Goal: Task Accomplishment & Management: Use online tool/utility

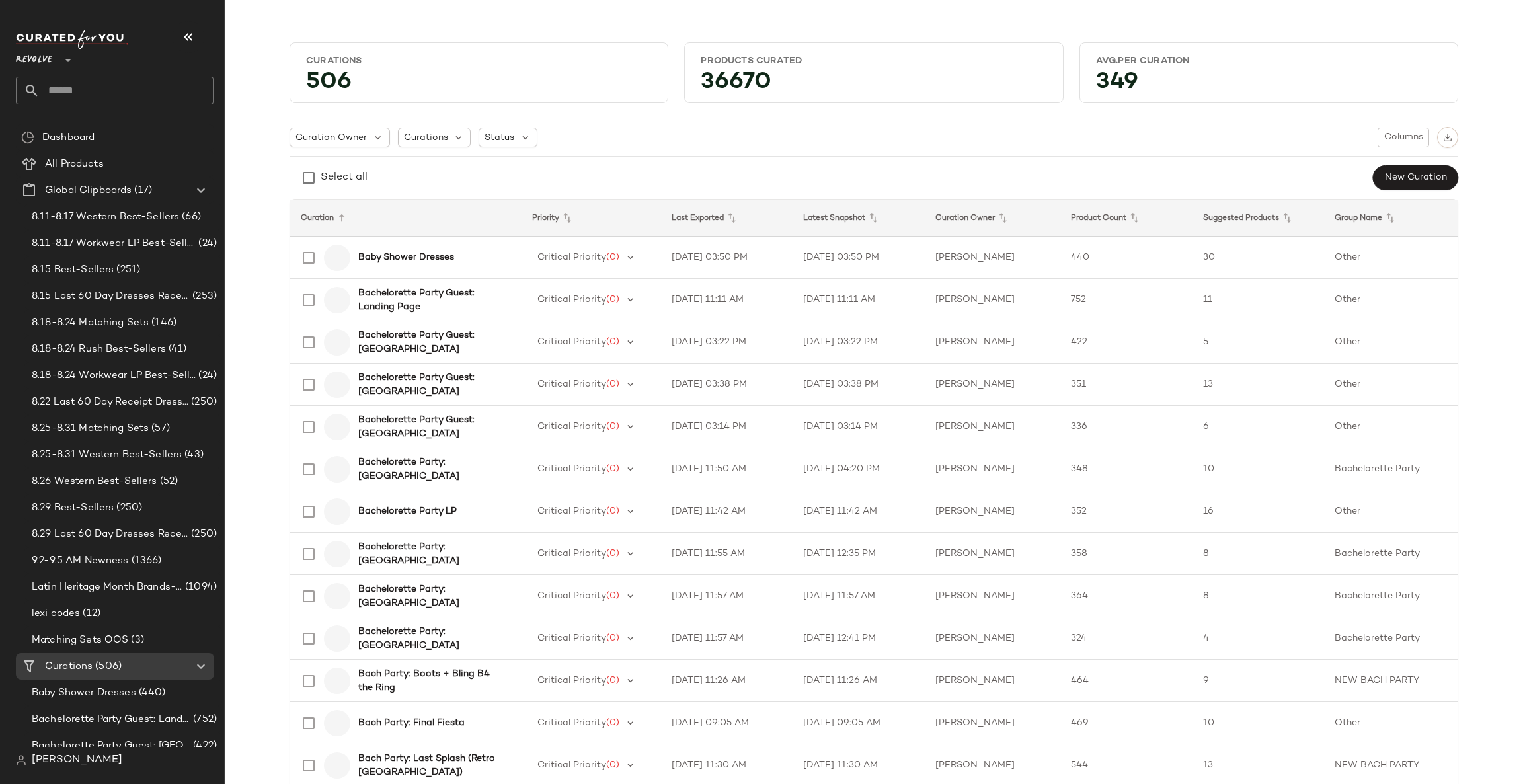
click at [100, 86] on input "text" at bounding box center [127, 91] width 174 height 28
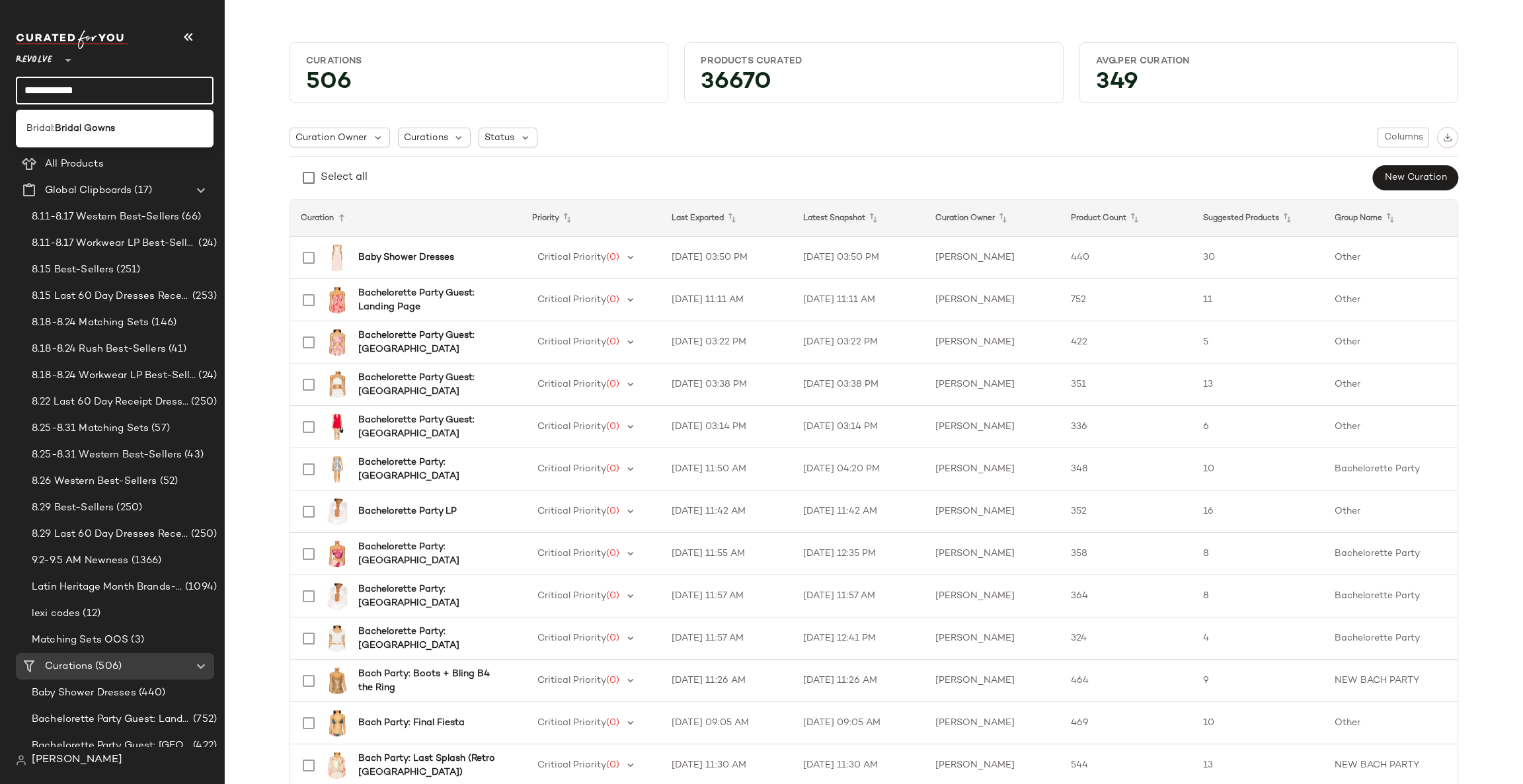
type input "**********"
click at [112, 145] on div "Bridal: Bridal Gowns" at bounding box center [114, 128] width 198 height 38
click at [120, 91] on input "**********" at bounding box center [114, 91] width 198 height 28
click at [130, 122] on div "Bridal: Bridal Gowns" at bounding box center [114, 128] width 176 height 14
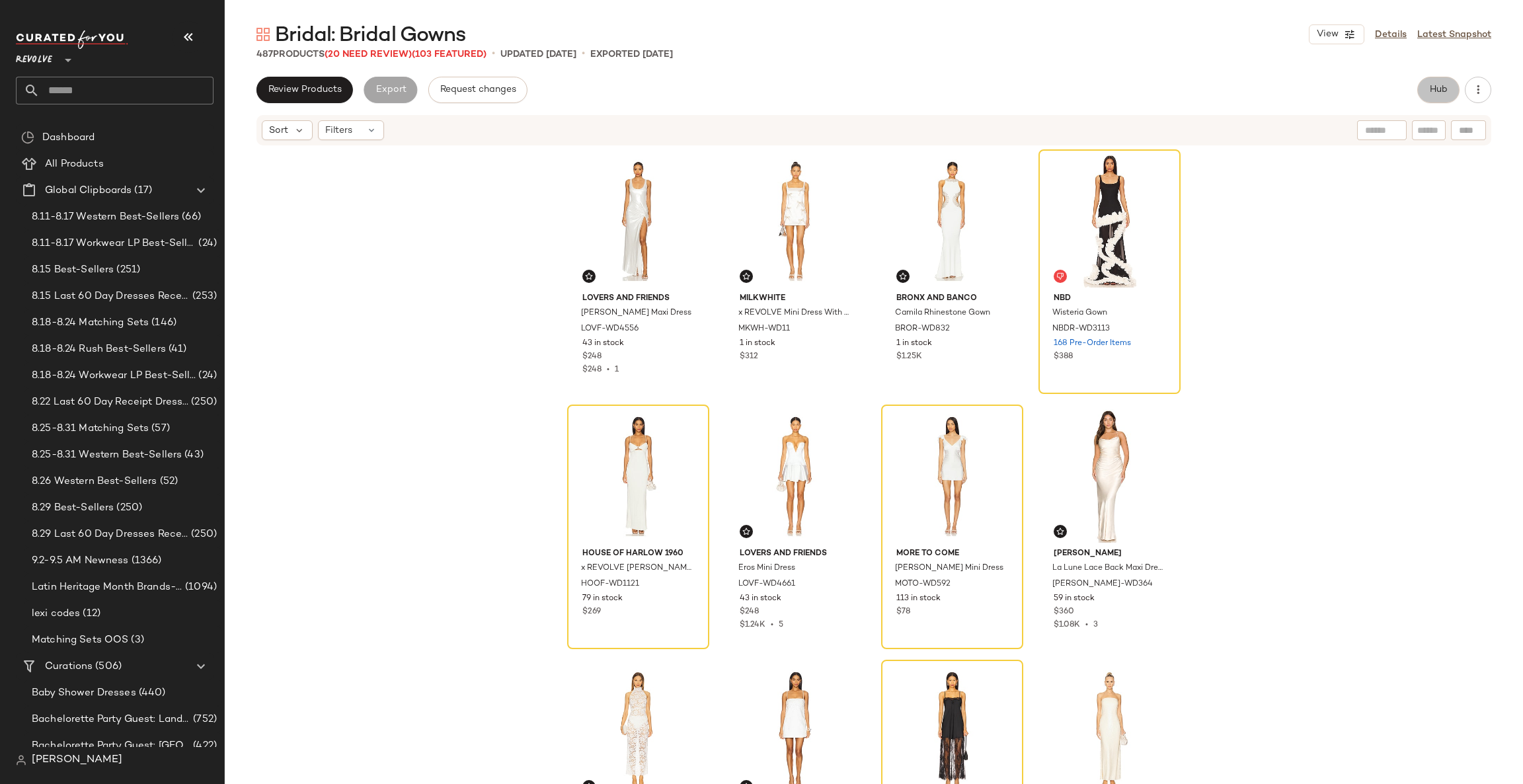
click at [1429, 92] on span "Hub" at bounding box center [1438, 90] width 19 height 11
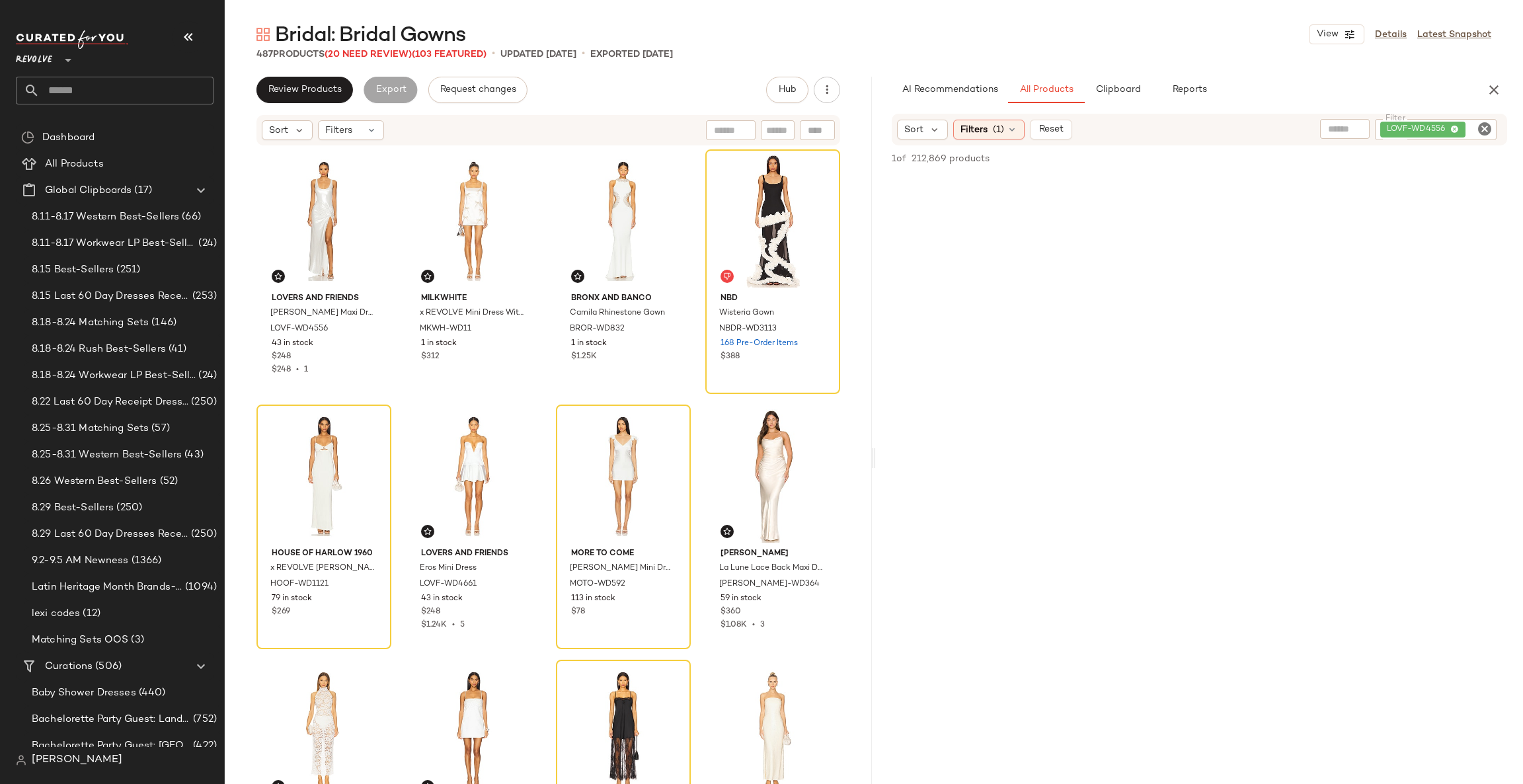
click at [1483, 130] on icon "Clear Filter" at bounding box center [1485, 128] width 16 height 16
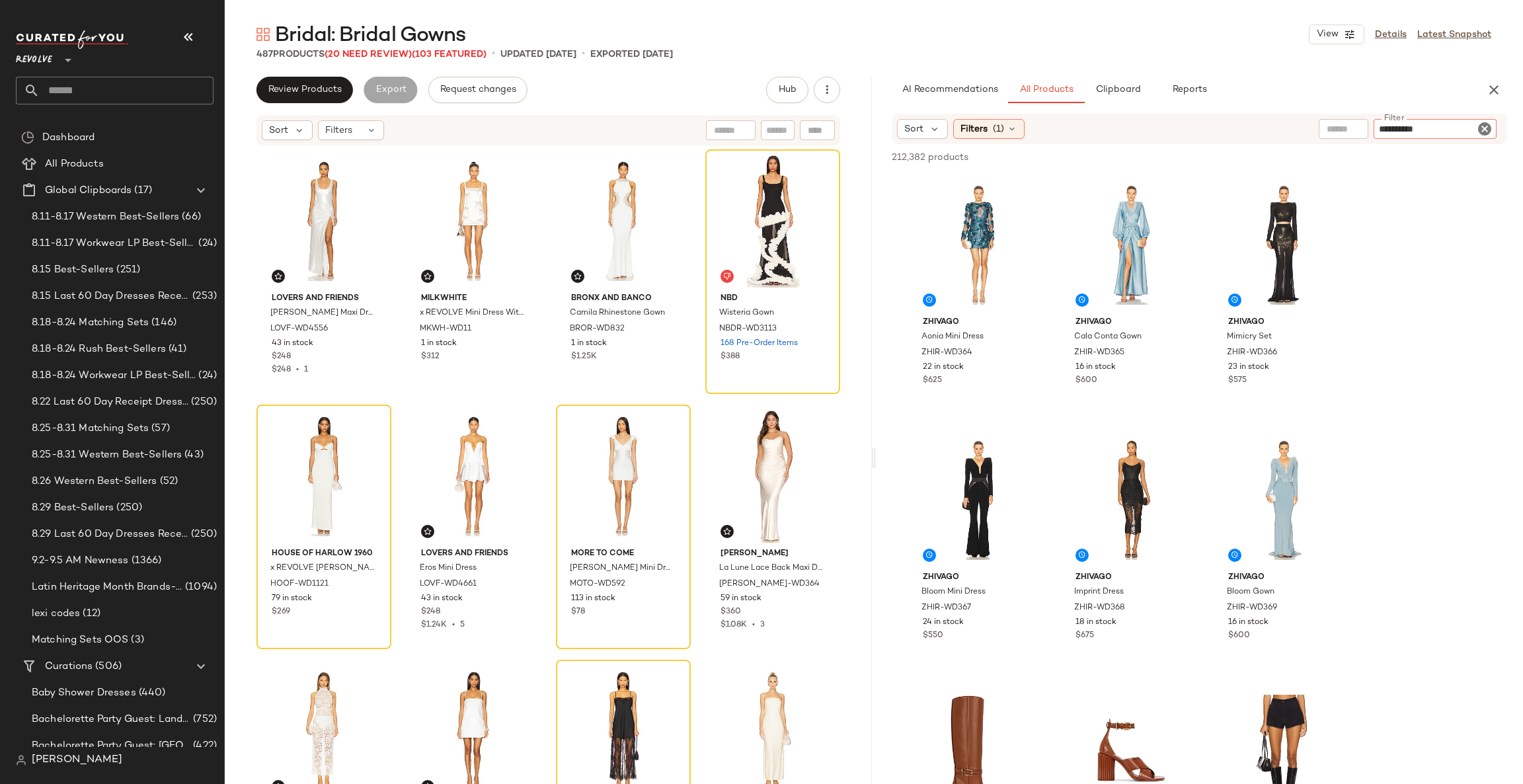
type input "**********"
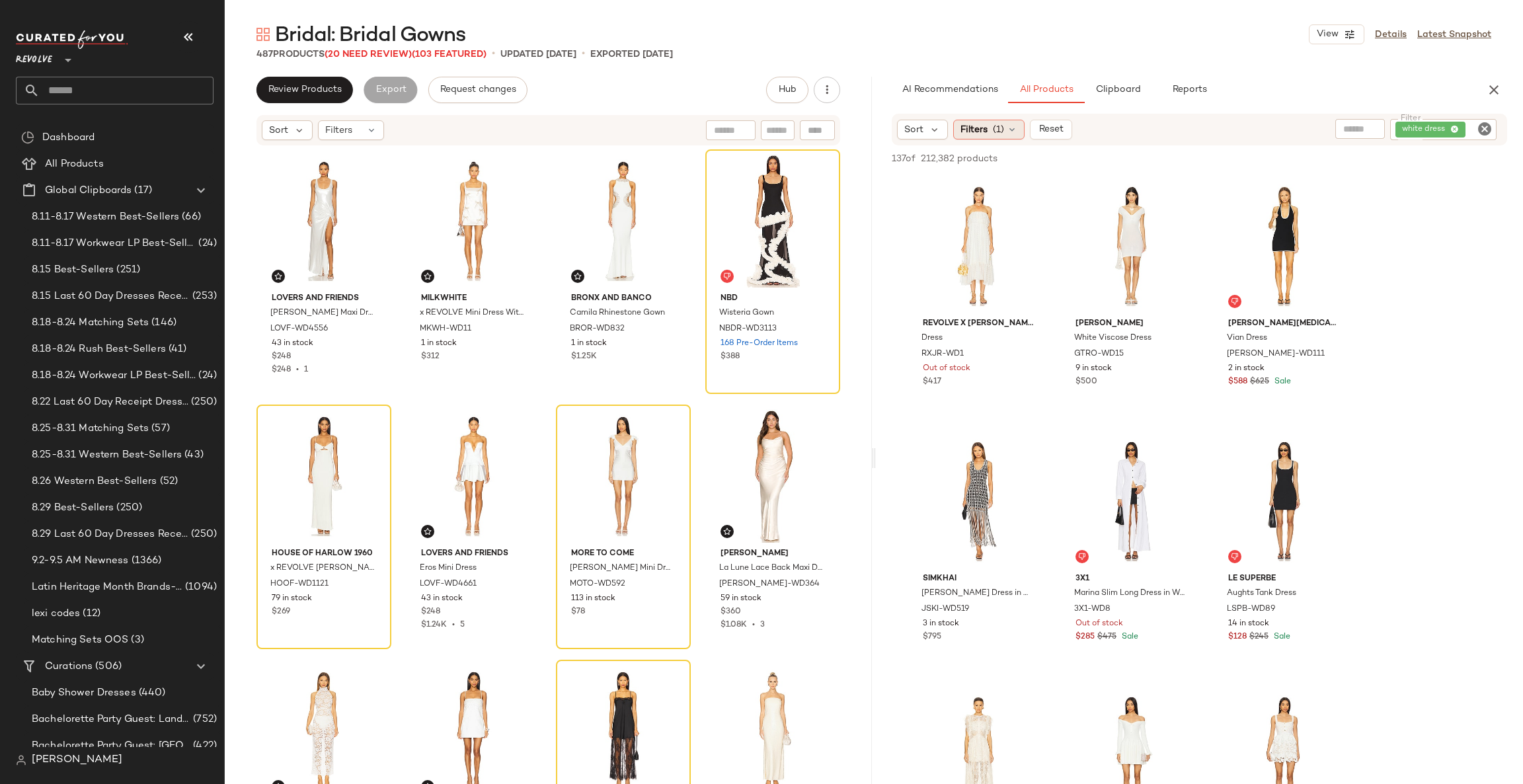
click at [989, 133] on div "Filters (1)" at bounding box center [988, 130] width 71 height 20
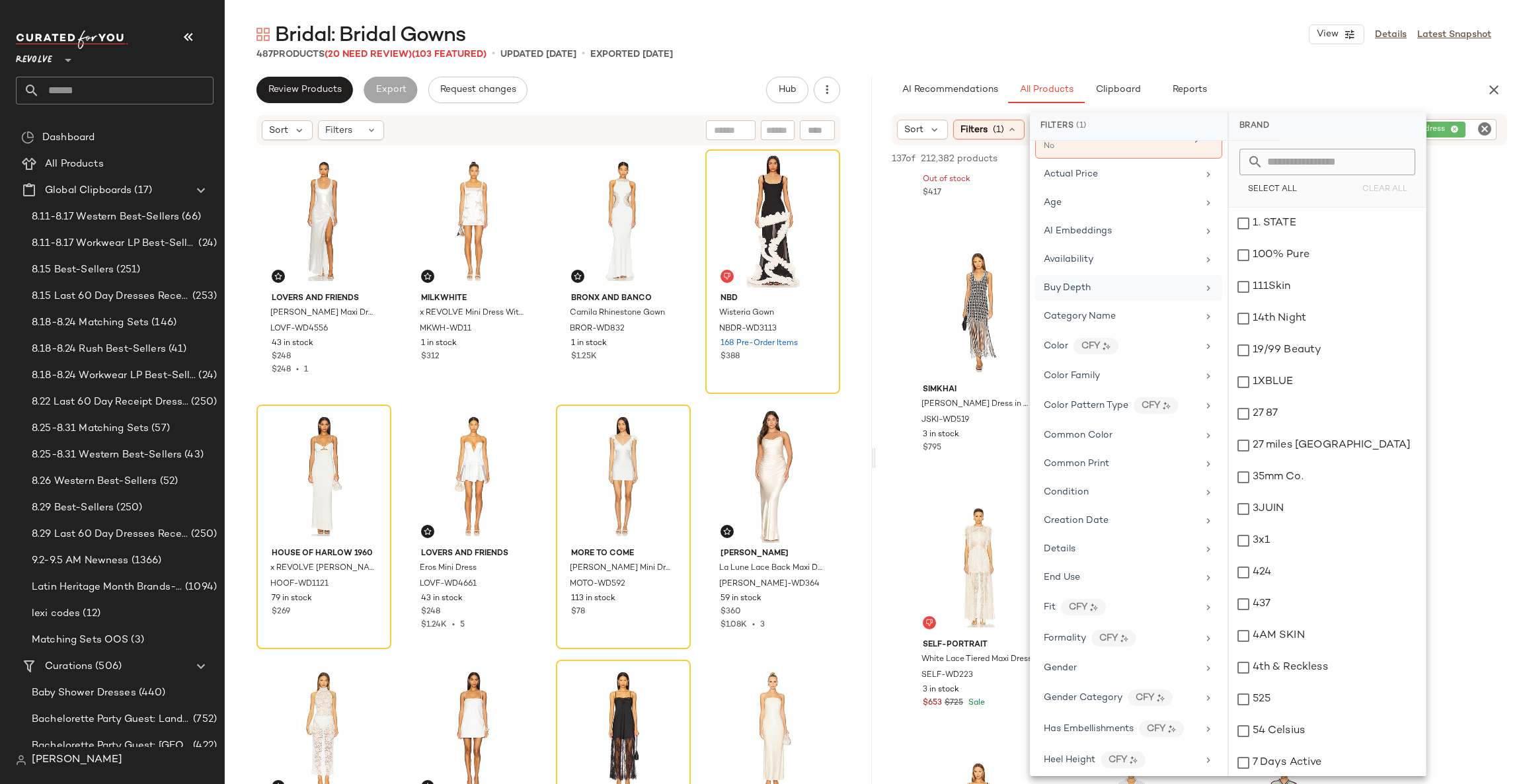
scroll to position [62, 0]
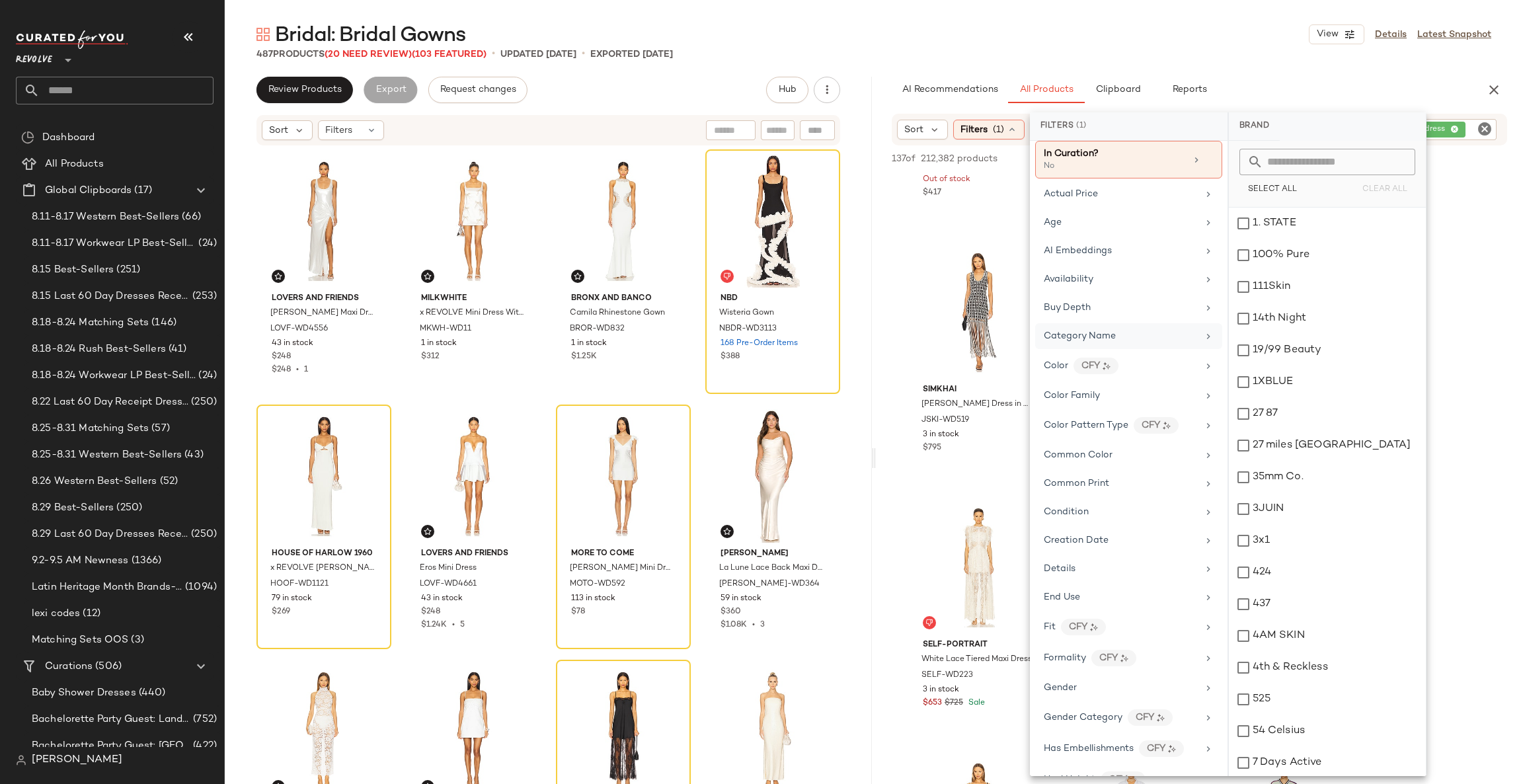
click at [1091, 331] on span "Category Name" at bounding box center [1080, 336] width 72 height 10
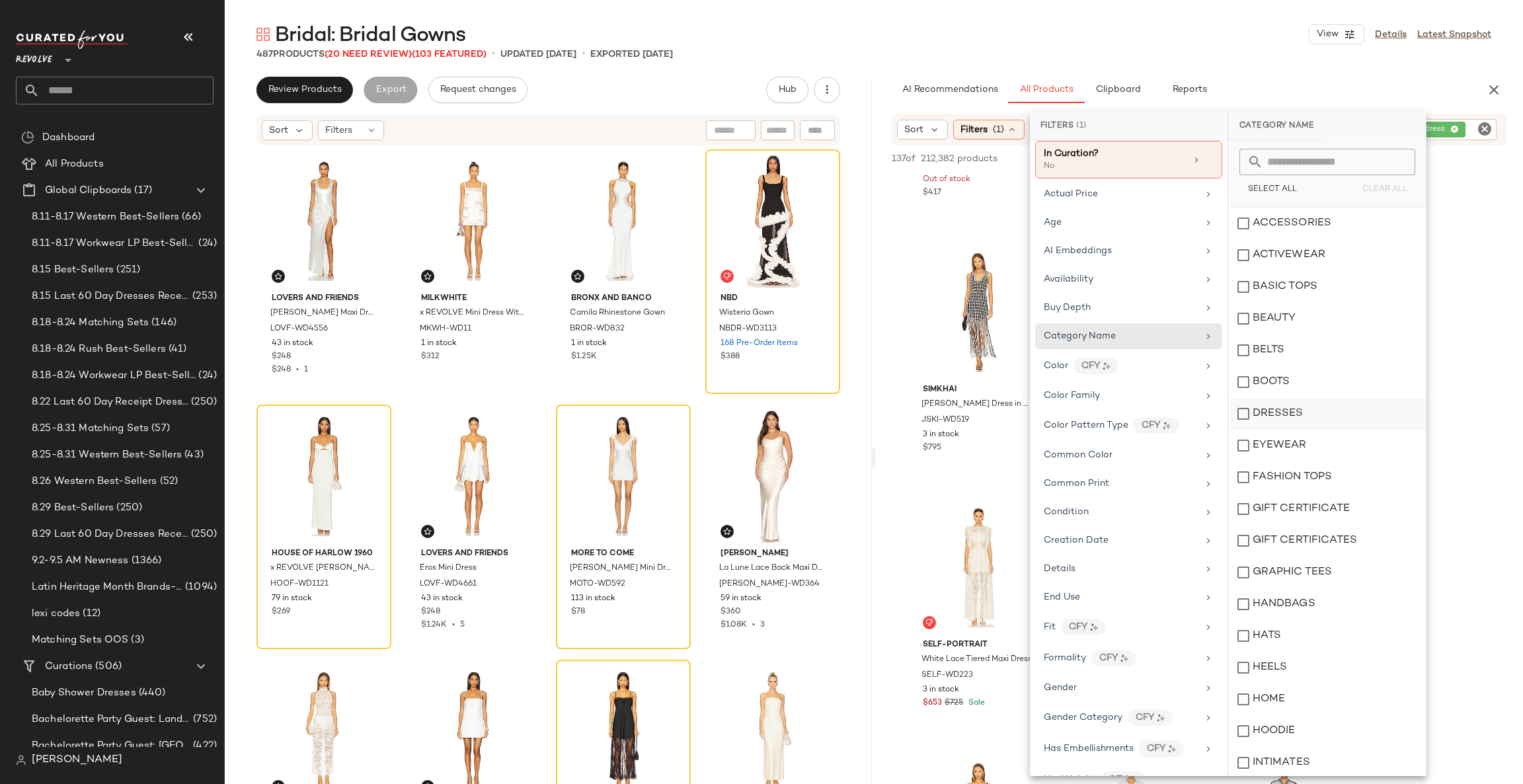
click at [1274, 416] on div "DRESSES" at bounding box center [1327, 414] width 197 height 32
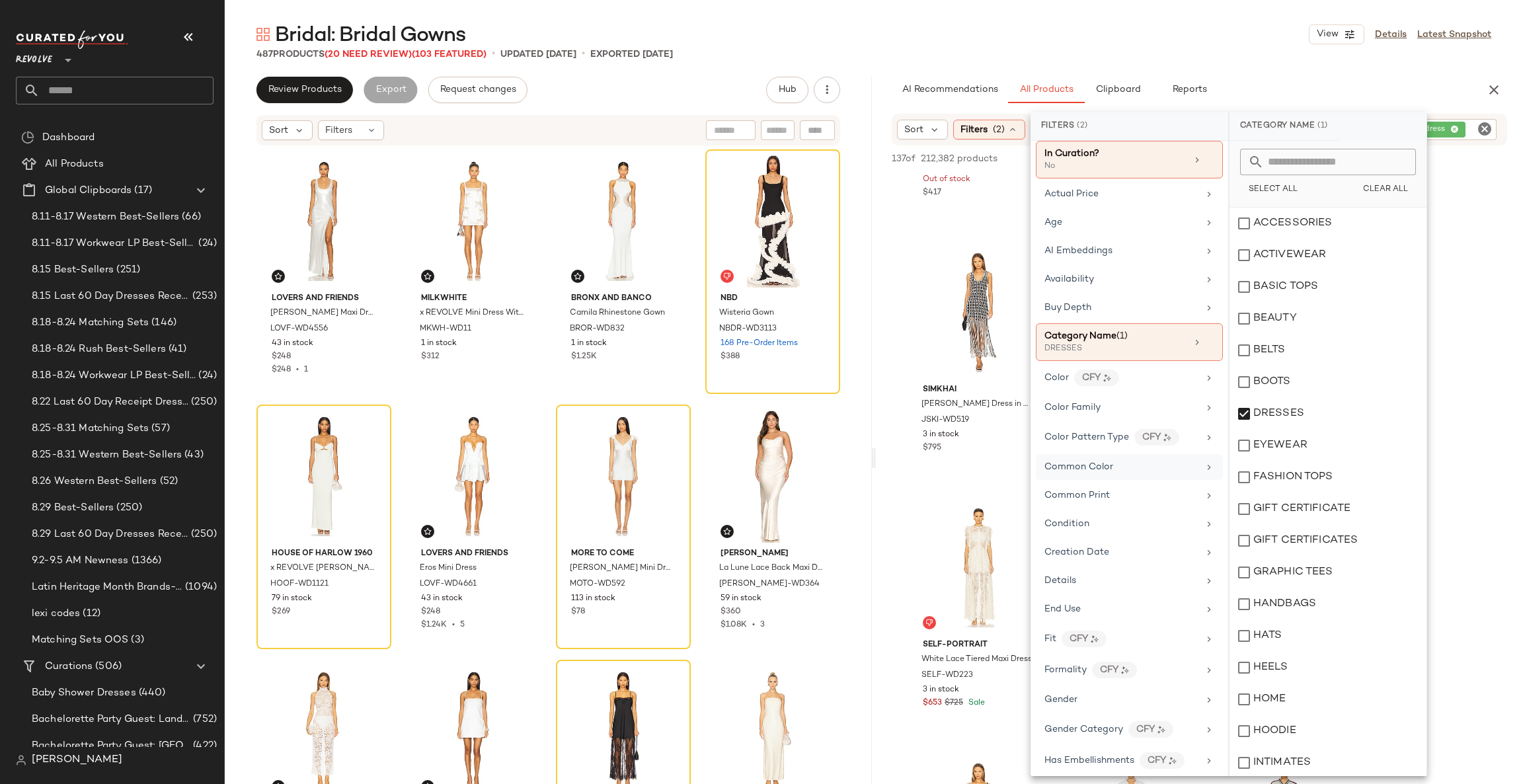
click at [1078, 482] on div "Common Color" at bounding box center [1129, 495] width 187 height 26
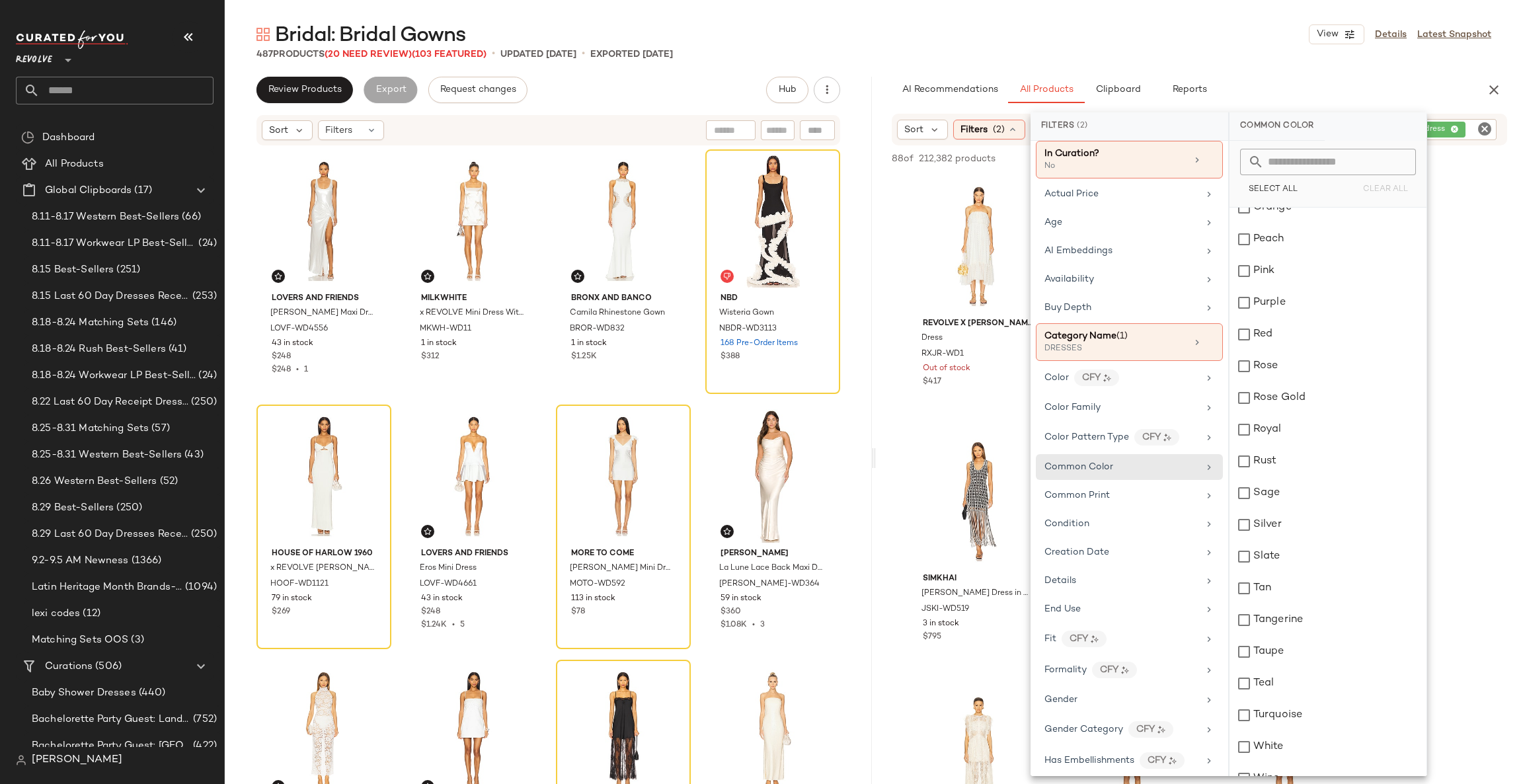
scroll to position [1460, 0]
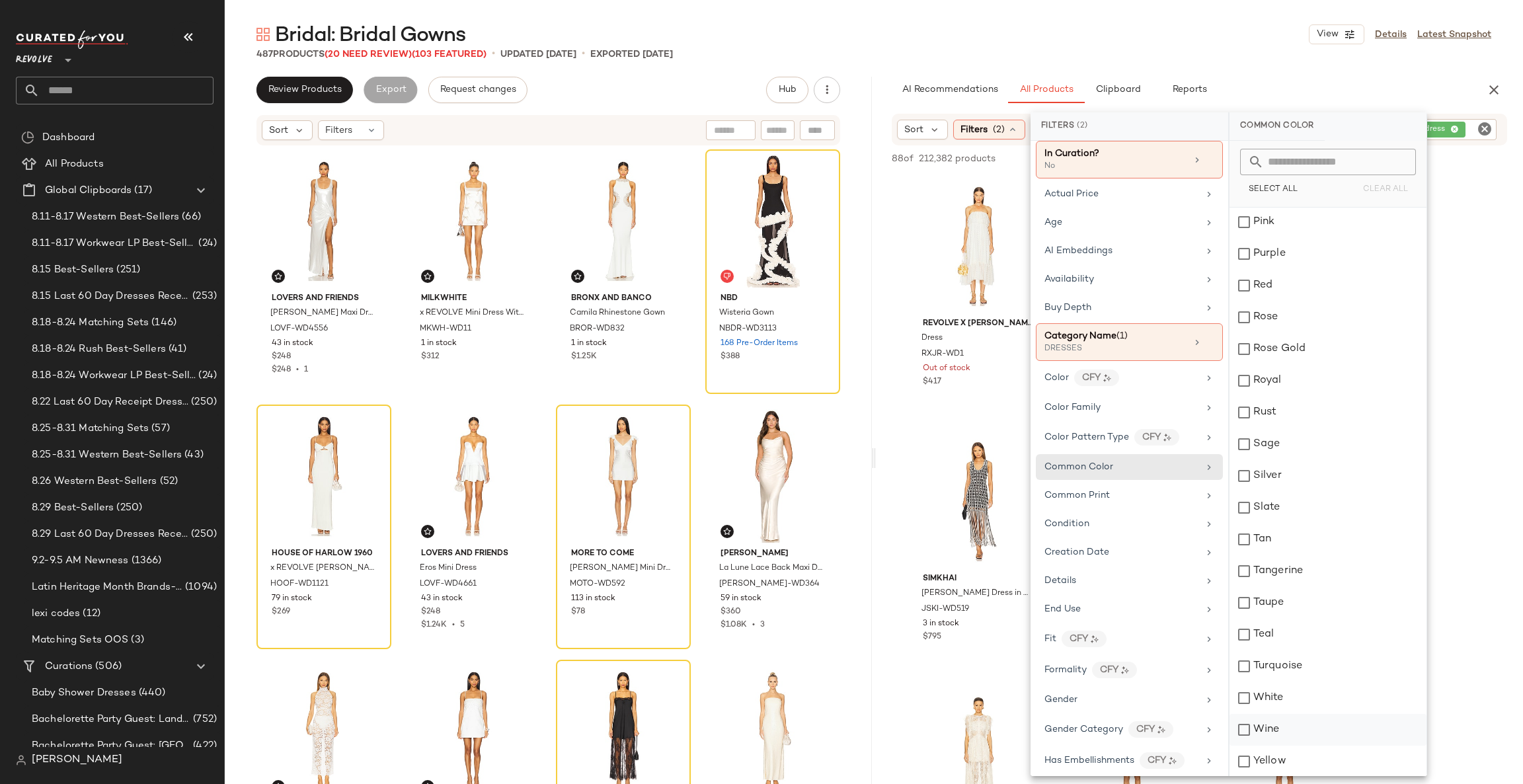
click at [1271, 714] on div "Wine" at bounding box center [1328, 729] width 197 height 32
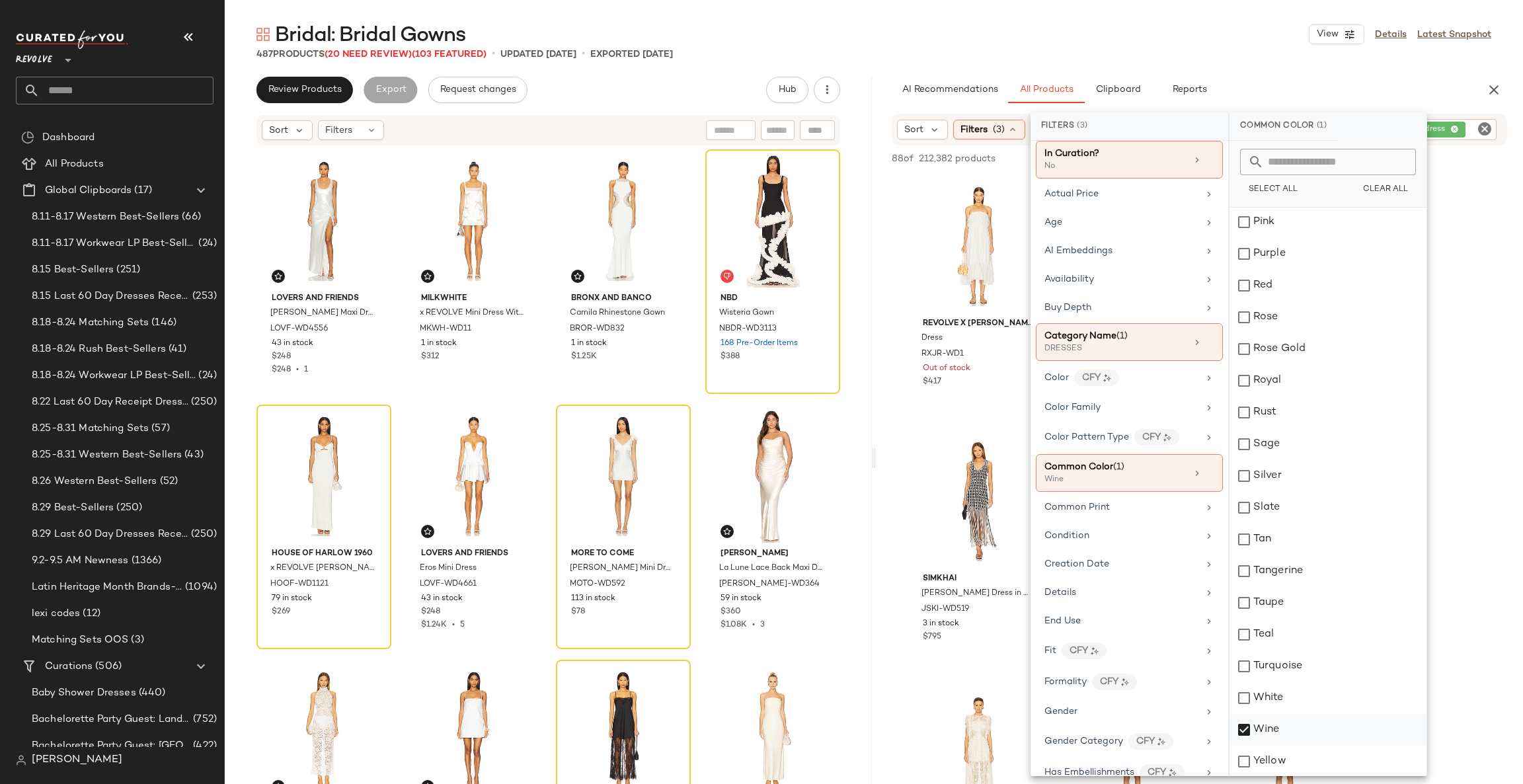
click at [1270, 724] on div "Wine" at bounding box center [1328, 729] width 197 height 32
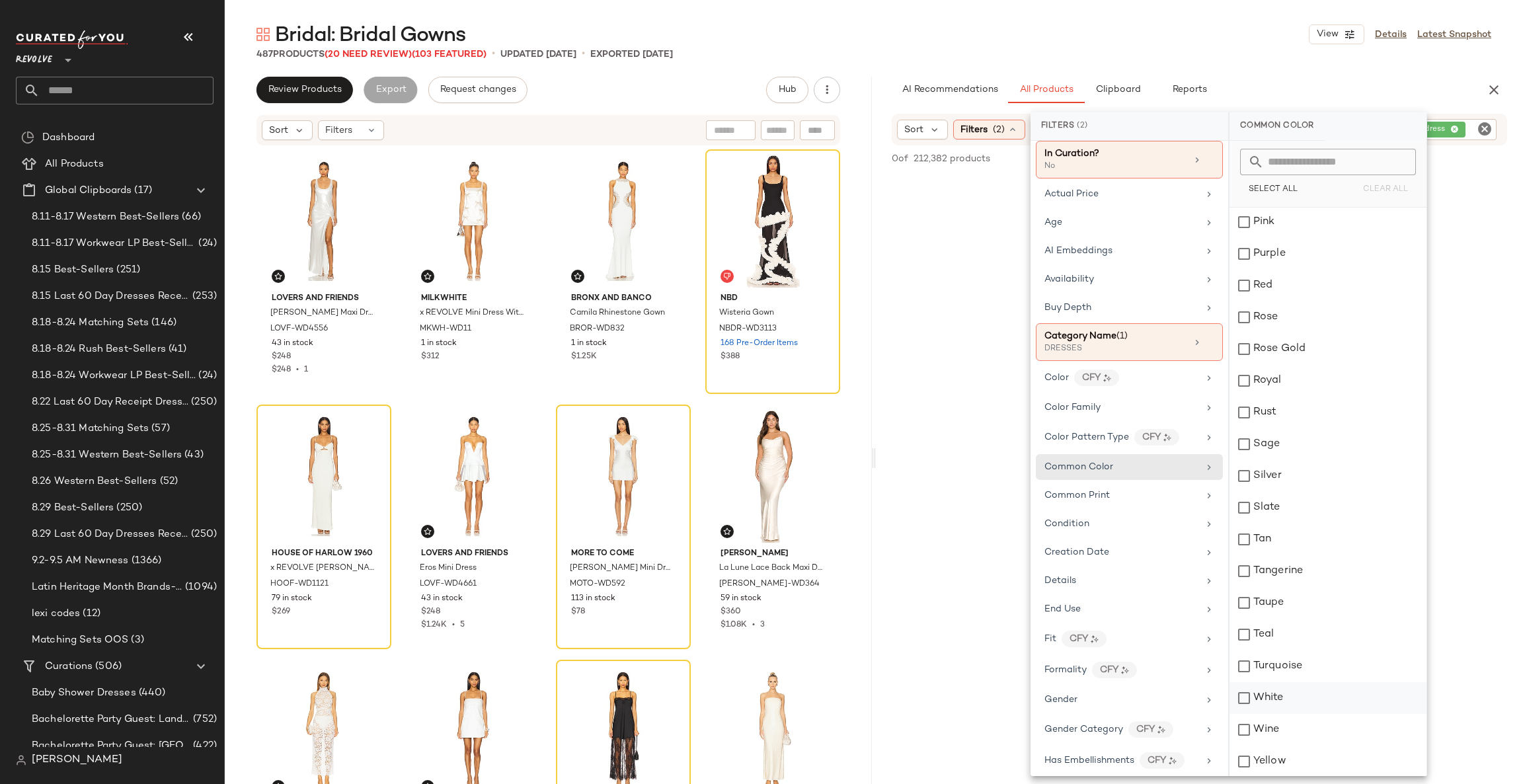
click at [1274, 697] on div "White" at bounding box center [1328, 698] width 197 height 32
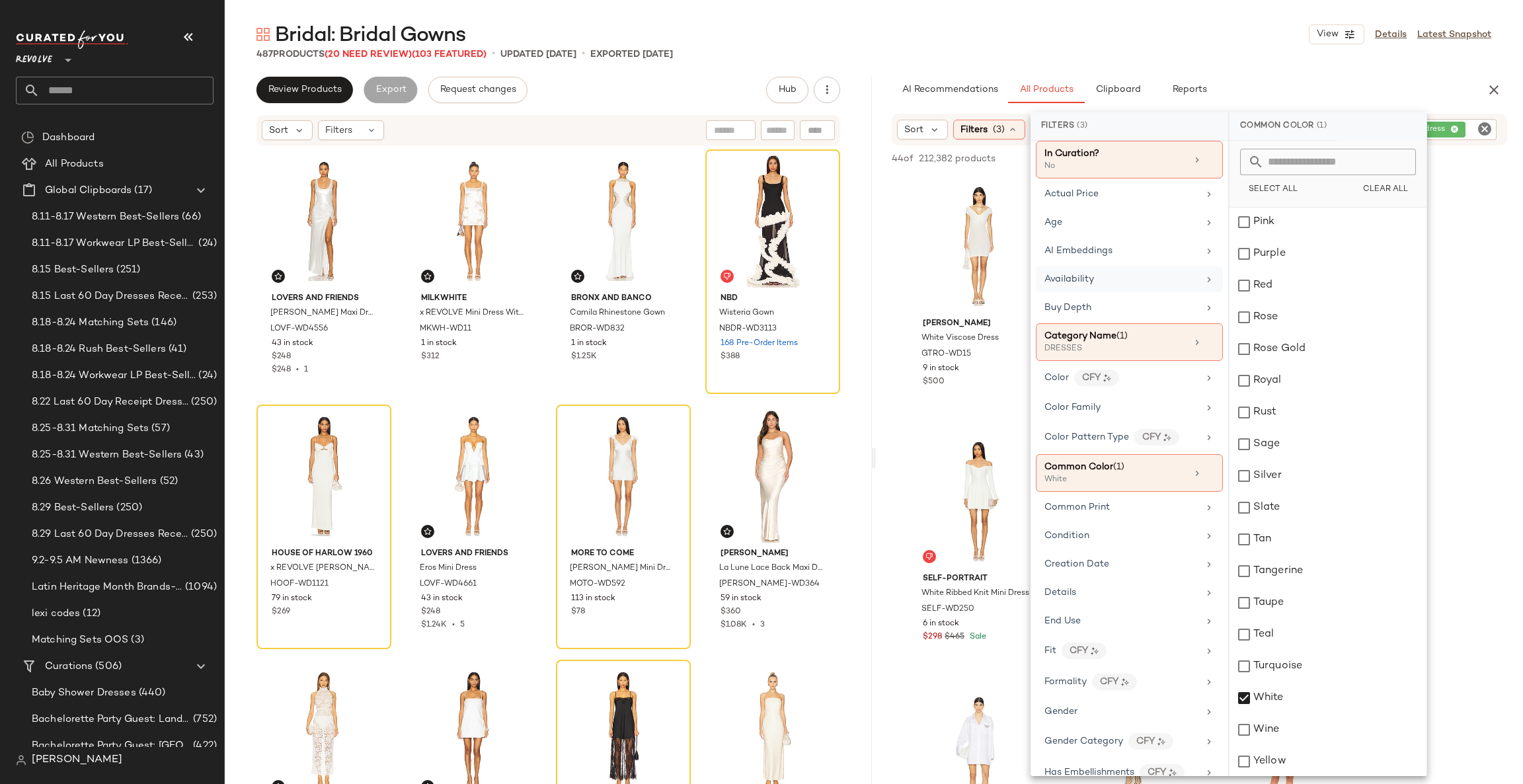
scroll to position [0, 0]
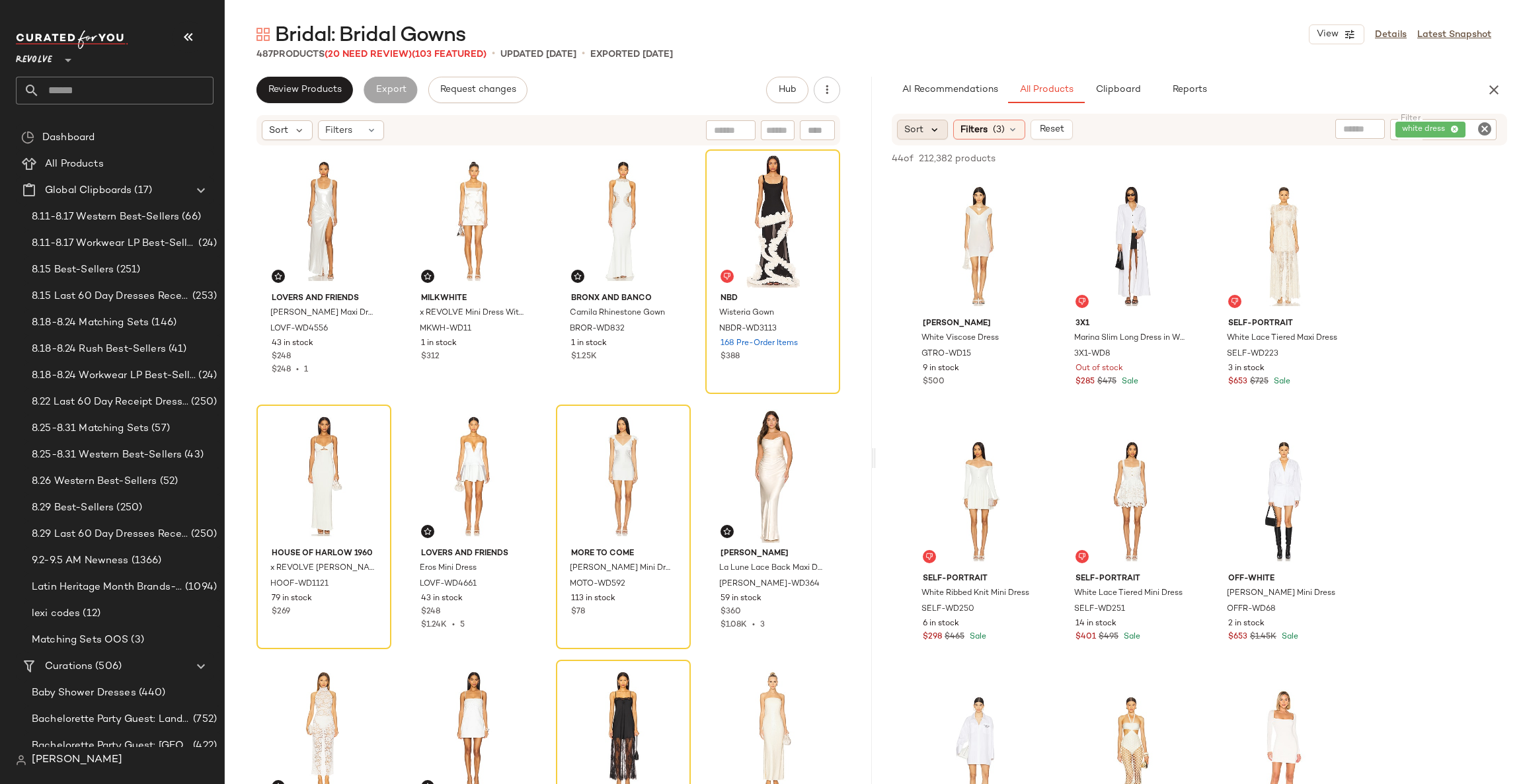
click at [935, 123] on icon at bounding box center [935, 129] width 12 height 12
click at [946, 158] on span "Newest" at bounding box center [946, 165] width 34 height 14
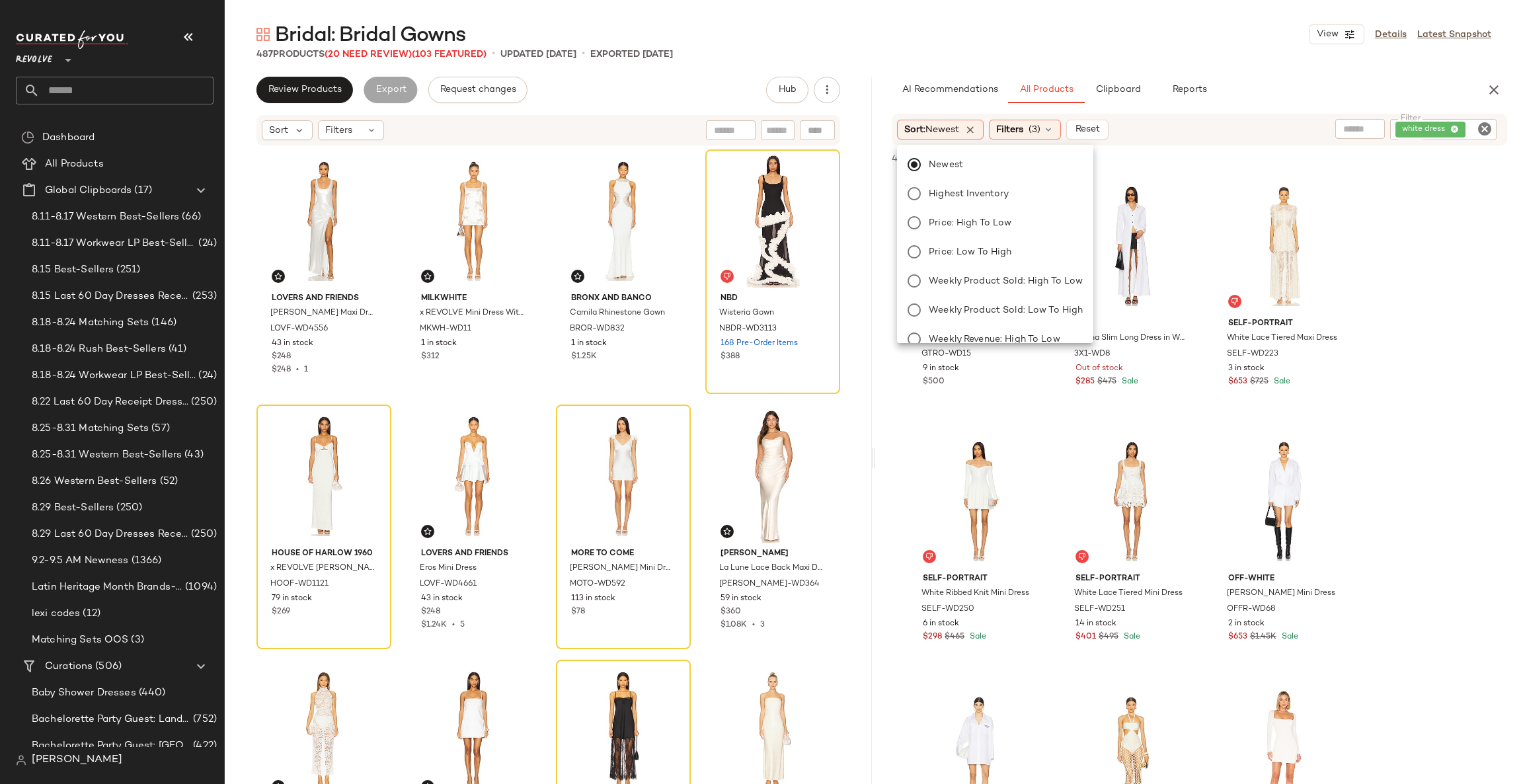
click at [1477, 122] on icon "Clear Filter" at bounding box center [1485, 128] width 16 height 16
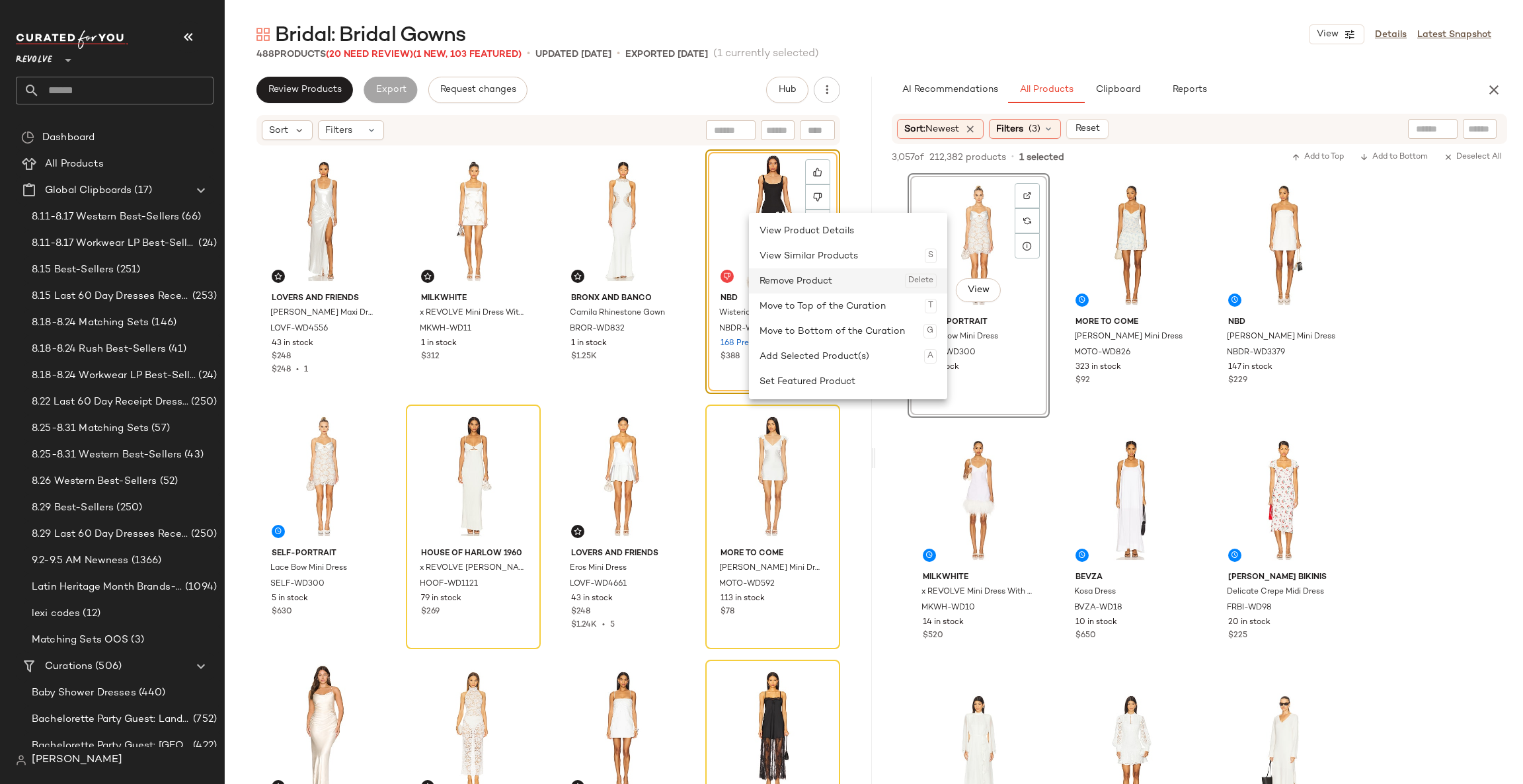
click at [816, 287] on div "Remove Product Delete" at bounding box center [848, 281] width 177 height 25
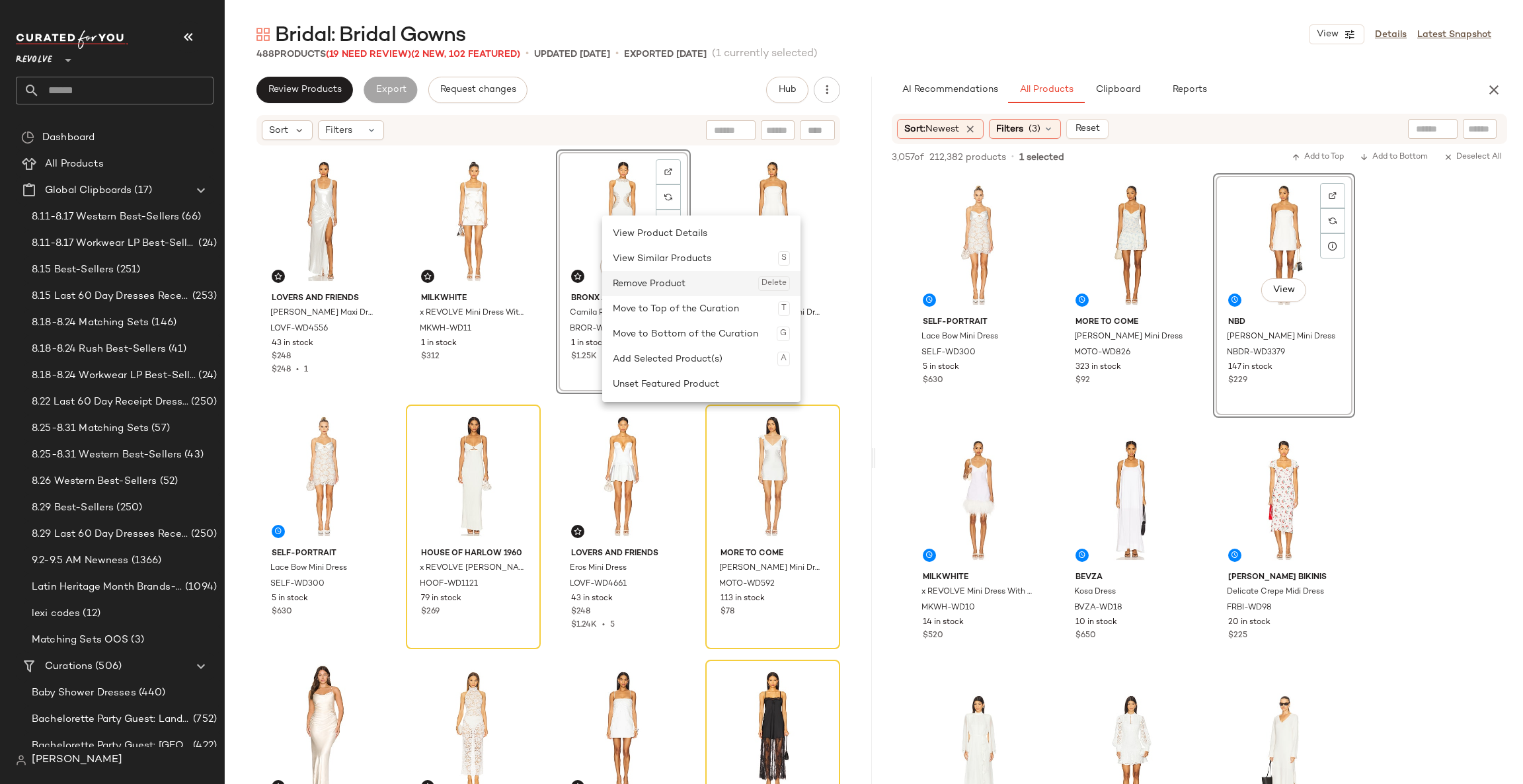
click at [650, 288] on div "Remove Product Delete" at bounding box center [701, 283] width 177 height 25
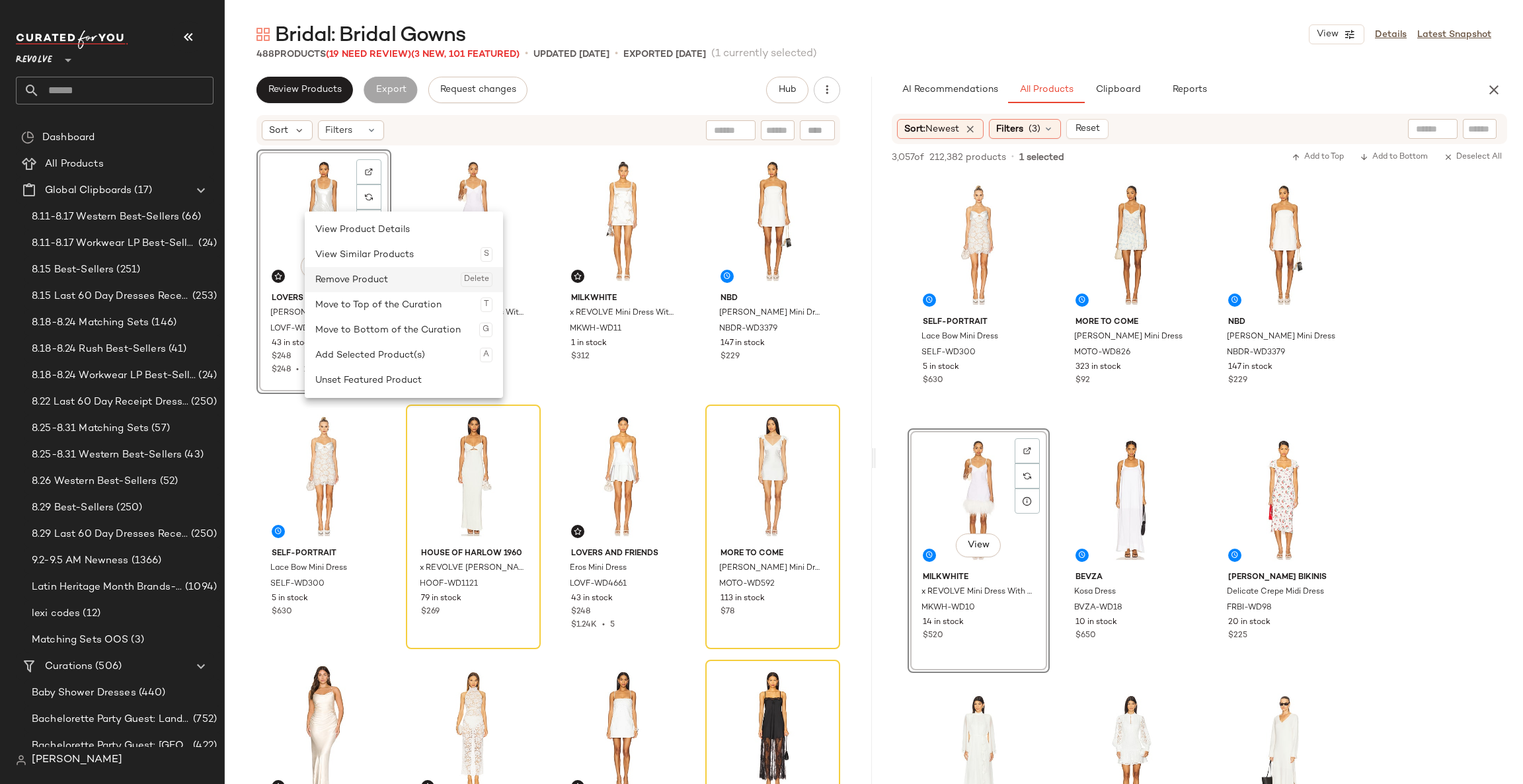
click at [389, 284] on div "Remove Product Delete" at bounding box center [403, 279] width 177 height 25
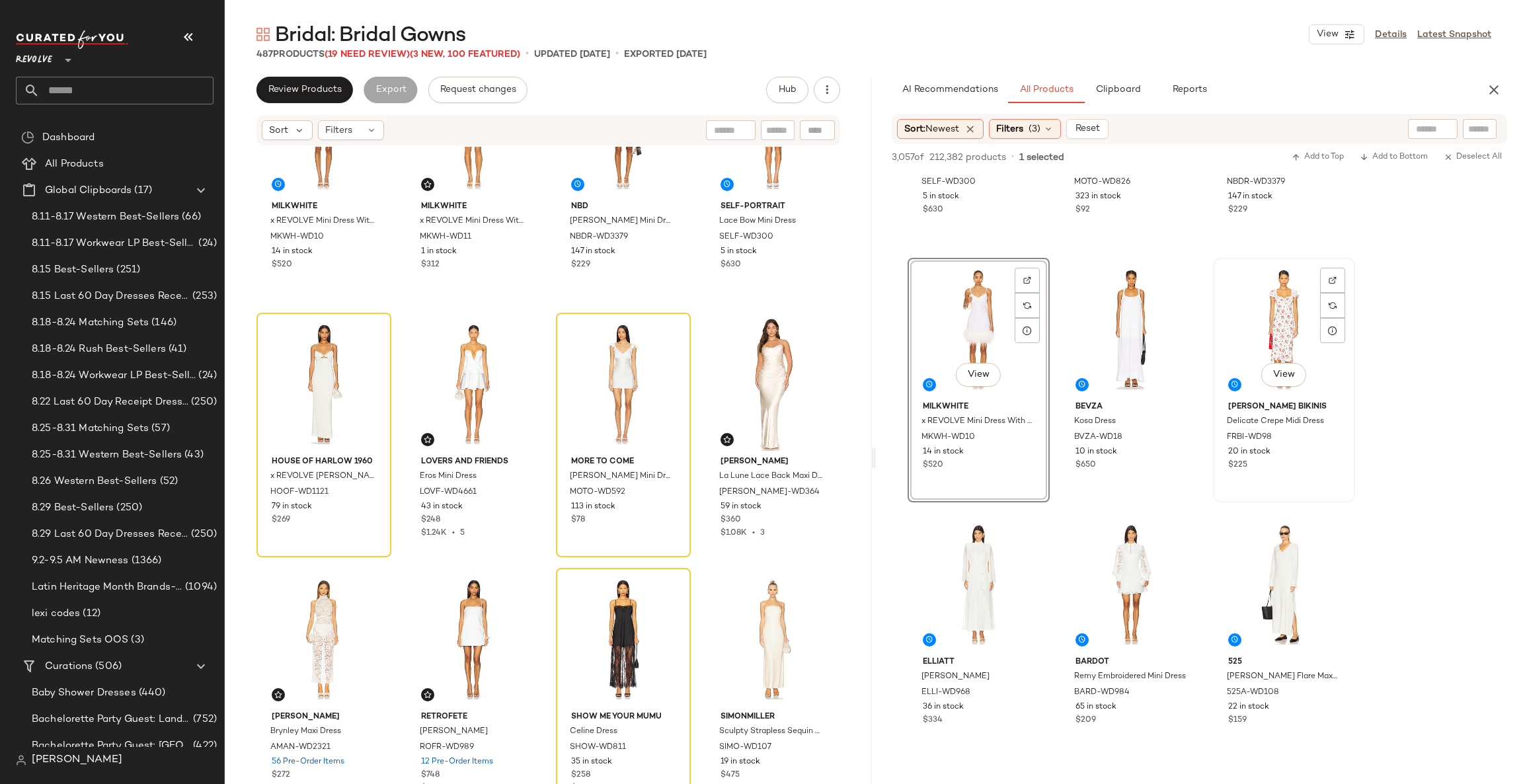
scroll to position [175, 0]
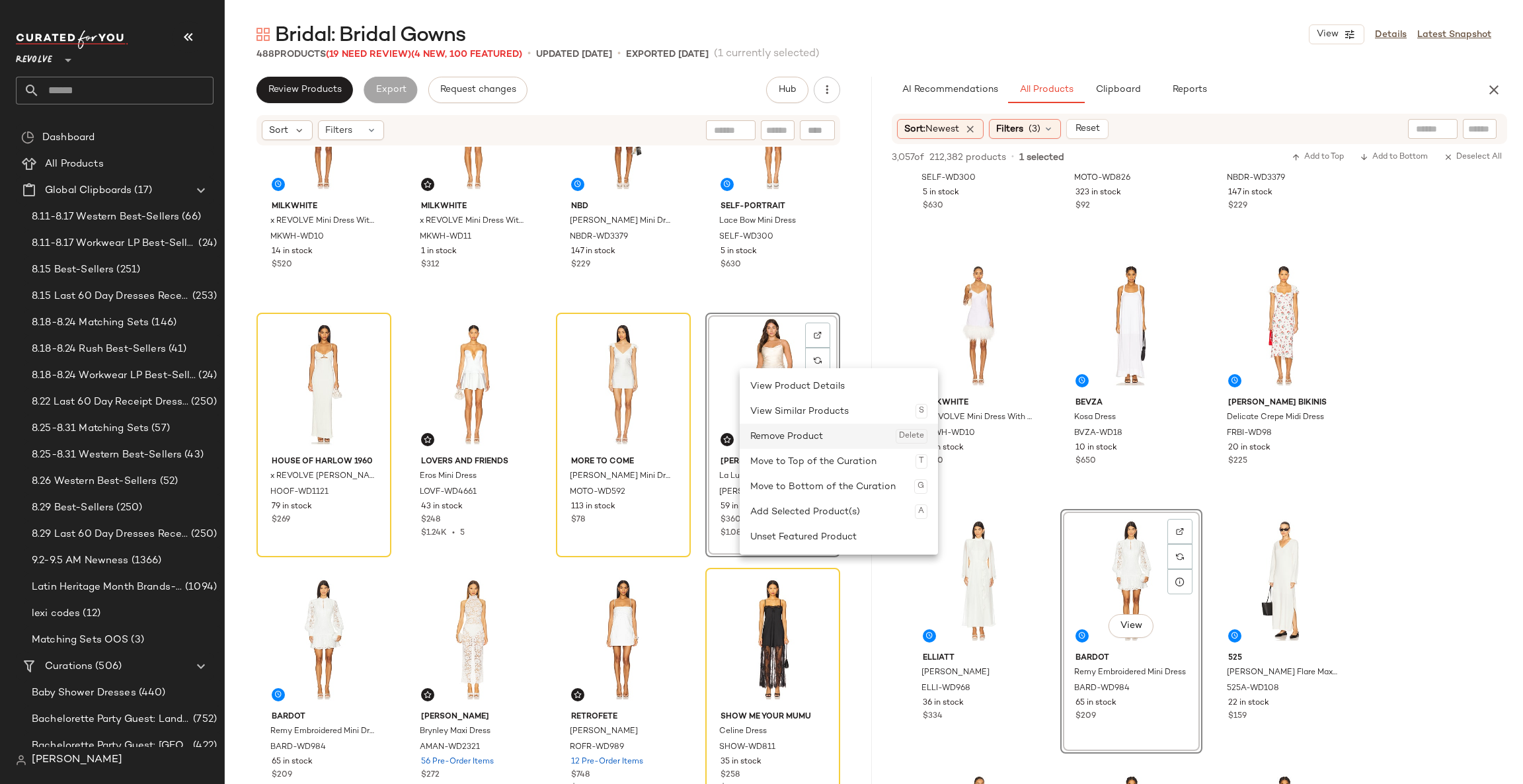
click at [799, 432] on div "Remove Product Delete" at bounding box center [838, 436] width 177 height 25
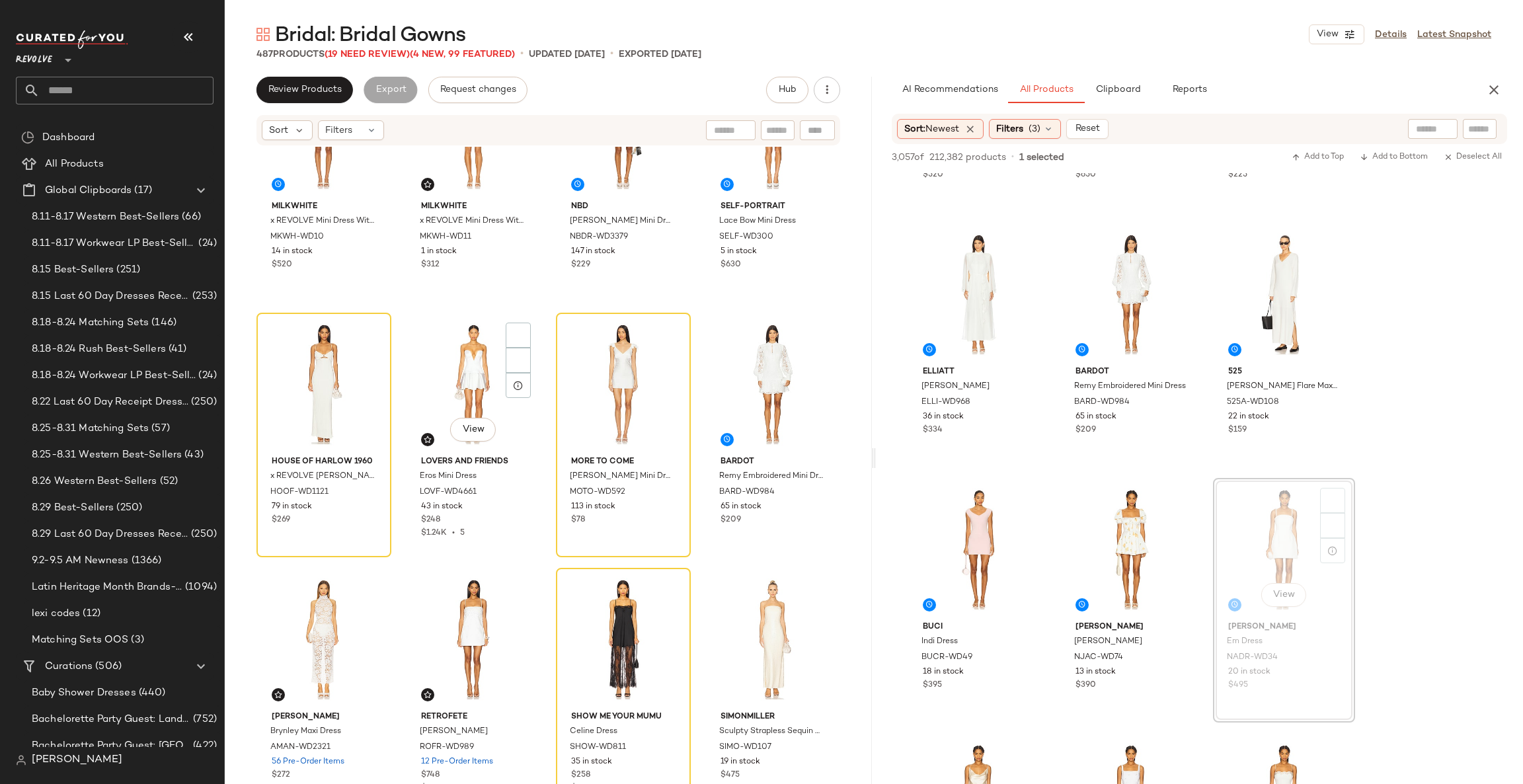
scroll to position [548, 0]
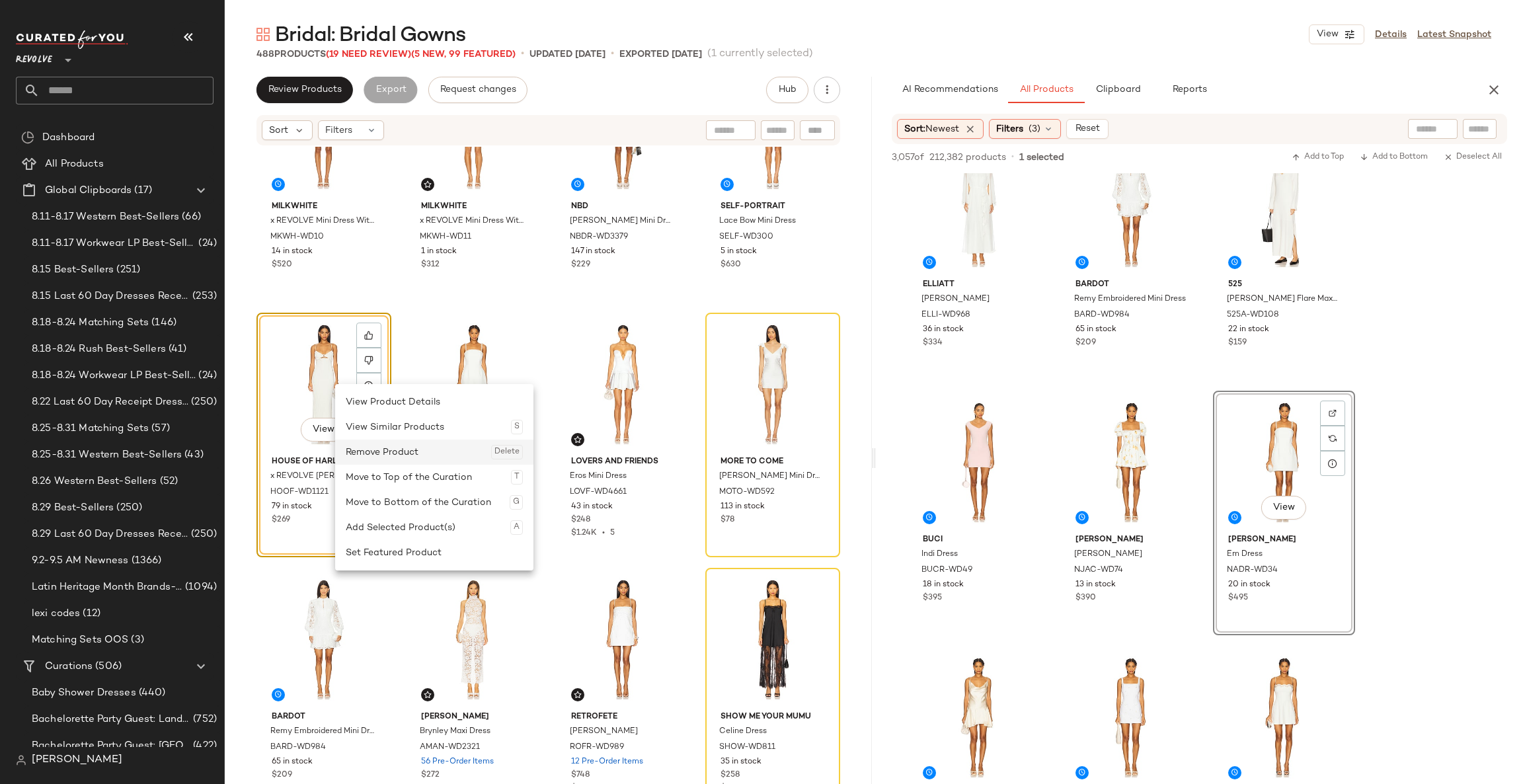
click at [392, 458] on div "Remove Product Delete" at bounding box center [434, 452] width 177 height 25
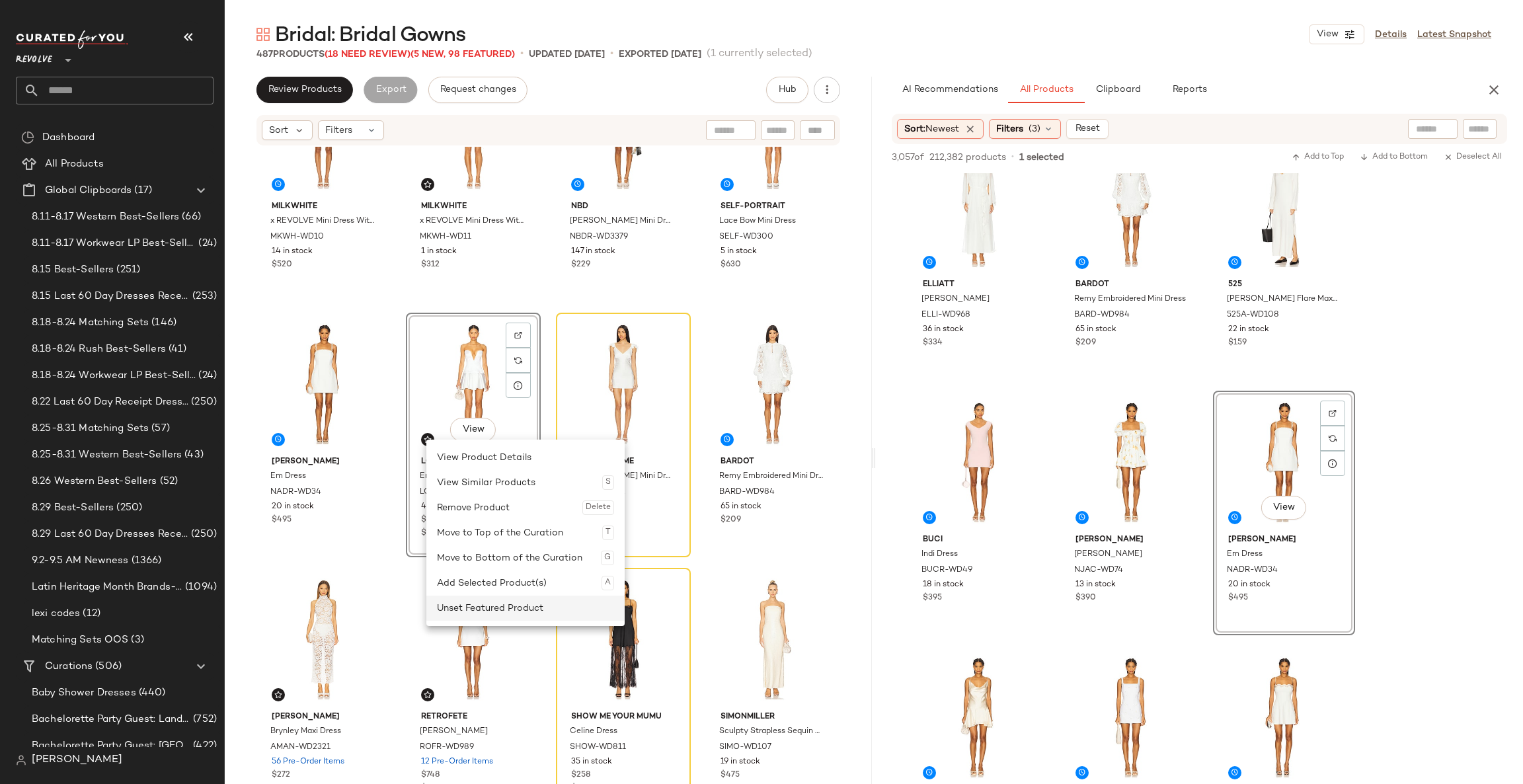
click at [491, 596] on div "Unset Featured Product" at bounding box center [525, 608] width 177 height 25
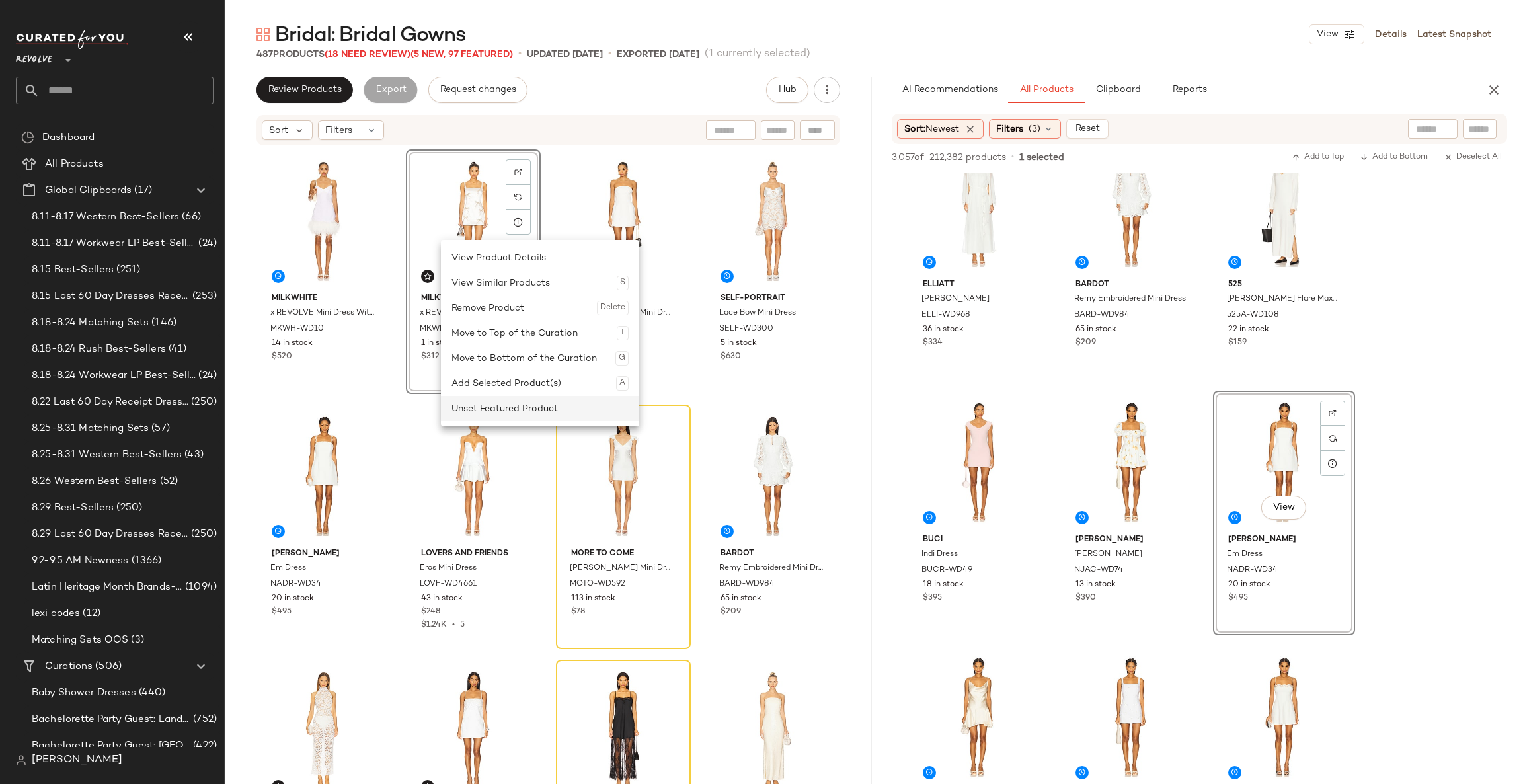
click at [505, 407] on div "Unset Featured Product" at bounding box center [539, 408] width 177 height 25
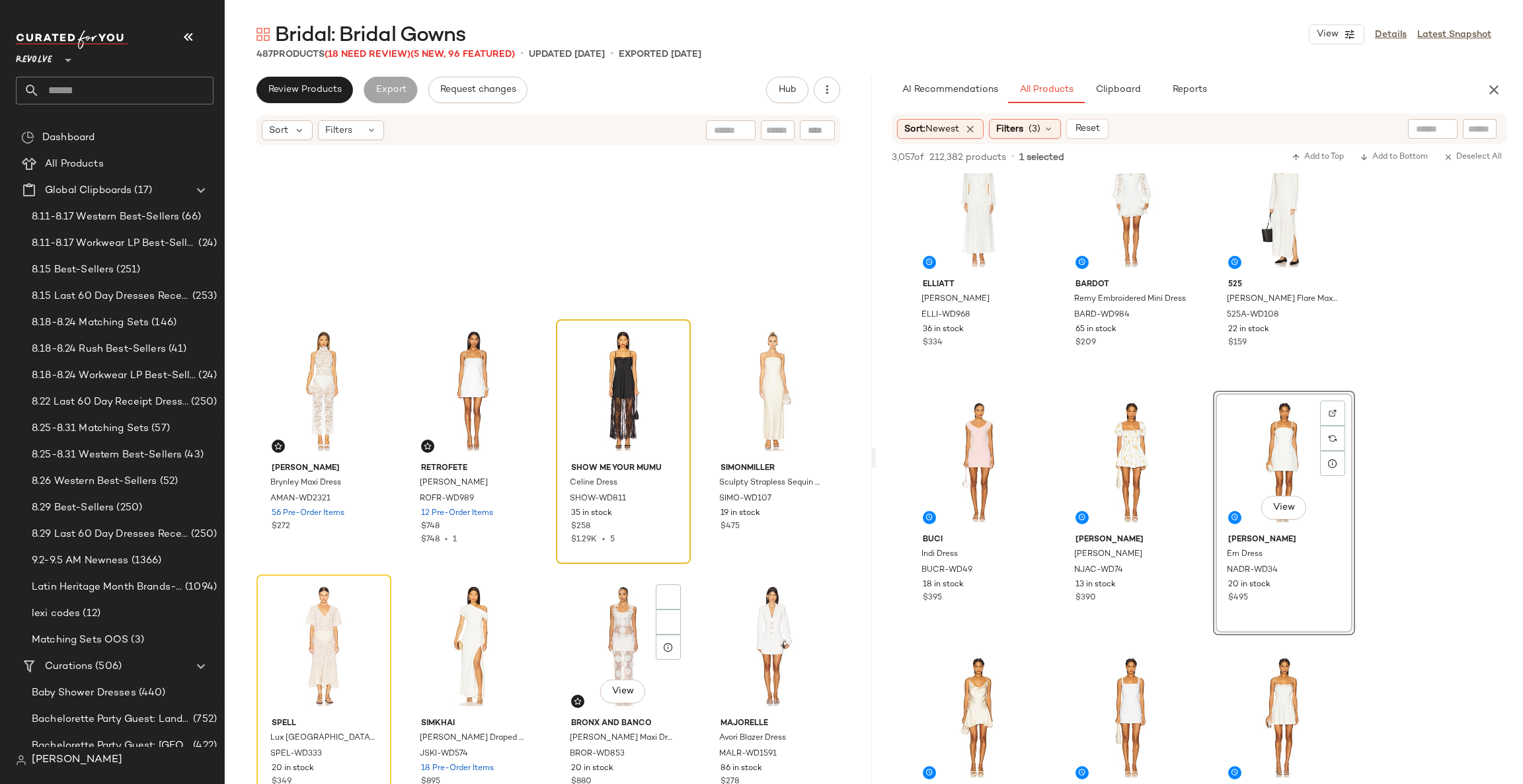
scroll to position [572, 0]
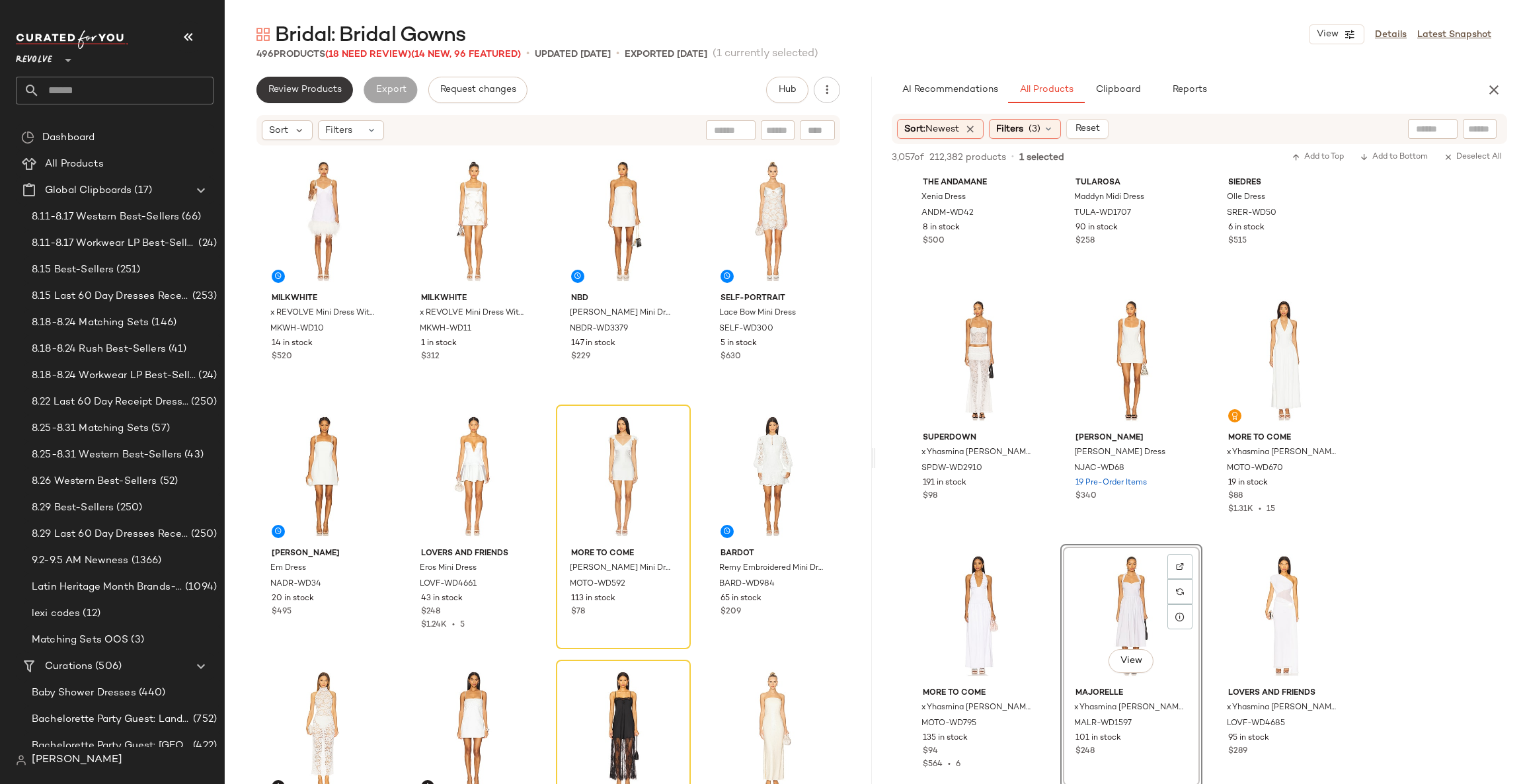
click at [308, 92] on span "Review Products" at bounding box center [304, 90] width 74 height 11
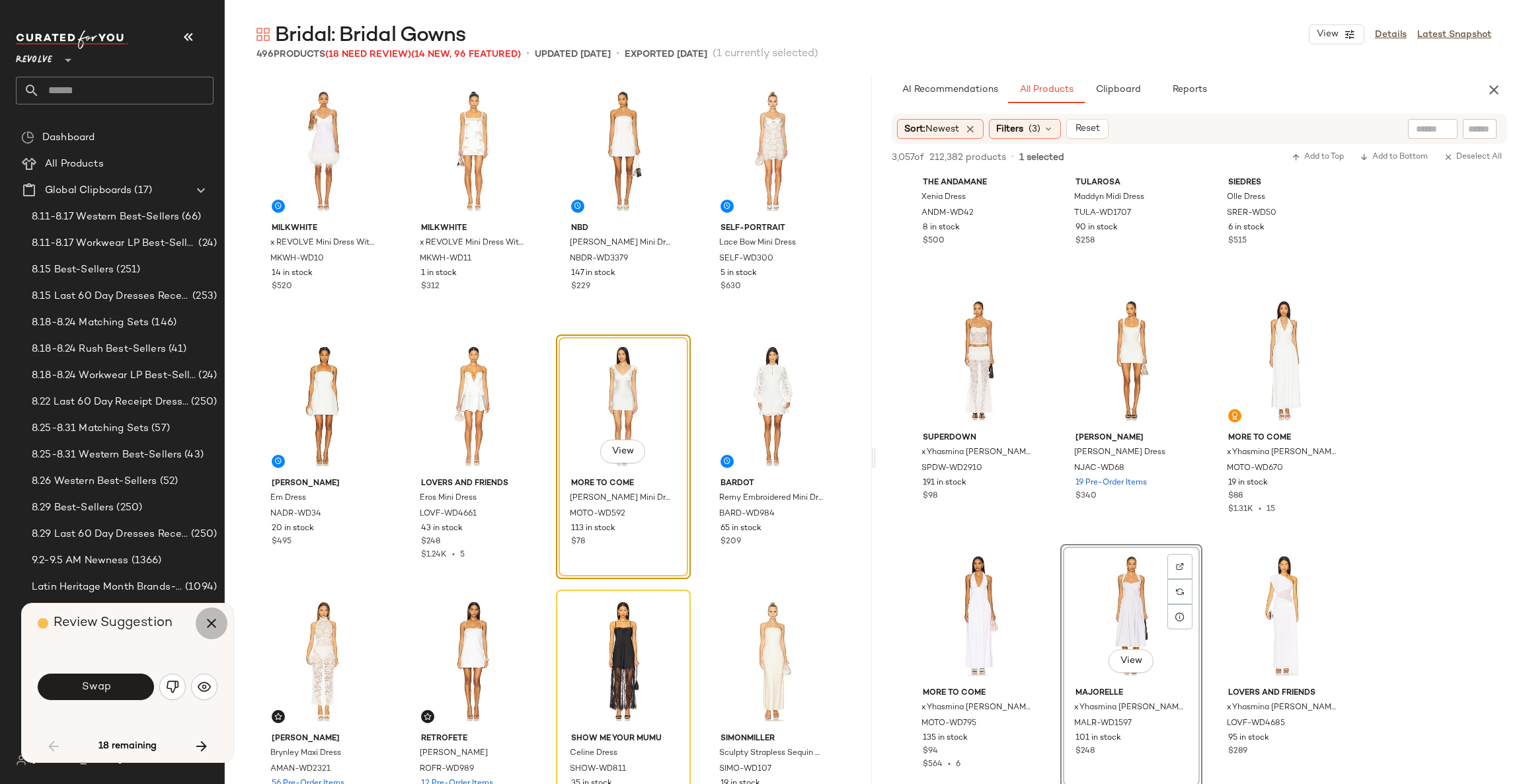
click at [219, 618] on icon "button" at bounding box center [211, 622] width 16 height 16
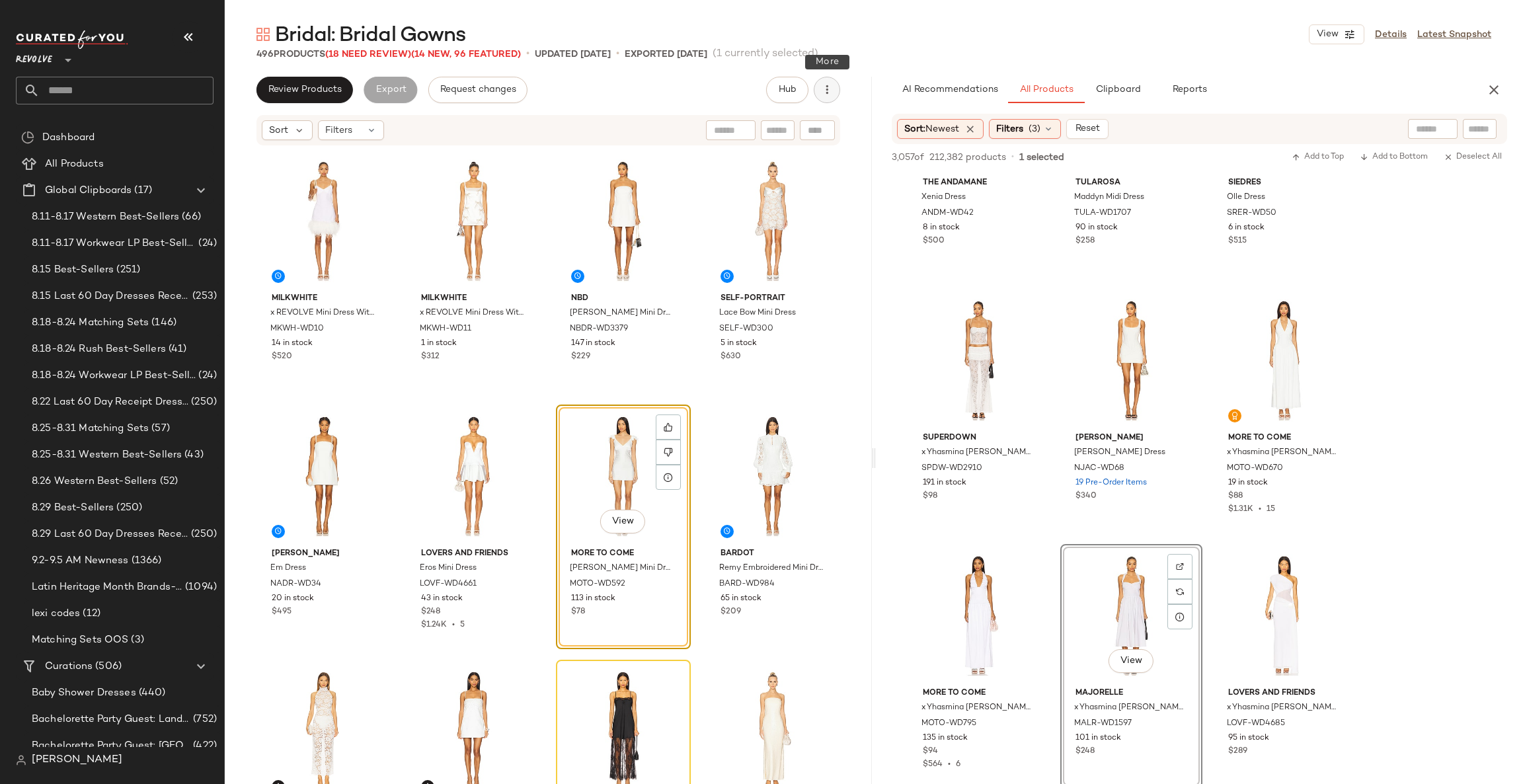
click at [822, 99] on button "button" at bounding box center [827, 90] width 26 height 26
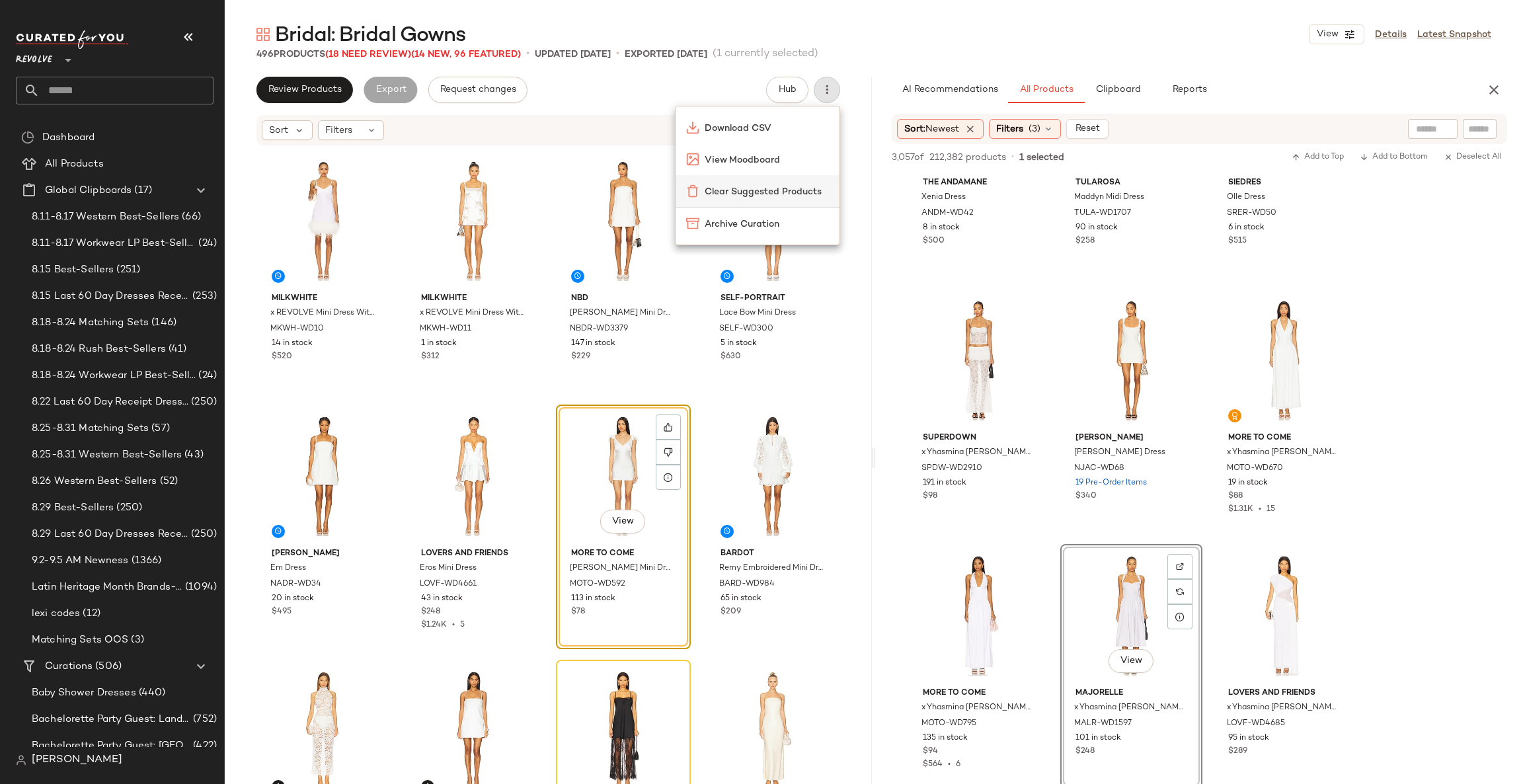
click at [787, 196] on span "Clear Suggested Products" at bounding box center [766, 192] width 124 height 14
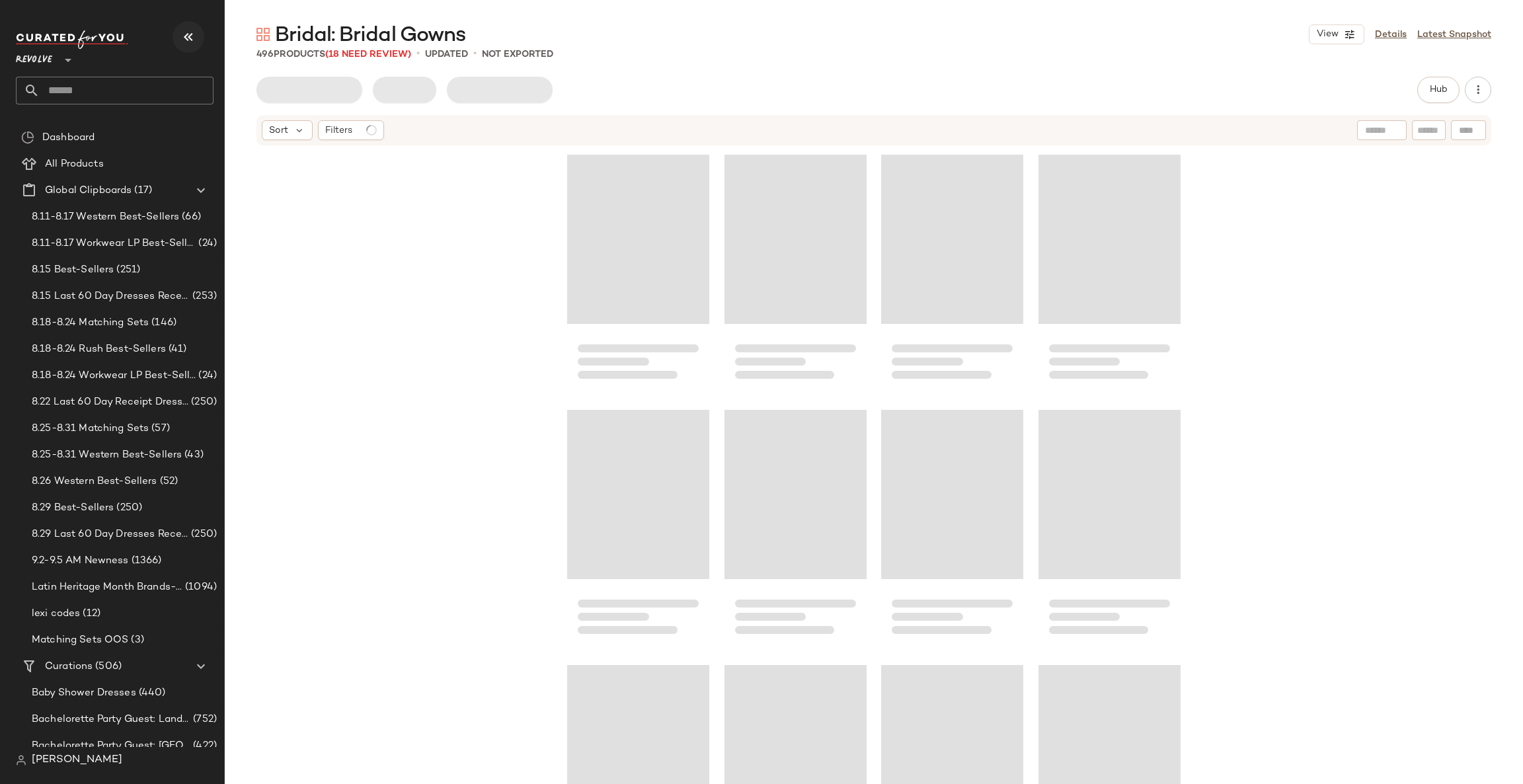
click at [193, 35] on icon "button" at bounding box center [188, 37] width 16 height 16
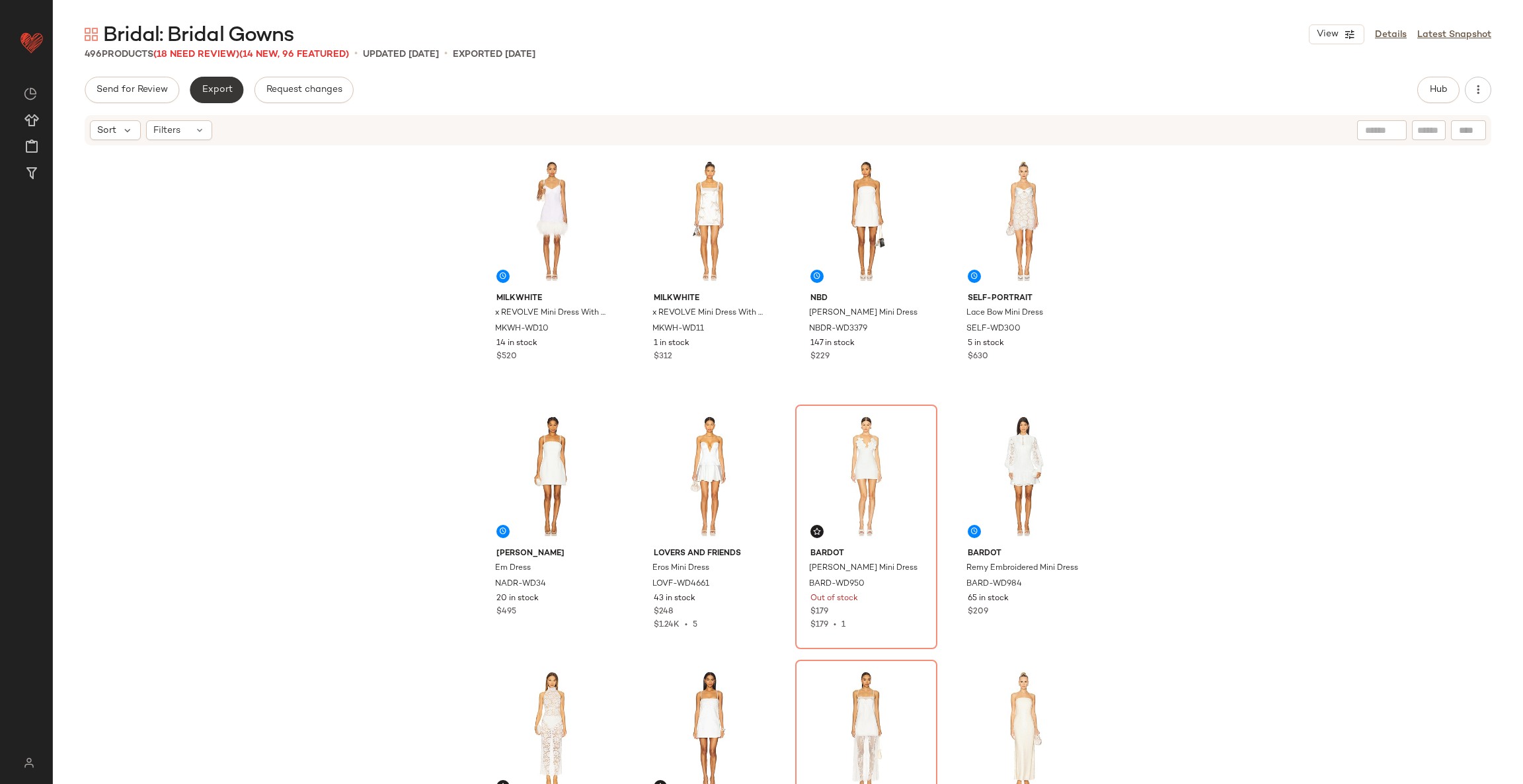
click at [224, 95] on button "Export" at bounding box center [216, 90] width 54 height 26
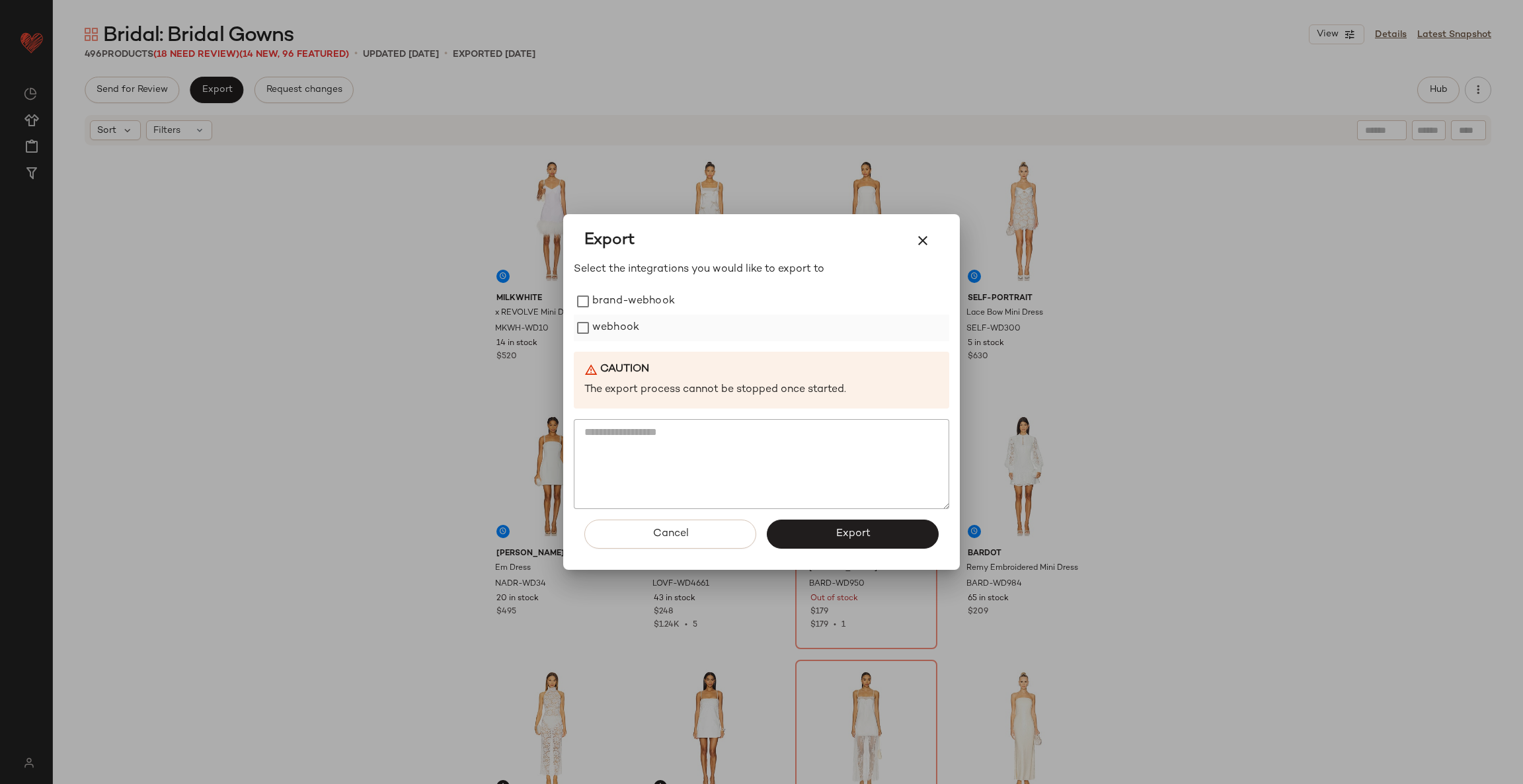
click at [625, 318] on label "webhook" at bounding box center [616, 328] width 47 height 26
click at [856, 543] on button "Export" at bounding box center [853, 534] width 172 height 29
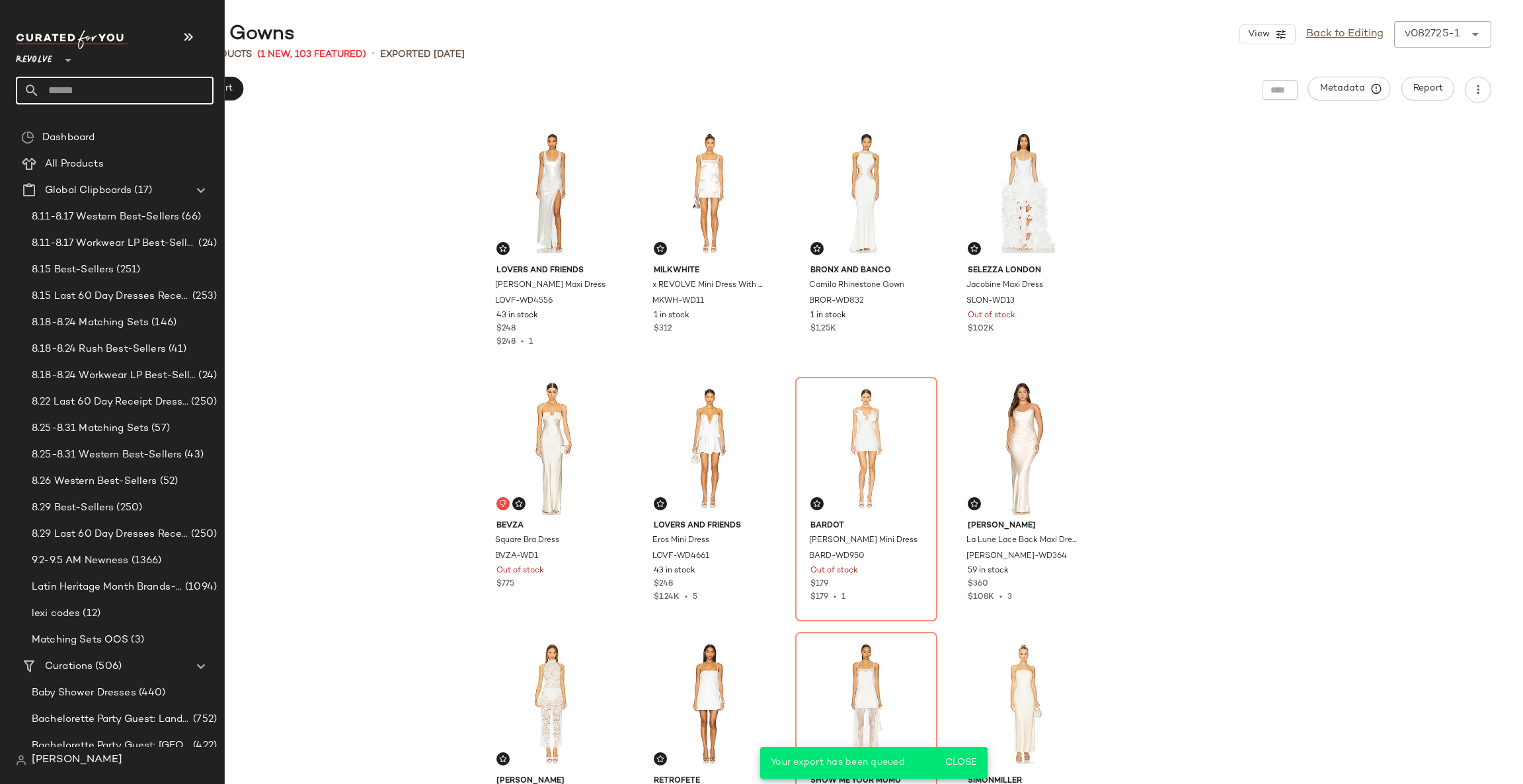
click at [69, 82] on input "text" at bounding box center [127, 91] width 174 height 28
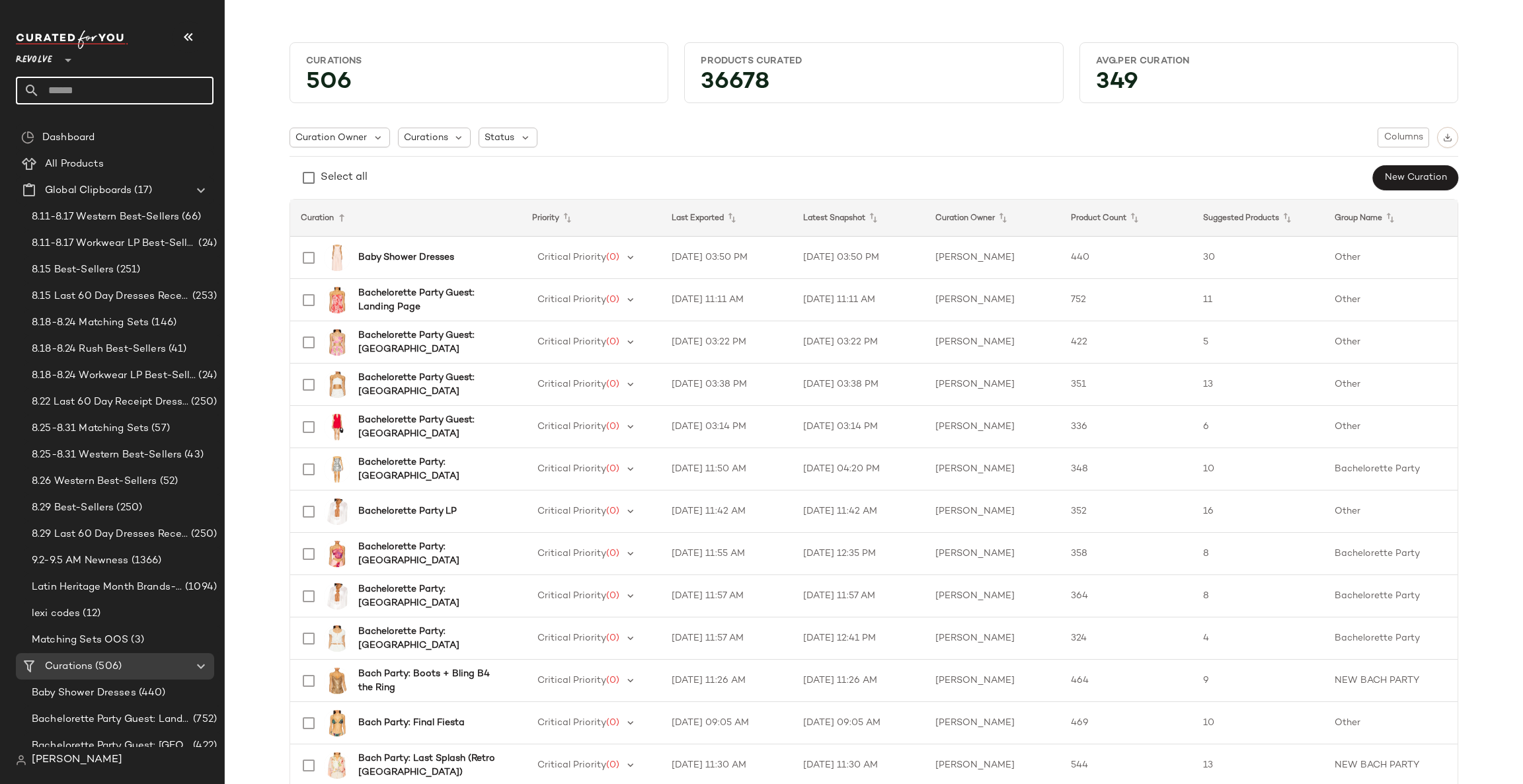
click at [149, 96] on input "text" at bounding box center [127, 91] width 174 height 28
type input "******"
click at [128, 122] on div "Festival: Sporty Remix" at bounding box center [114, 128] width 176 height 14
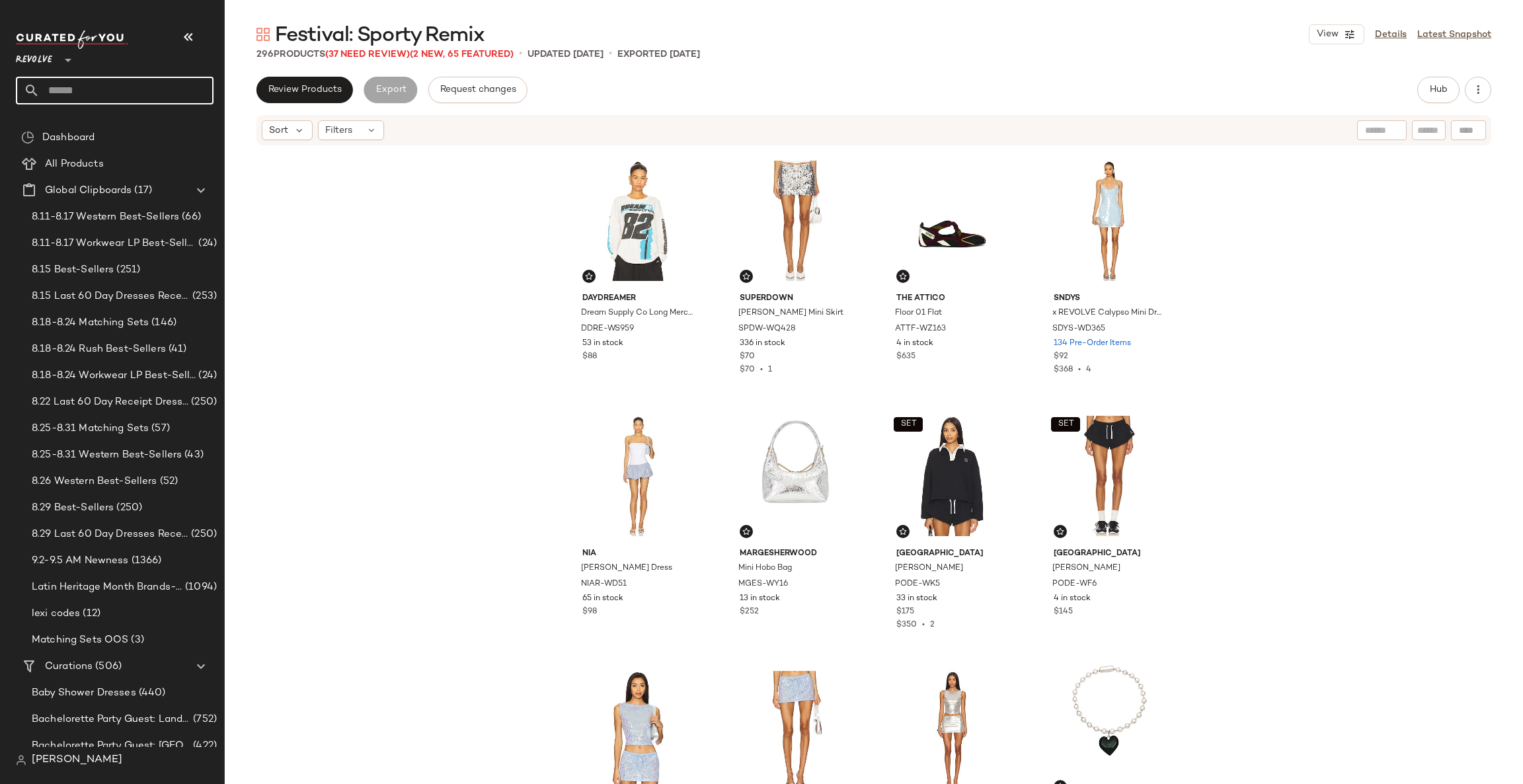
click at [122, 95] on input "text" at bounding box center [127, 91] width 174 height 28
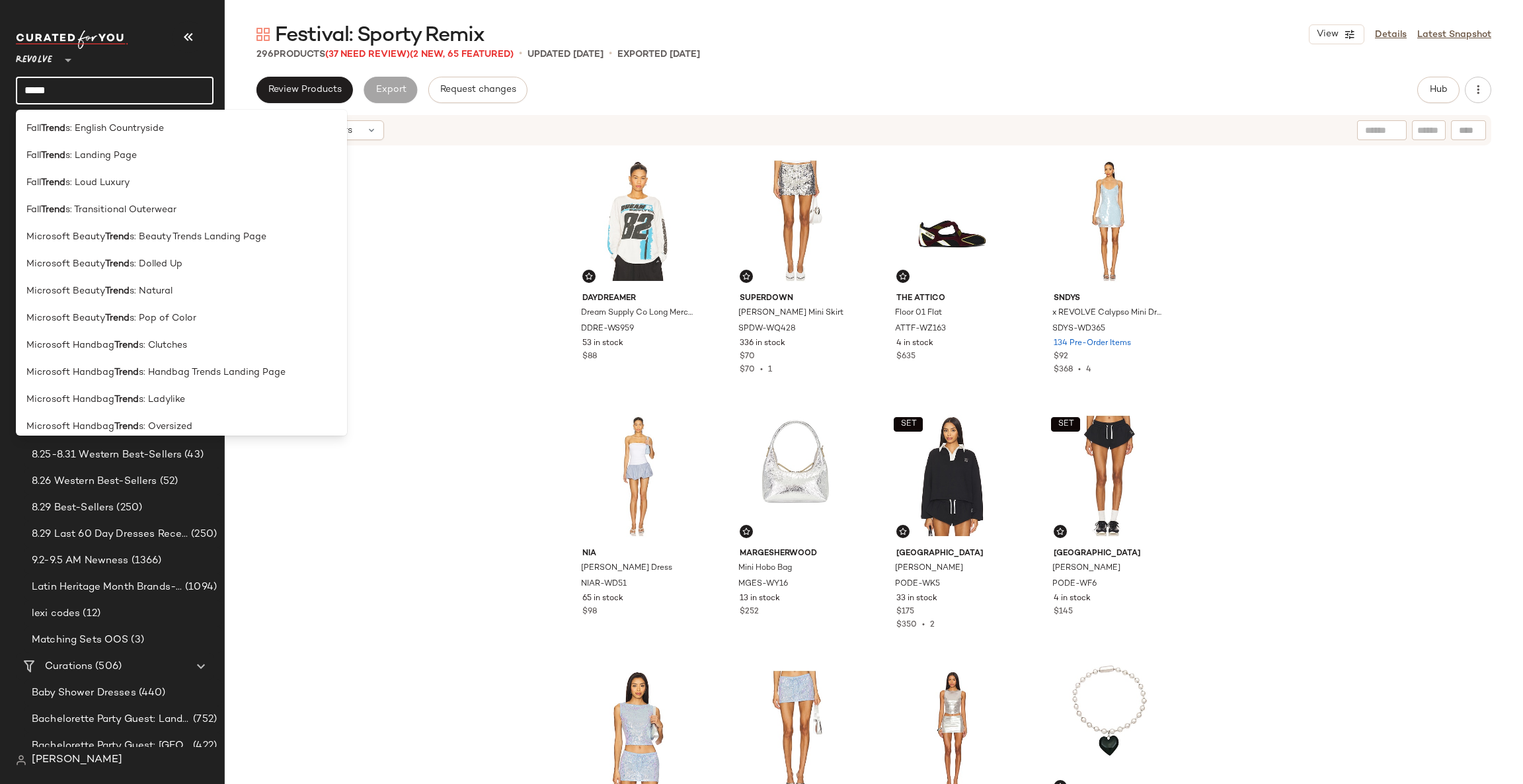
type input "*****"
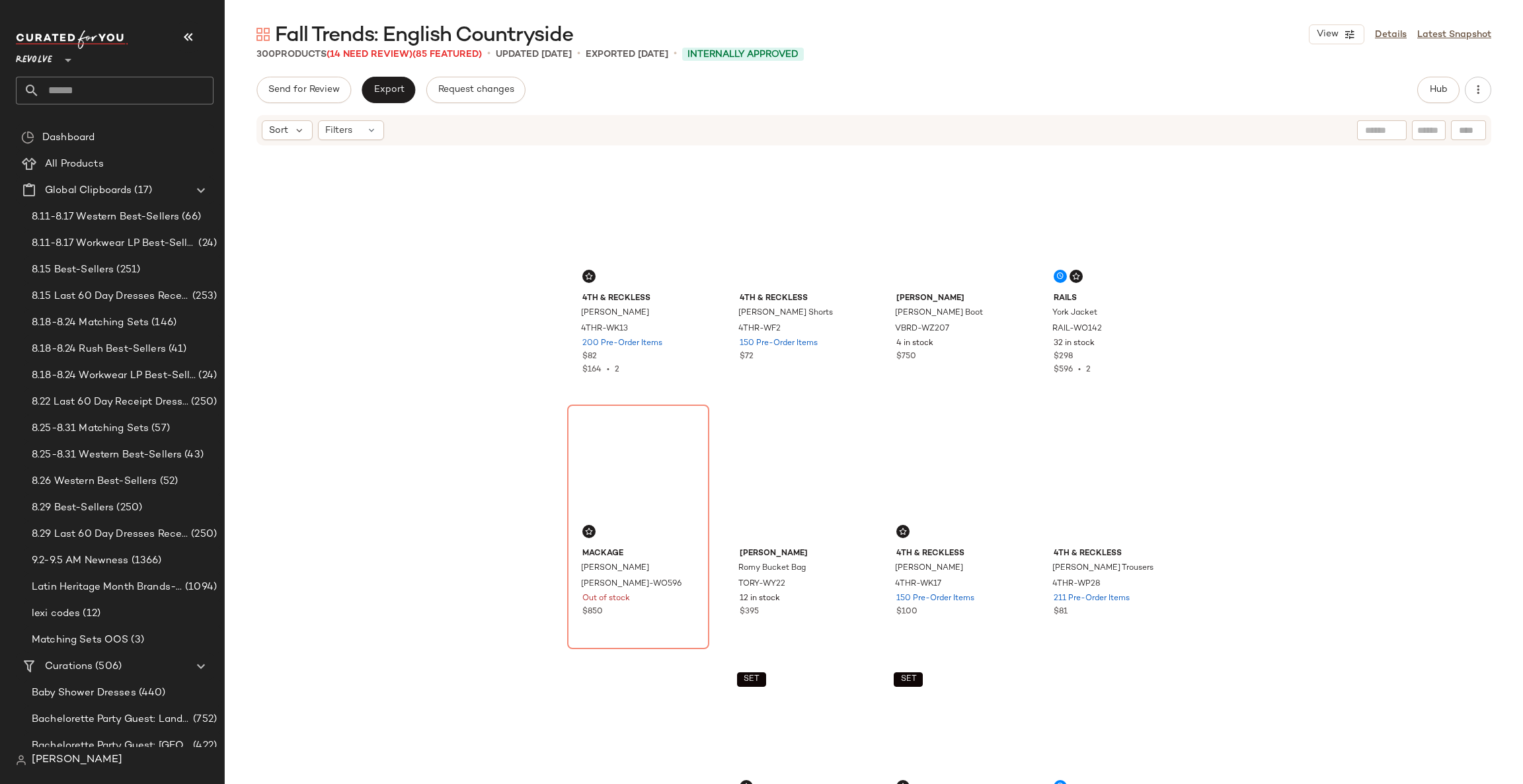
click at [114, 91] on input "text" at bounding box center [127, 91] width 174 height 28
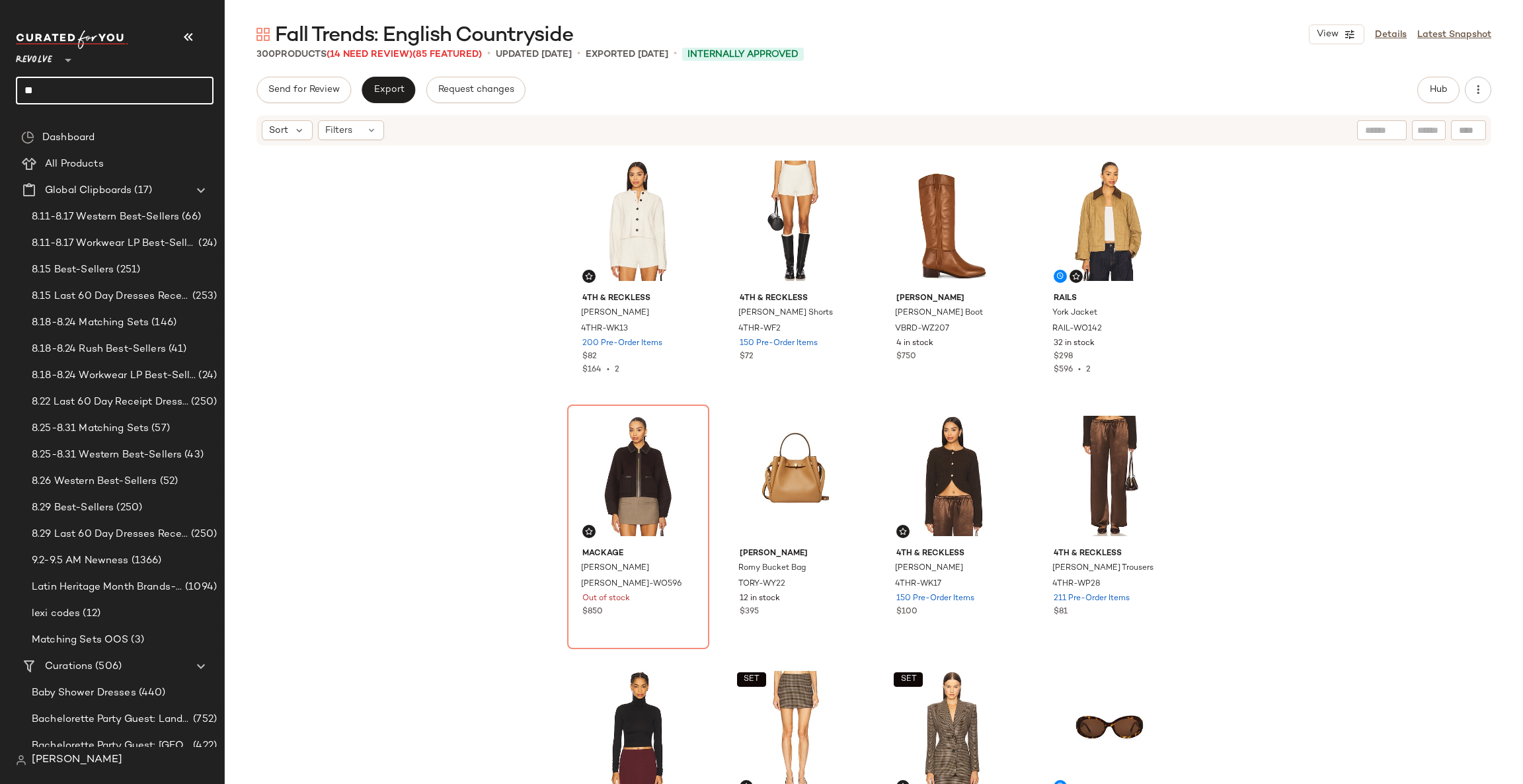
type input "*"
type input "******"
click at [129, 134] on div "Festival: Sporty Remix" at bounding box center [114, 128] width 176 height 14
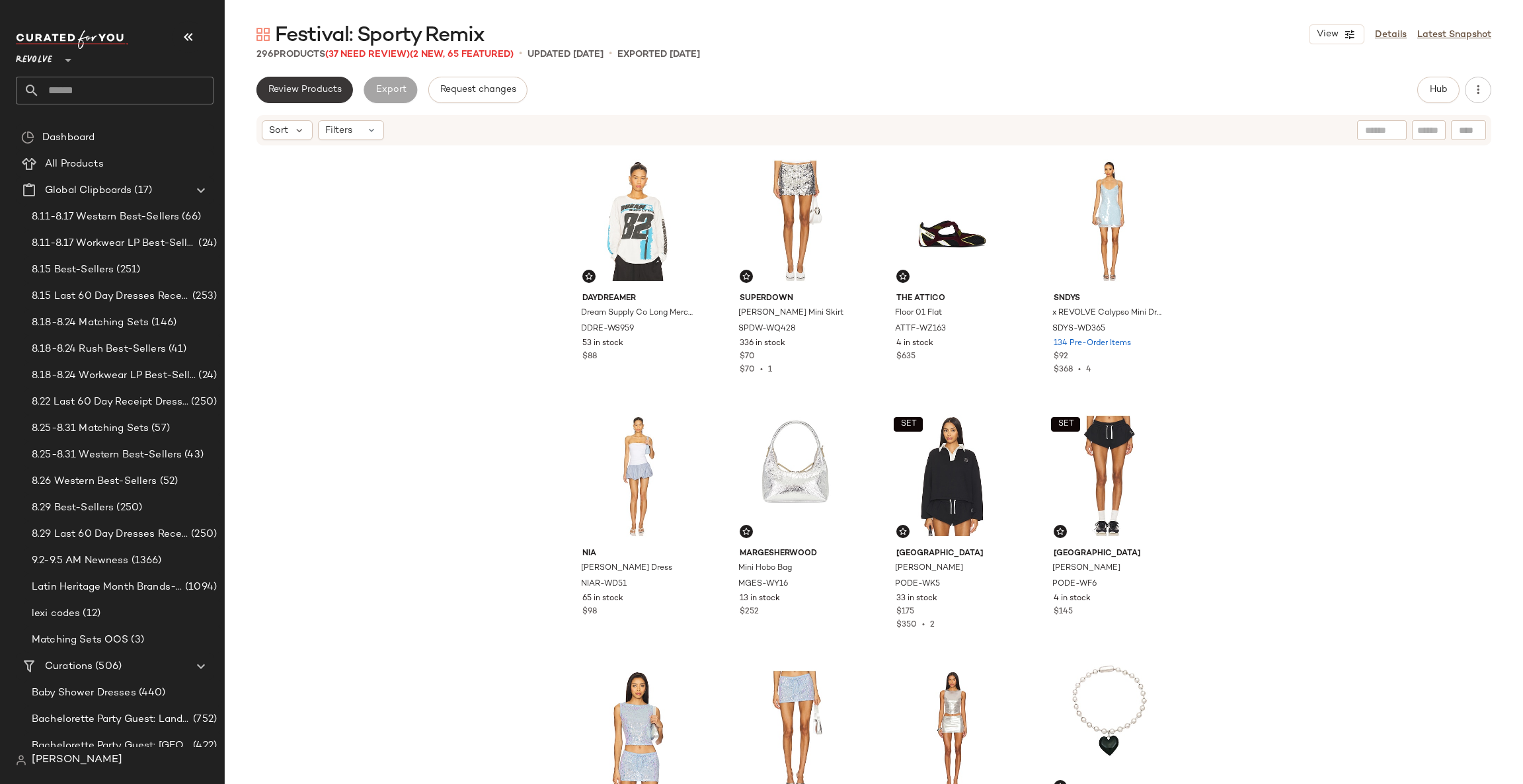
click at [295, 96] on button "Review Products" at bounding box center [304, 90] width 96 height 26
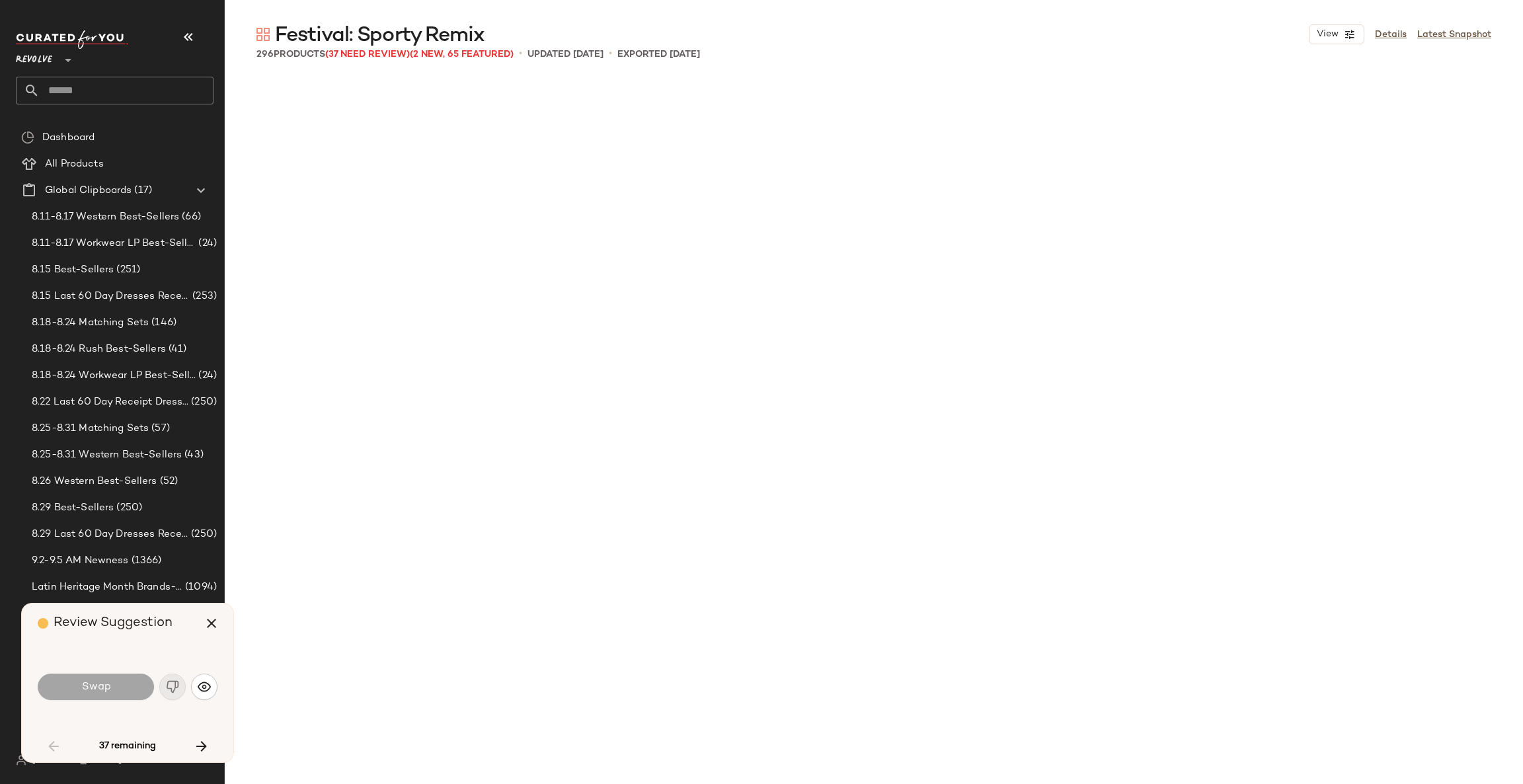
scroll to position [2295, 0]
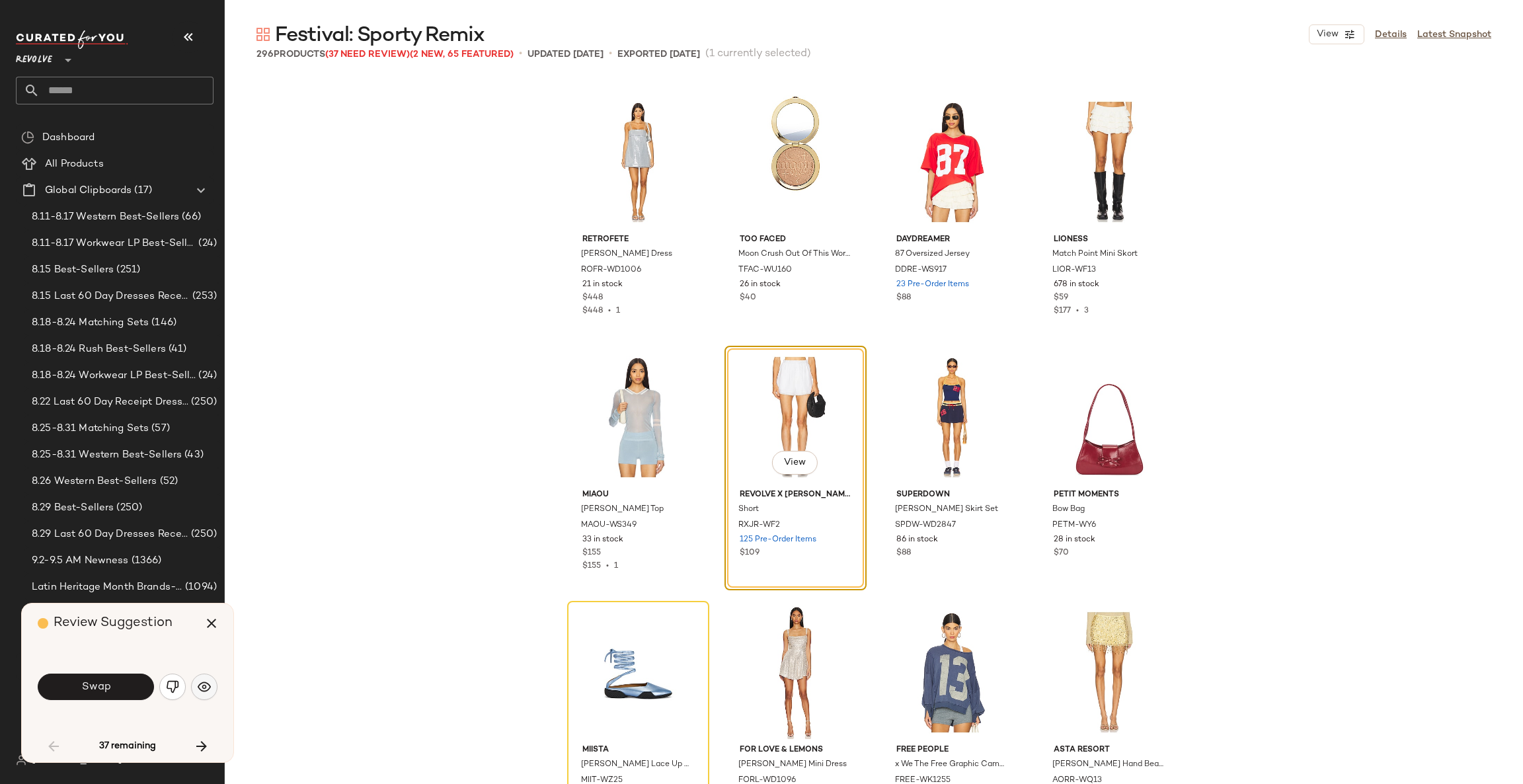
click at [202, 680] on img "button" at bounding box center [204, 687] width 13 height 13
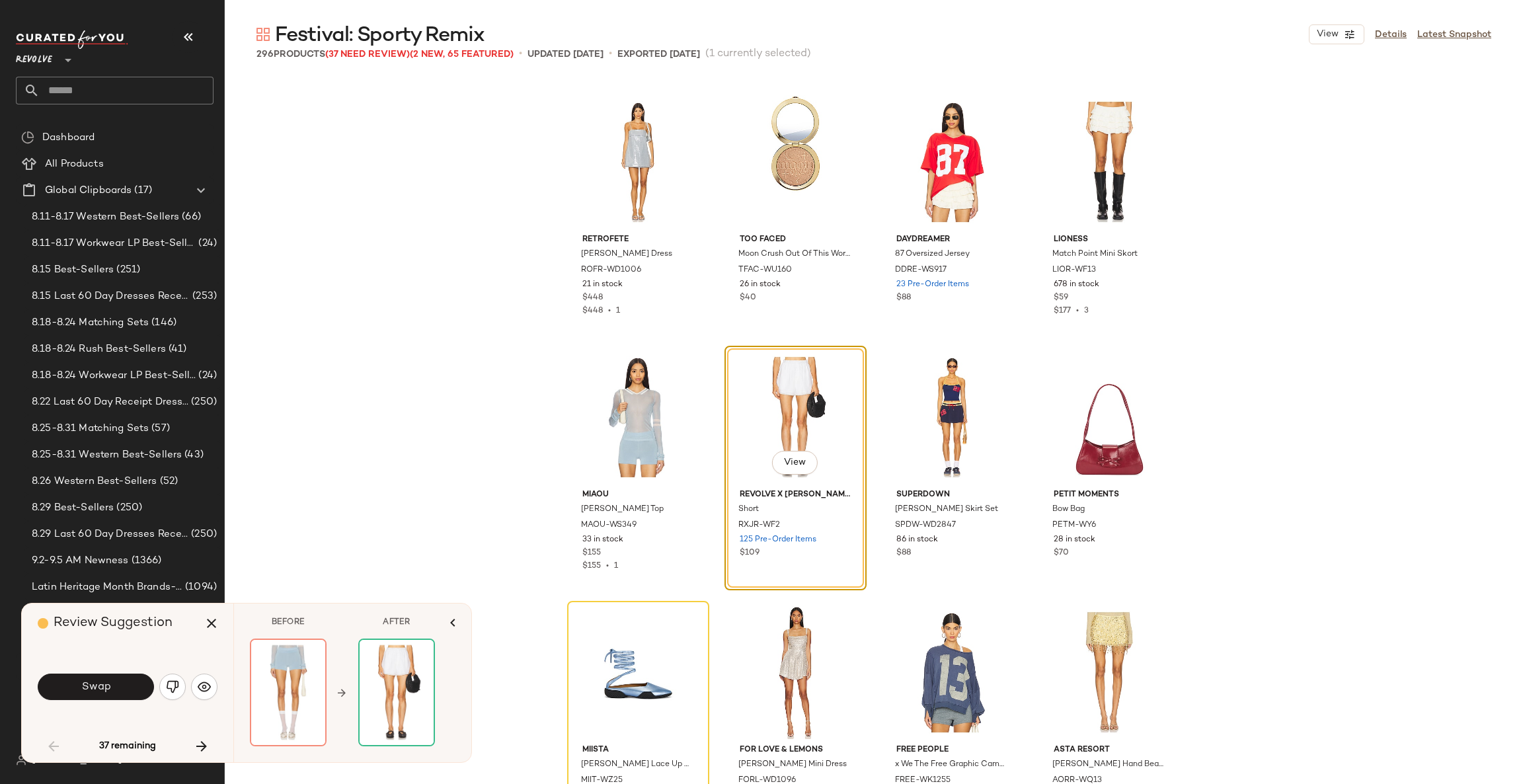
click at [436, 555] on div "retrofete Nadiya Denim Dress ROFR-WD1006 21 in stock $448 $448 • 1 Too Faced Mo…" at bounding box center [873, 458] width 1299 height 763
click at [207, 624] on icon "button" at bounding box center [211, 622] width 16 height 16
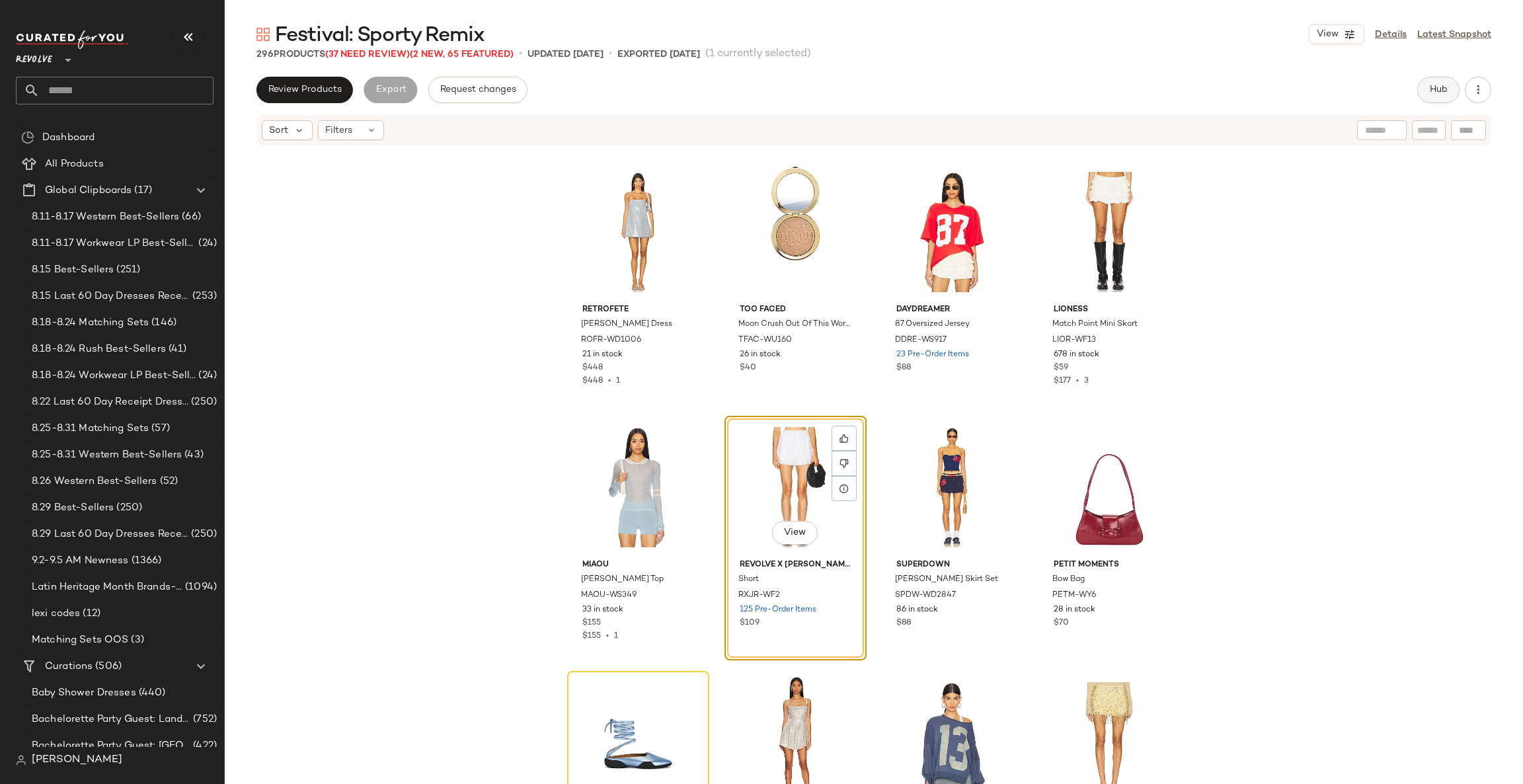
click at [1443, 81] on button "Hub" at bounding box center [1439, 90] width 42 height 26
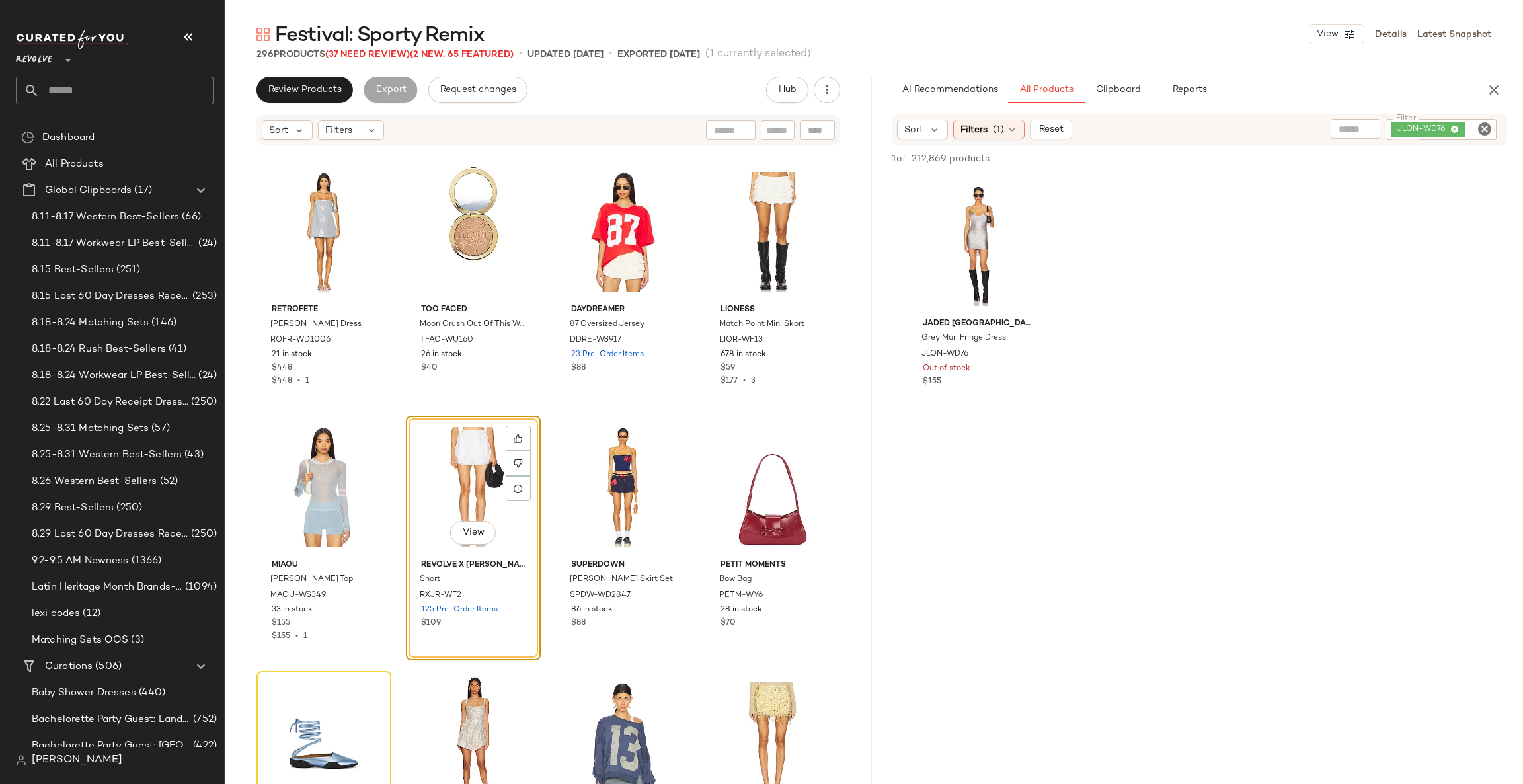
click at [1481, 130] on icon "Clear Filter" at bounding box center [1485, 128] width 16 height 16
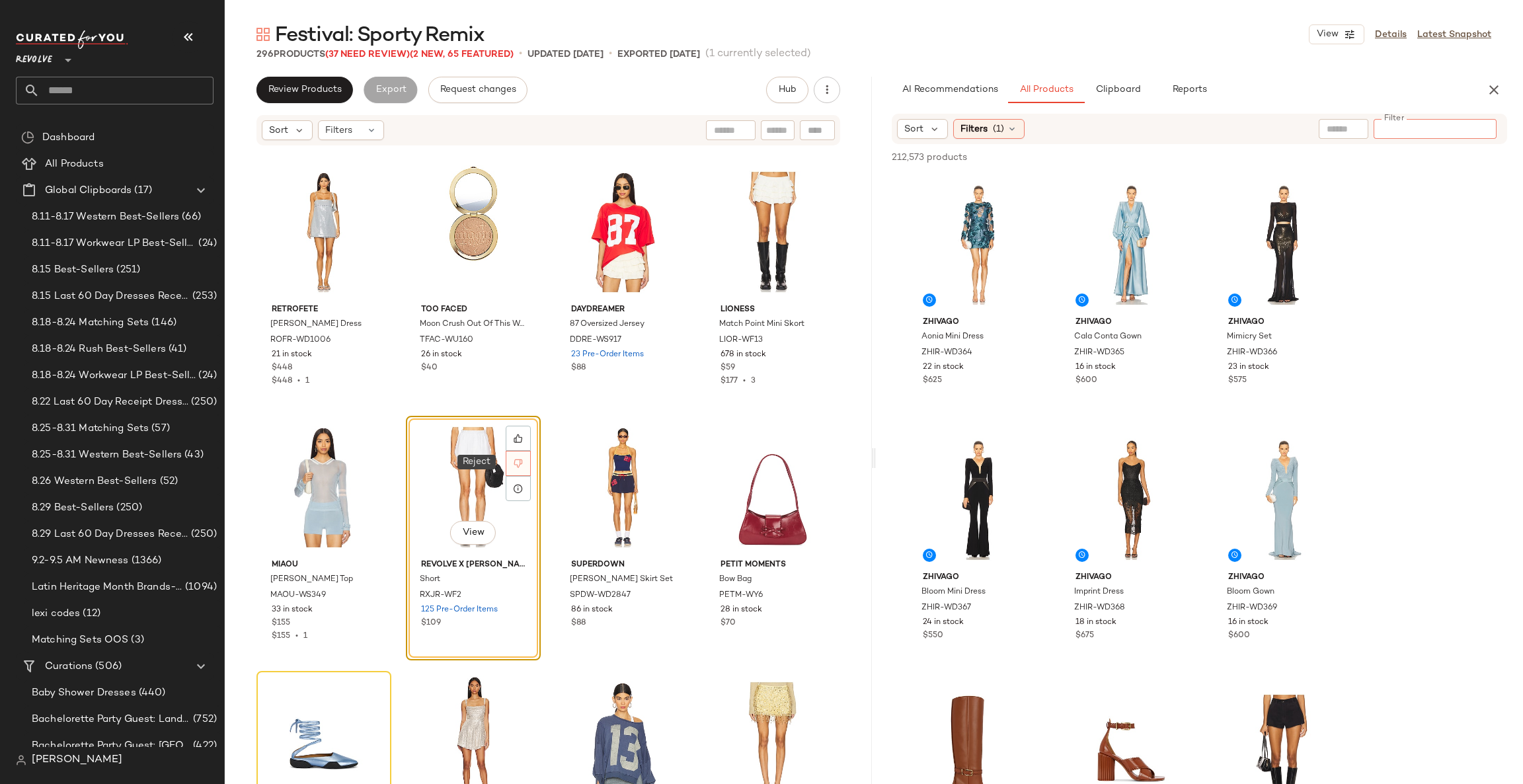
click at [520, 468] on div at bounding box center [518, 463] width 25 height 25
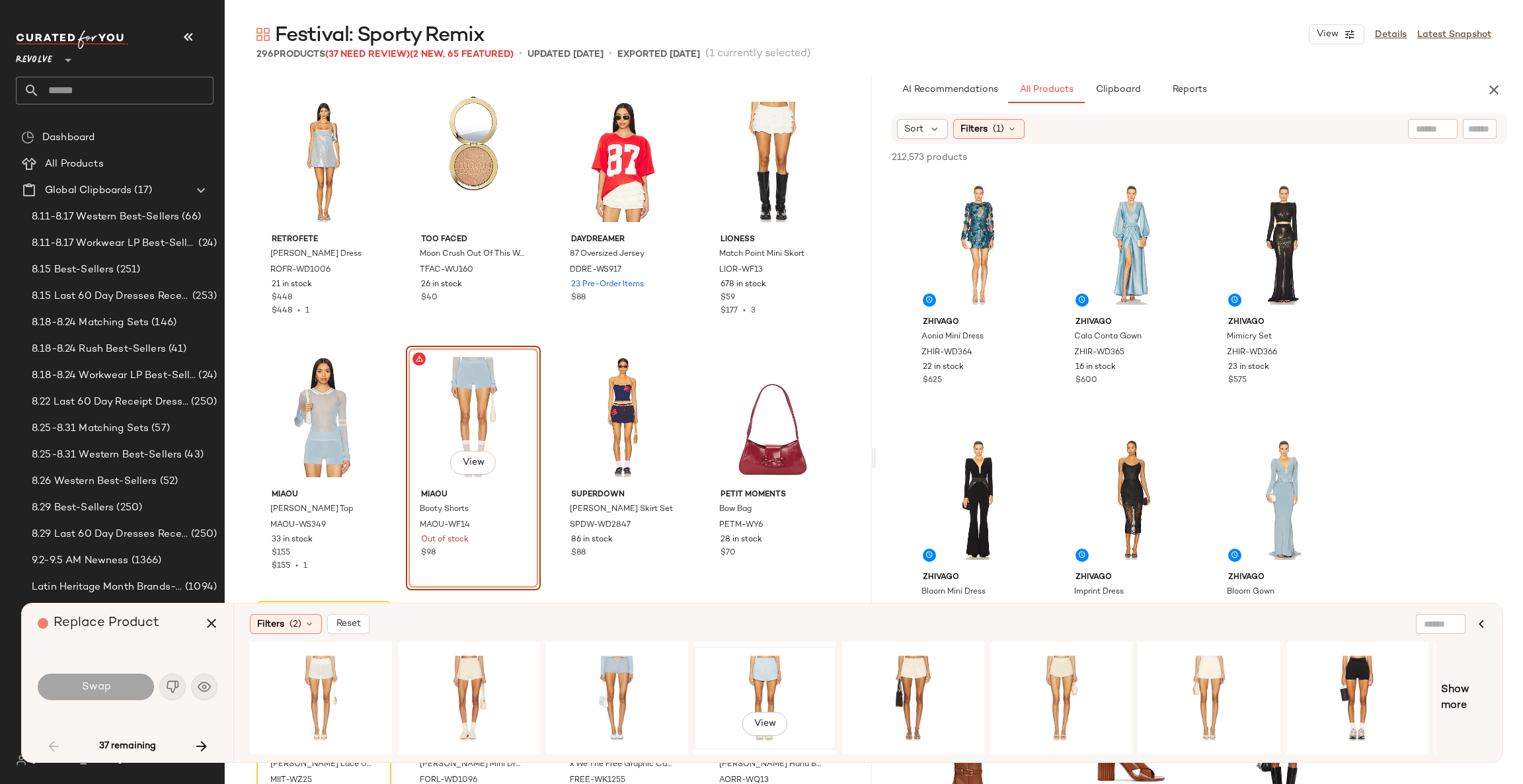
click at [755, 685] on div "View" at bounding box center [765, 698] width 133 height 94
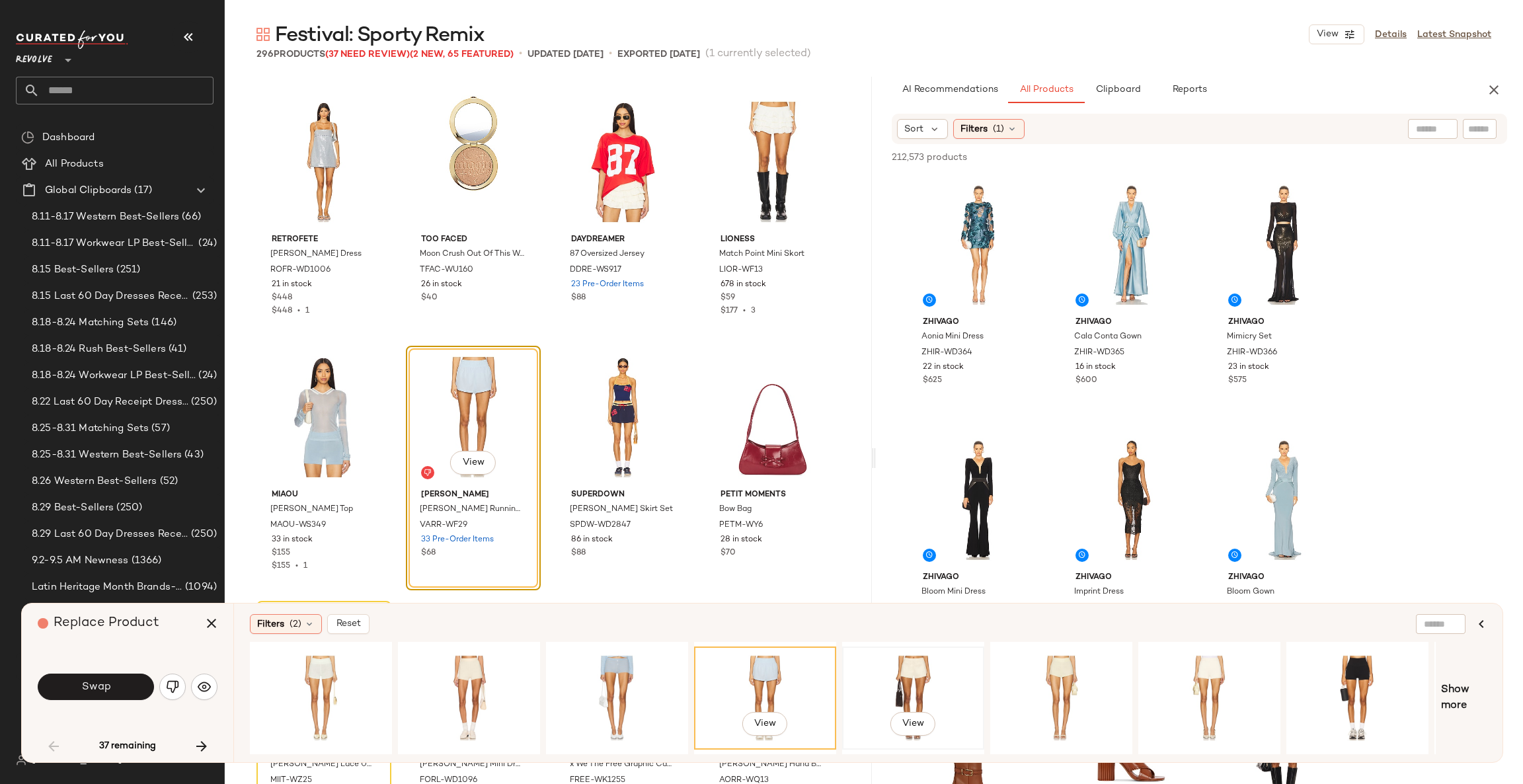
click at [931, 662] on div "View" at bounding box center [913, 698] width 133 height 94
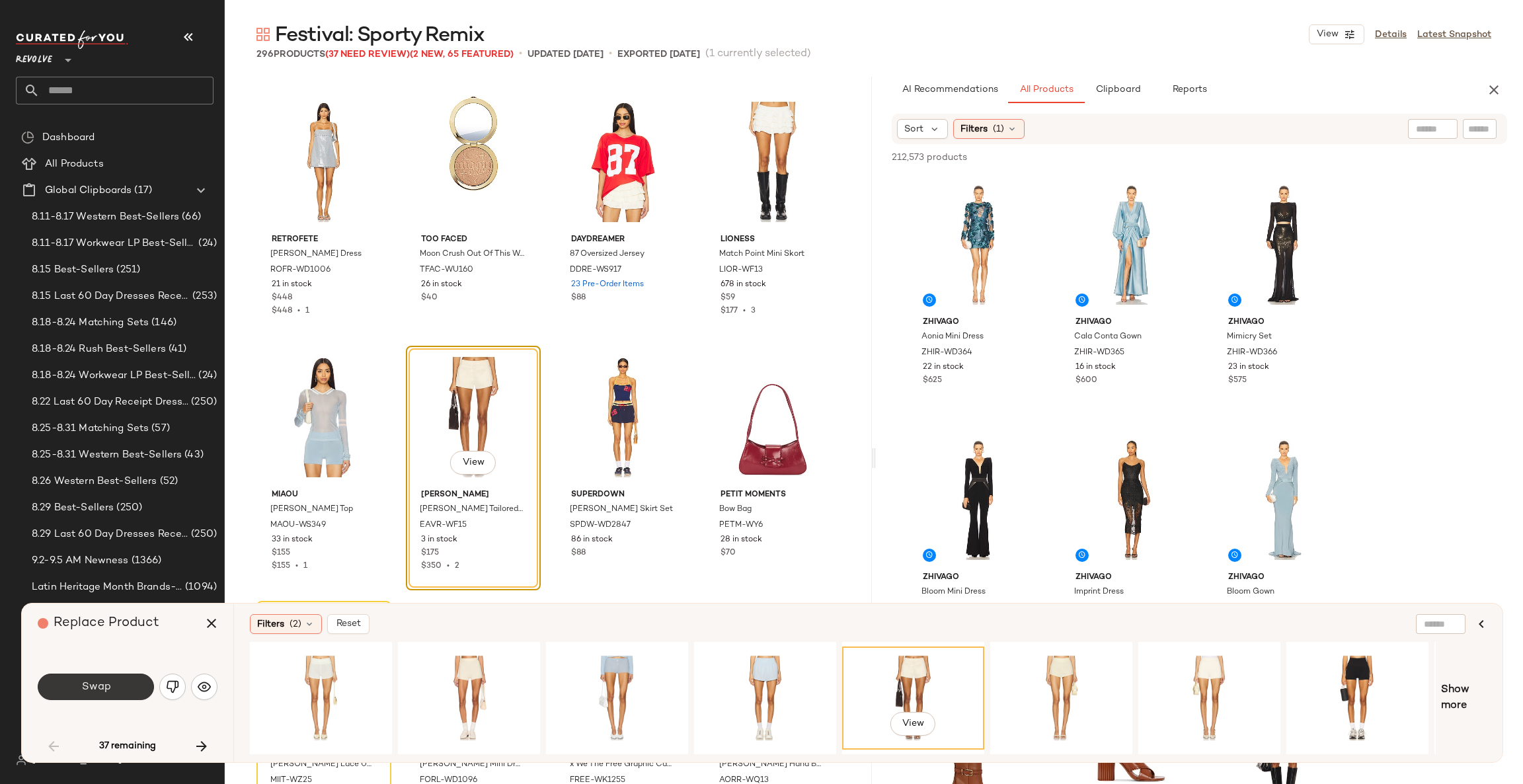
click at [129, 689] on button "Swap" at bounding box center [95, 686] width 117 height 26
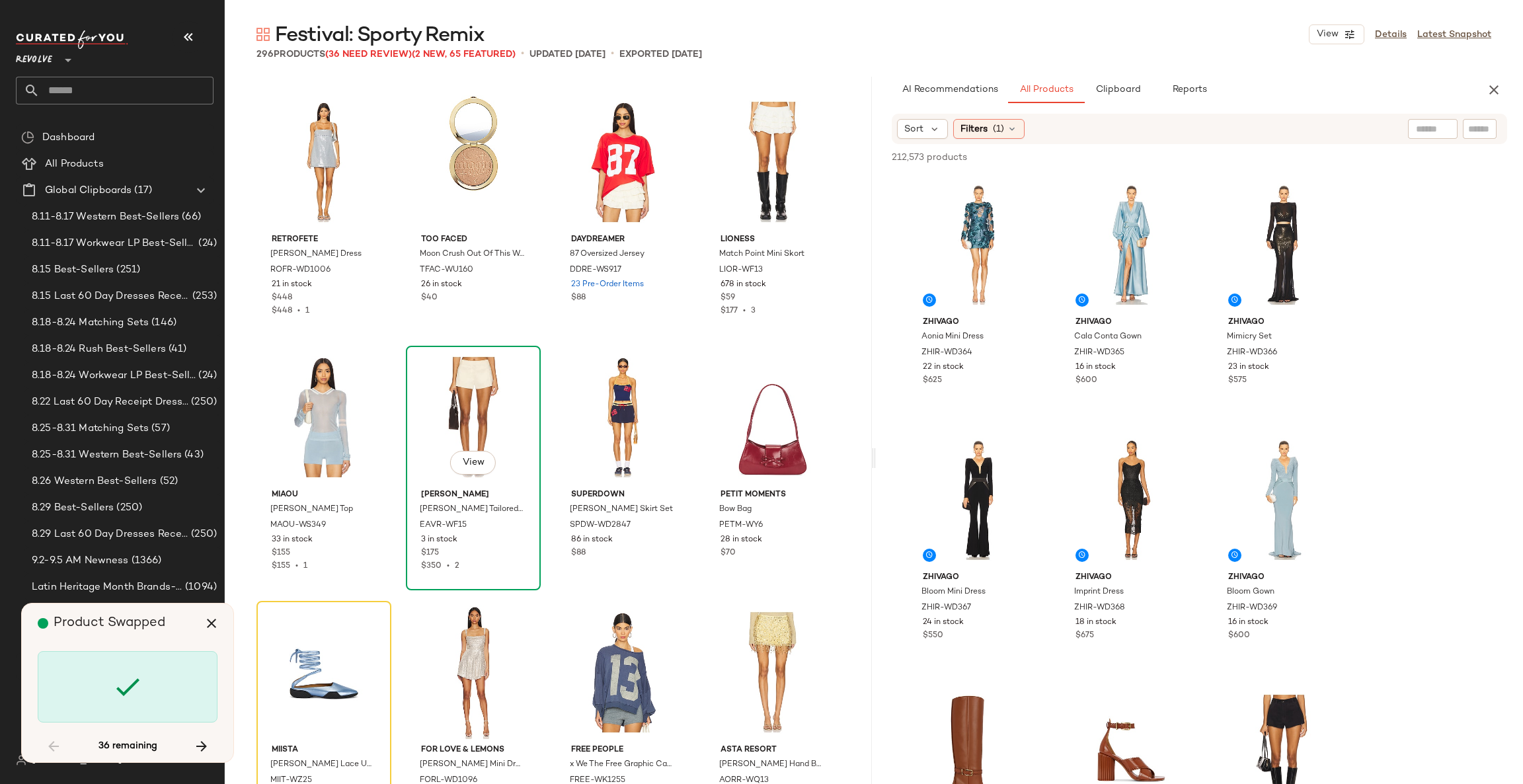
click at [491, 401] on div "View" at bounding box center [473, 417] width 126 height 134
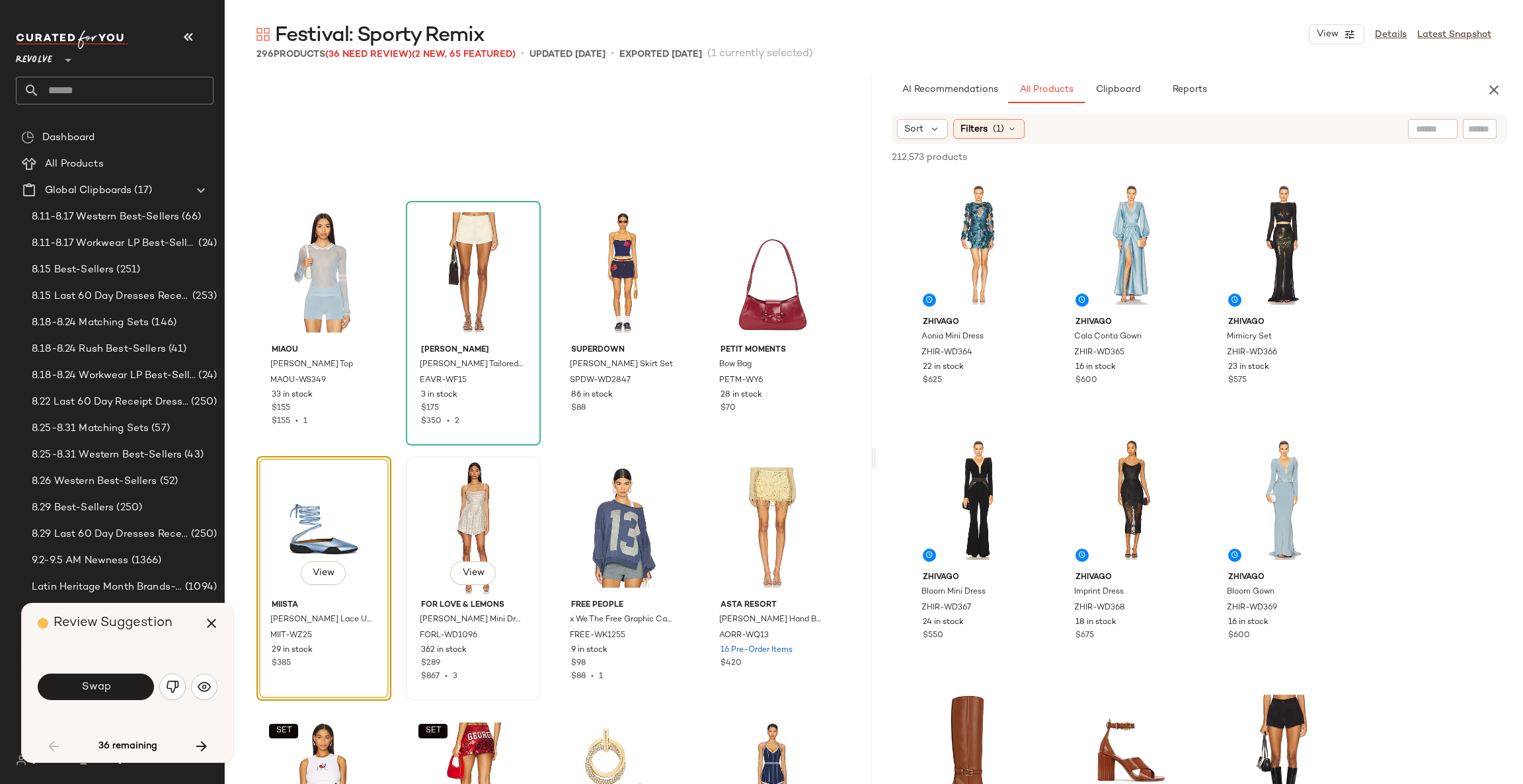
scroll to position [2438, 0]
click at [482, 280] on div "View" at bounding box center [473, 274] width 126 height 134
click at [206, 624] on icon "button" at bounding box center [211, 622] width 16 height 16
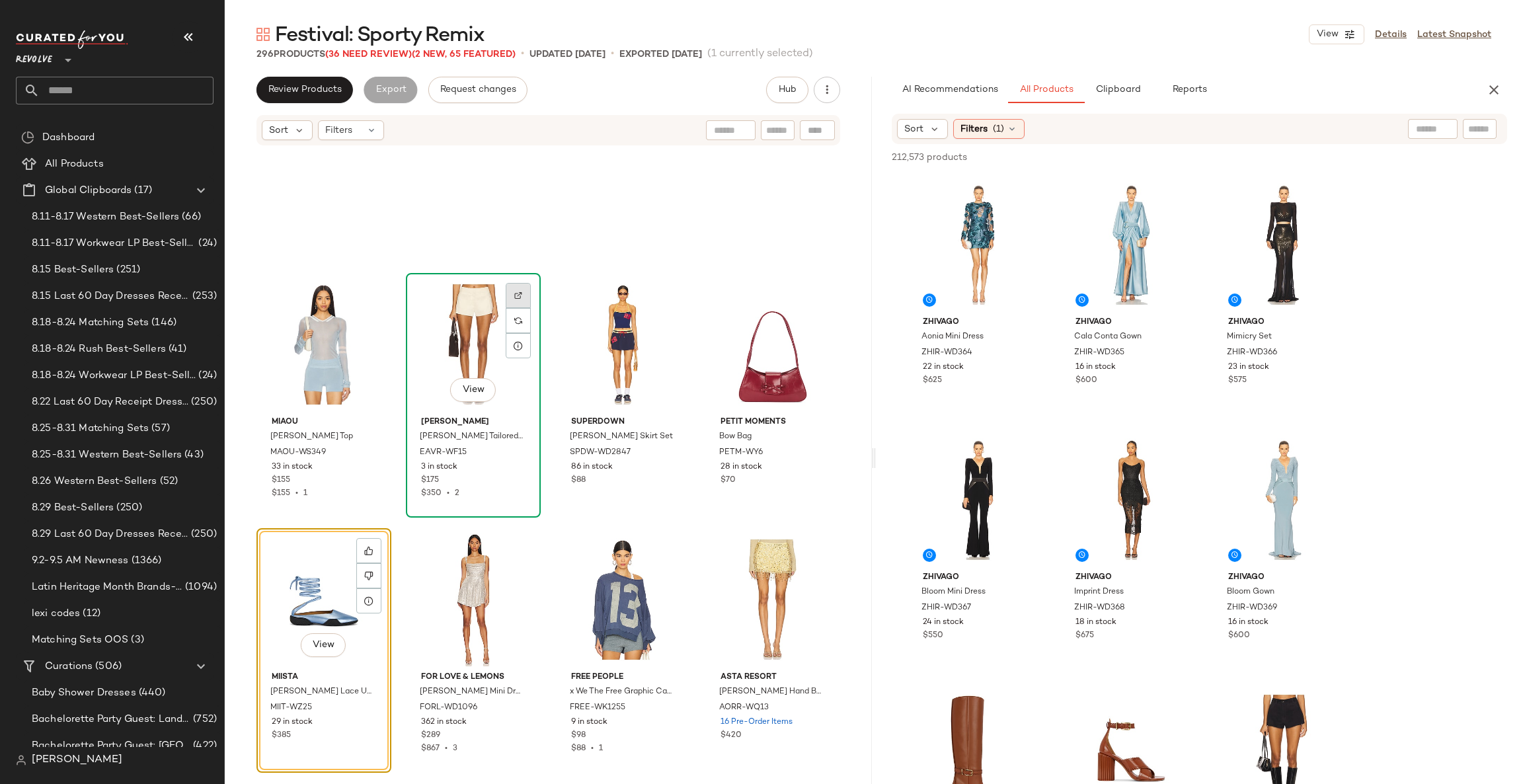
click at [518, 297] on img at bounding box center [518, 295] width 8 height 8
click at [1474, 126] on input "Filter" at bounding box center [1436, 129] width 113 height 14
paste input "********"
type input "********"
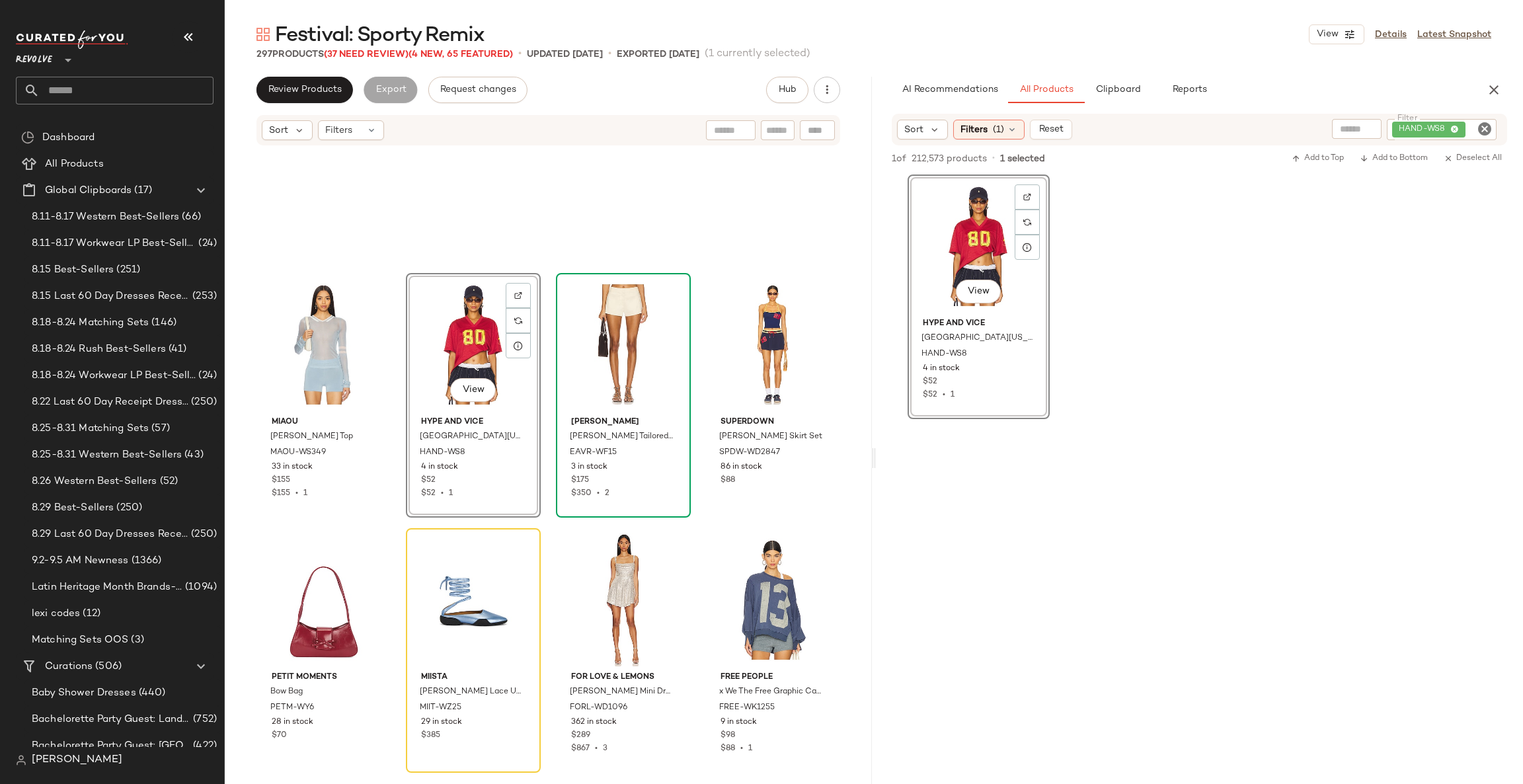
click at [1487, 122] on icon "Clear Filter" at bounding box center [1485, 128] width 16 height 16
paste input "*********"
type input "*********"
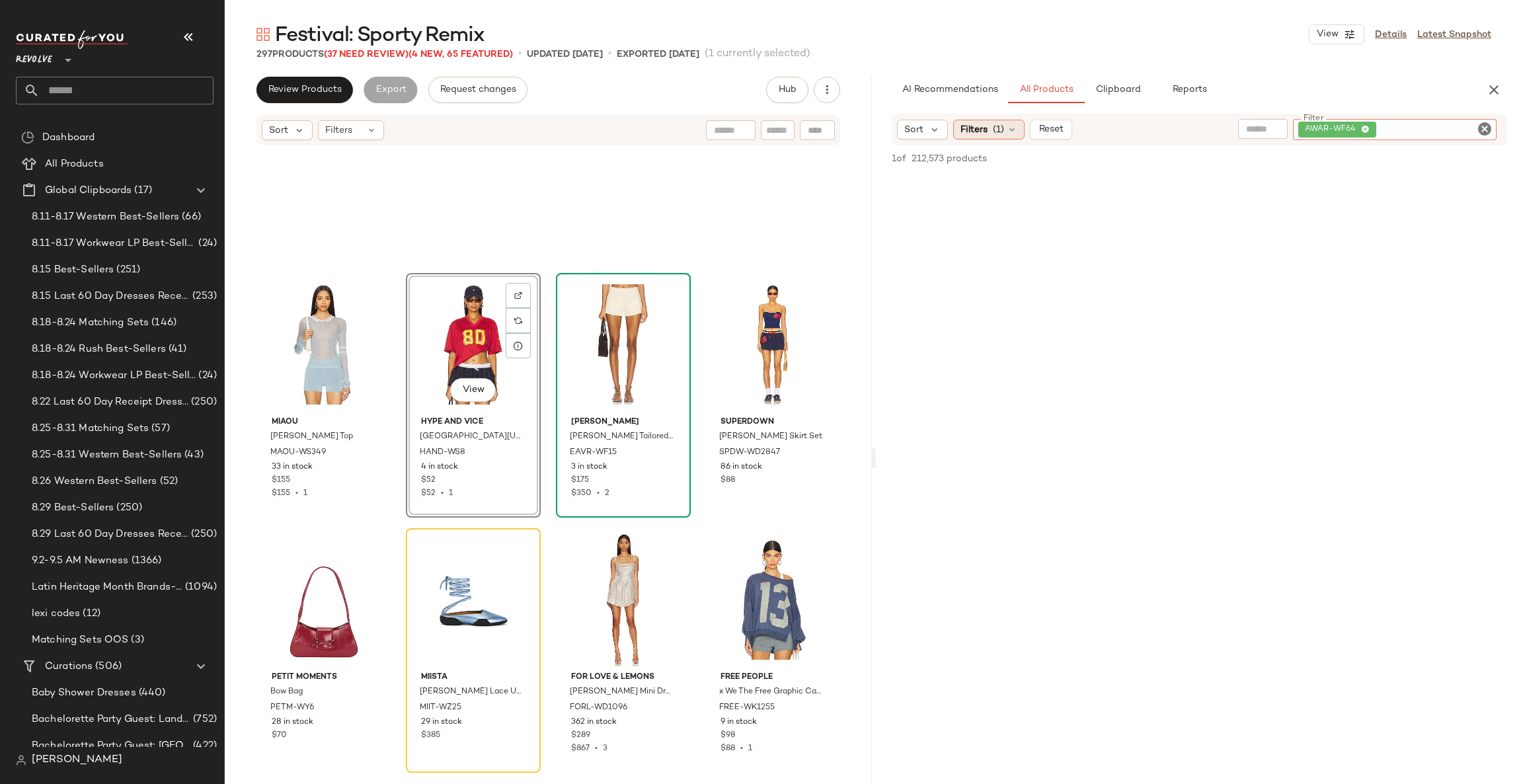
click at [974, 127] on span "Filters" at bounding box center [974, 130] width 27 height 14
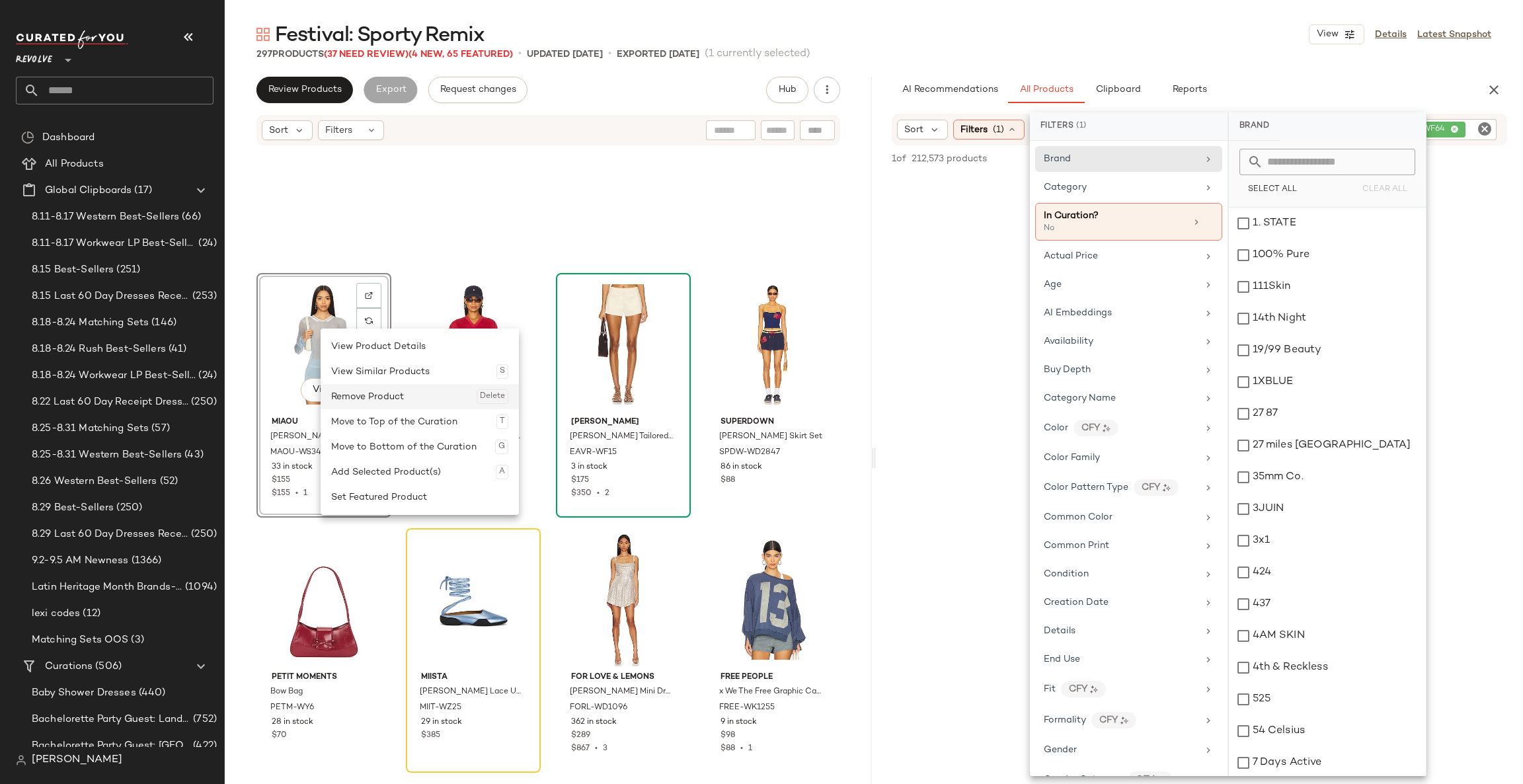
click at [408, 384] on div "Remove Product Delete" at bounding box center [420, 396] width 177 height 25
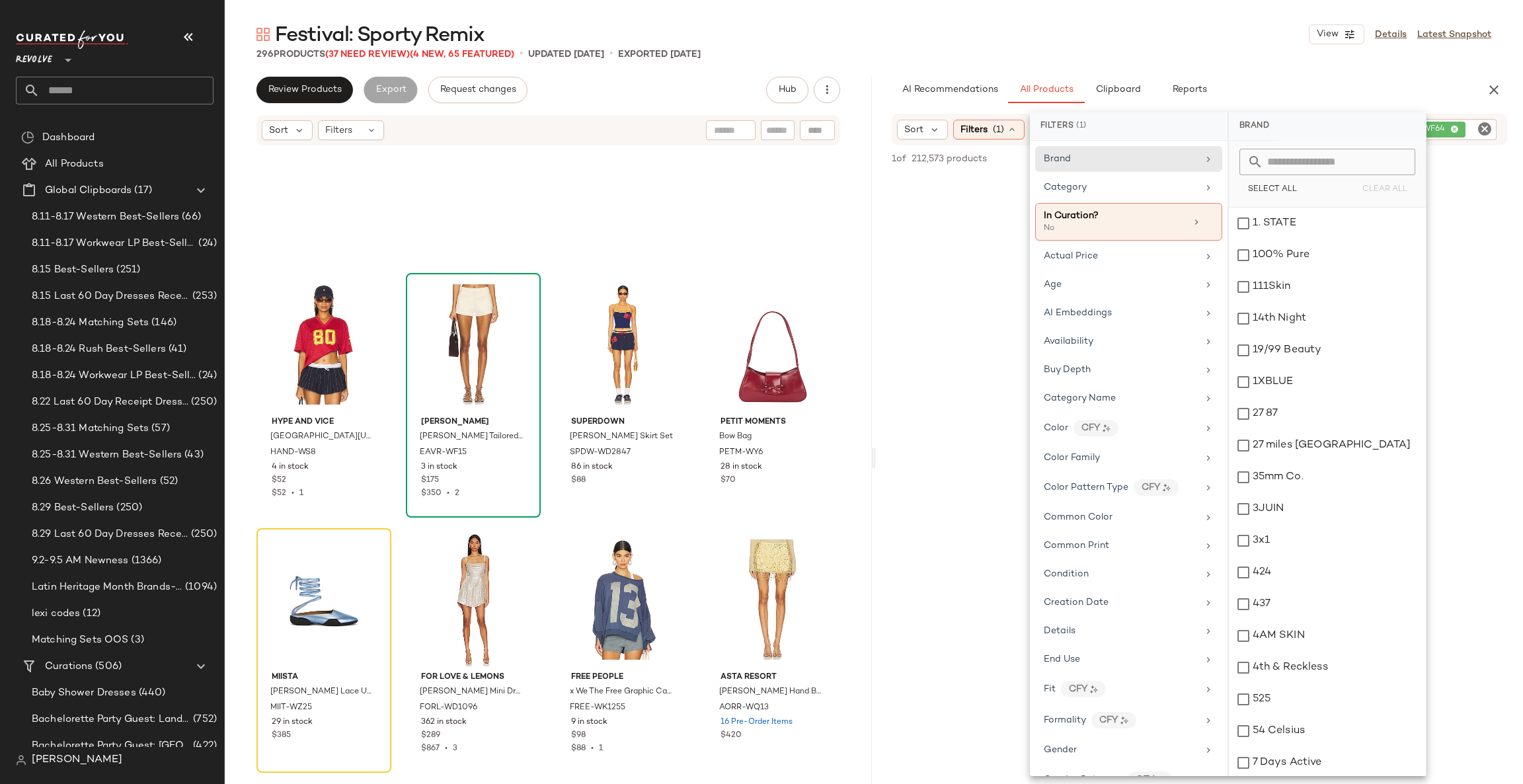
click at [1487, 134] on icon "Clear Filter" at bounding box center [1485, 128] width 16 height 16
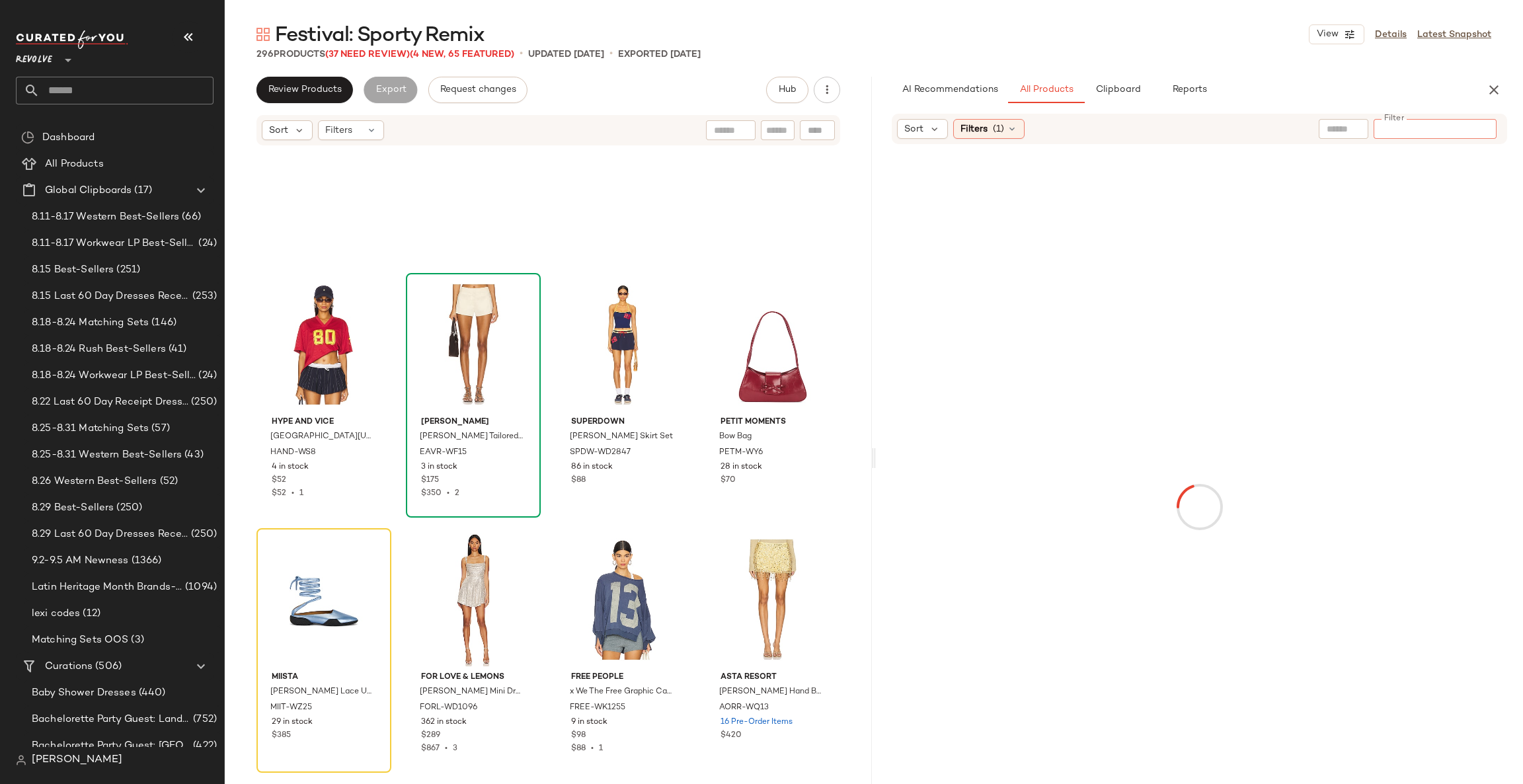
type input "**********"
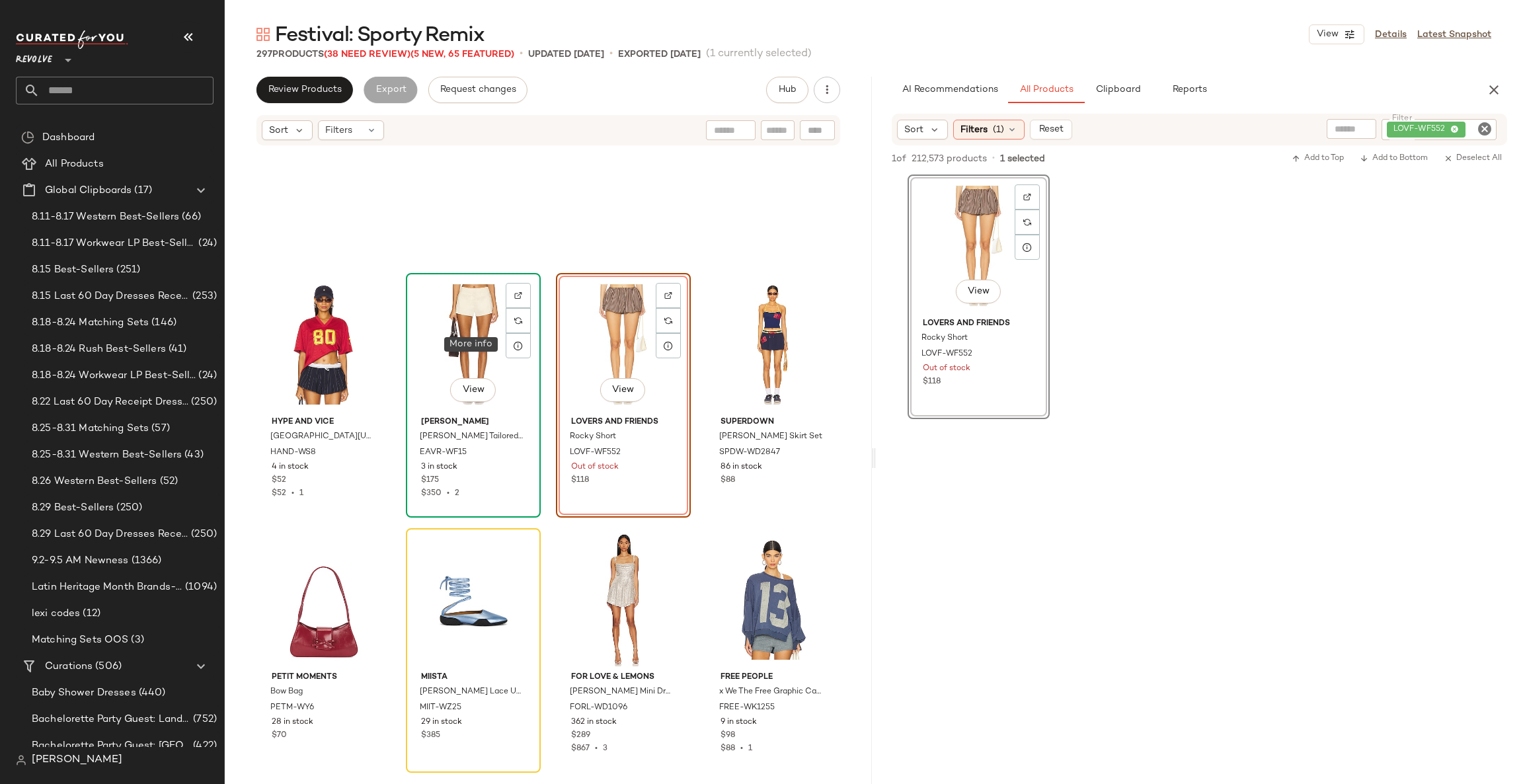
click at [468, 334] on div "View" at bounding box center [473, 344] width 126 height 134
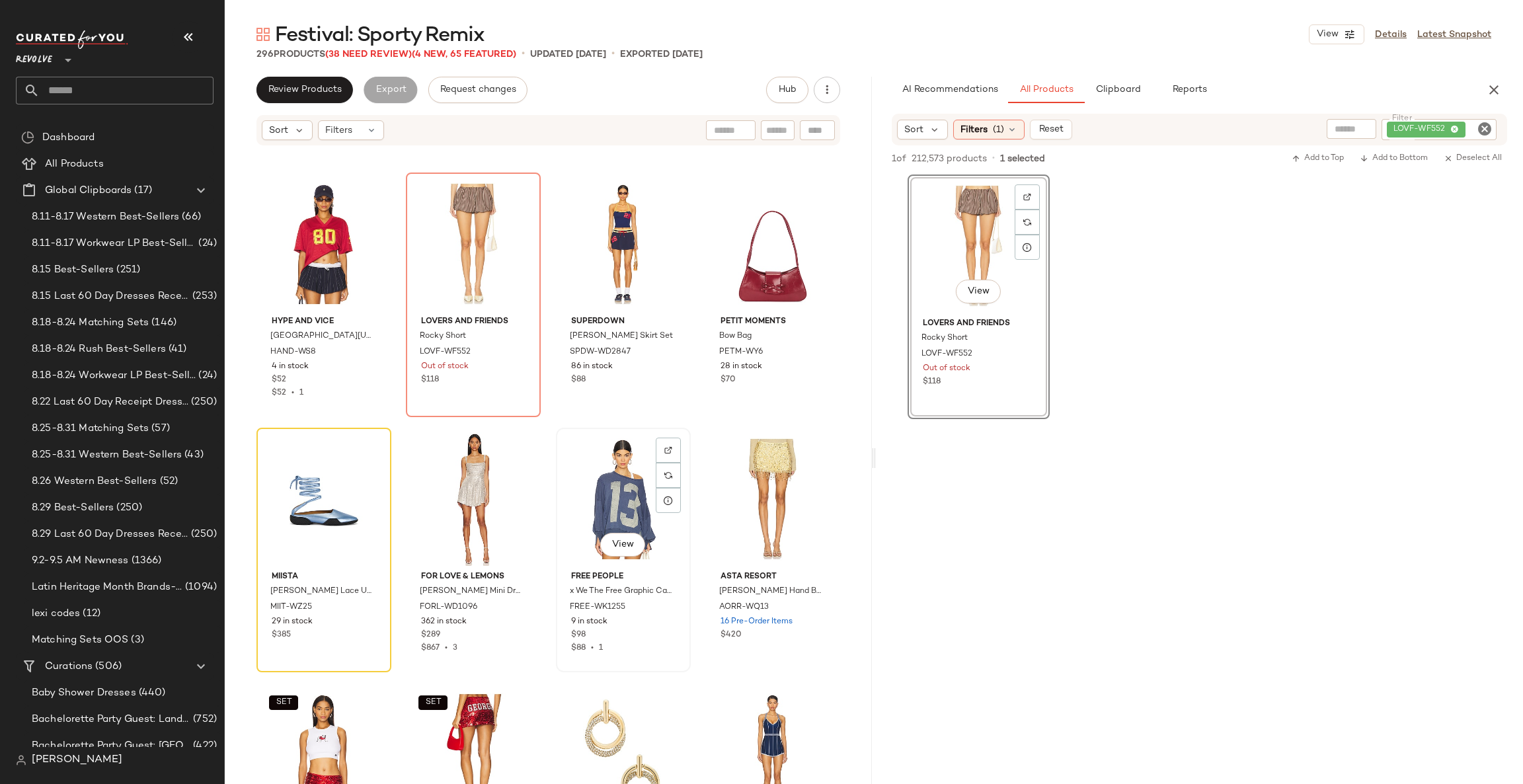
scroll to position [2539, 0]
click at [321, 82] on button "Review Products" at bounding box center [304, 90] width 96 height 26
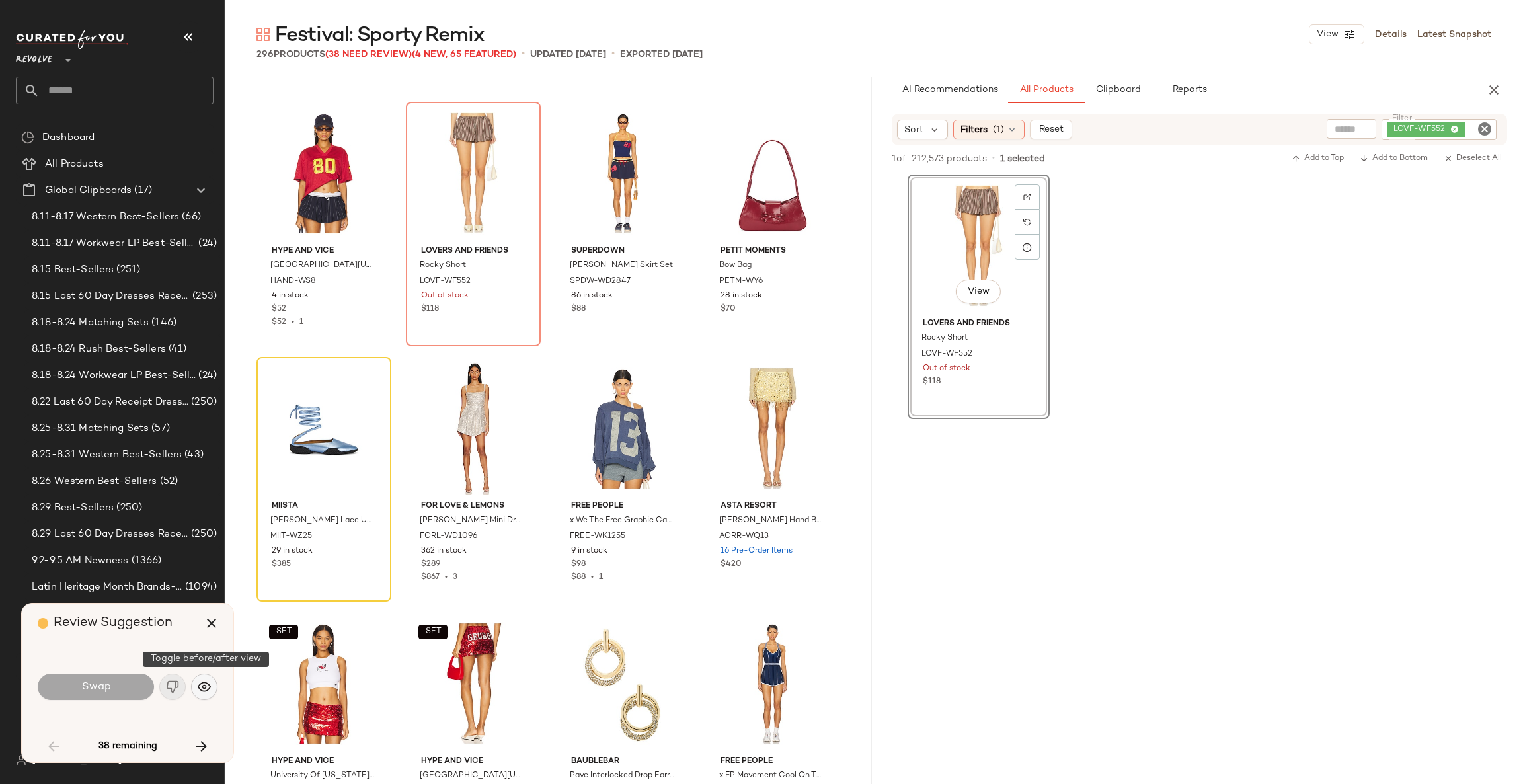
click at [200, 688] on img "button" at bounding box center [204, 687] width 13 height 13
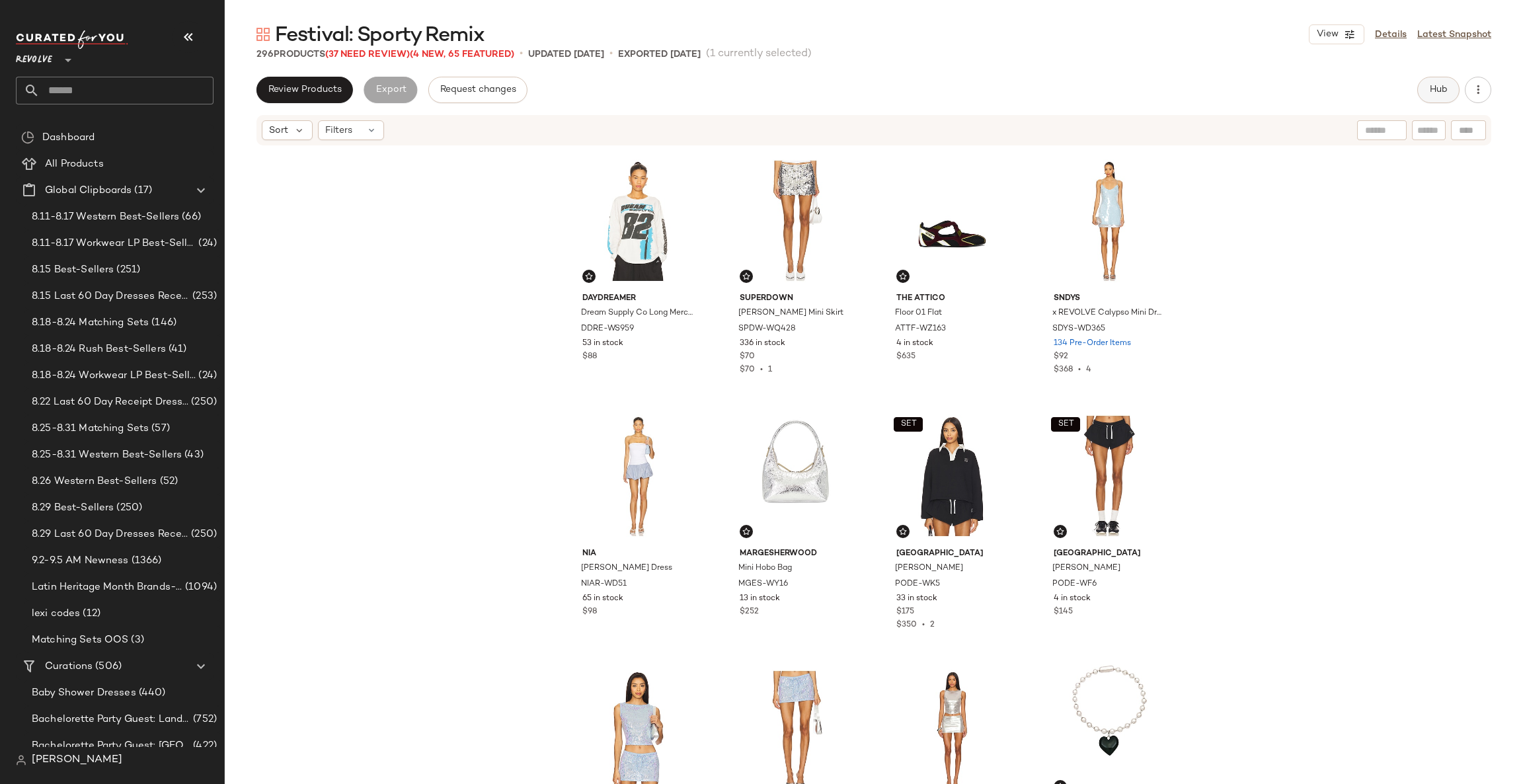
click at [1433, 100] on button "Hub" at bounding box center [1439, 90] width 42 height 26
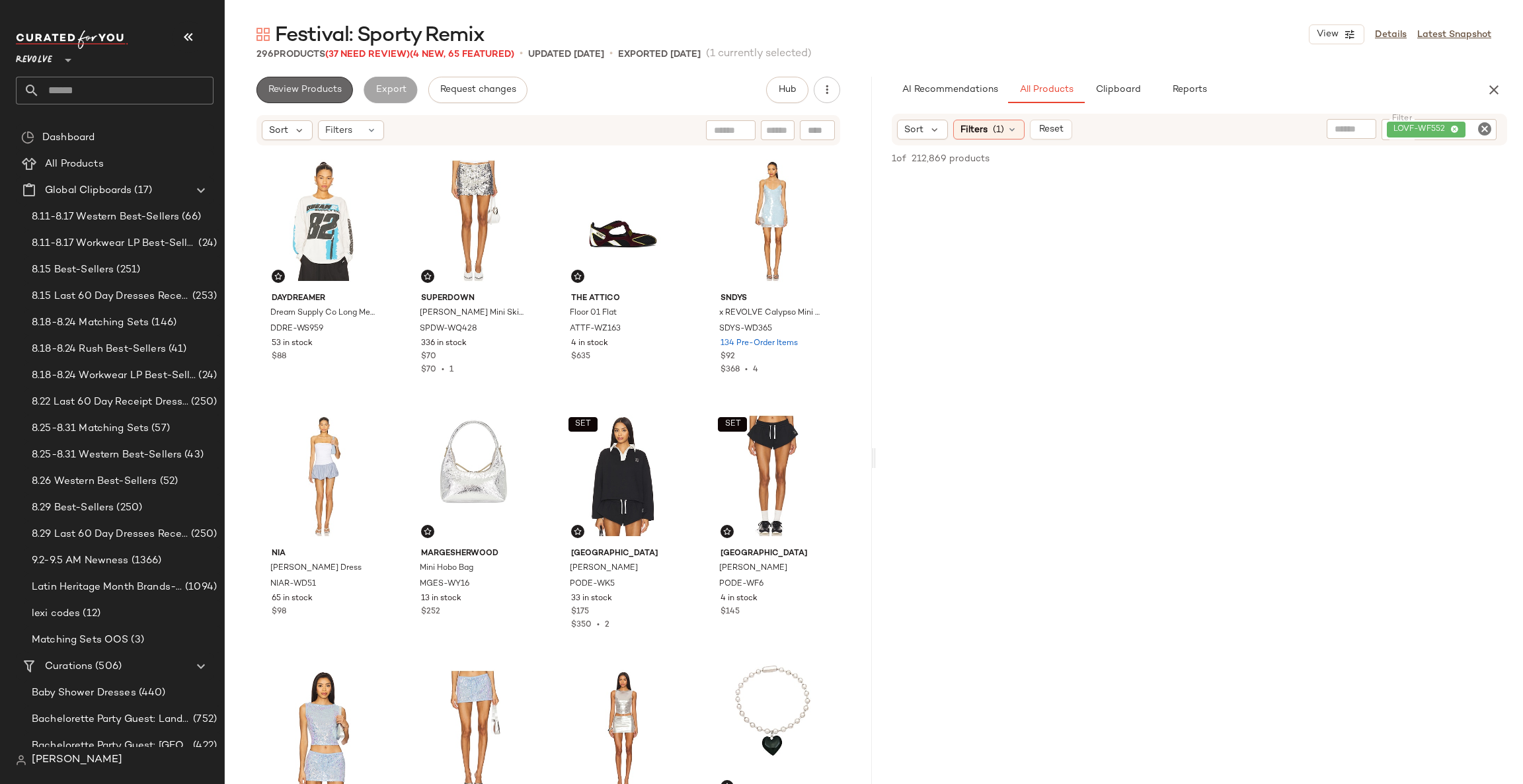
click at [340, 91] on span "Review Products" at bounding box center [304, 90] width 74 height 11
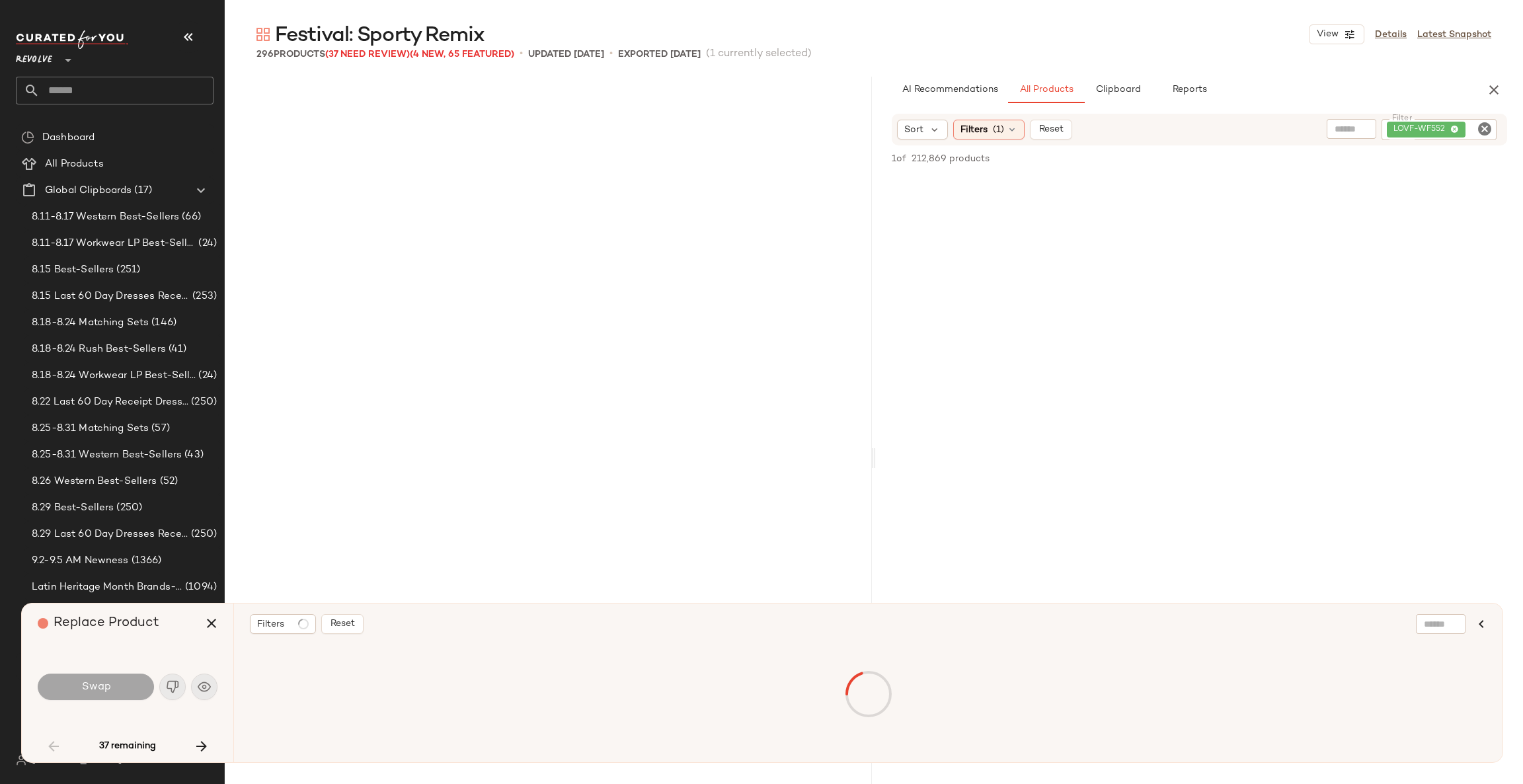
scroll to position [2295, 0]
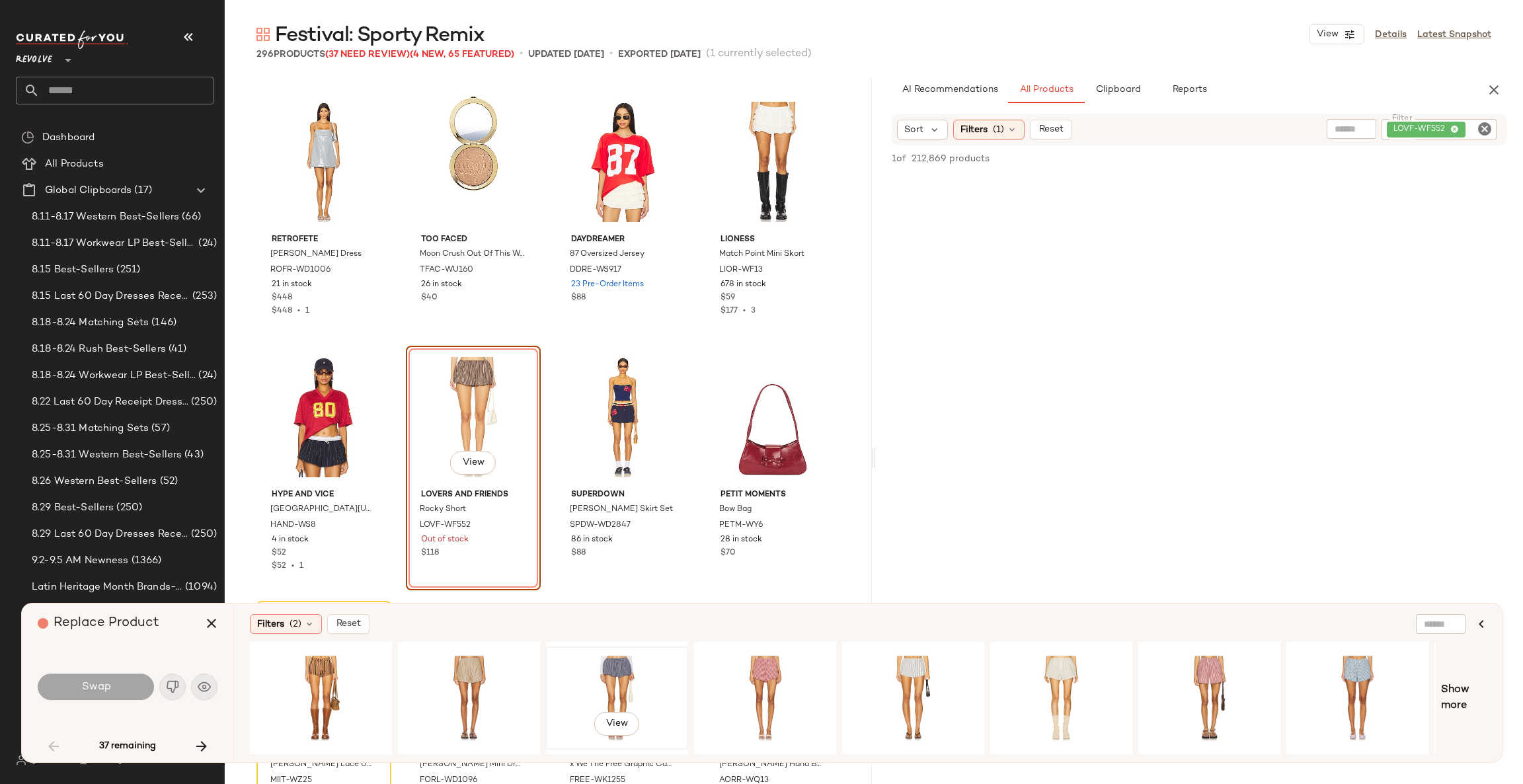
click at [632, 664] on div "View" at bounding box center [617, 698] width 133 height 94
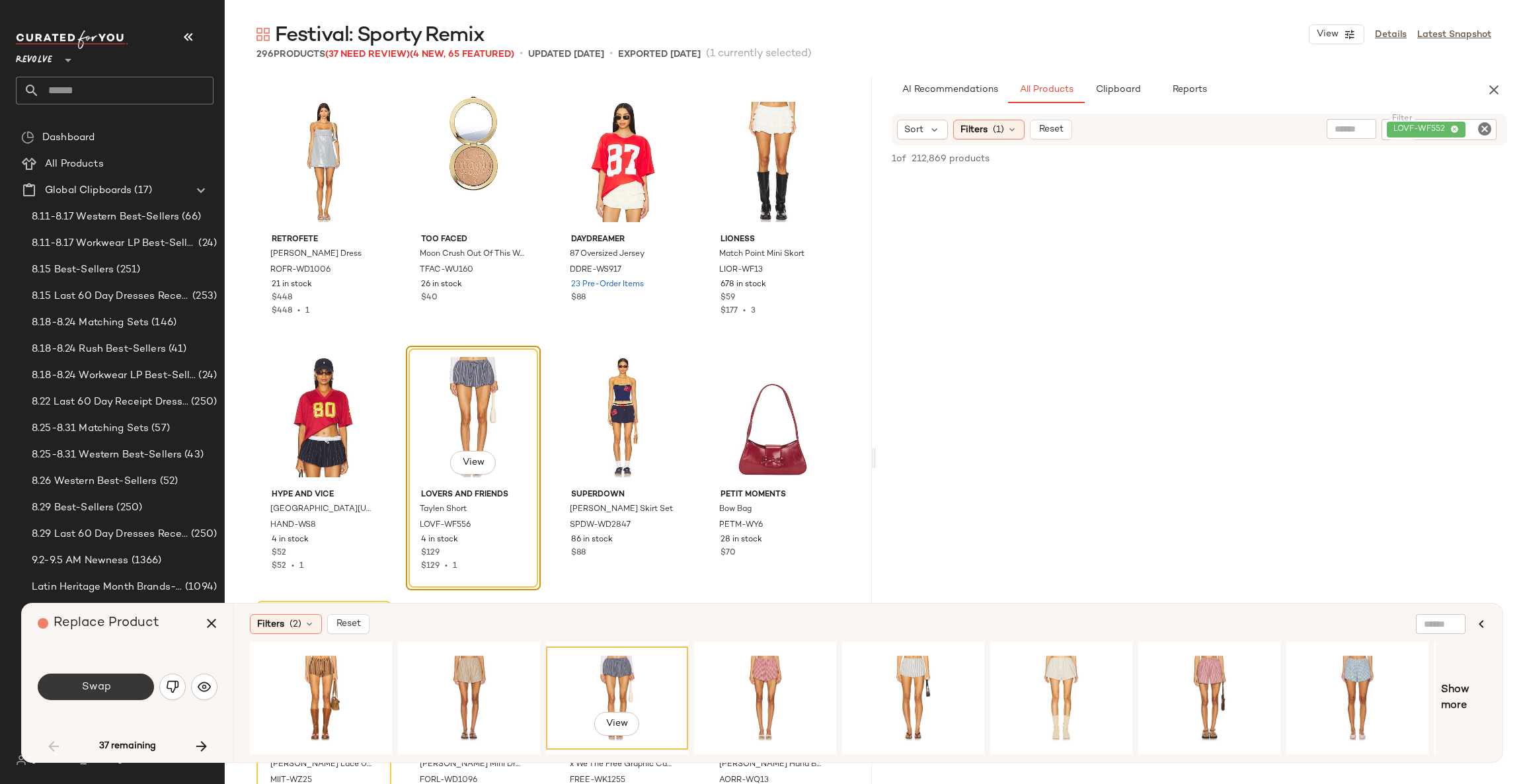
click at [106, 687] on span "Swap" at bounding box center [95, 686] width 29 height 12
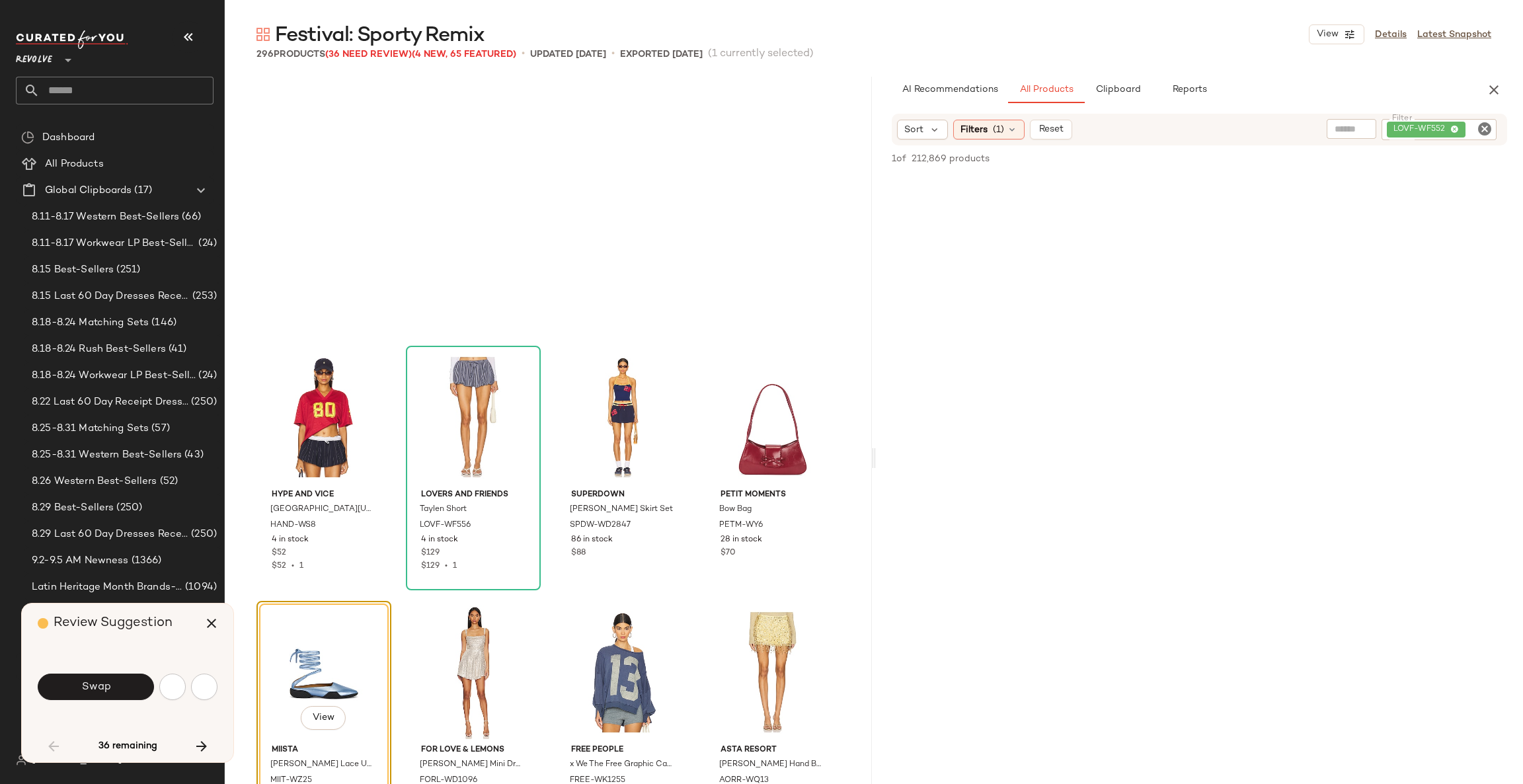
scroll to position [2551, 0]
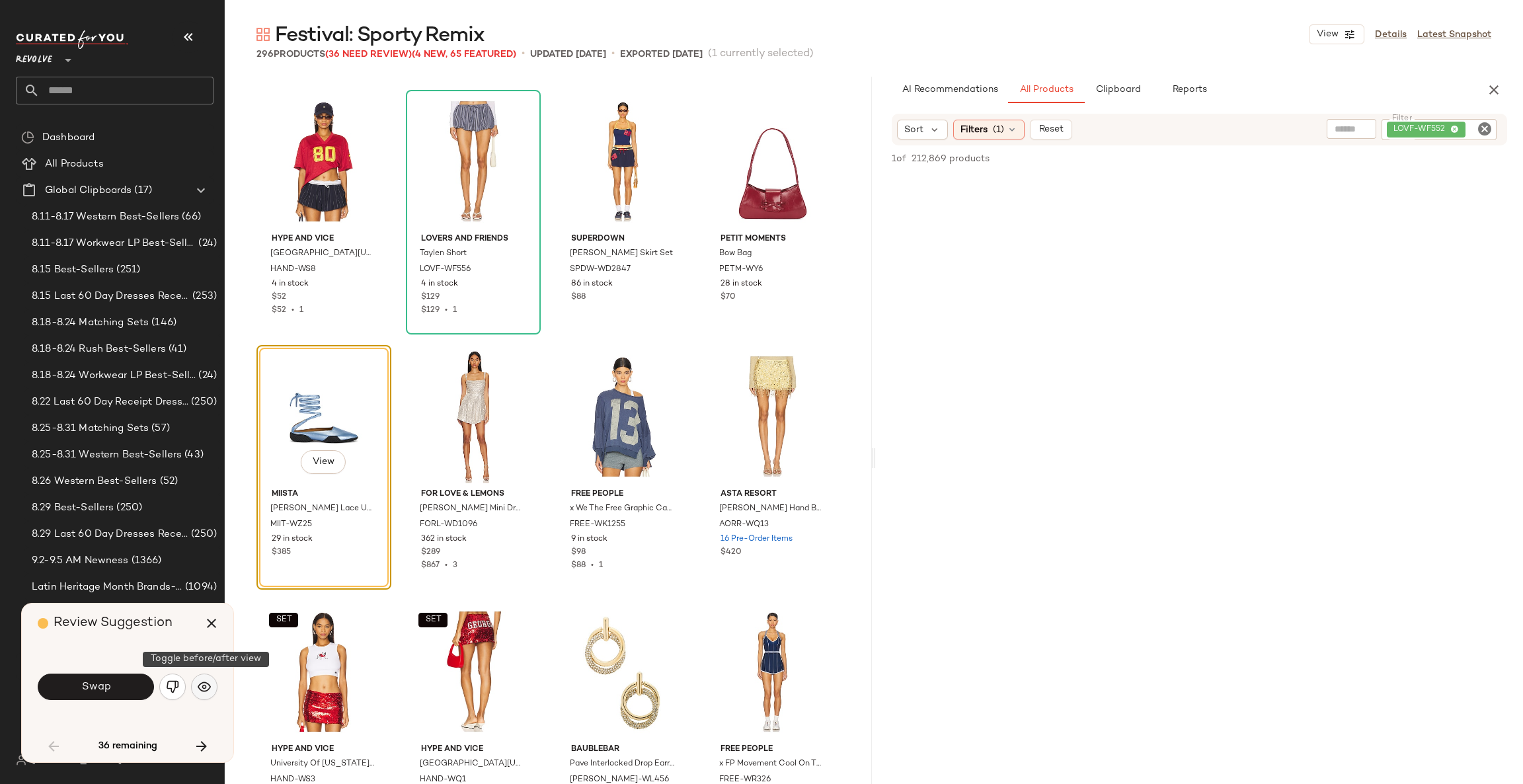
click at [198, 689] on img "button" at bounding box center [204, 687] width 13 height 13
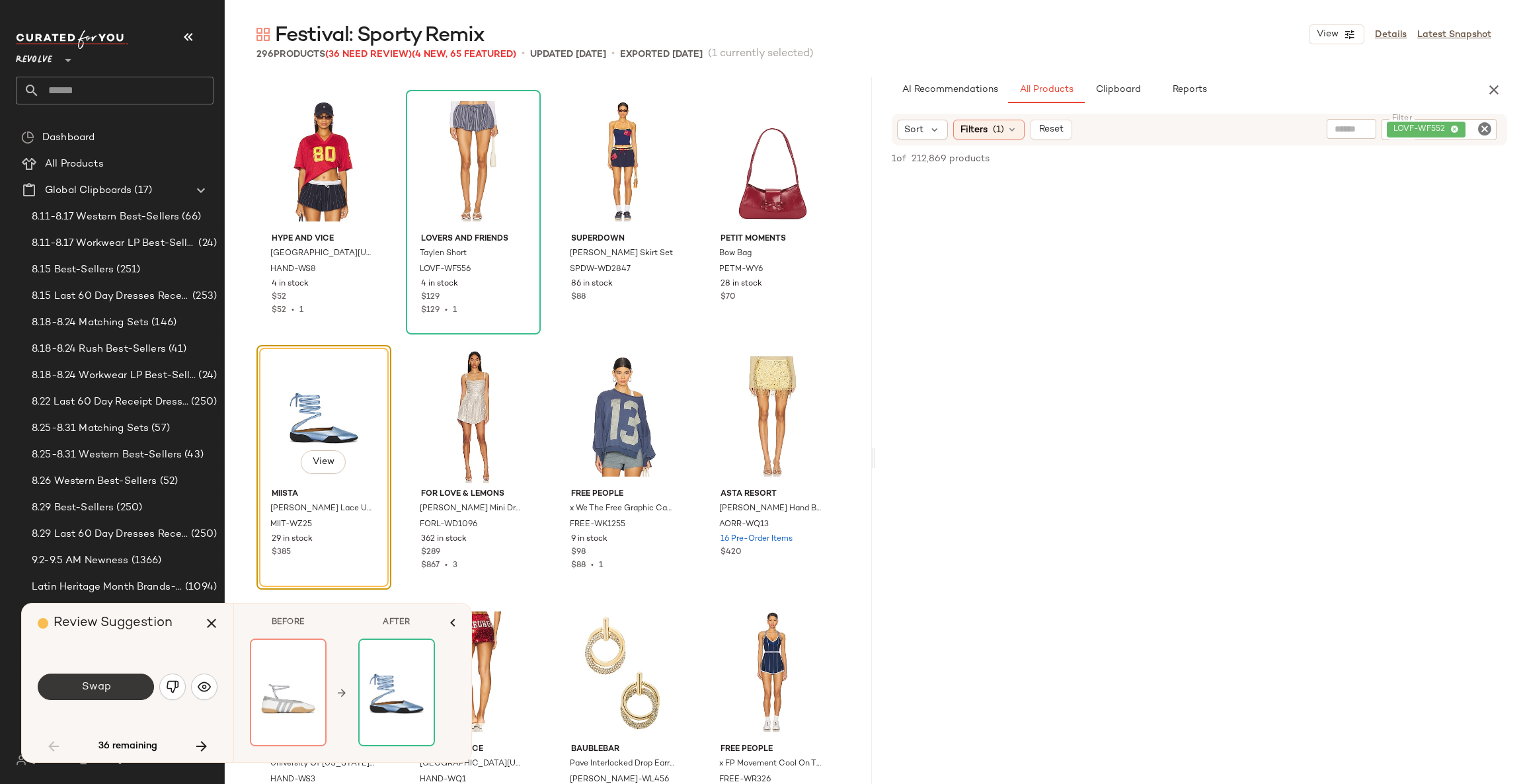
click at [106, 684] on span "Swap" at bounding box center [95, 686] width 29 height 12
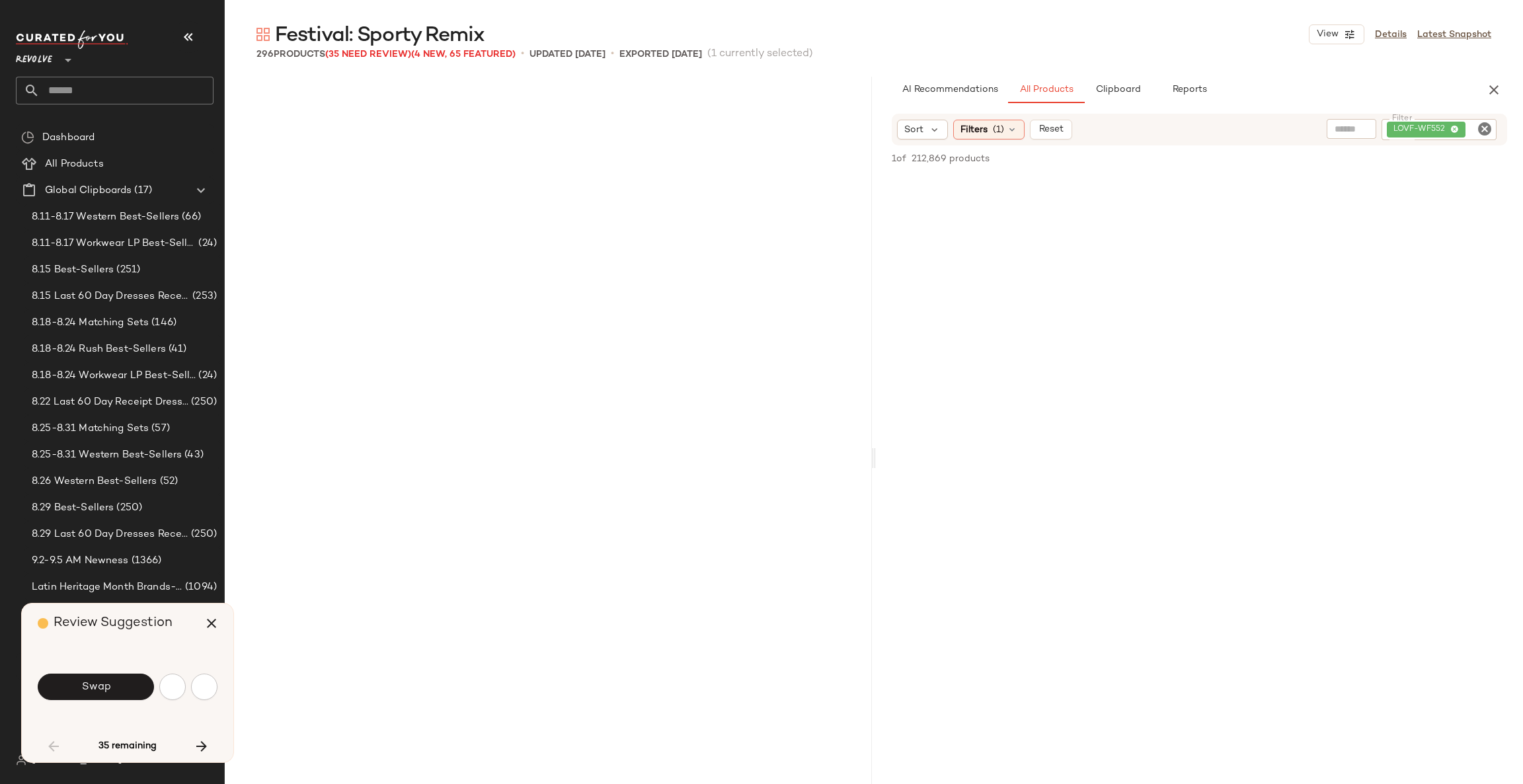
scroll to position [3316, 0]
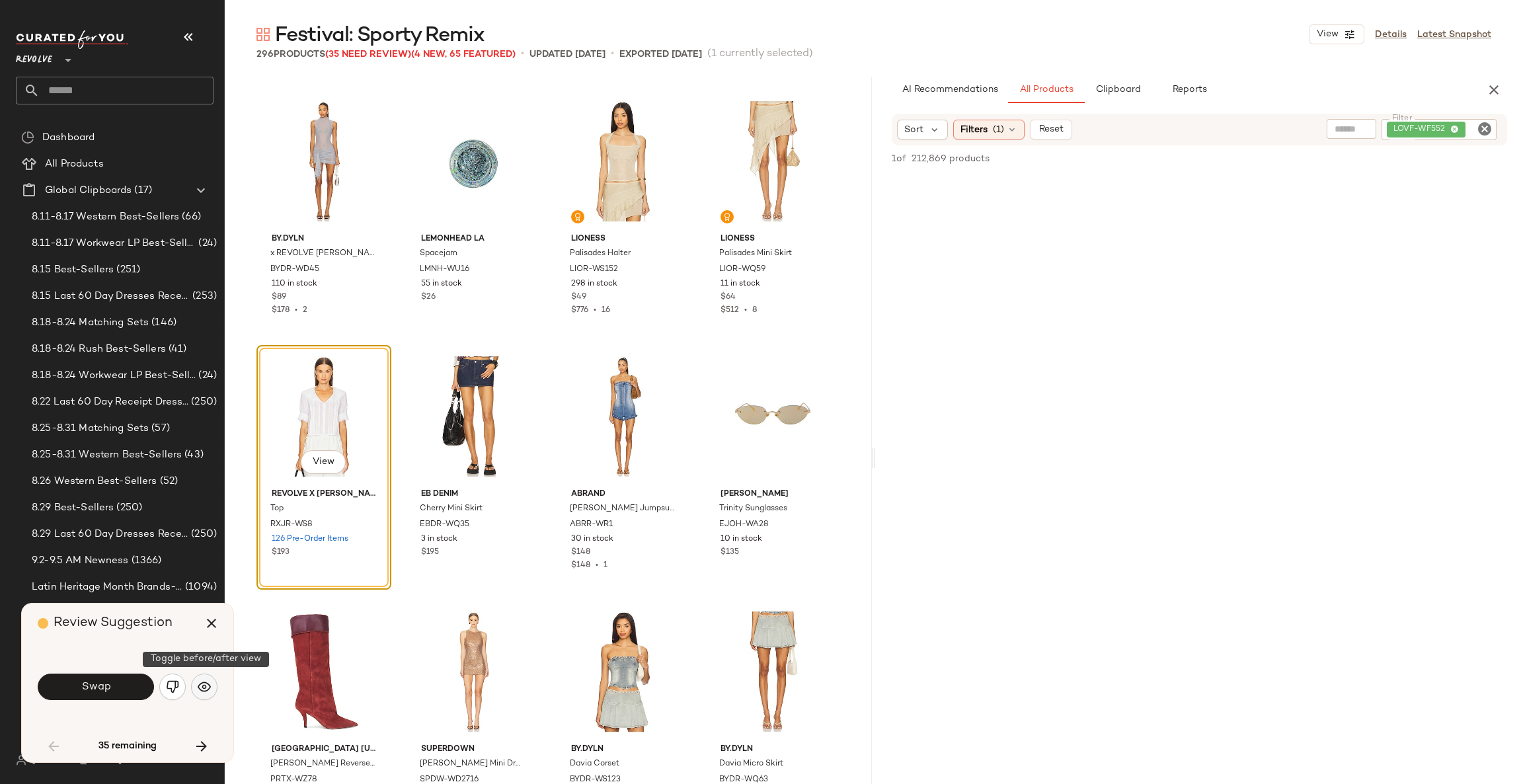
click at [203, 685] on img "button" at bounding box center [204, 687] width 13 height 13
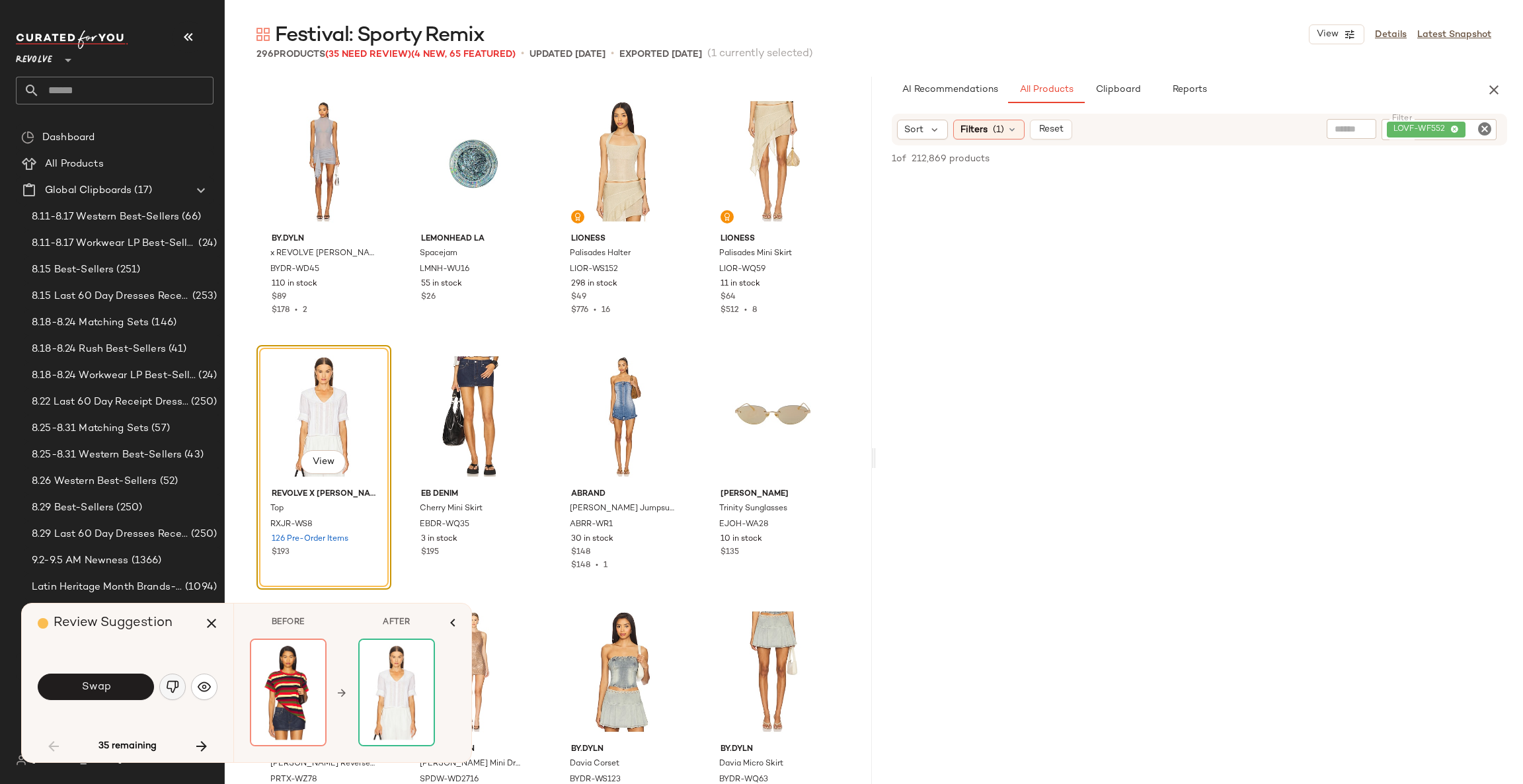
click at [174, 686] on img "button" at bounding box center [172, 687] width 13 height 13
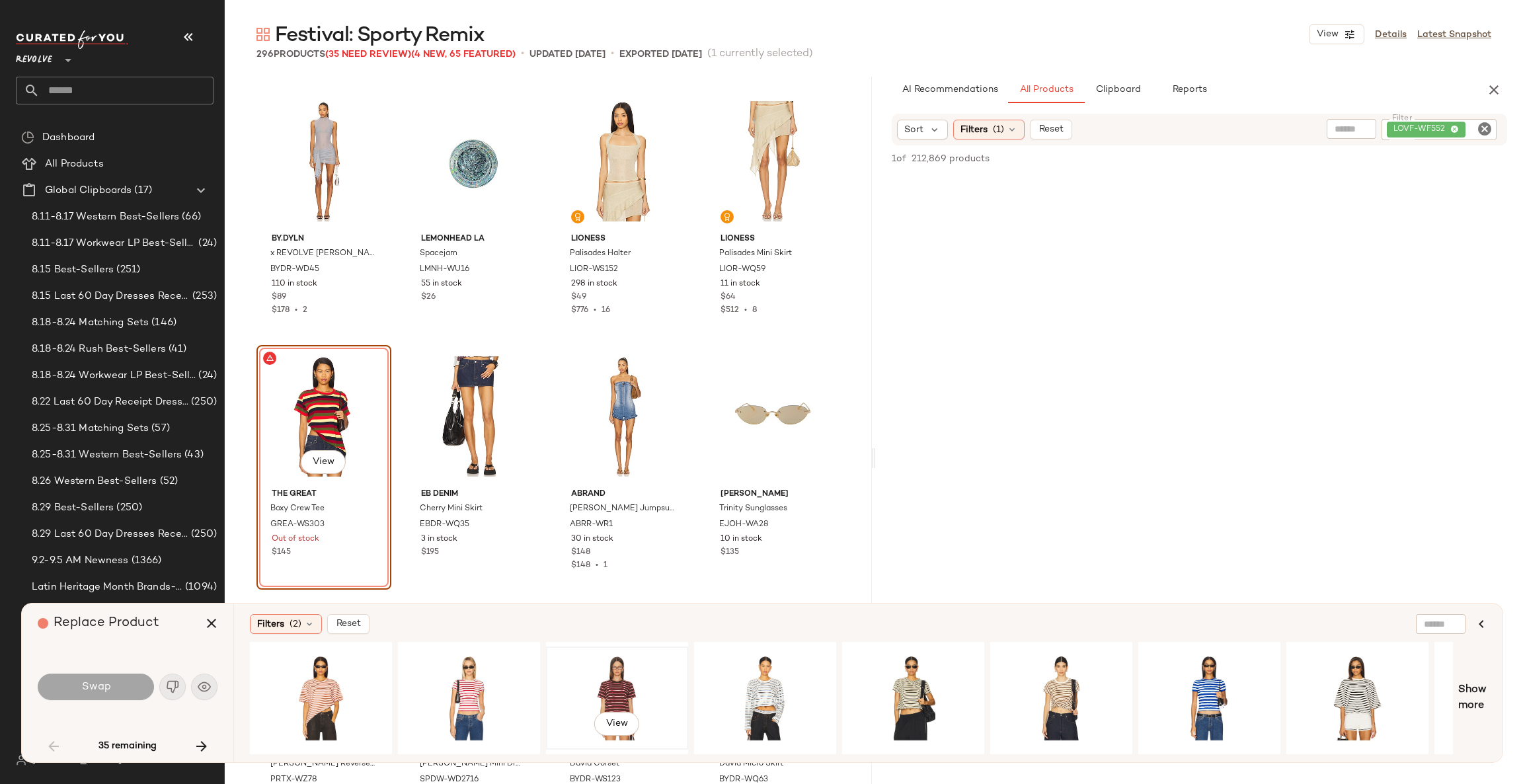
click at [628, 685] on div "View" at bounding box center [617, 698] width 133 height 94
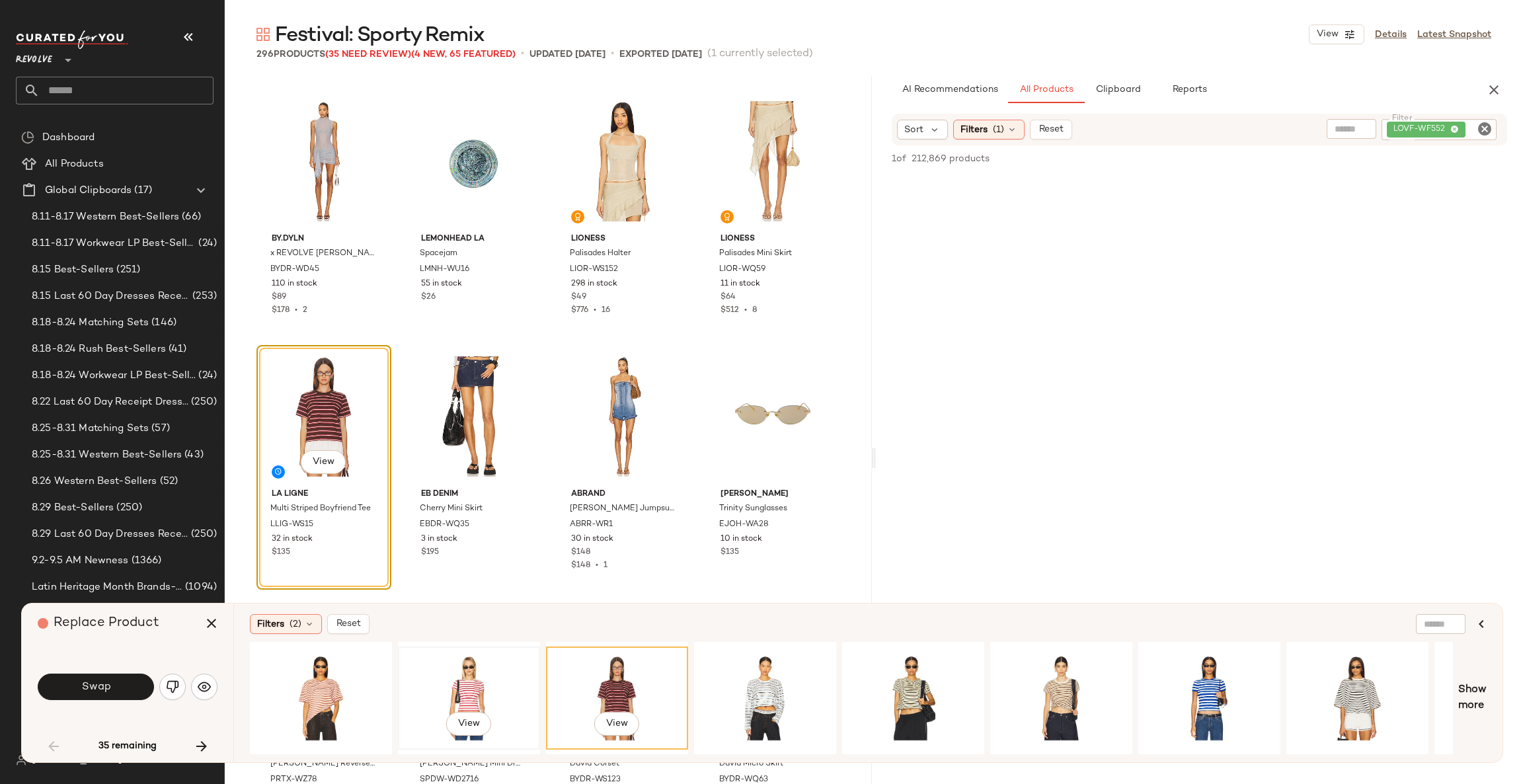
click at [460, 680] on div "View" at bounding box center [468, 698] width 133 height 94
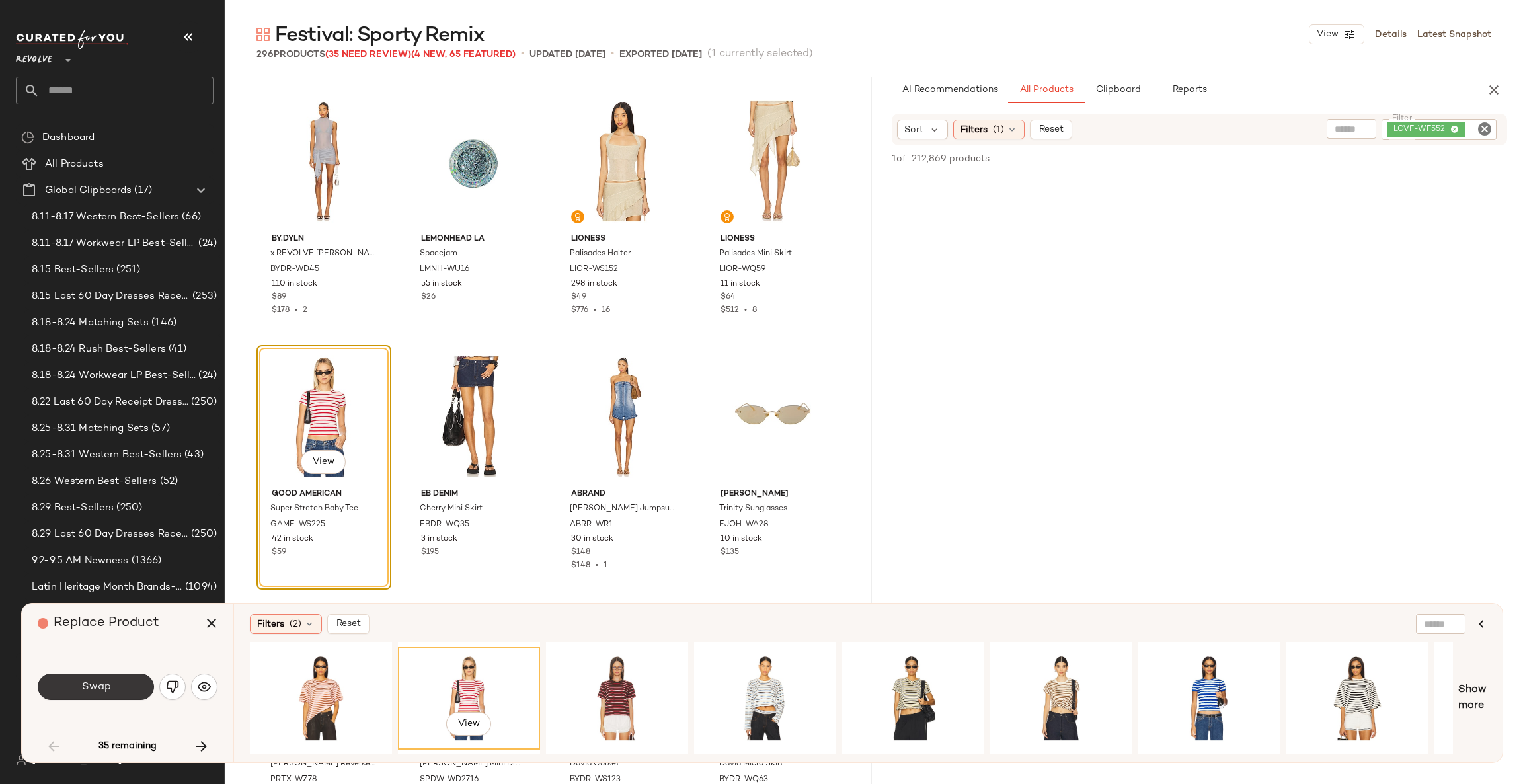
click at [116, 687] on button "Swap" at bounding box center [95, 686] width 117 height 26
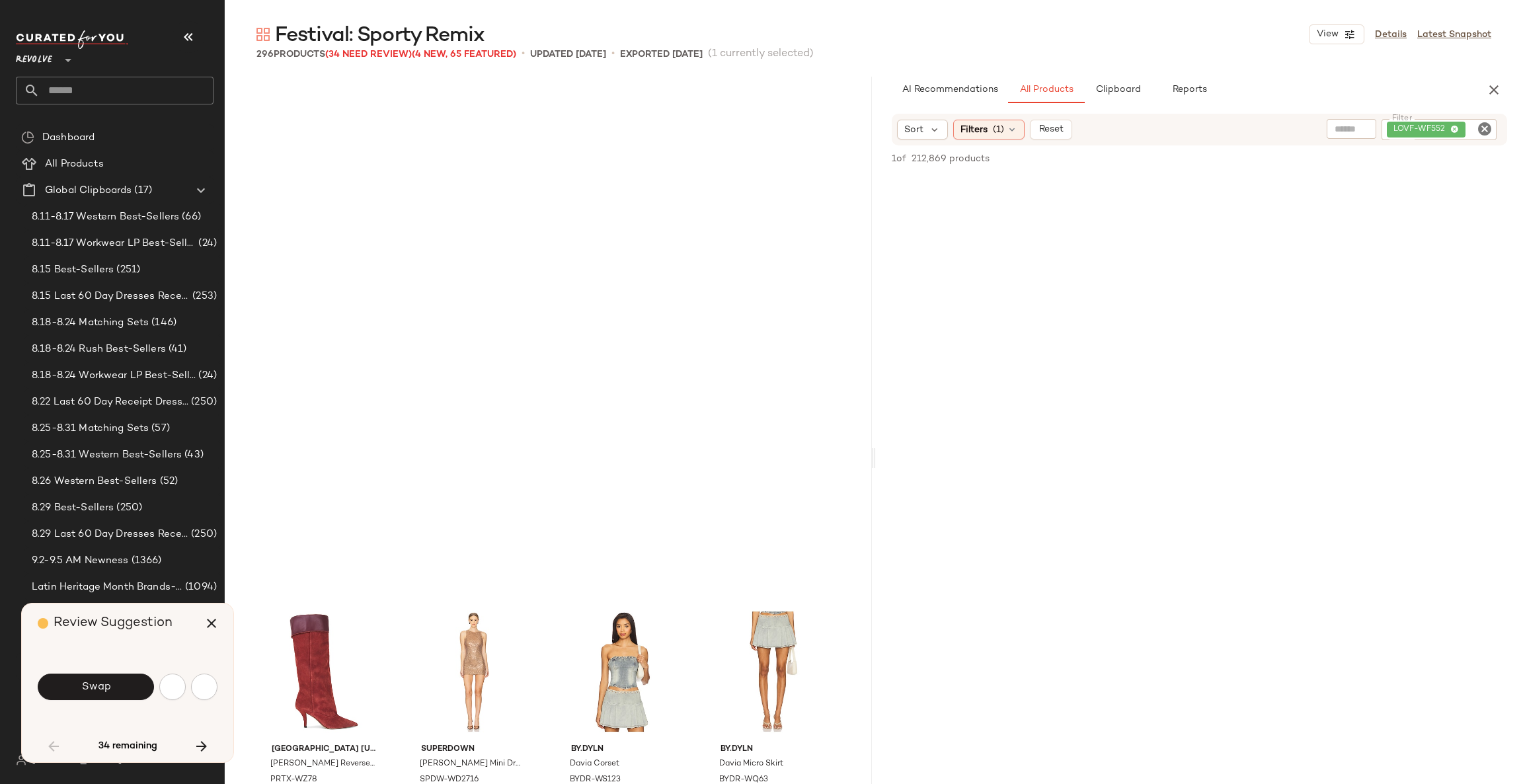
scroll to position [3825, 0]
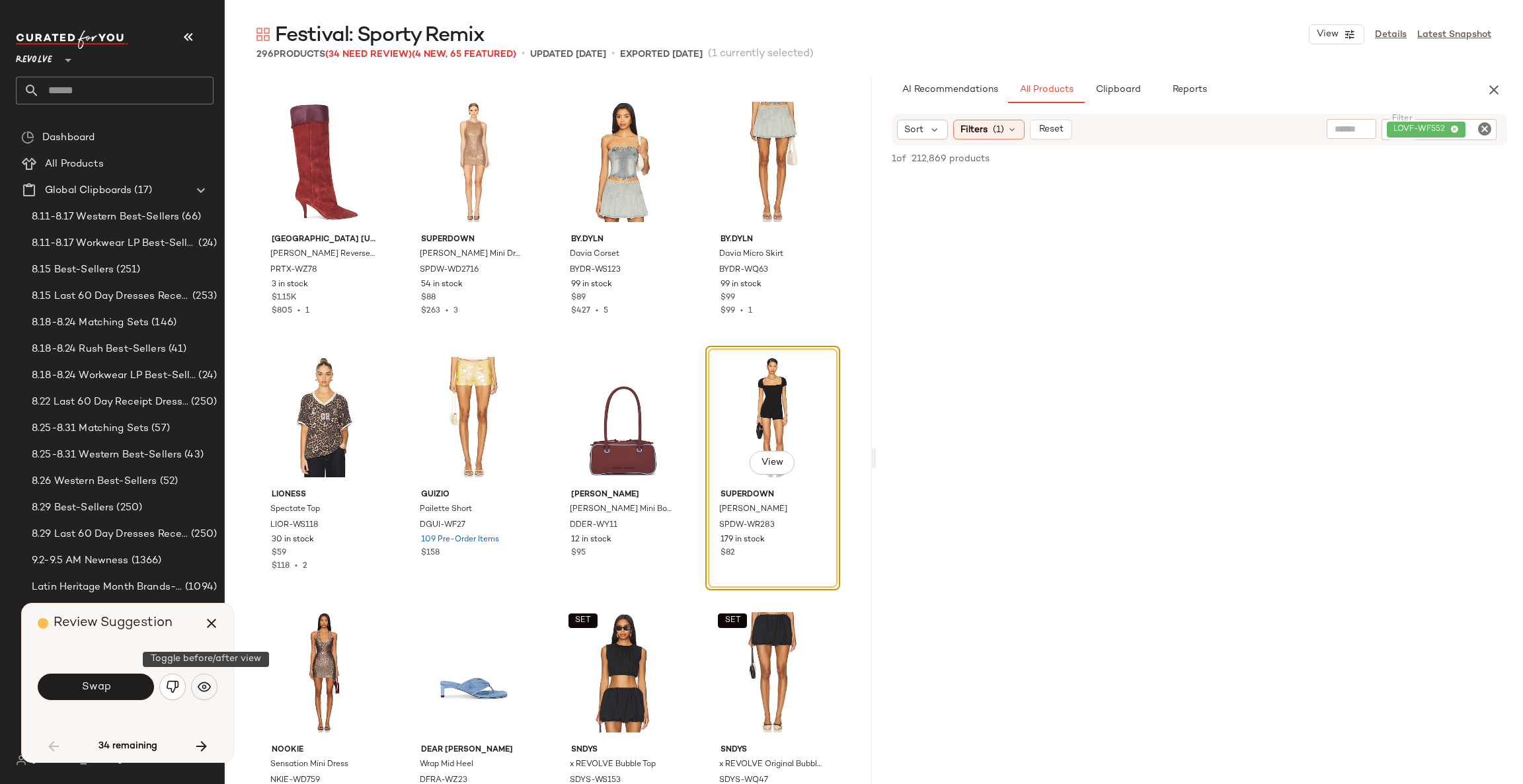
click at [203, 687] on img "button" at bounding box center [204, 687] width 13 height 13
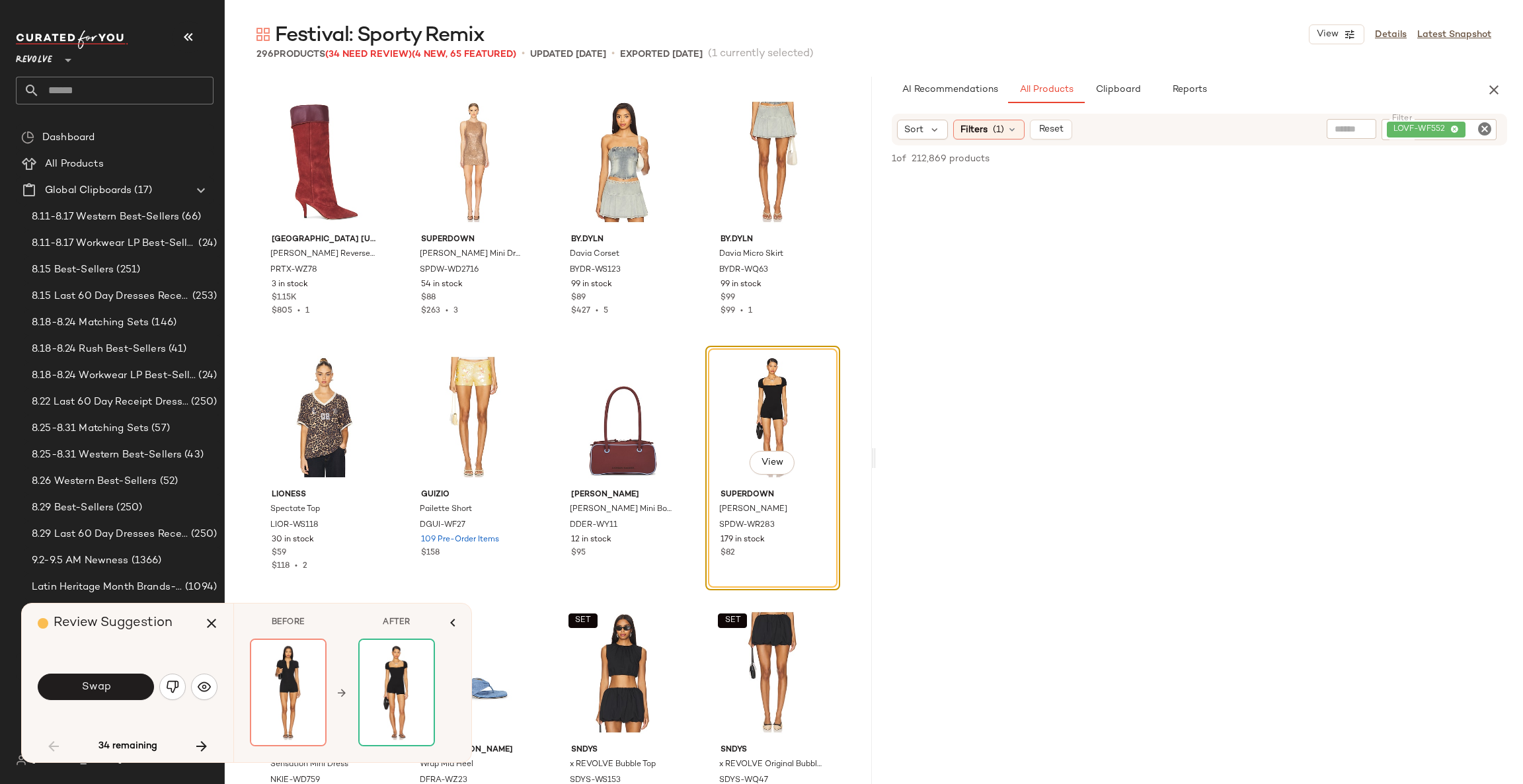
click at [117, 701] on div "Swap" at bounding box center [127, 686] width 180 height 32
click at [116, 691] on button "Swap" at bounding box center [95, 686] width 117 height 26
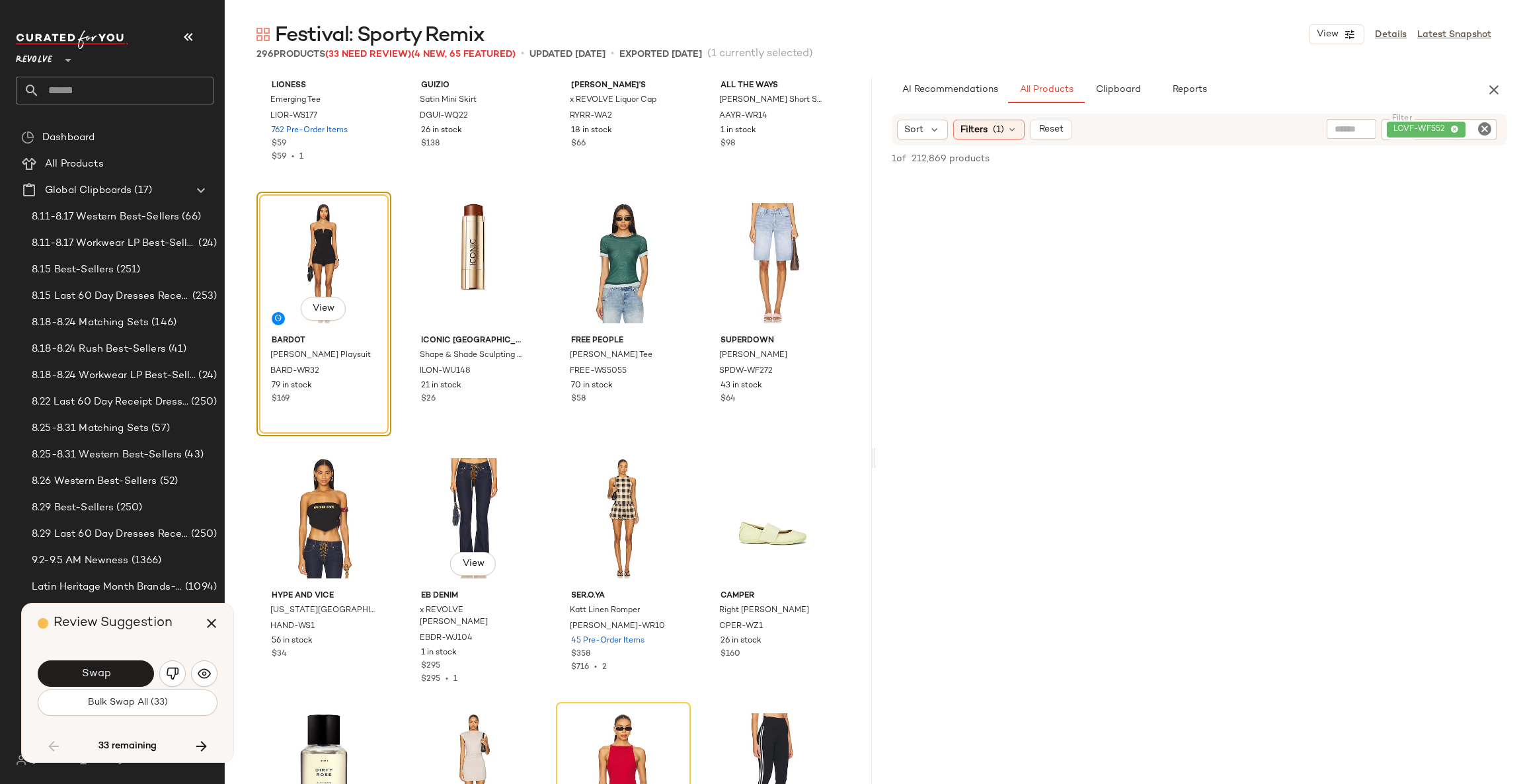
scroll to position [5205, 0]
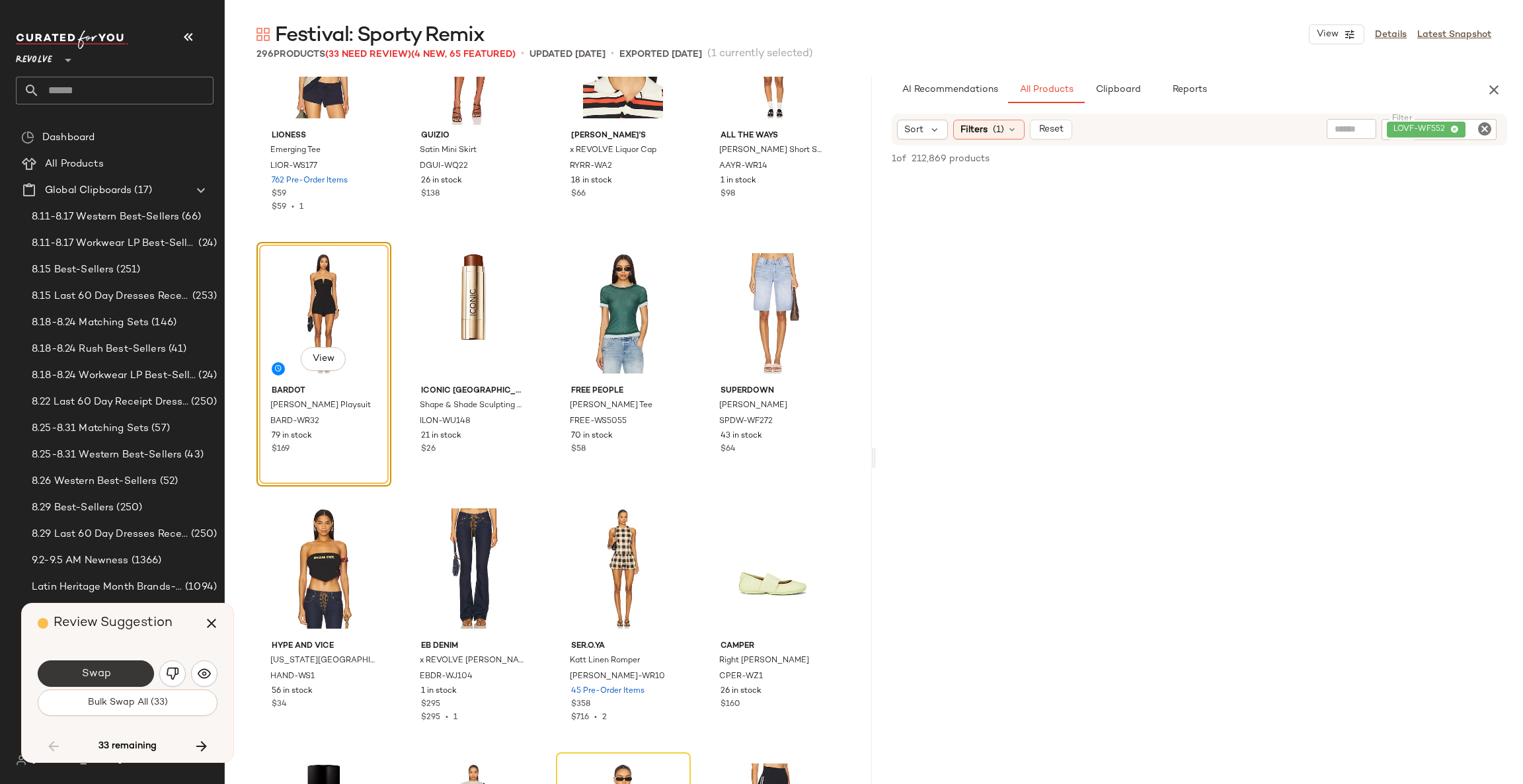
click at [94, 670] on span "Swap" at bounding box center [95, 673] width 29 height 12
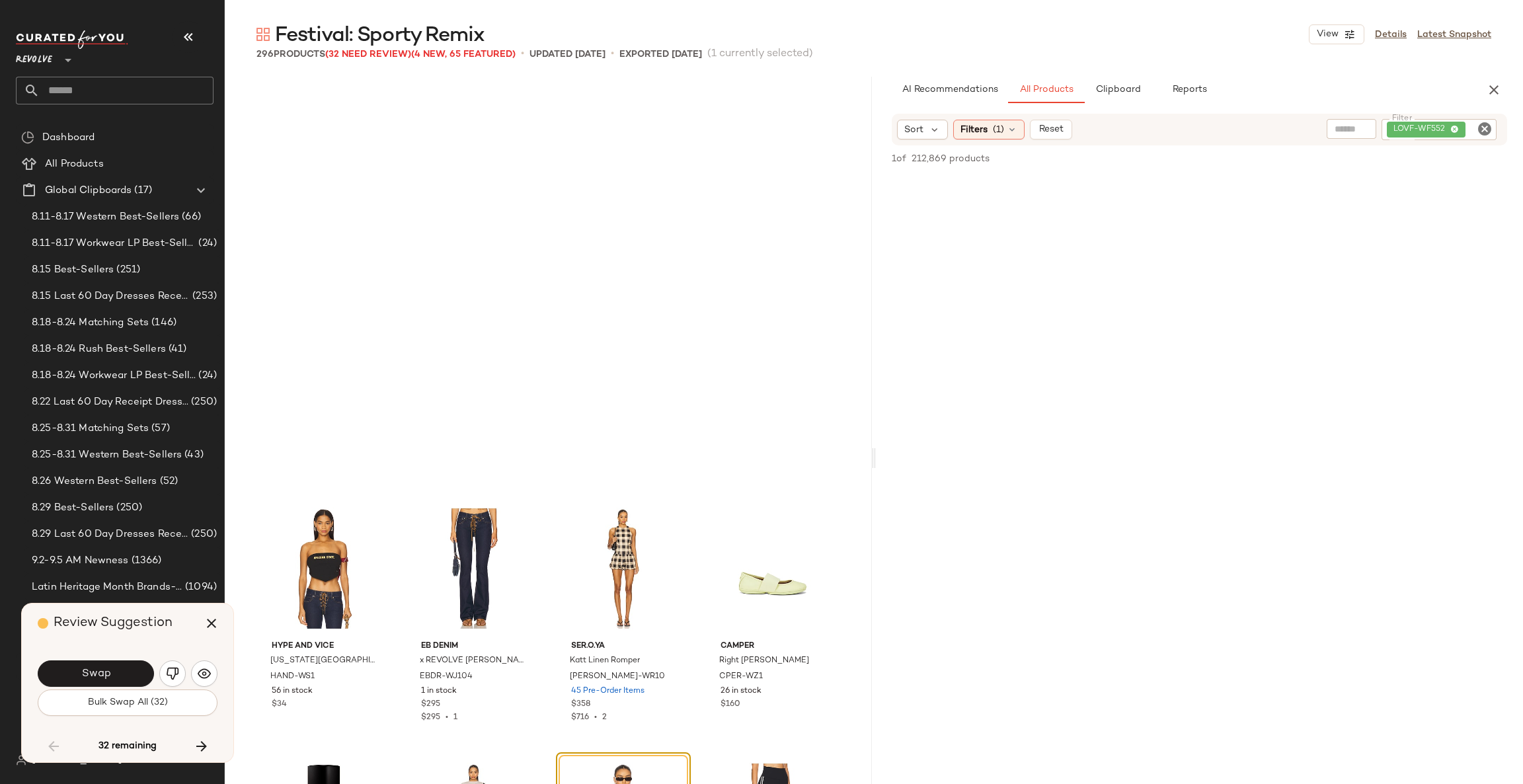
scroll to position [5612, 0]
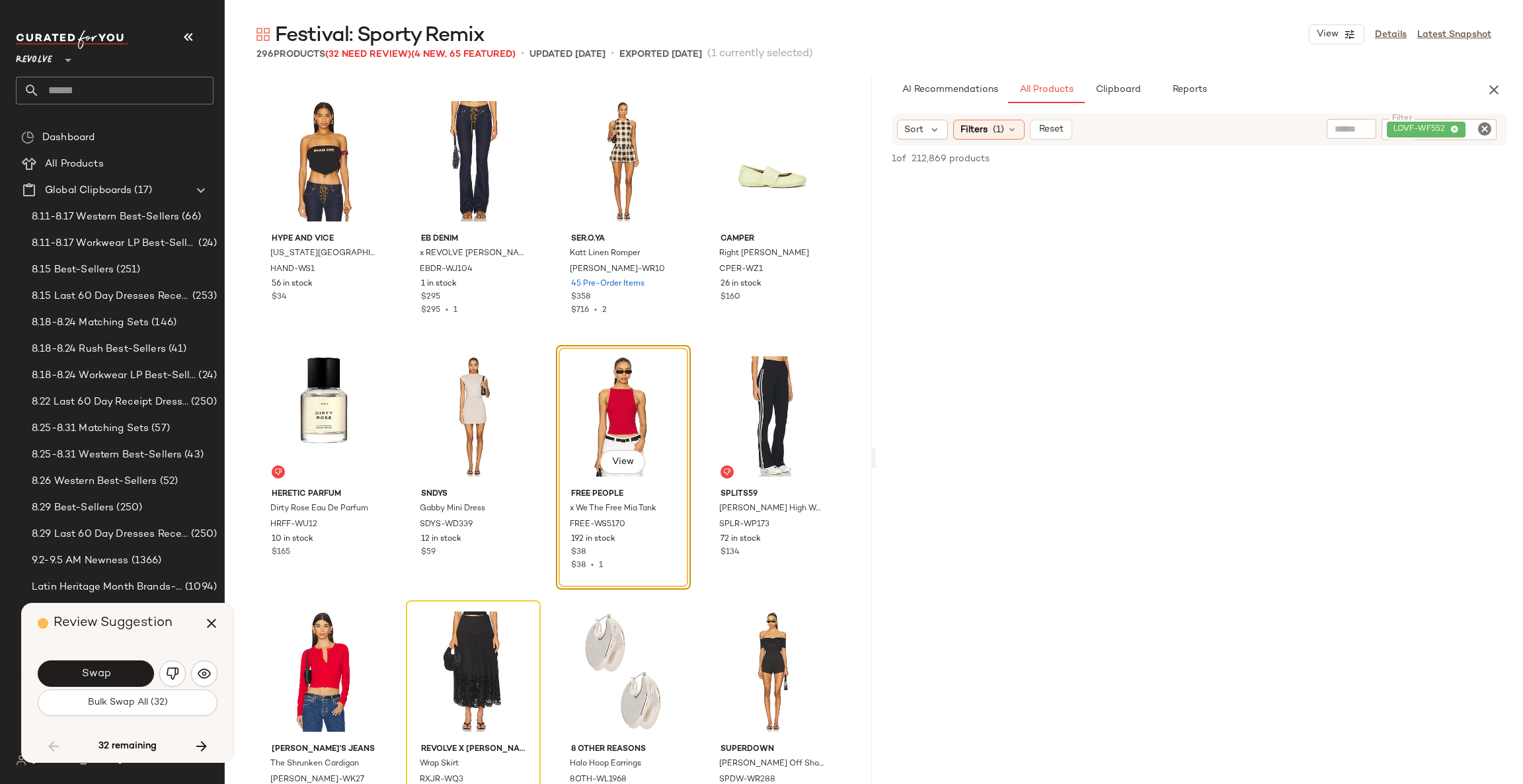
click at [94, 670] on span "Swap" at bounding box center [95, 673] width 29 height 12
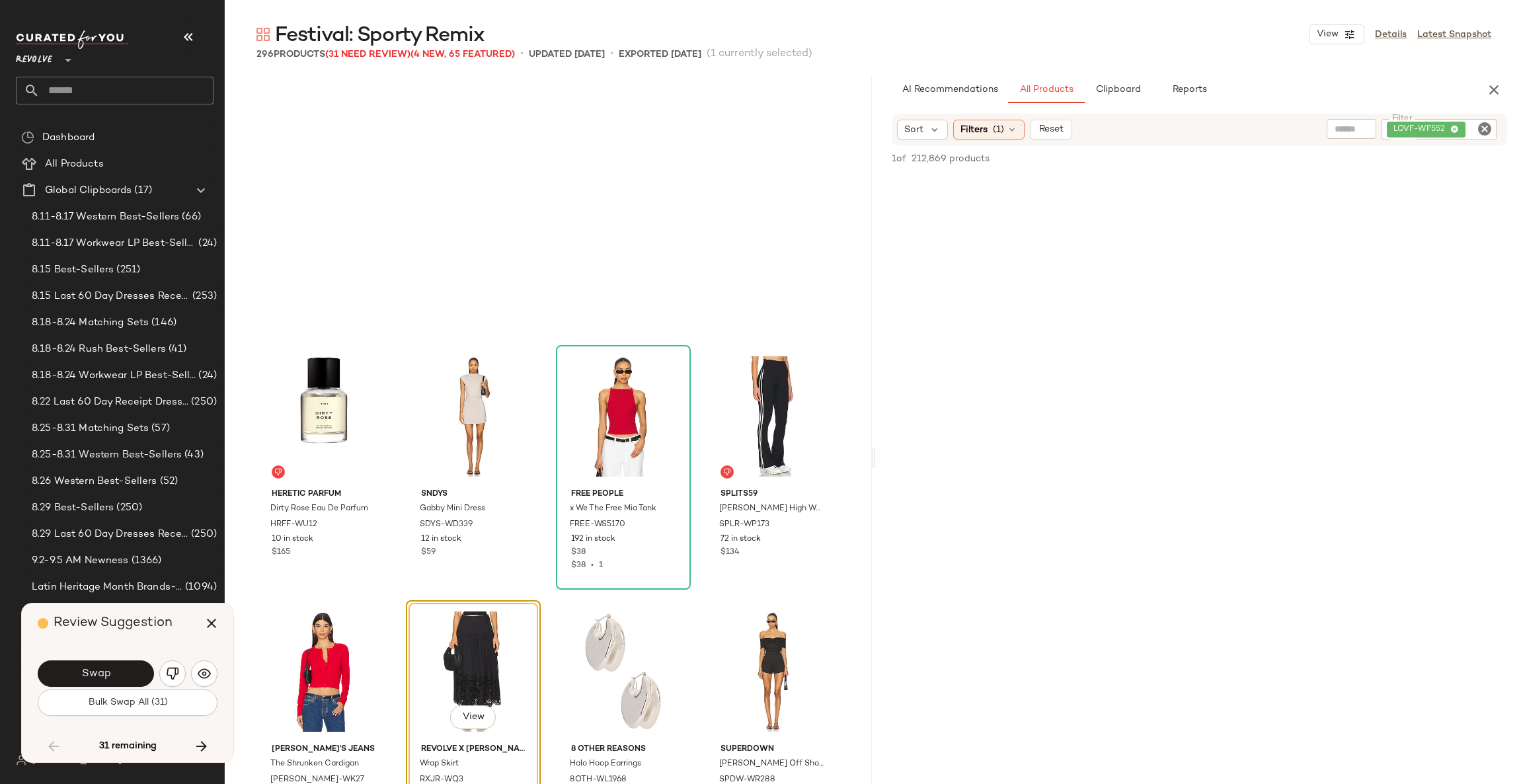
scroll to position [5867, 0]
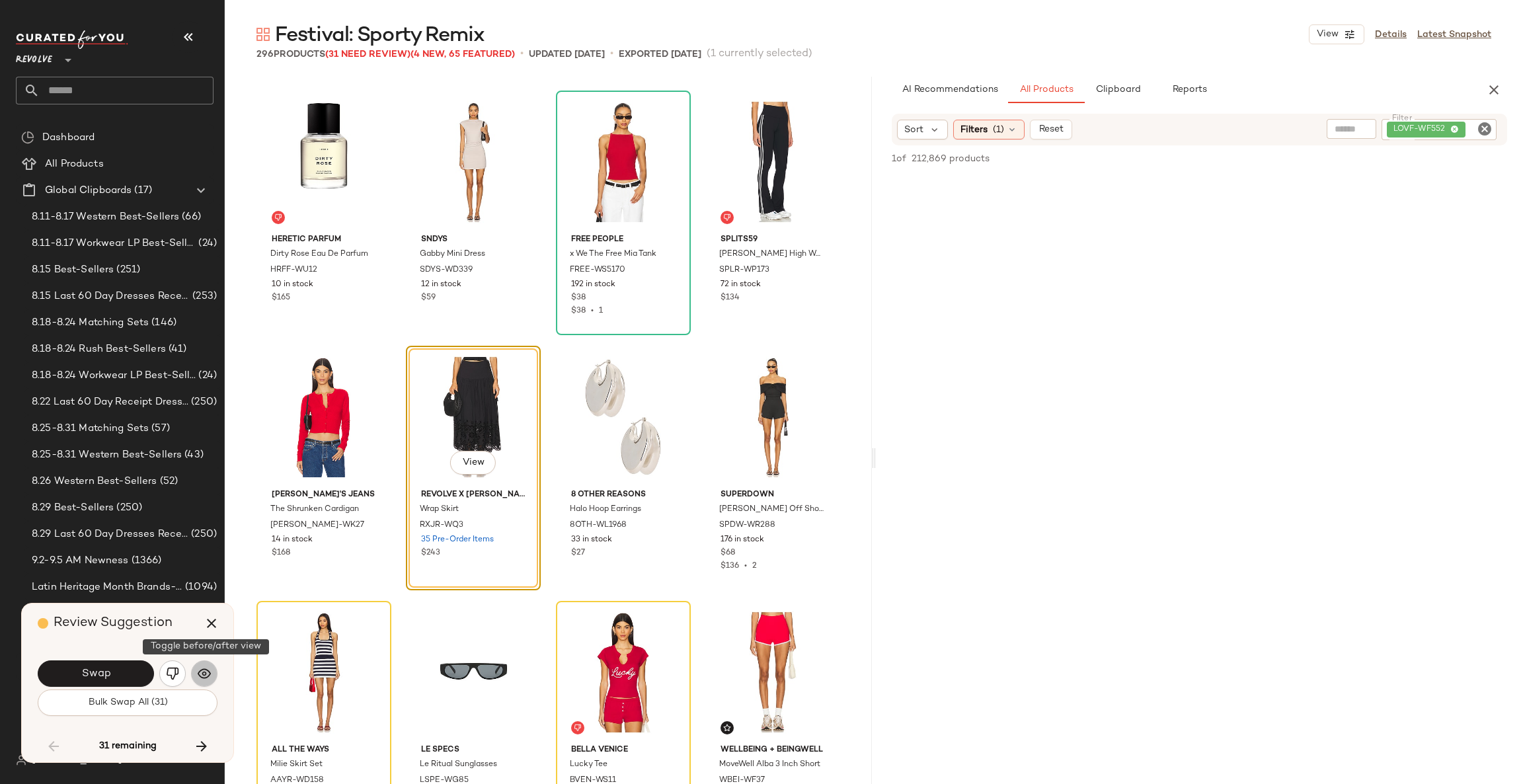
click at [206, 673] on img "button" at bounding box center [204, 673] width 13 height 13
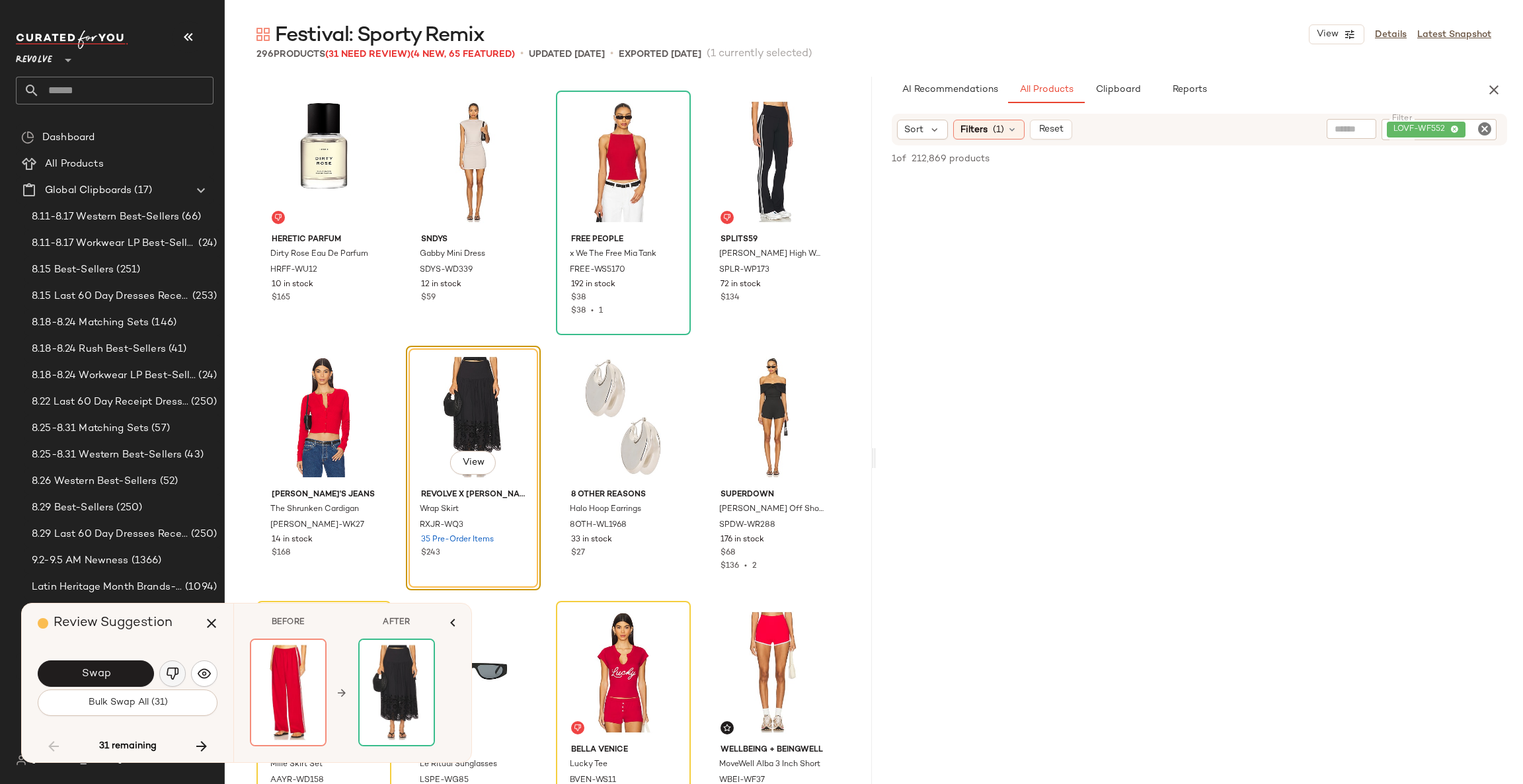
click at [164, 677] on button "button" at bounding box center [172, 673] width 26 height 26
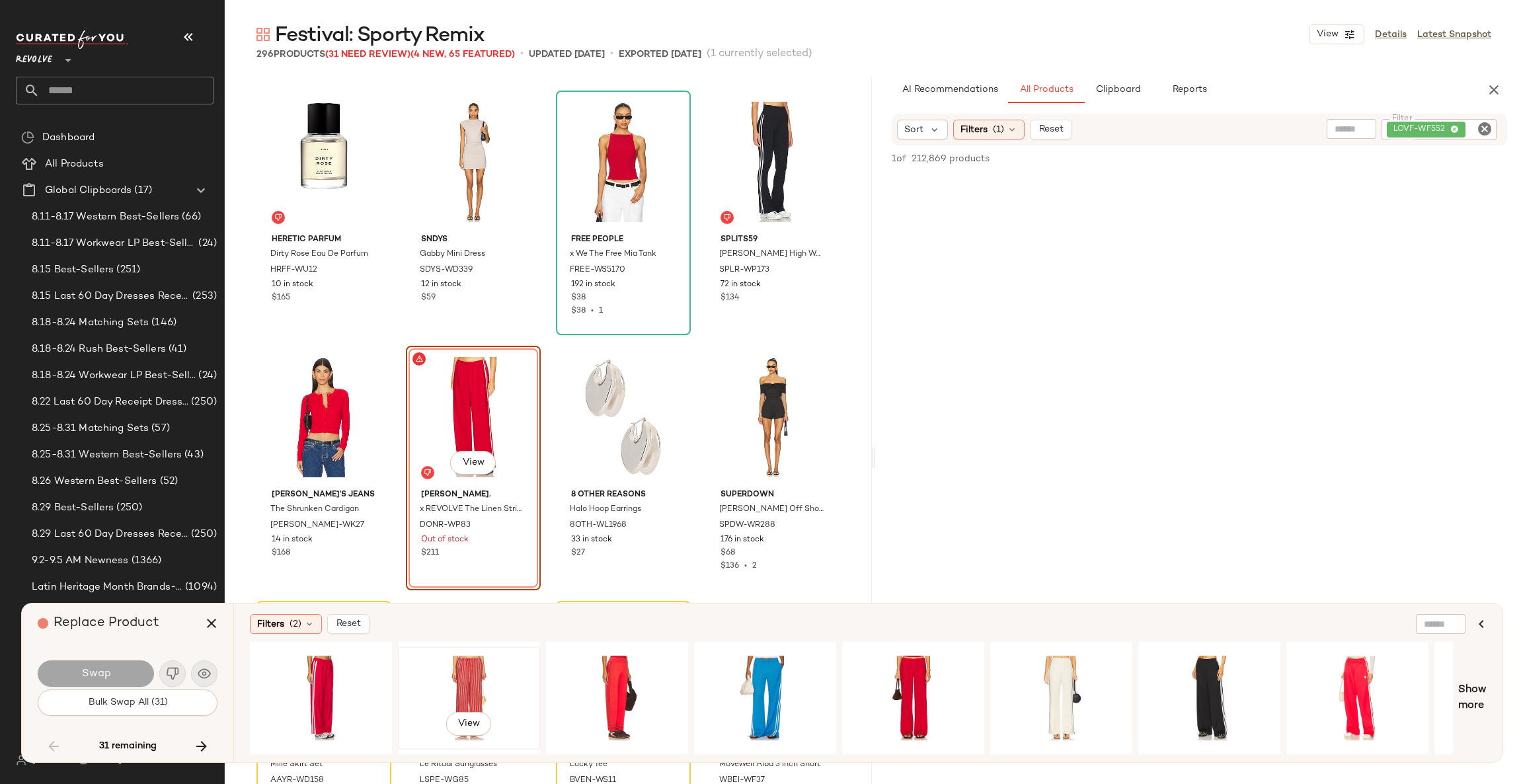
click at [464, 684] on div "View" at bounding box center [468, 698] width 133 height 94
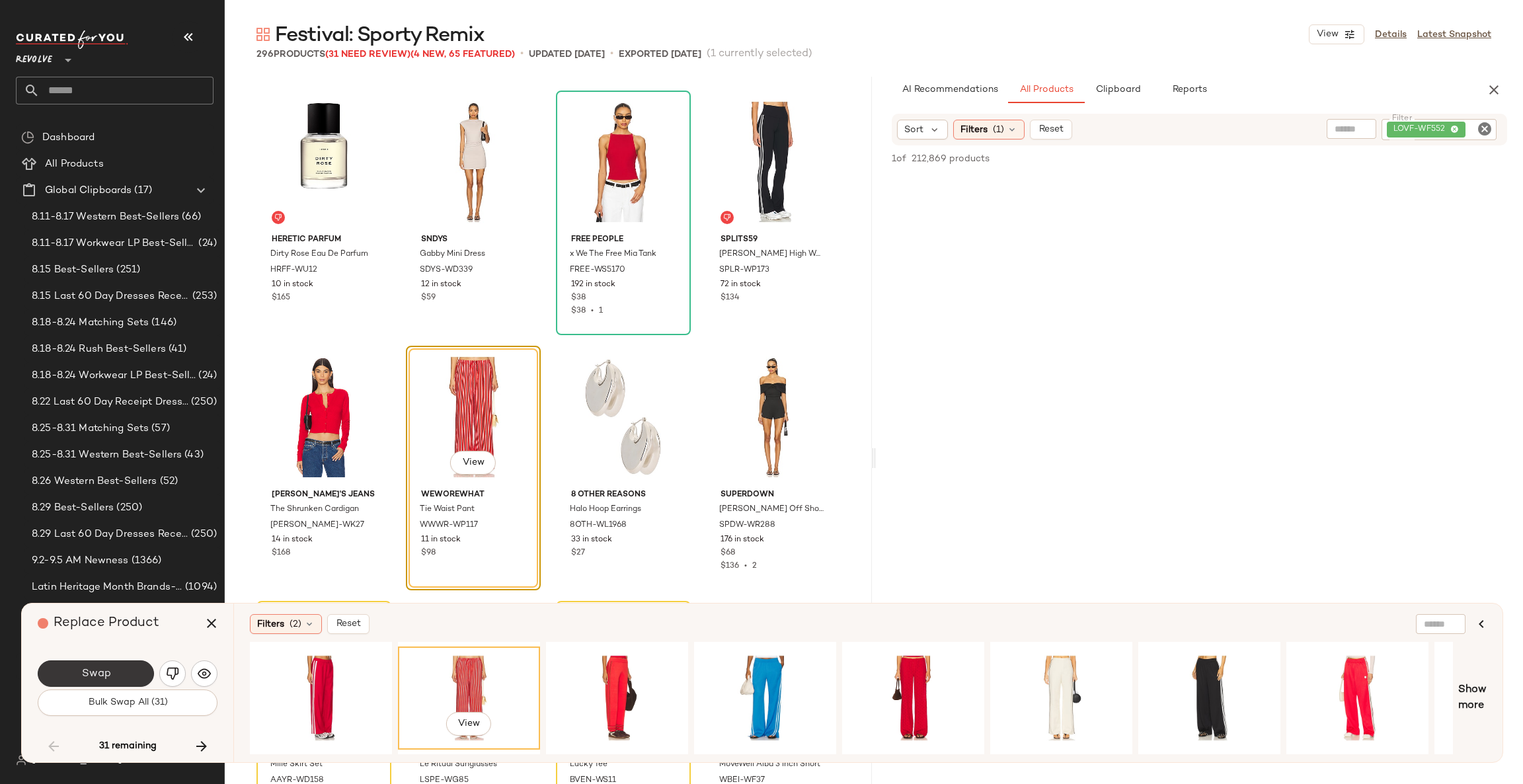
click at [92, 662] on button "Swap" at bounding box center [95, 673] width 117 height 26
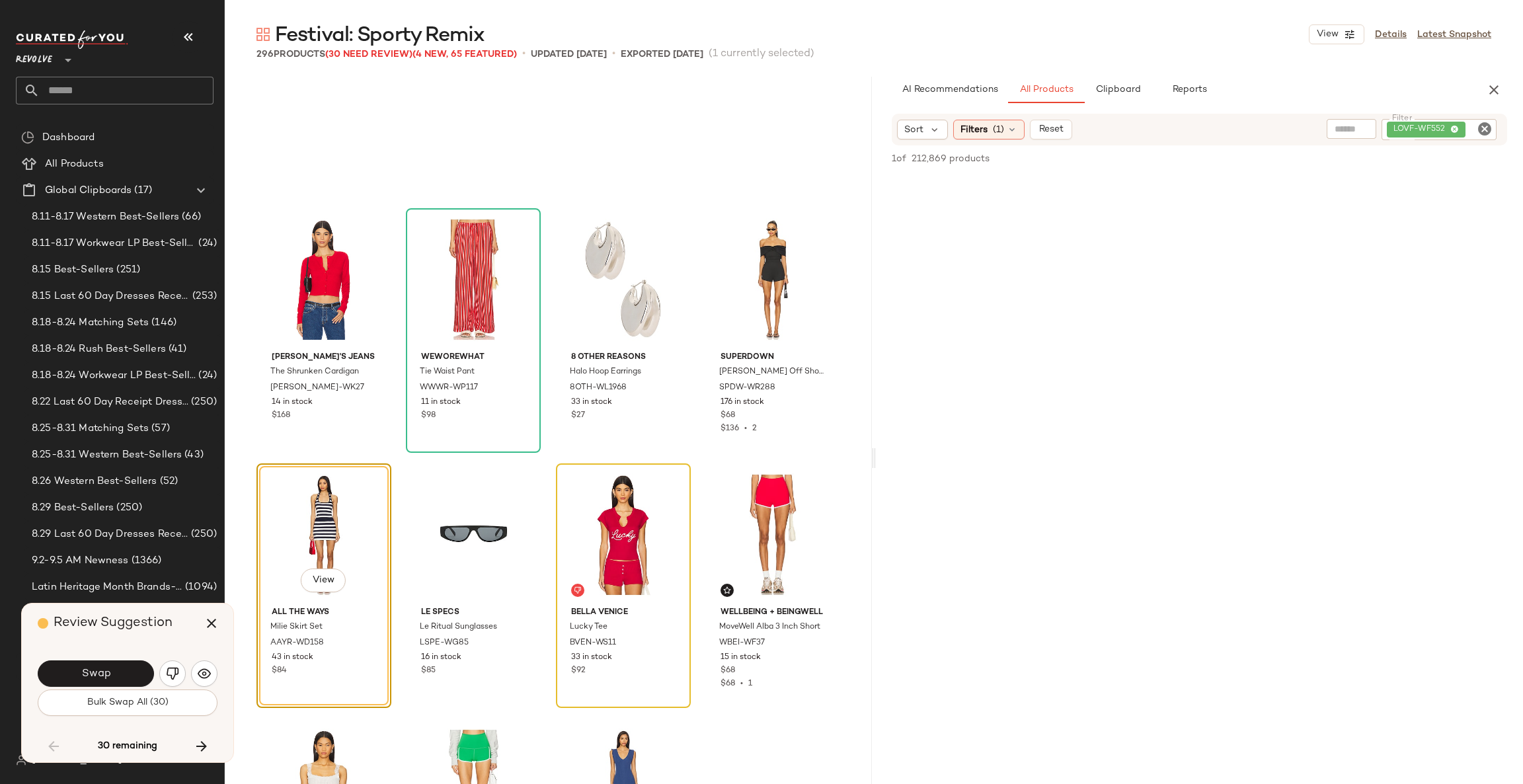
scroll to position [6122, 0]
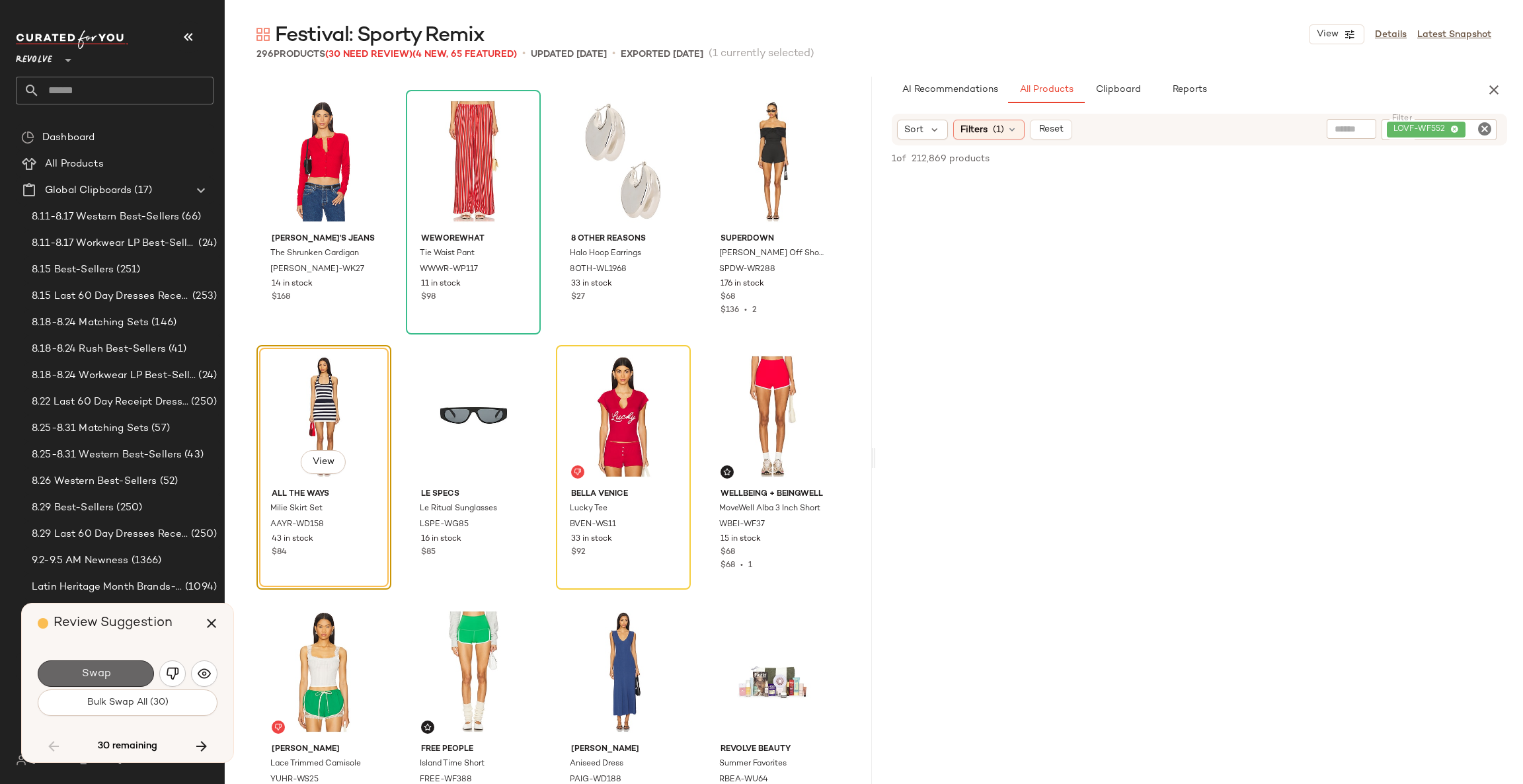
click at [125, 681] on button "Swap" at bounding box center [95, 673] width 117 height 26
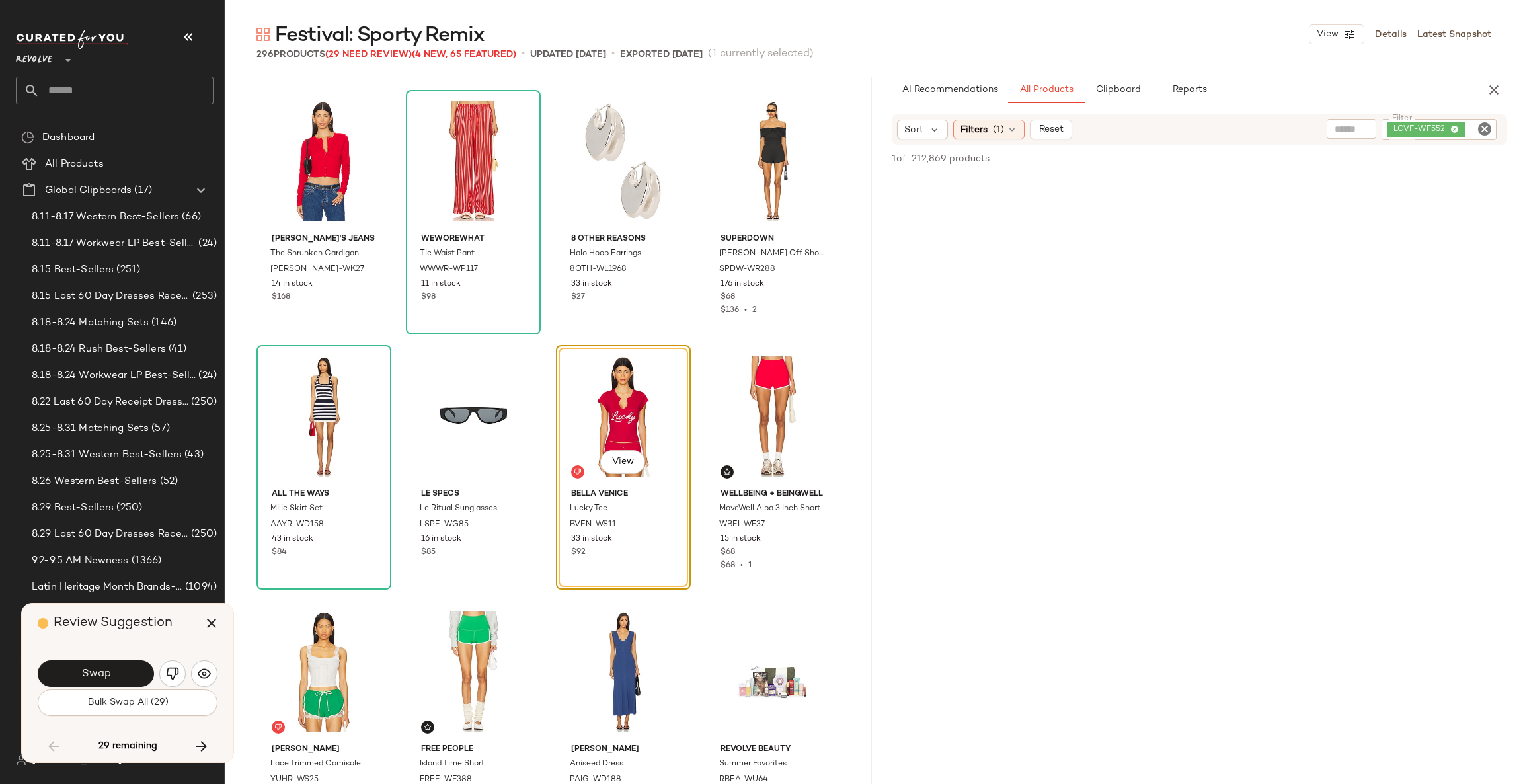
click at [125, 681] on button "Swap" at bounding box center [95, 673] width 117 height 26
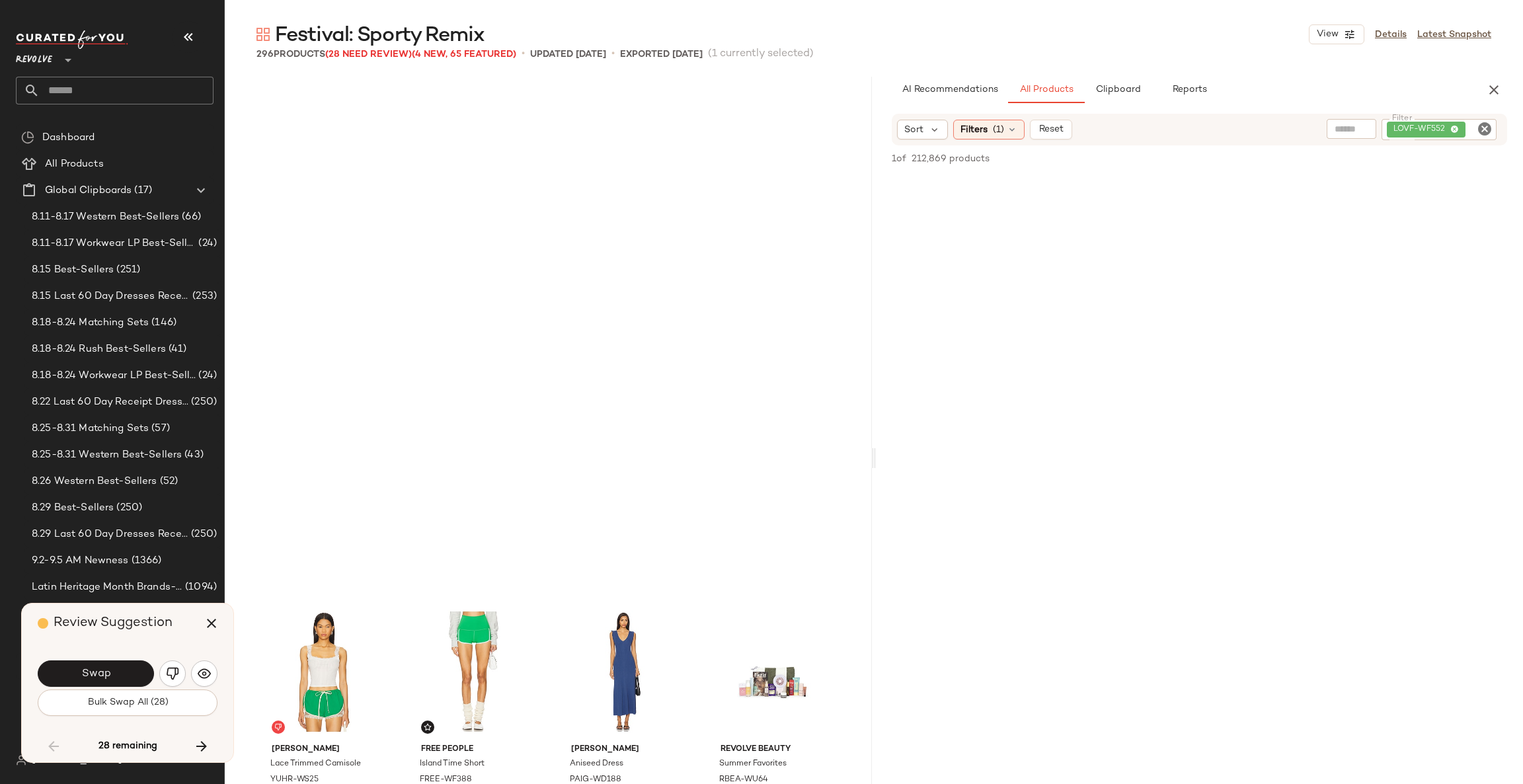
scroll to position [6632, 0]
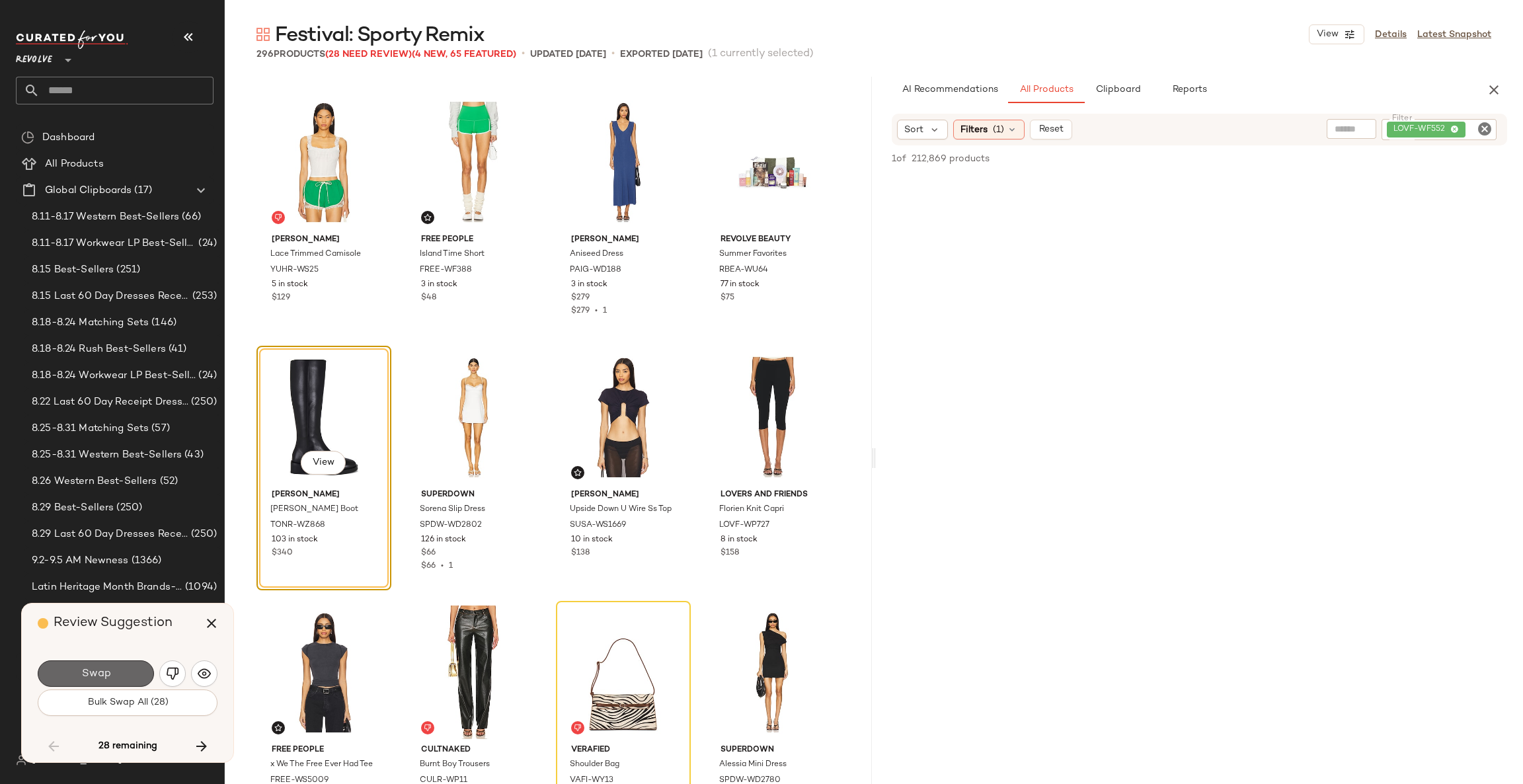
click at [125, 678] on button "Swap" at bounding box center [95, 673] width 117 height 26
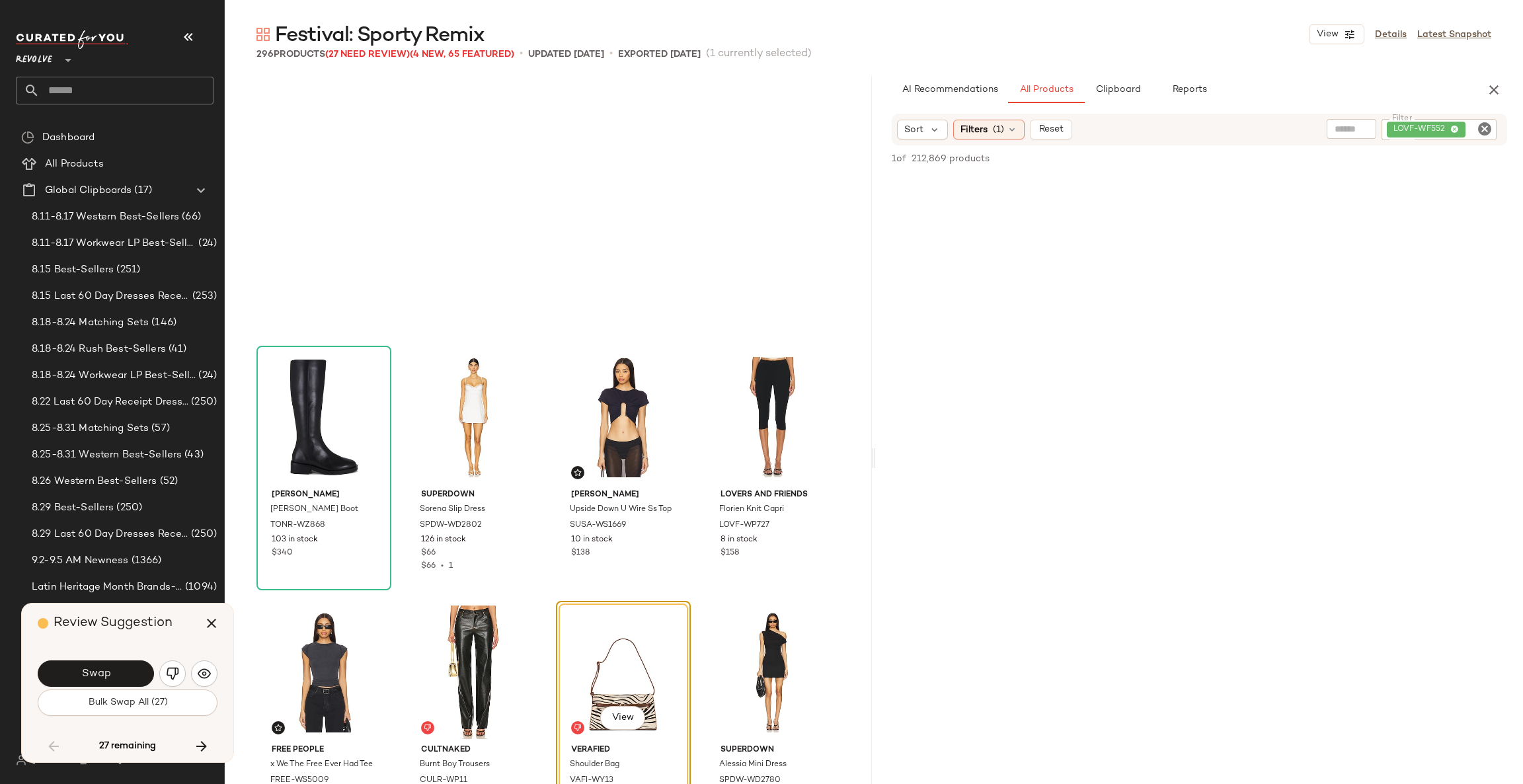
scroll to position [6886, 0]
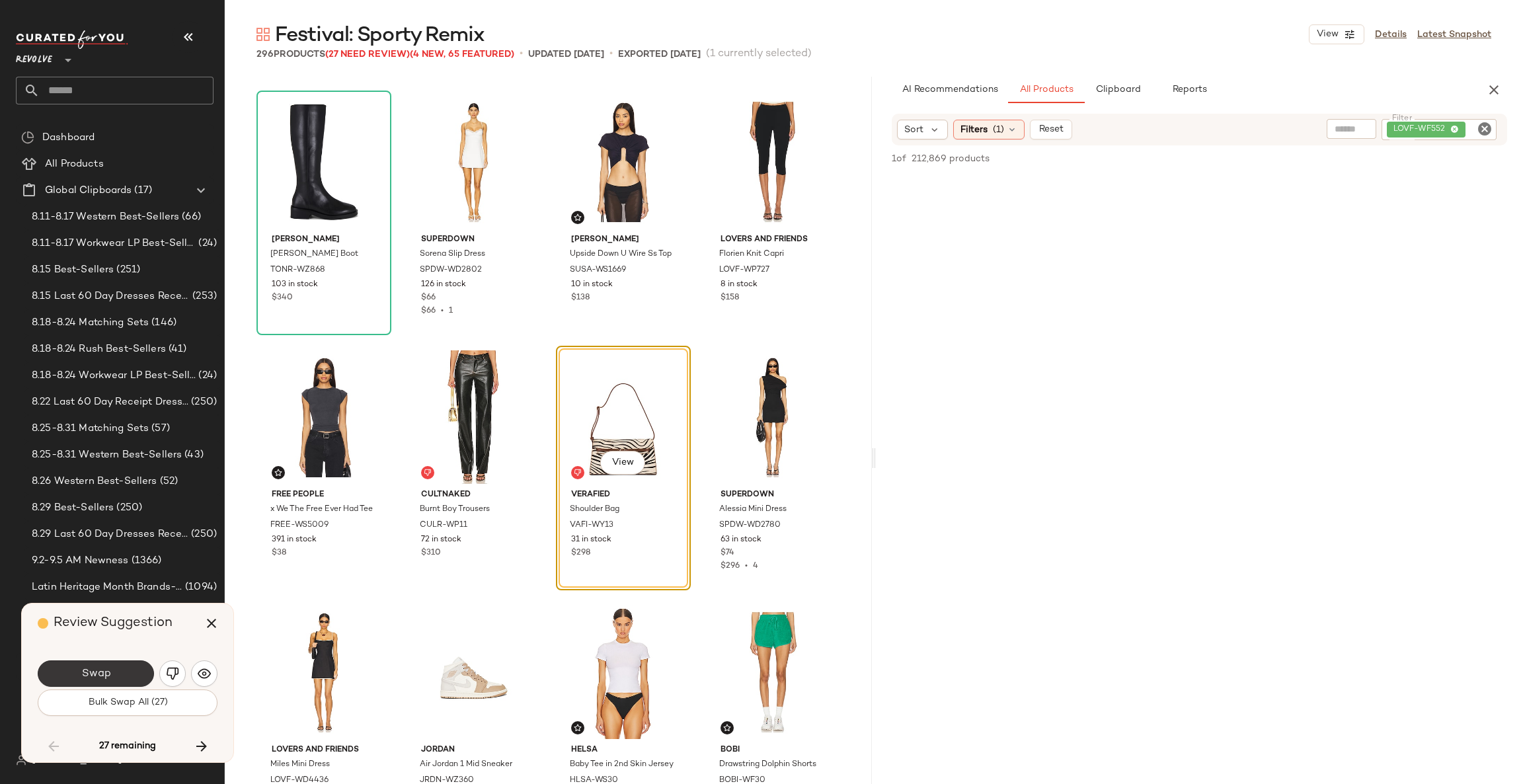
drag, startPoint x: 127, startPoint y: 693, endPoint x: 112, endPoint y: 667, distance: 30.0
click at [112, 667] on div "Swap Bulk Swap All (27)" at bounding box center [127, 686] width 180 height 58
click at [113, 673] on button "Swap" at bounding box center [95, 673] width 117 height 26
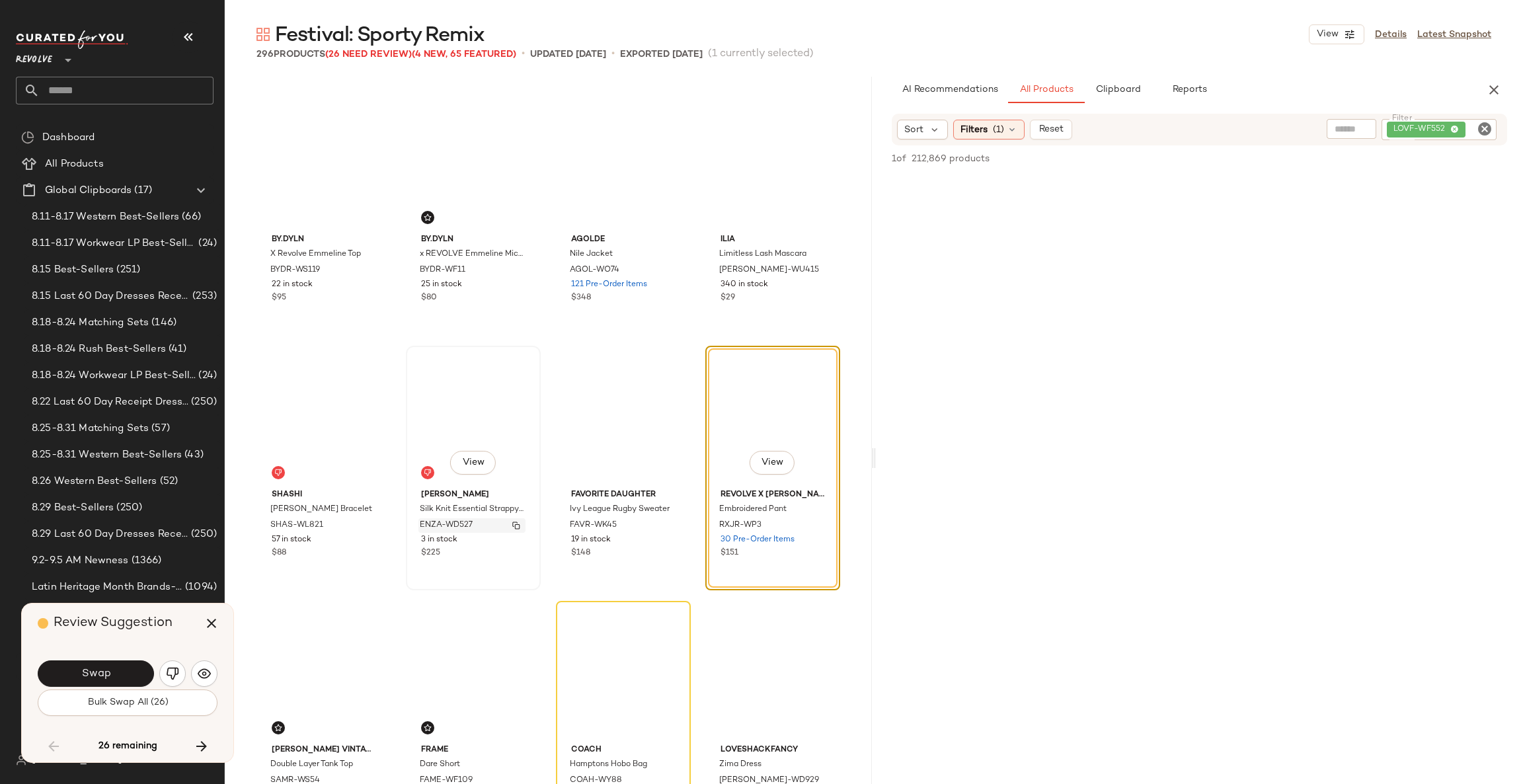
scroll to position [7745, 0]
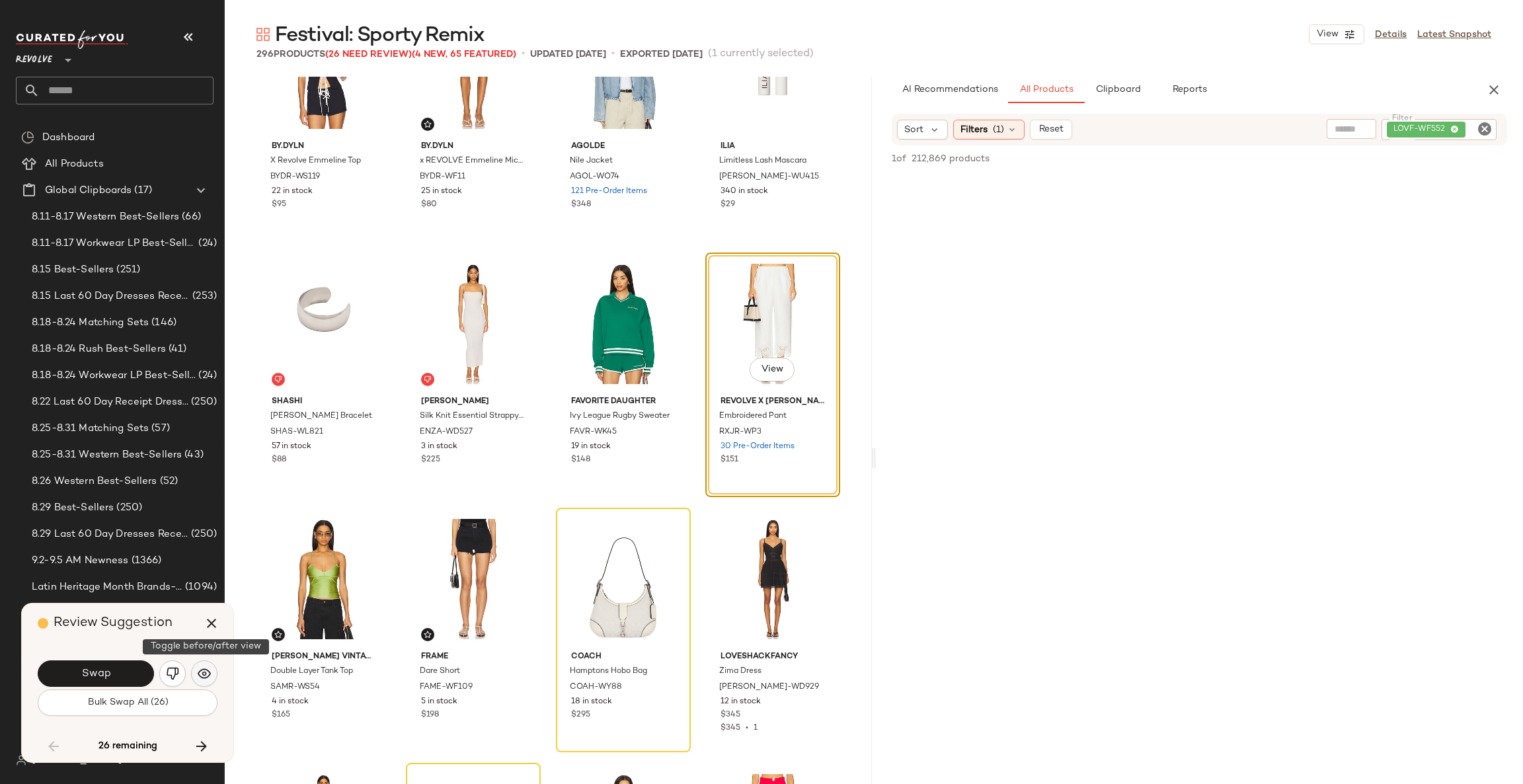
click at [198, 674] on img "button" at bounding box center [204, 673] width 13 height 13
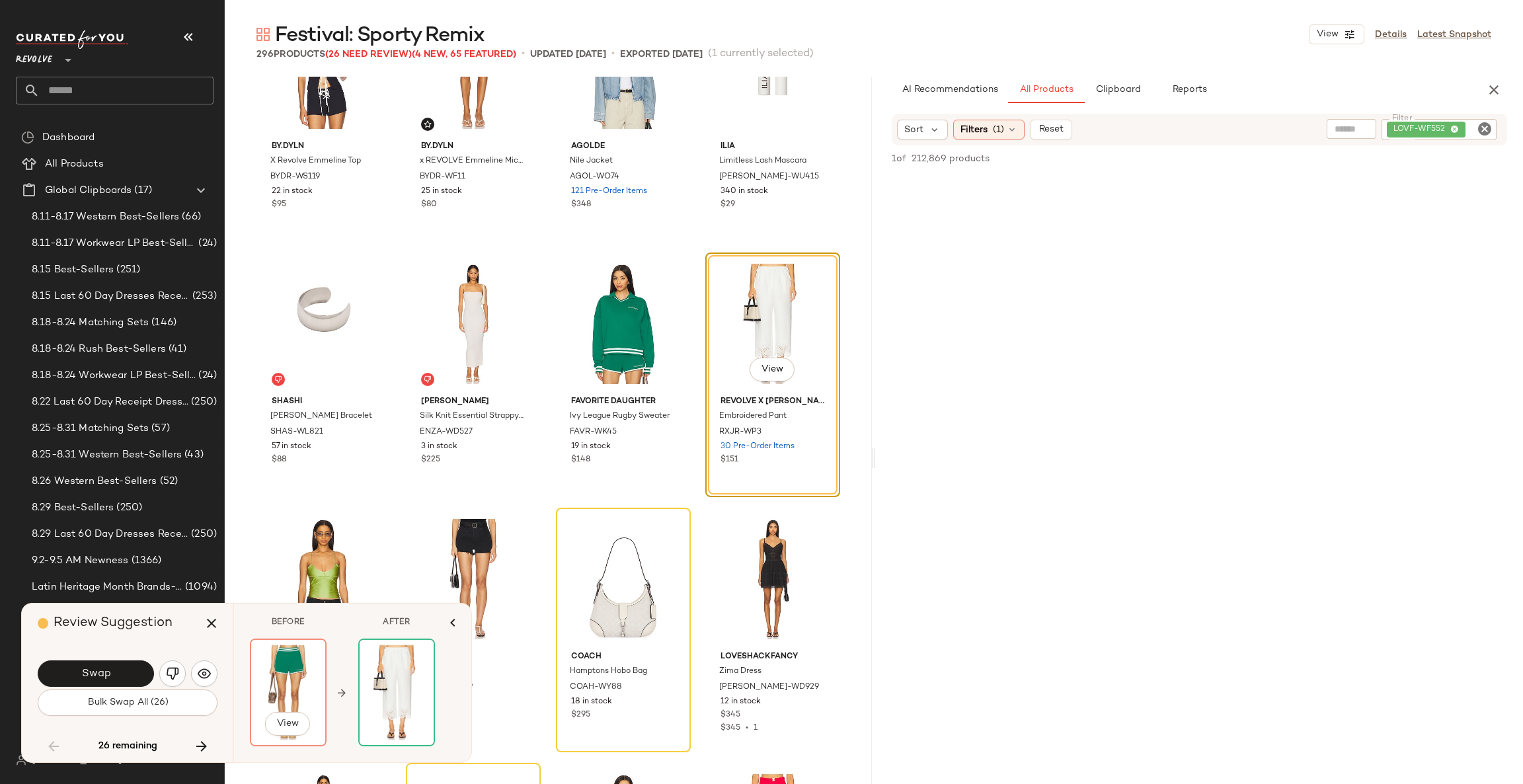
click at [279, 688] on img at bounding box center [288, 692] width 74 height 105
click at [180, 671] on button "button" at bounding box center [172, 673] width 26 height 26
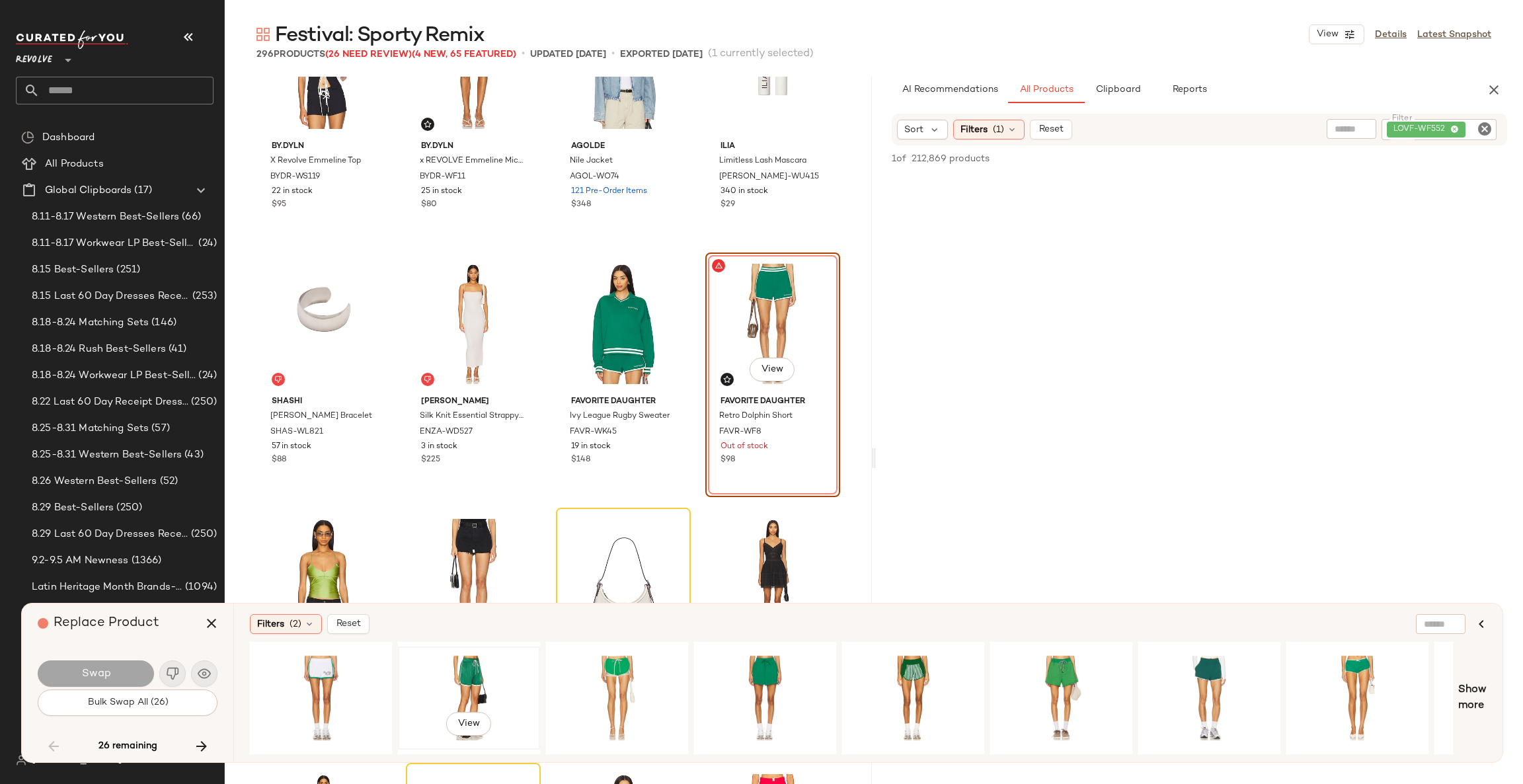
click at [468, 684] on div "View" at bounding box center [468, 698] width 133 height 94
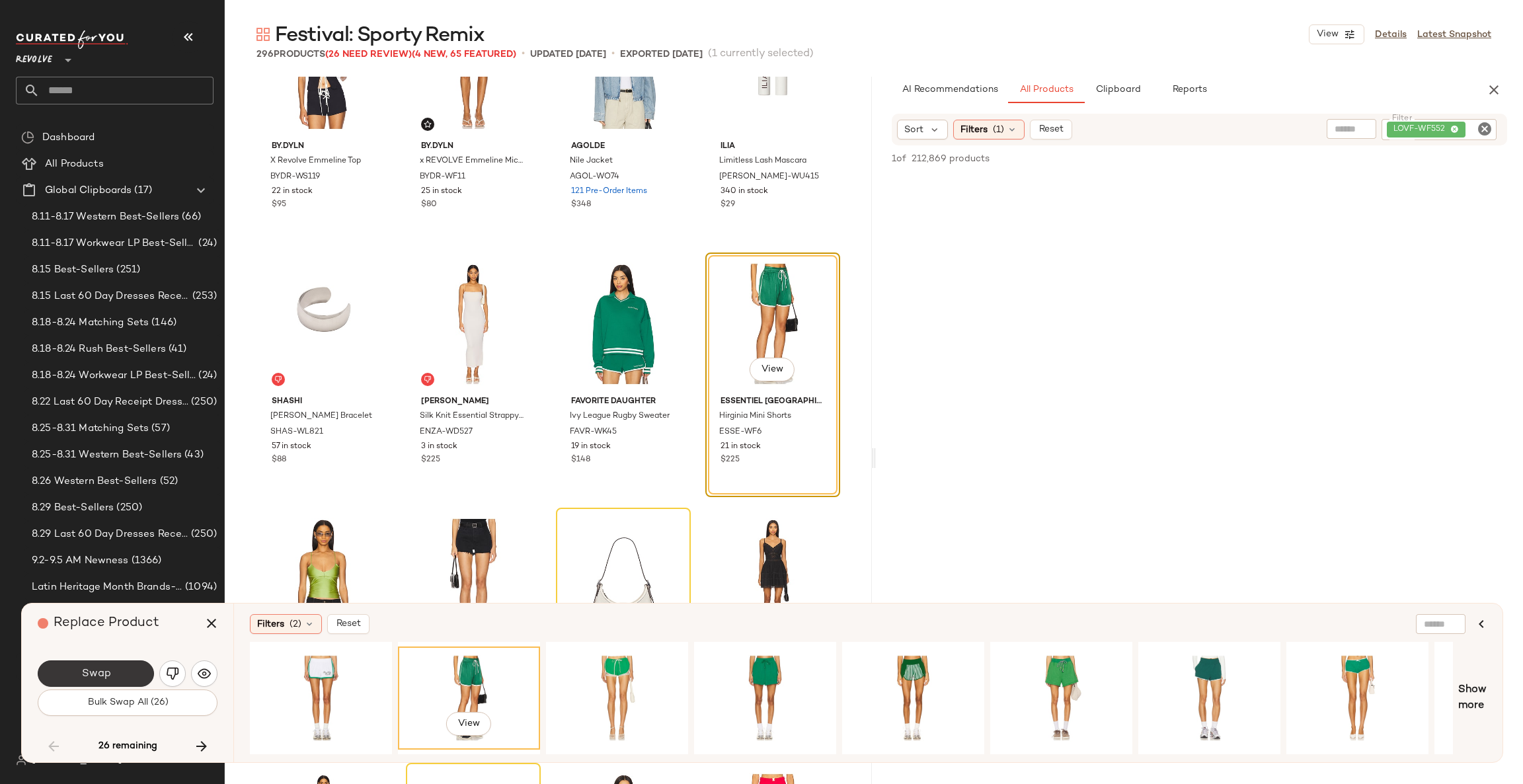
click at [120, 669] on button "Swap" at bounding box center [95, 673] width 117 height 26
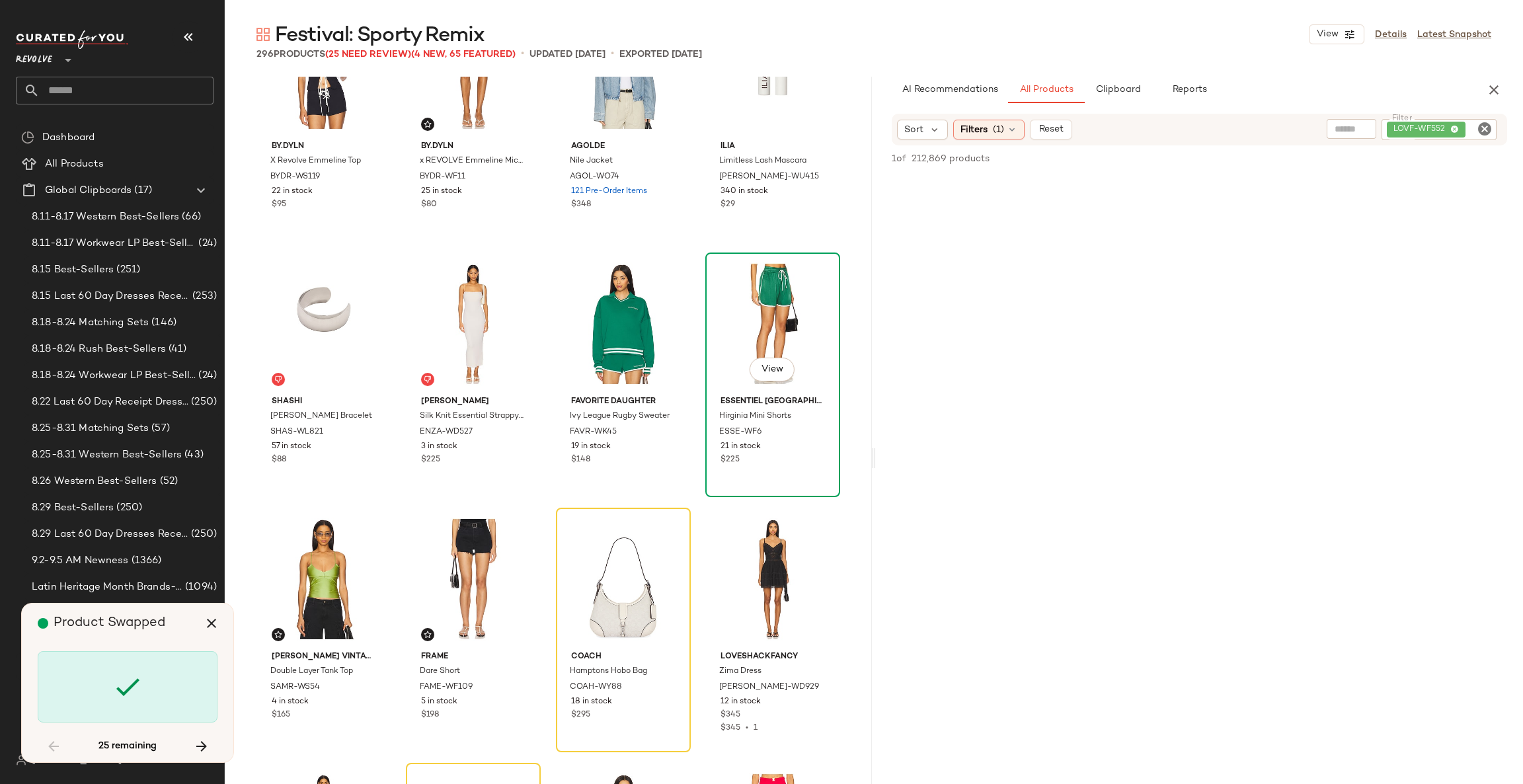
click at [773, 321] on div "View" at bounding box center [773, 324] width 126 height 134
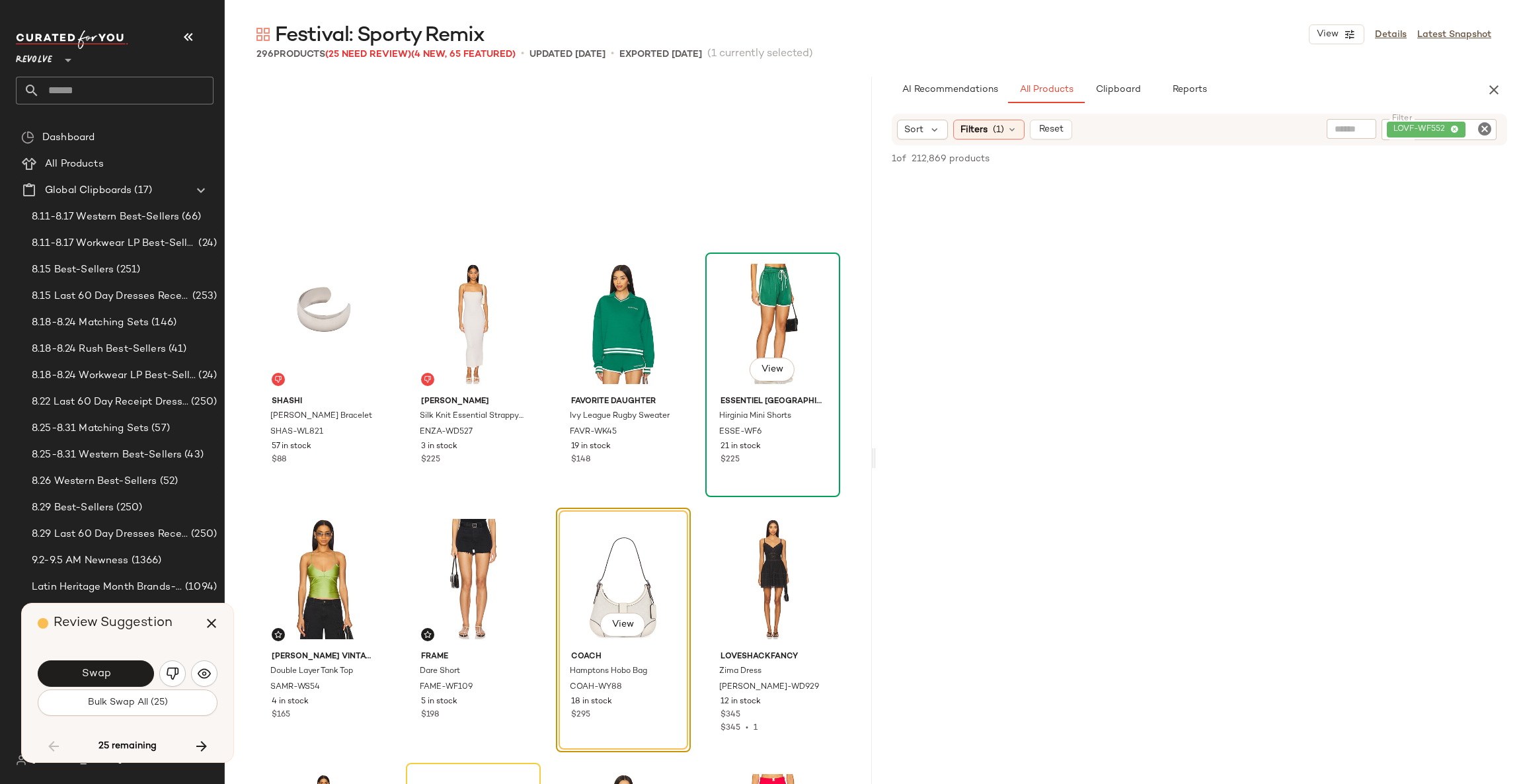
scroll to position [7908, 0]
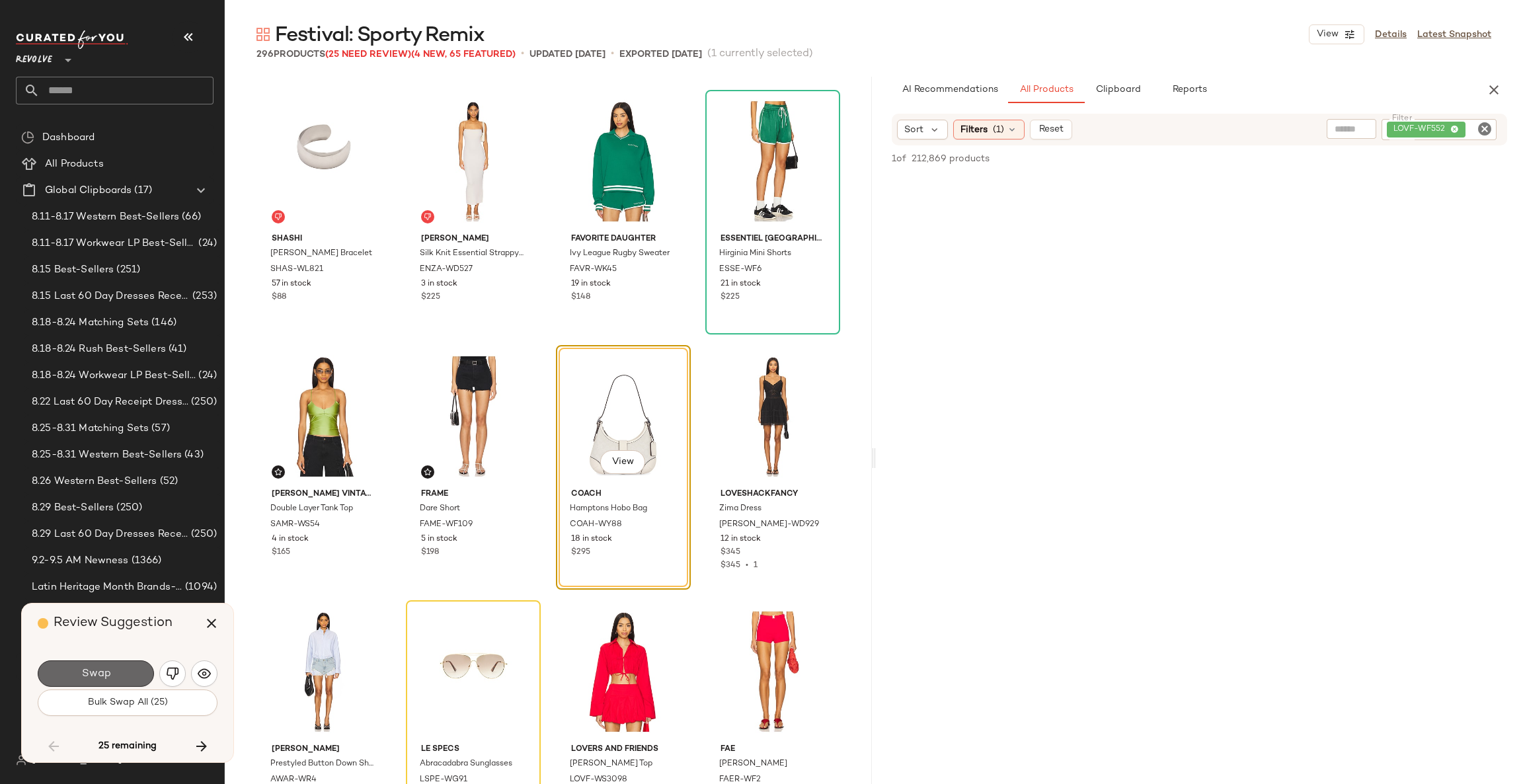
click at [126, 673] on button "Swap" at bounding box center [95, 673] width 117 height 26
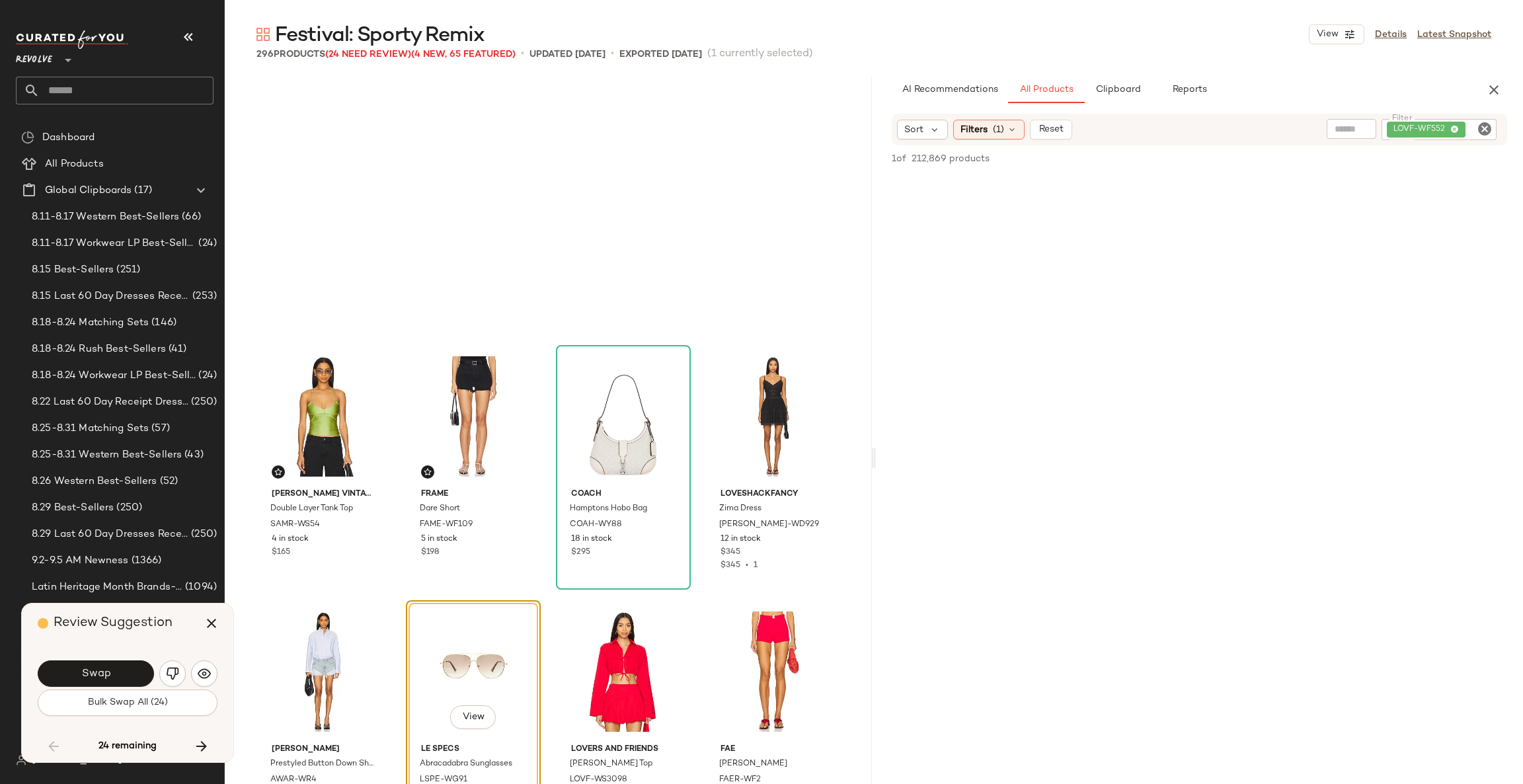
scroll to position [8162, 0]
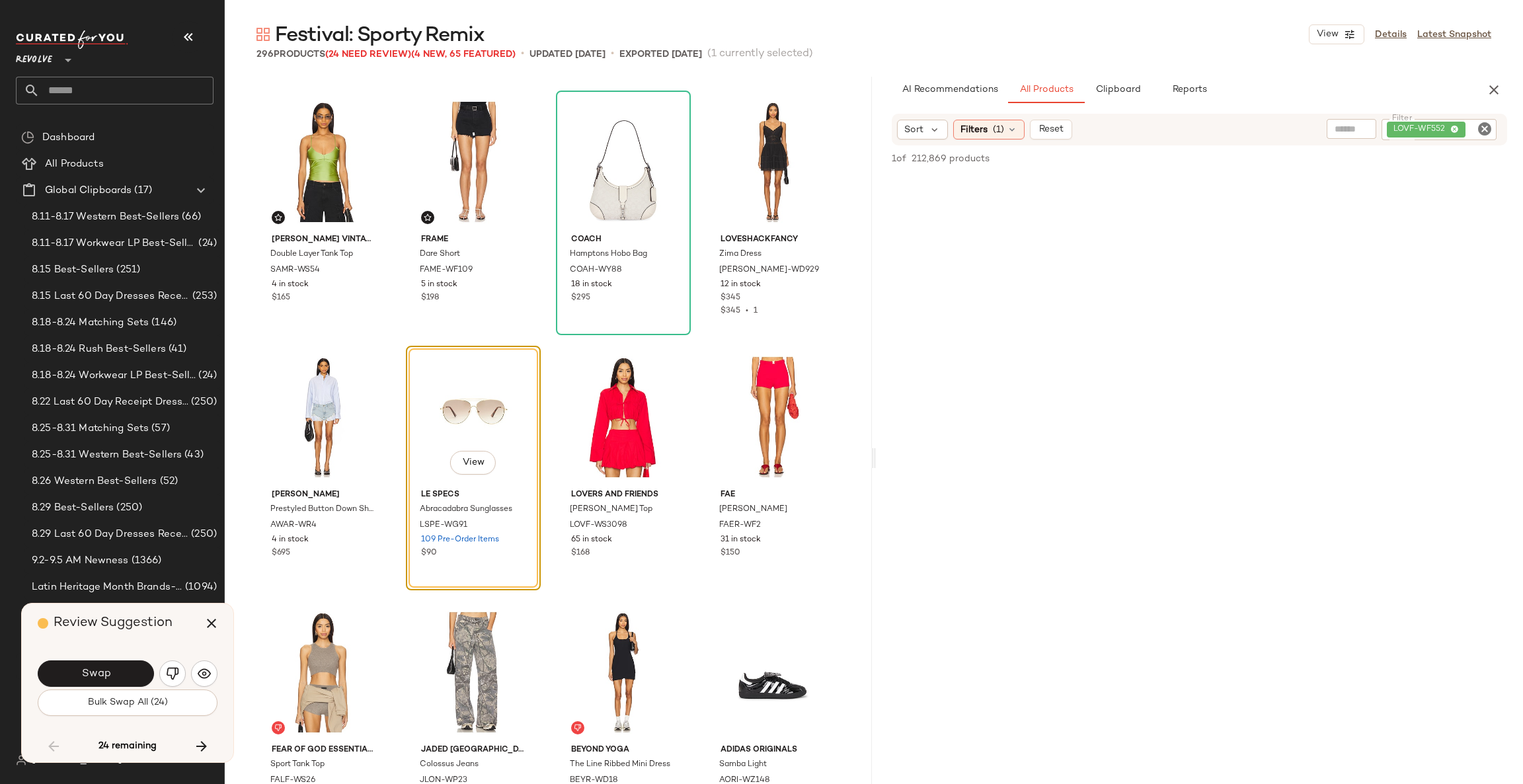
click at [126, 673] on button "Swap" at bounding box center [95, 673] width 117 height 26
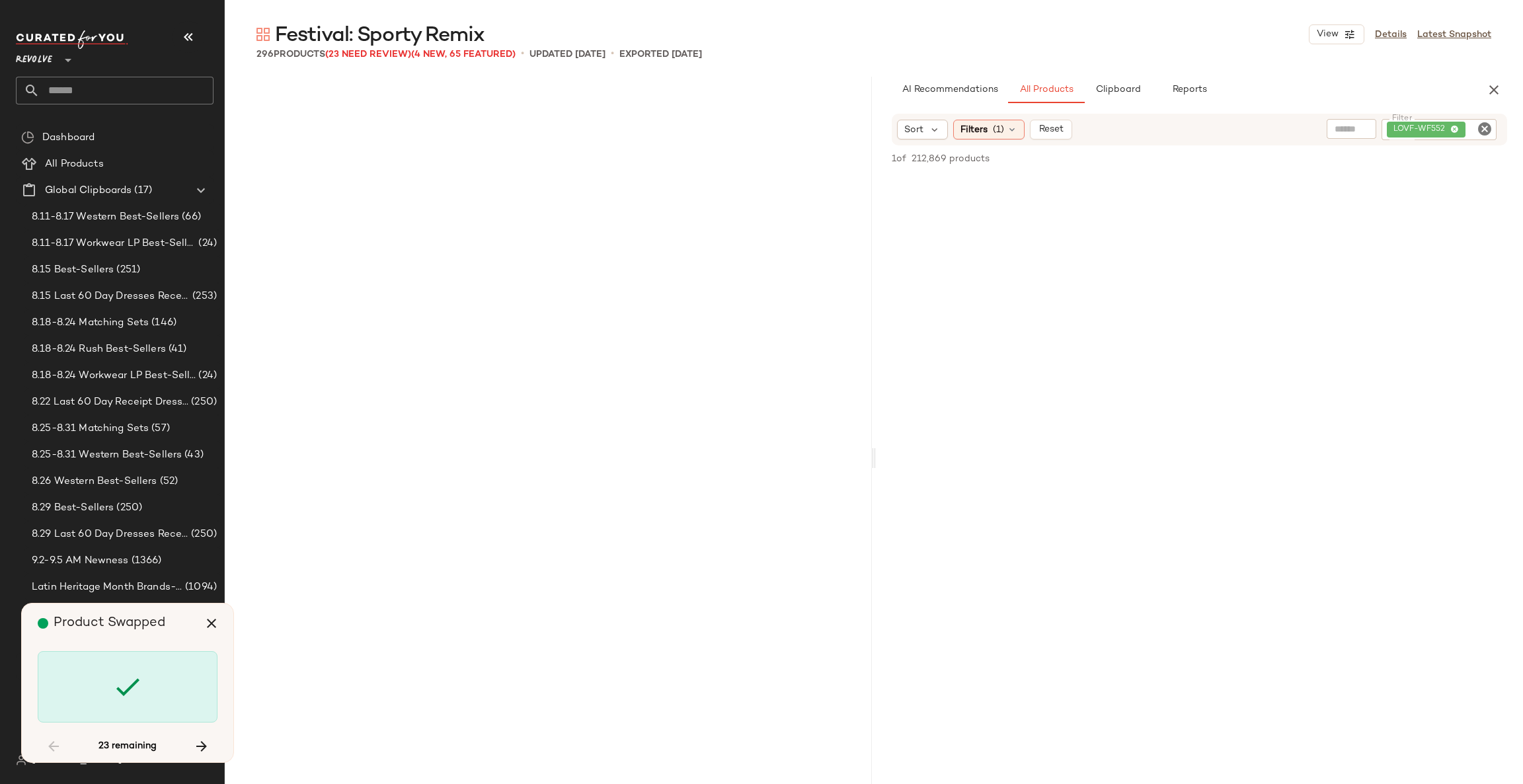
scroll to position [9438, 0]
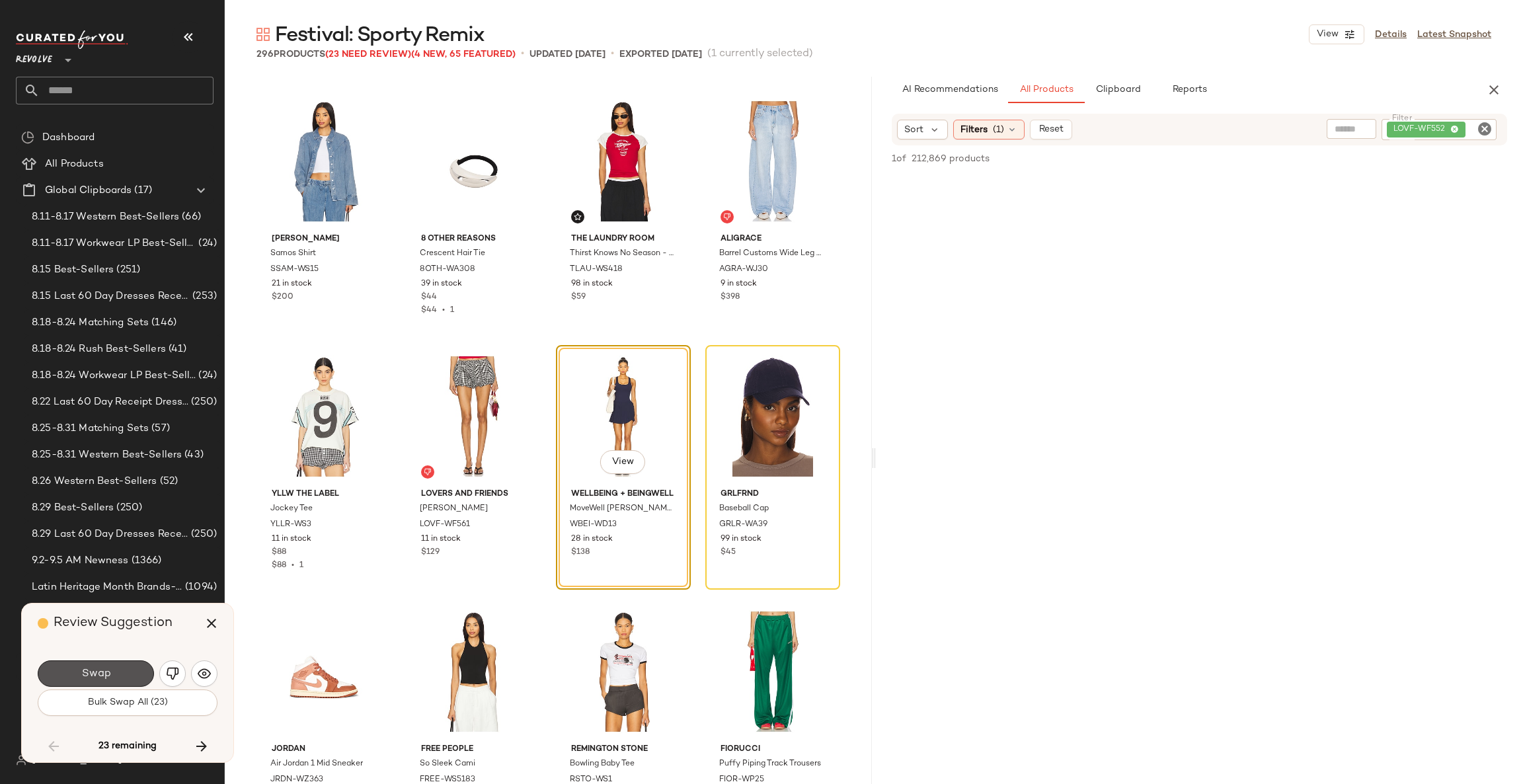
click at [126, 673] on button "Swap" at bounding box center [95, 673] width 117 height 26
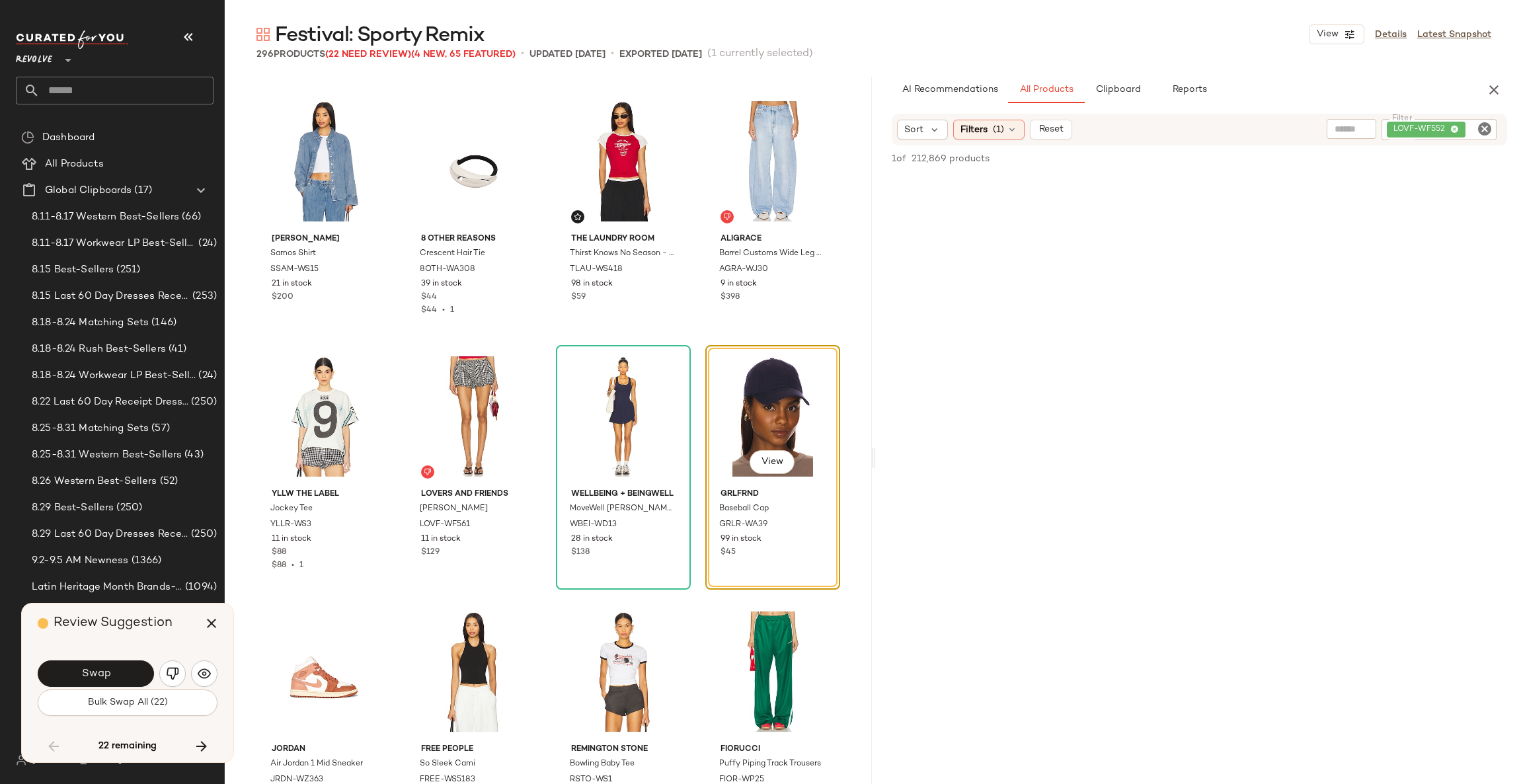
click at [126, 673] on button "Swap" at bounding box center [95, 673] width 117 height 26
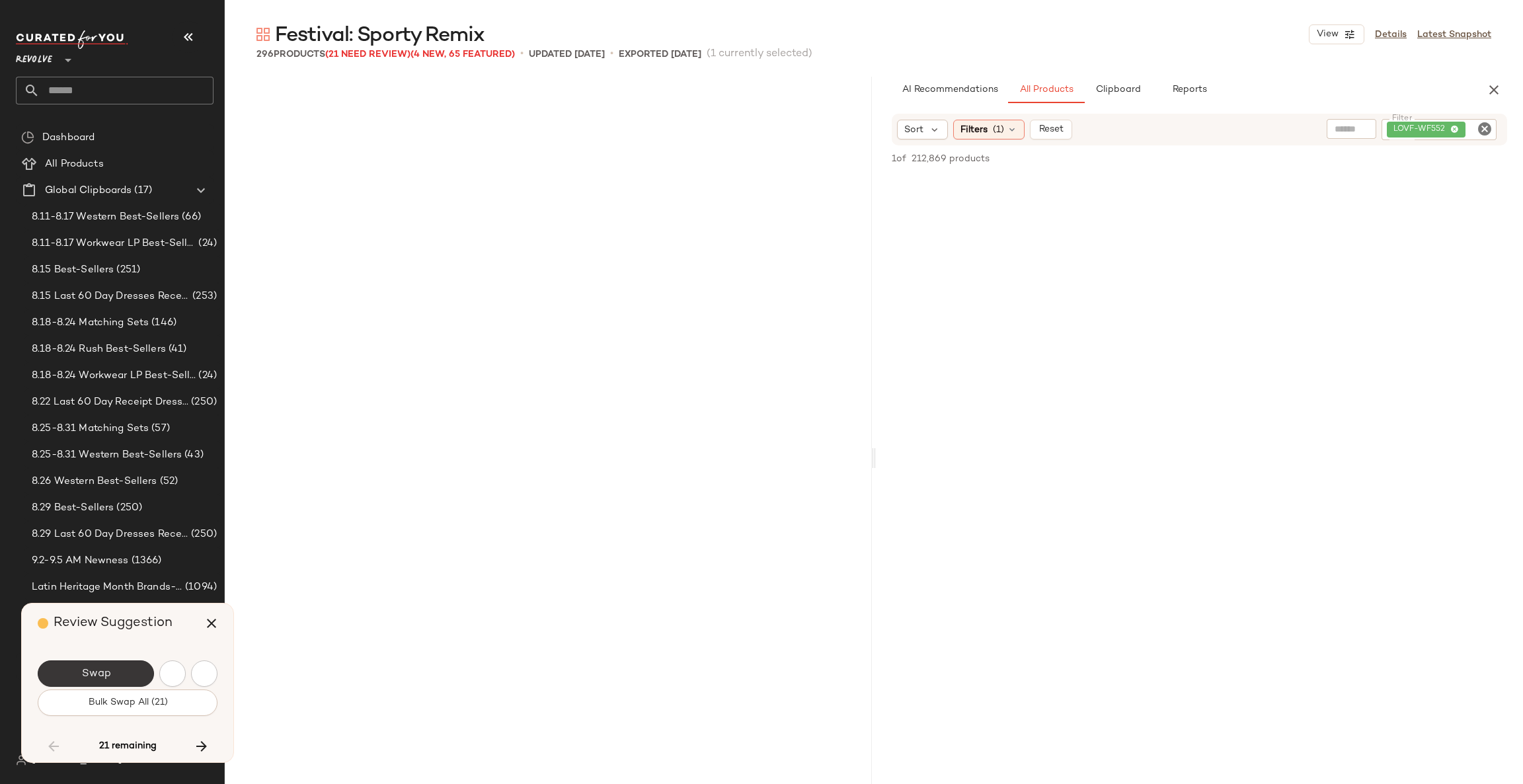
scroll to position [10458, 0]
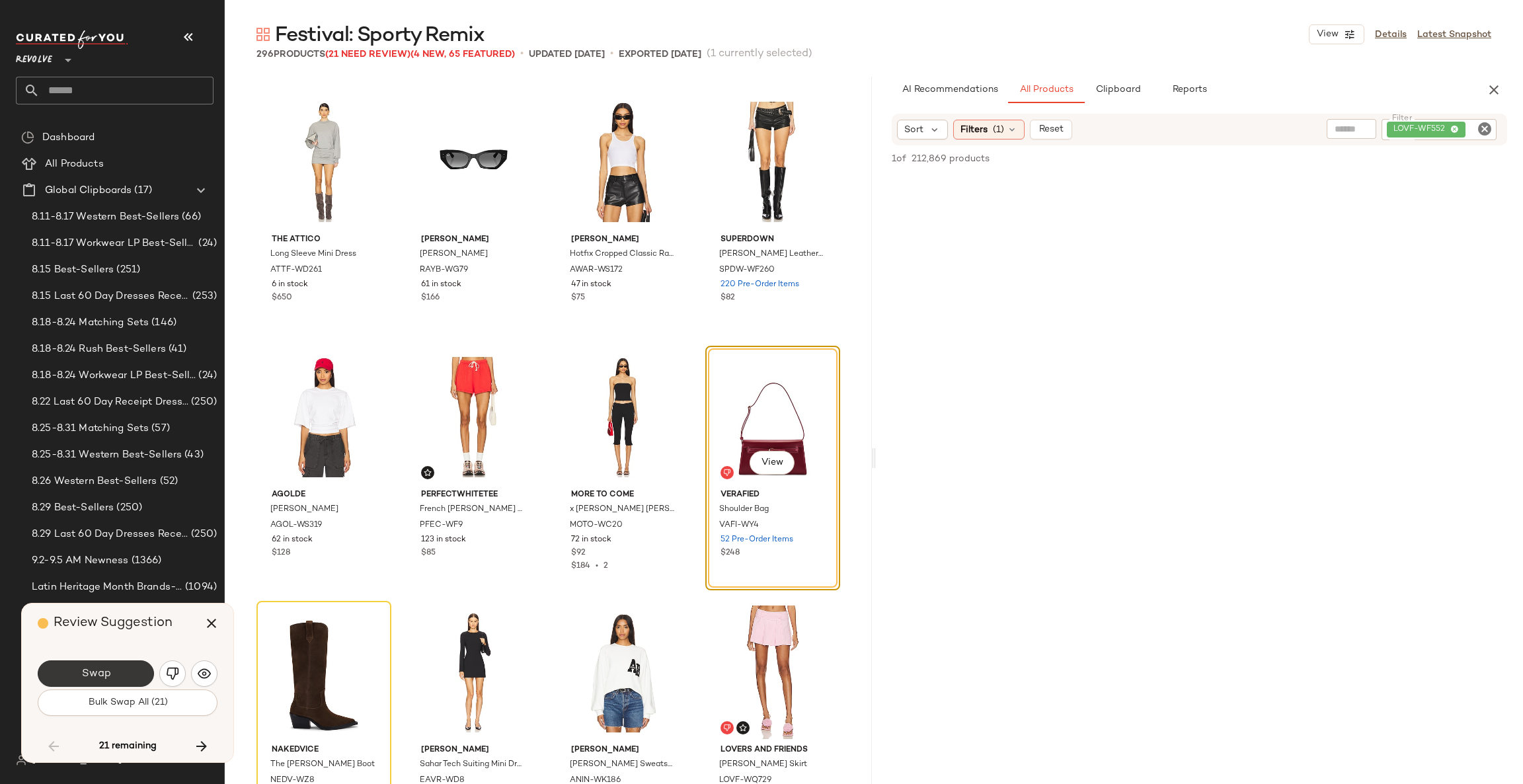
click at [123, 665] on button "Swap" at bounding box center [95, 673] width 117 height 26
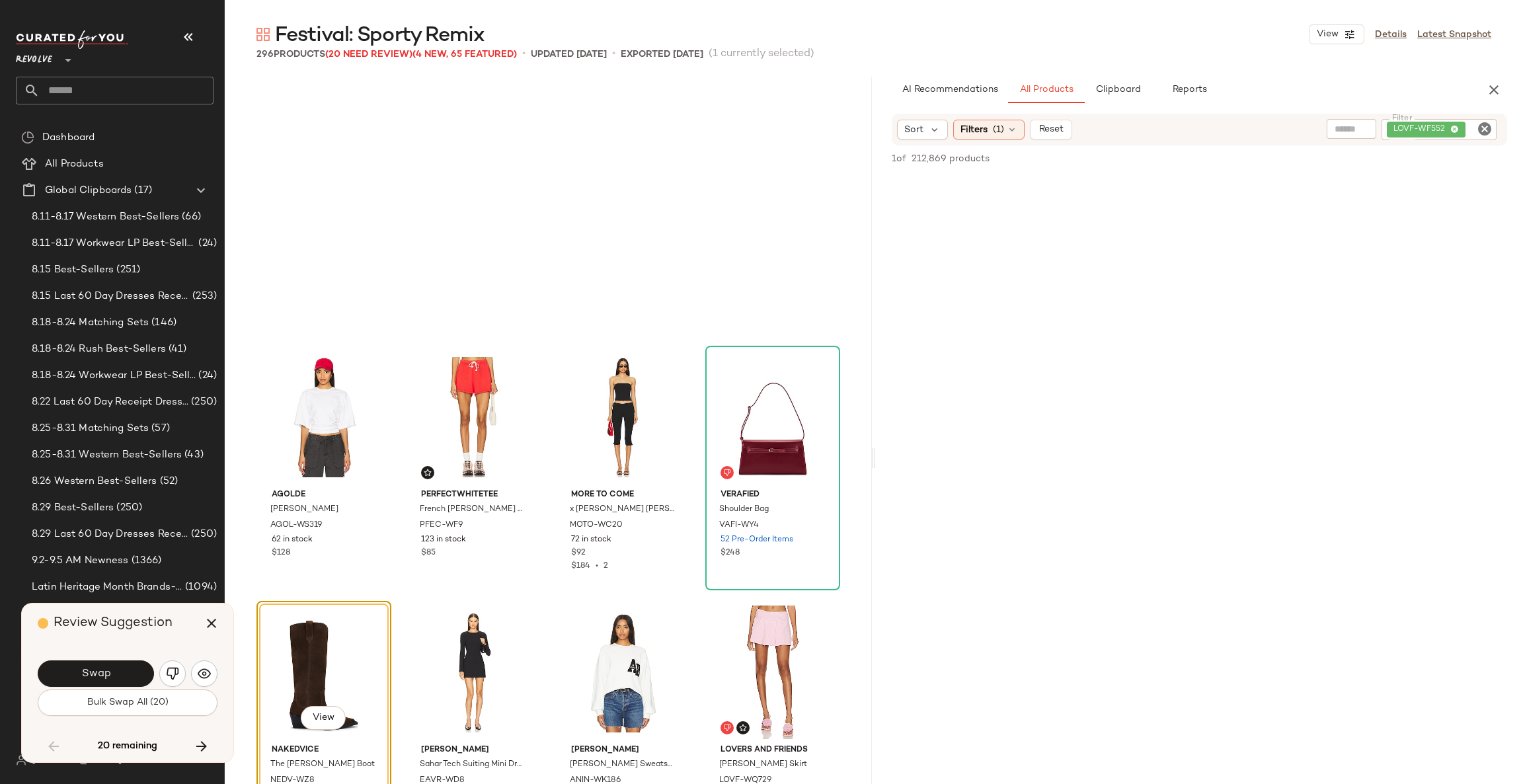
scroll to position [10712, 0]
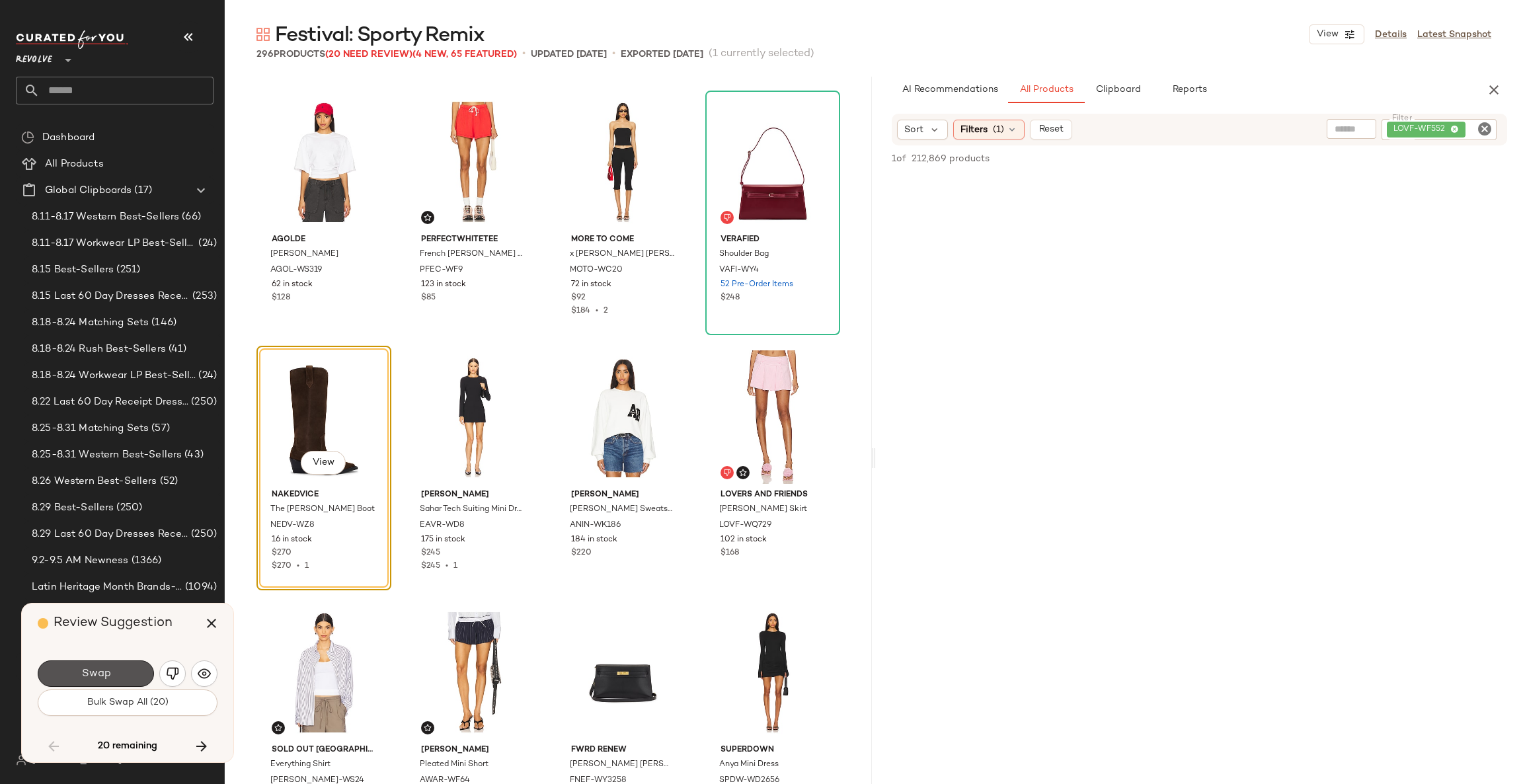
click at [123, 665] on button "Swap" at bounding box center [95, 673] width 117 height 26
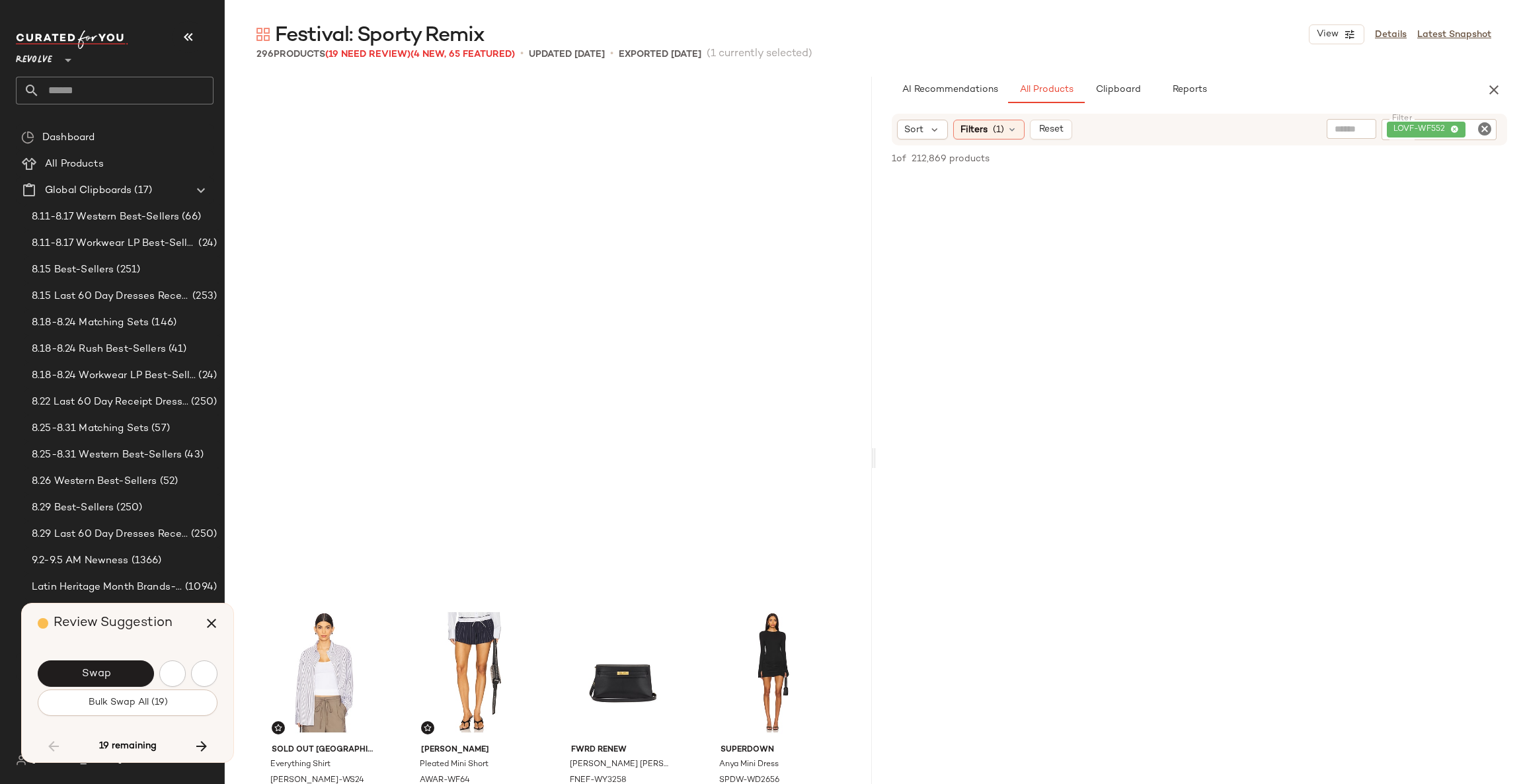
scroll to position [11223, 0]
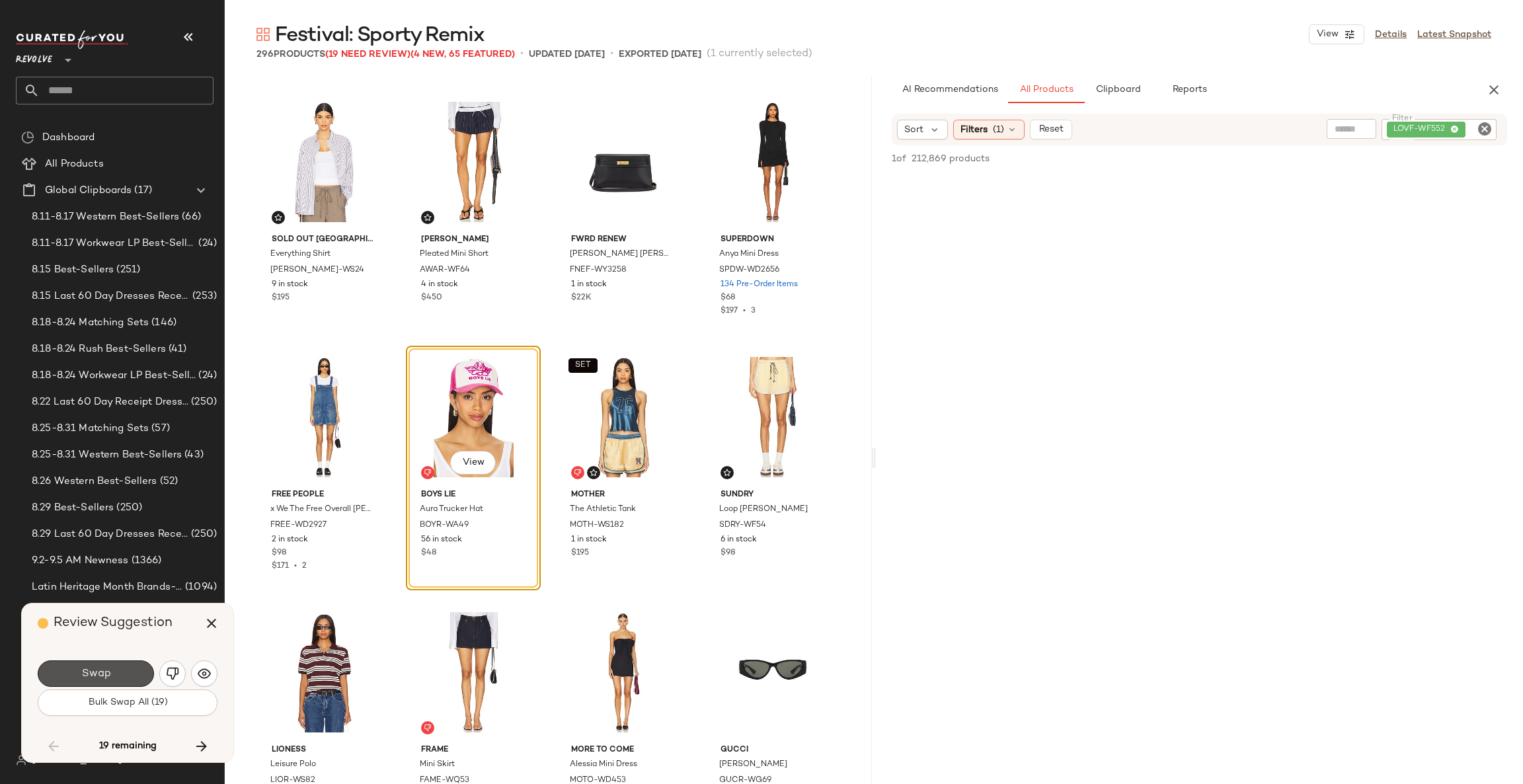
click at [123, 665] on button "Swap" at bounding box center [95, 673] width 117 height 26
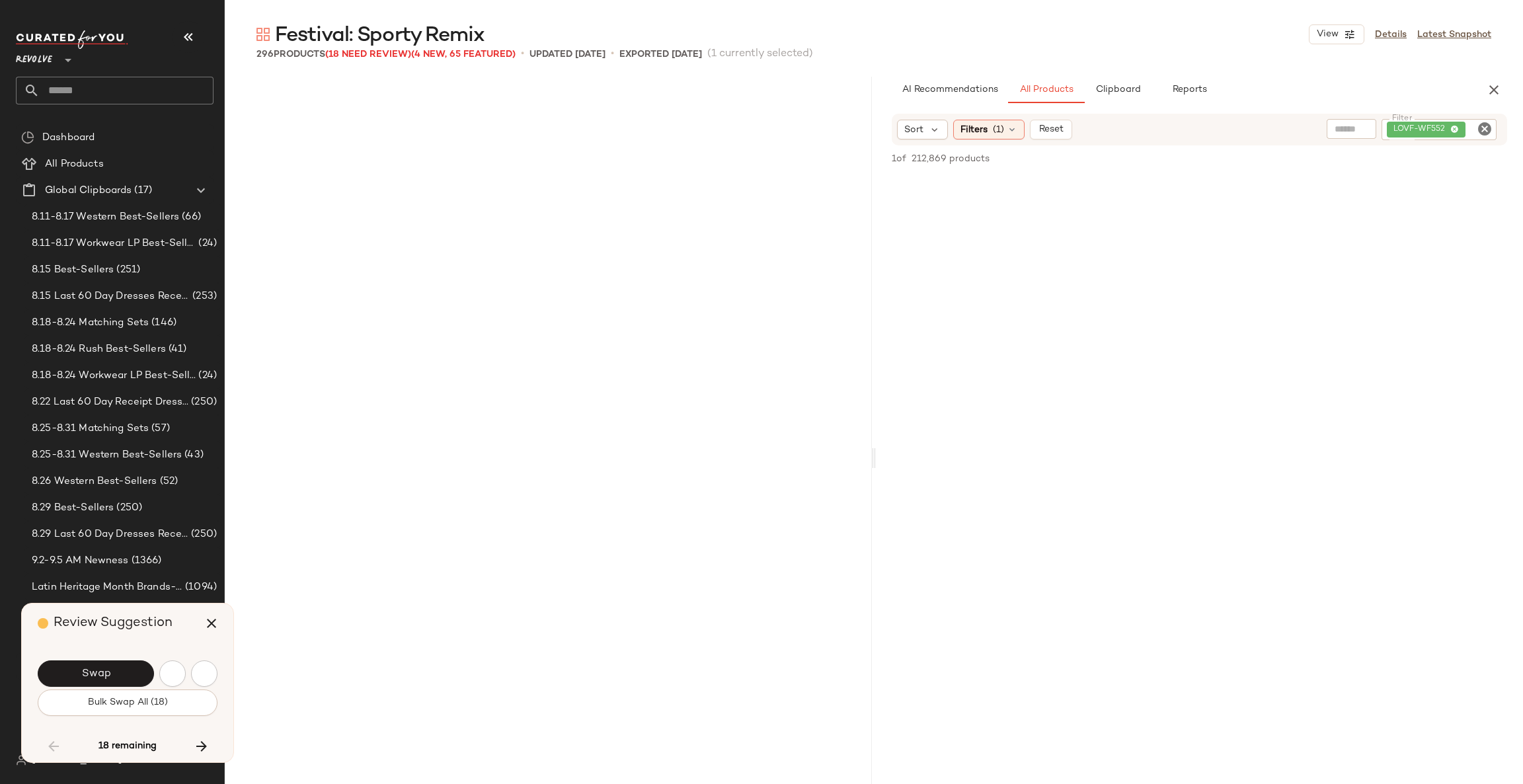
scroll to position [12244, 0]
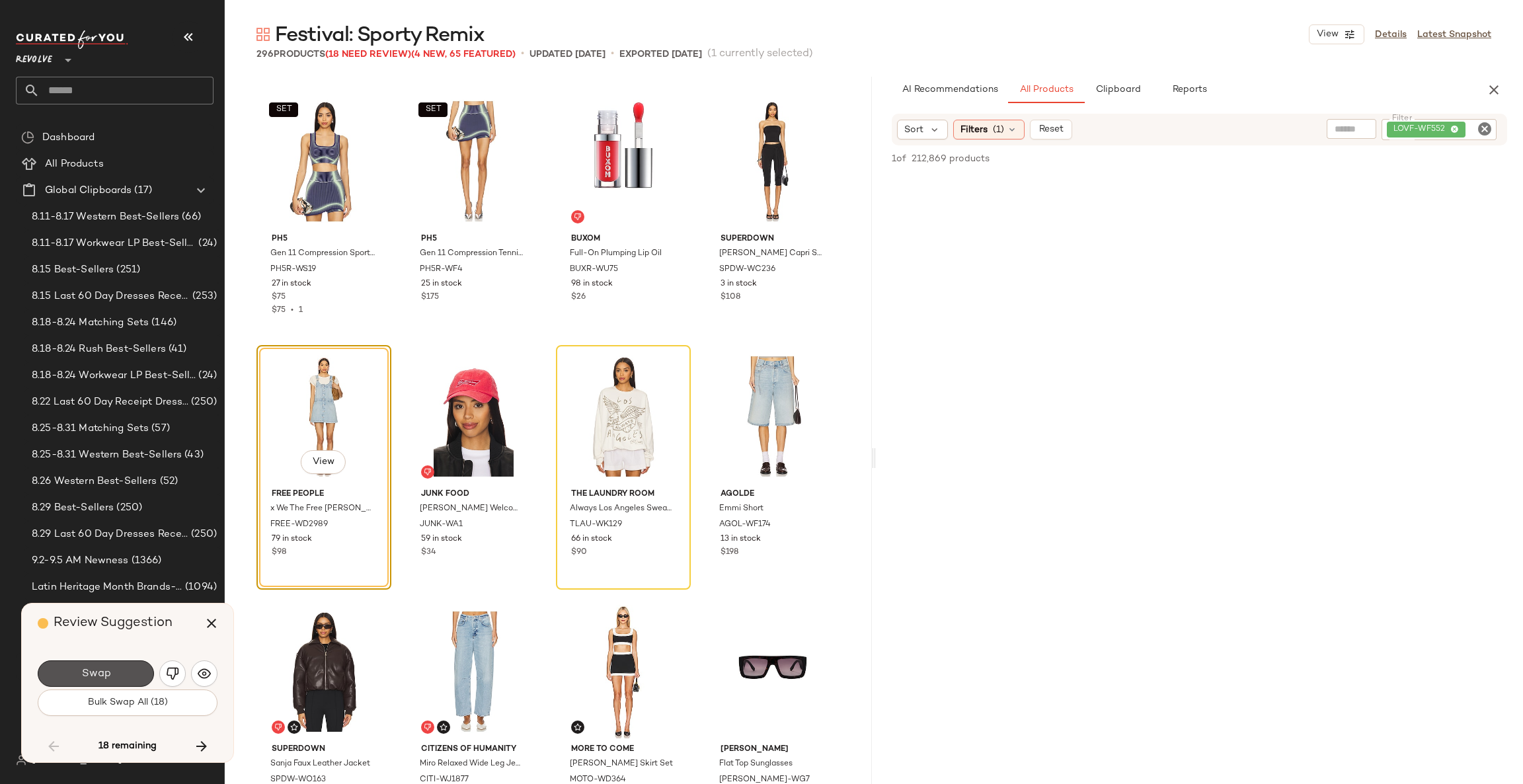
click at [123, 665] on button "Swap" at bounding box center [95, 673] width 117 height 26
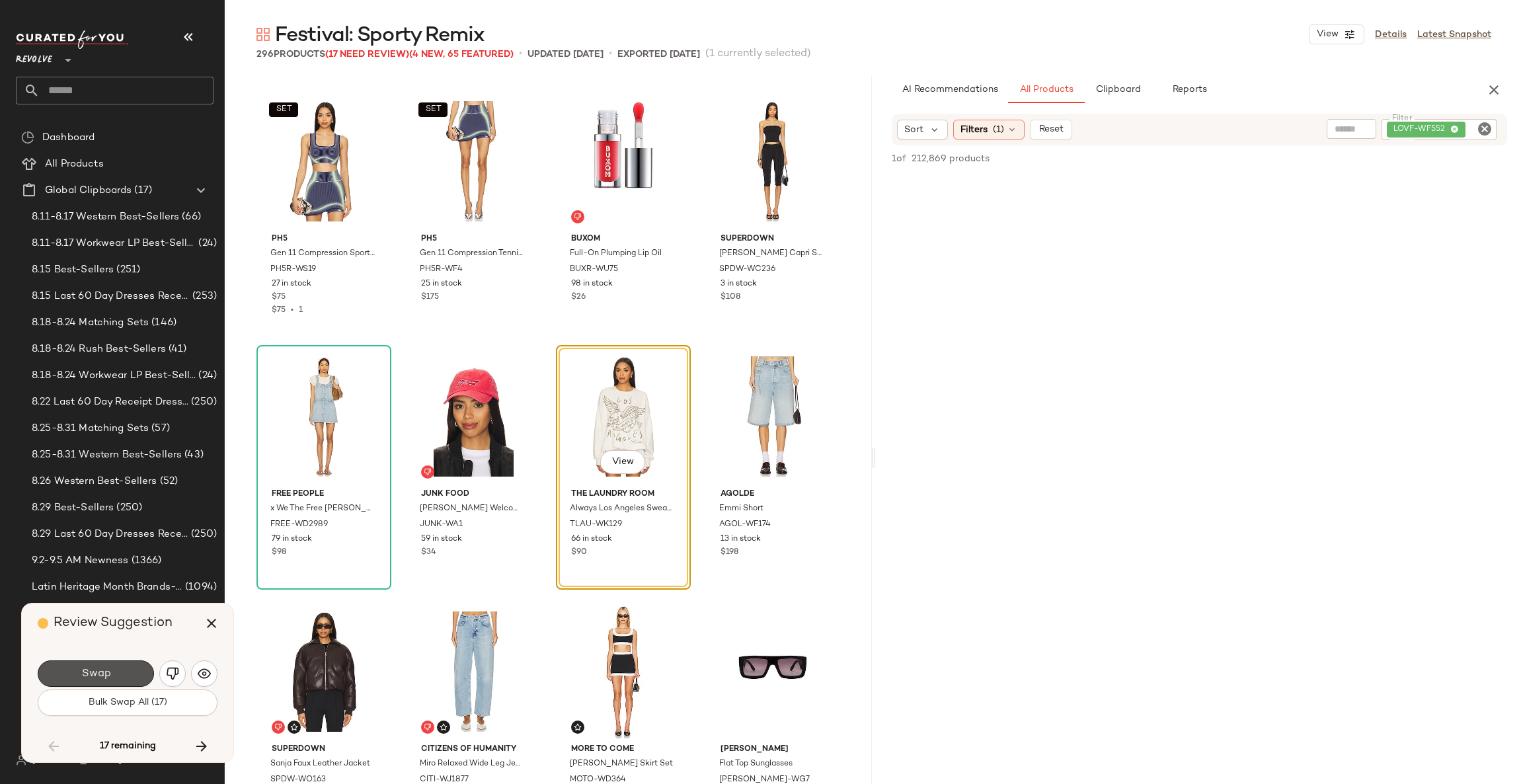
click at [123, 665] on button "Swap" at bounding box center [95, 673] width 117 height 26
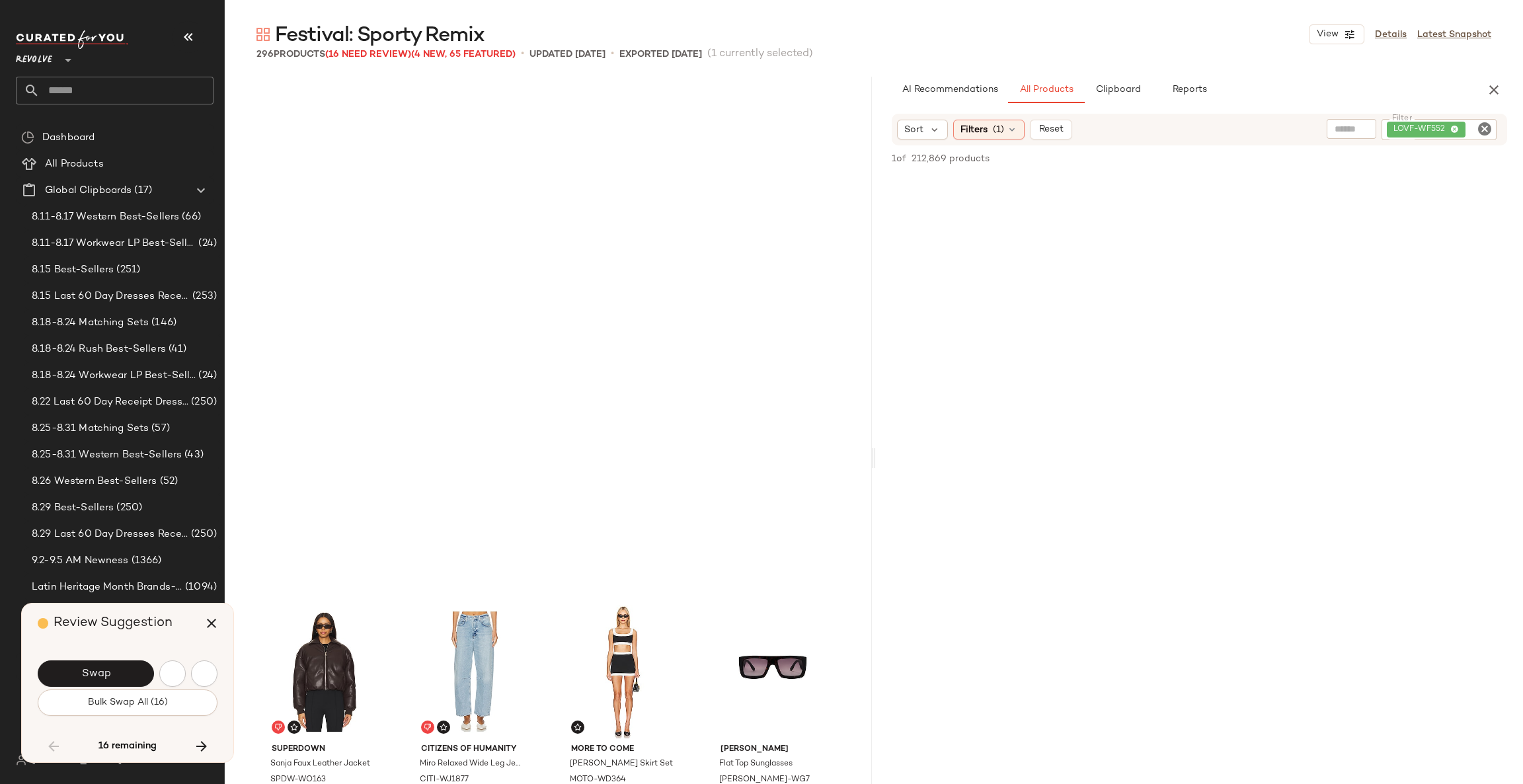
scroll to position [12754, 0]
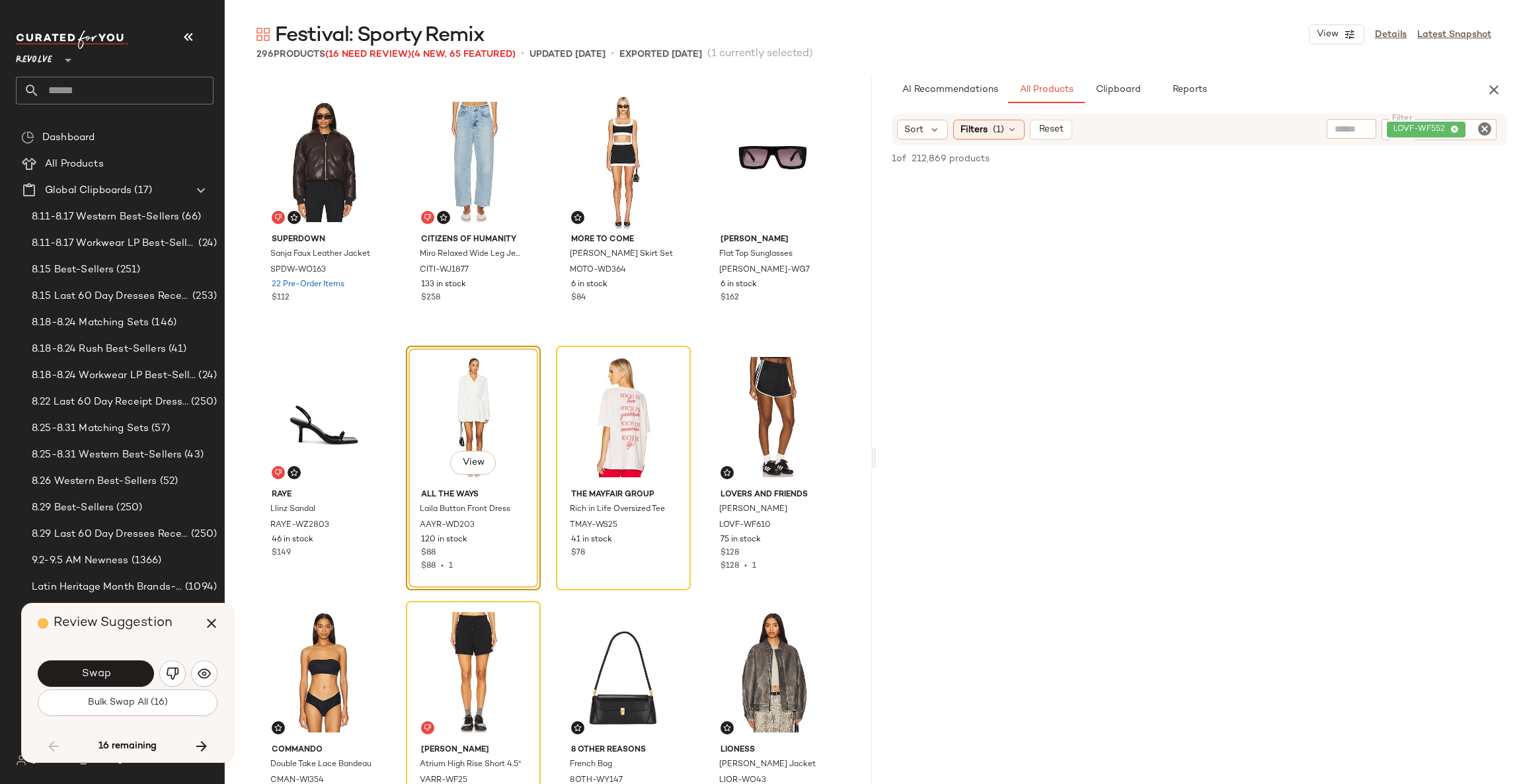
click at [123, 665] on button "Swap" at bounding box center [95, 673] width 117 height 26
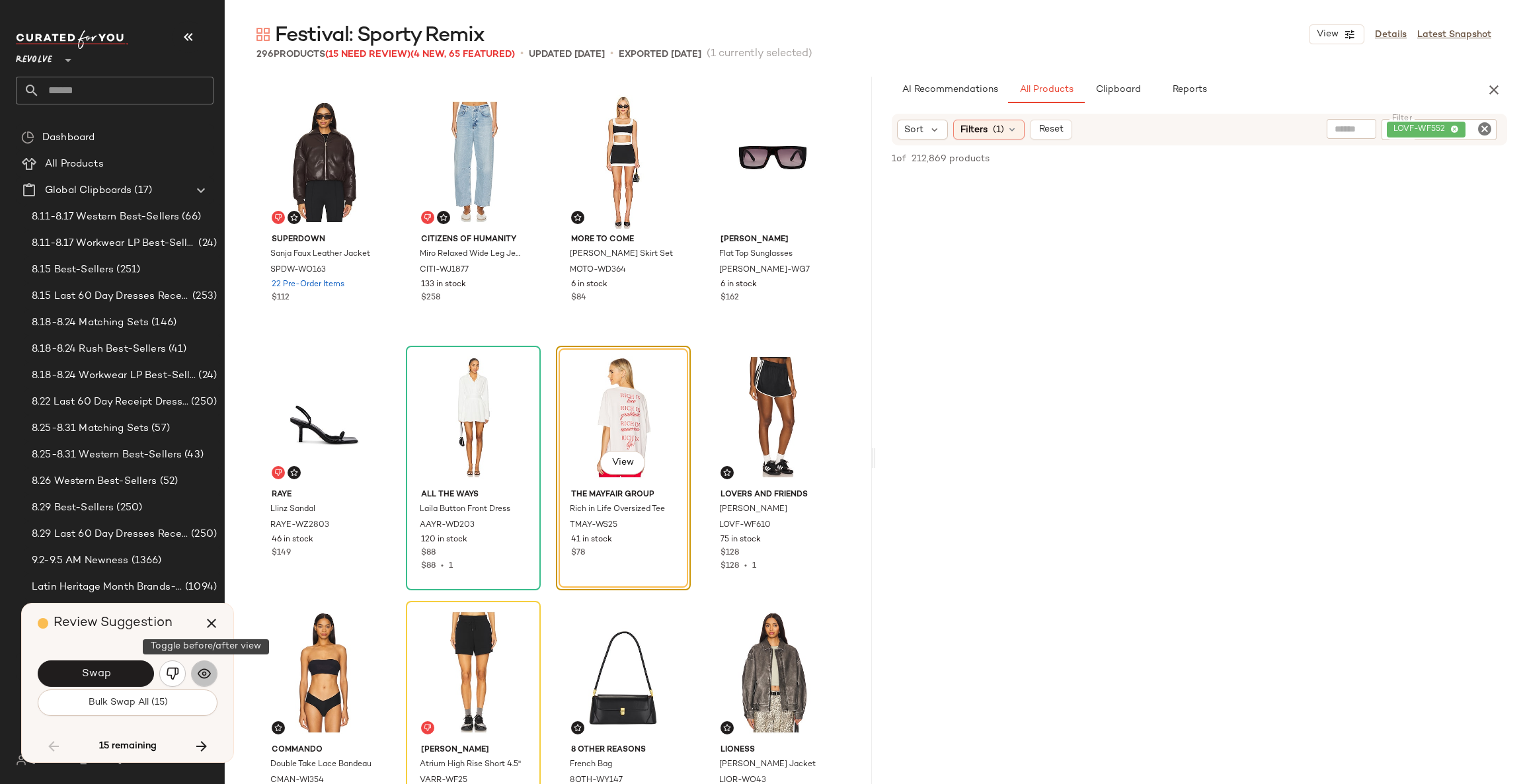
click at [205, 669] on img "button" at bounding box center [204, 673] width 13 height 13
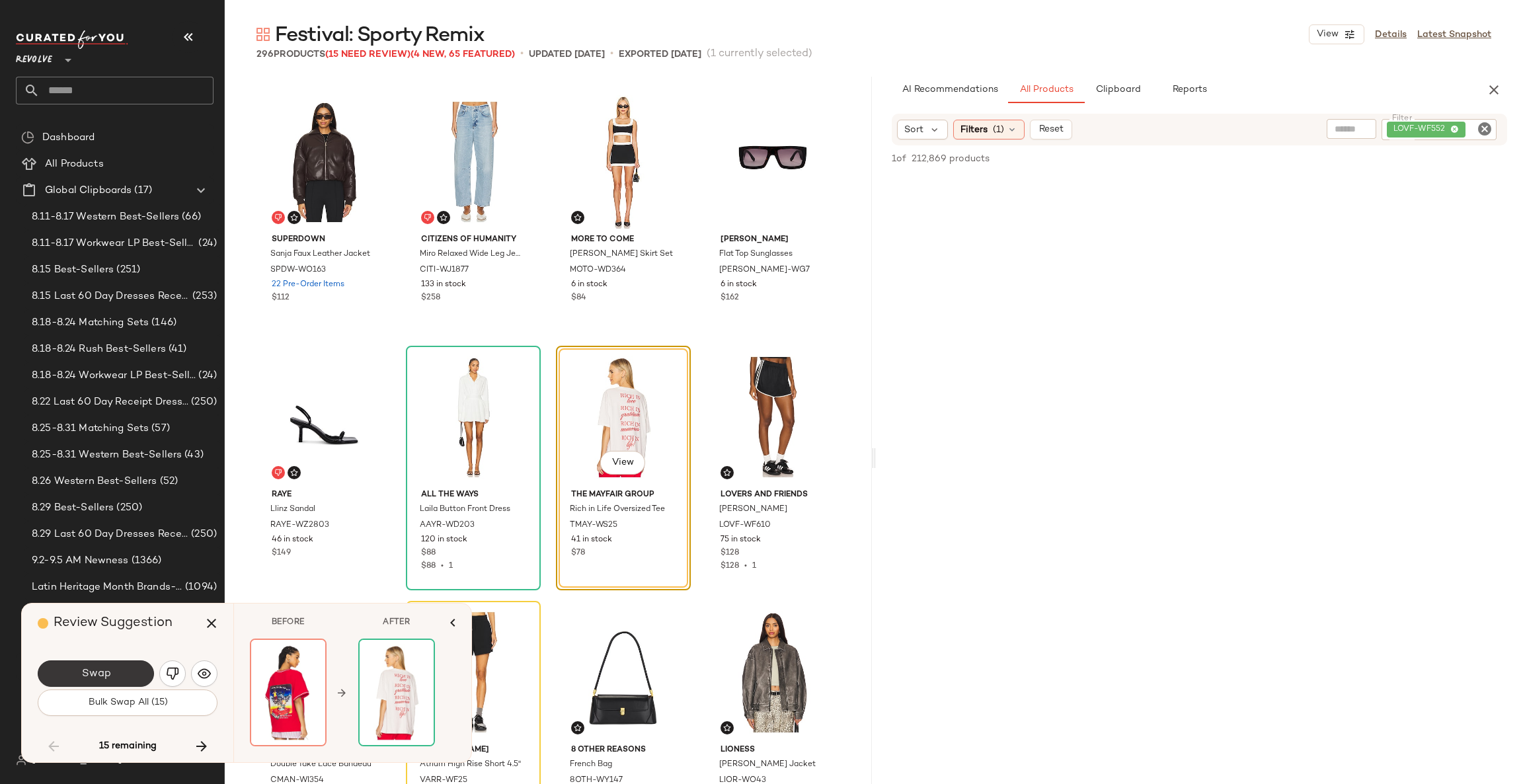
click at [103, 668] on span "Swap" at bounding box center [95, 673] width 29 height 12
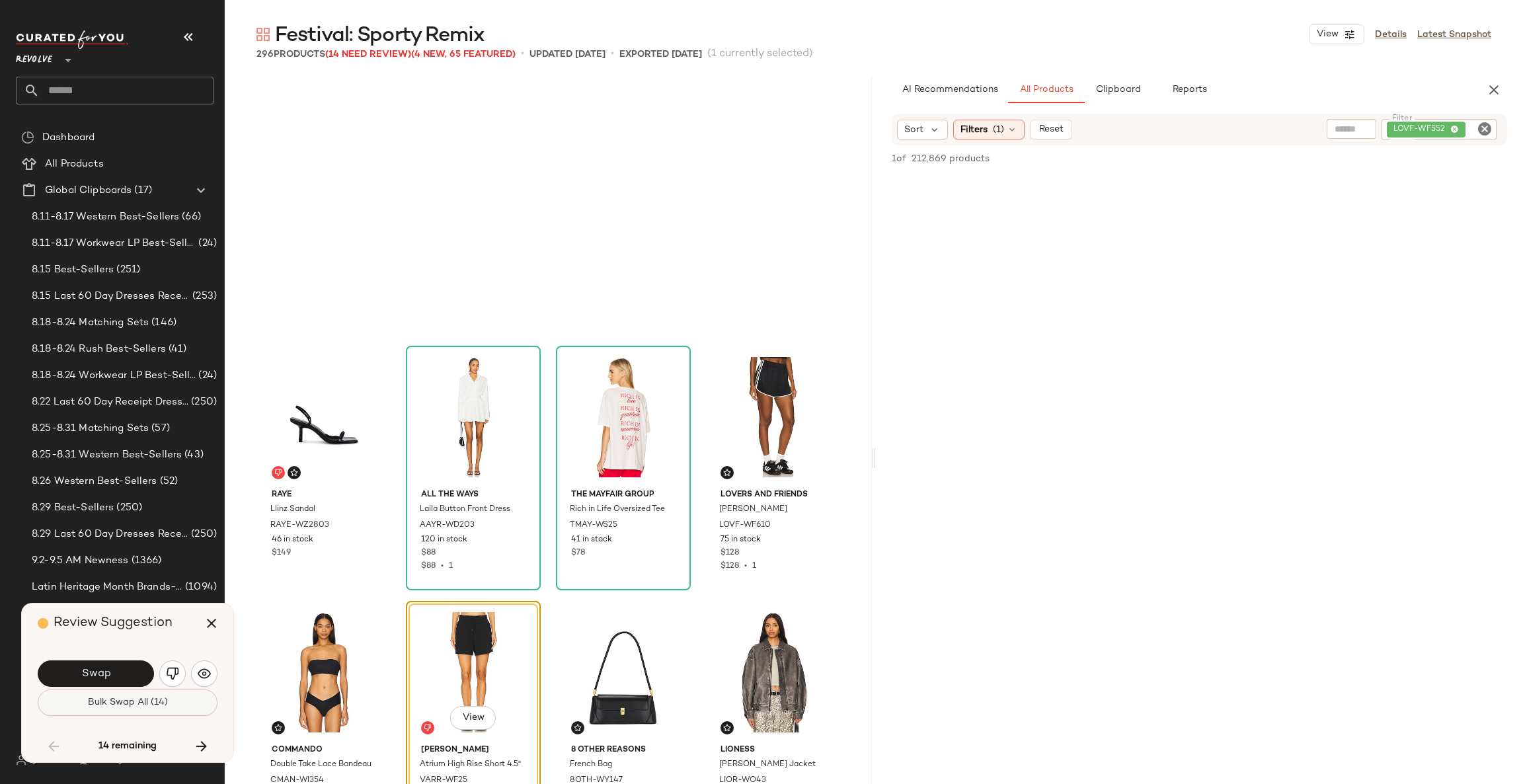
scroll to position [13009, 0]
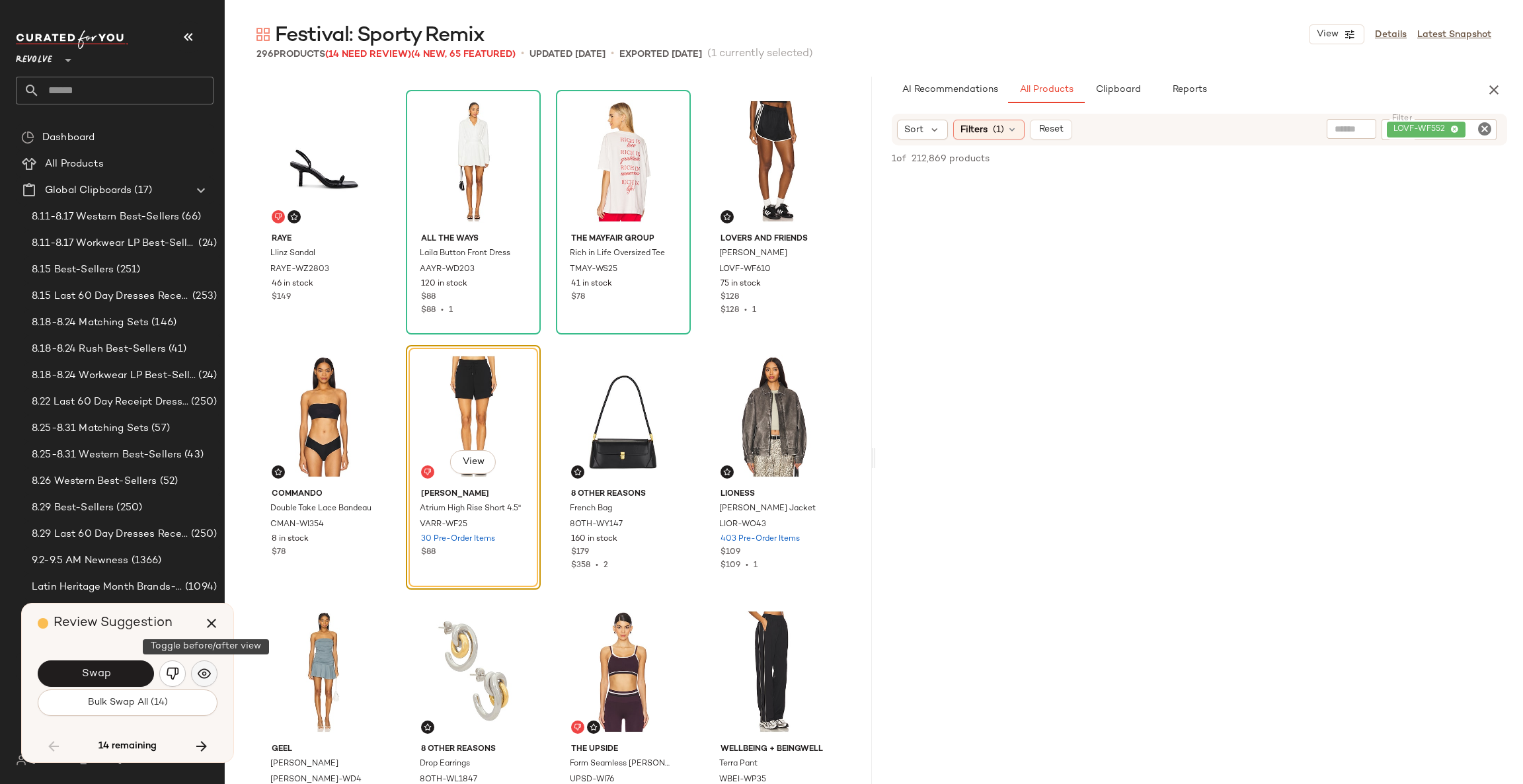
click at [203, 674] on img "button" at bounding box center [204, 673] width 13 height 13
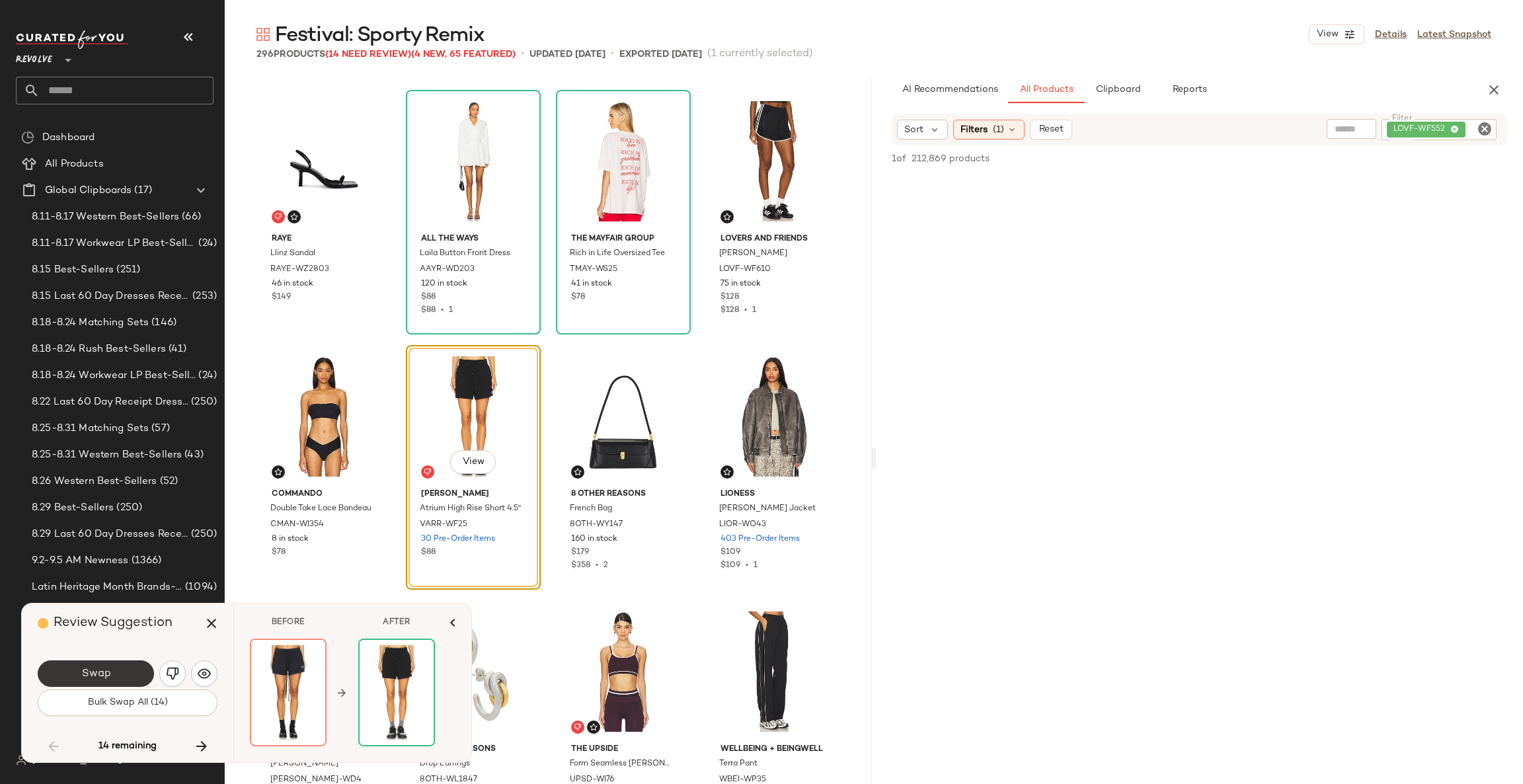
click at [113, 669] on button "Swap" at bounding box center [95, 673] width 117 height 26
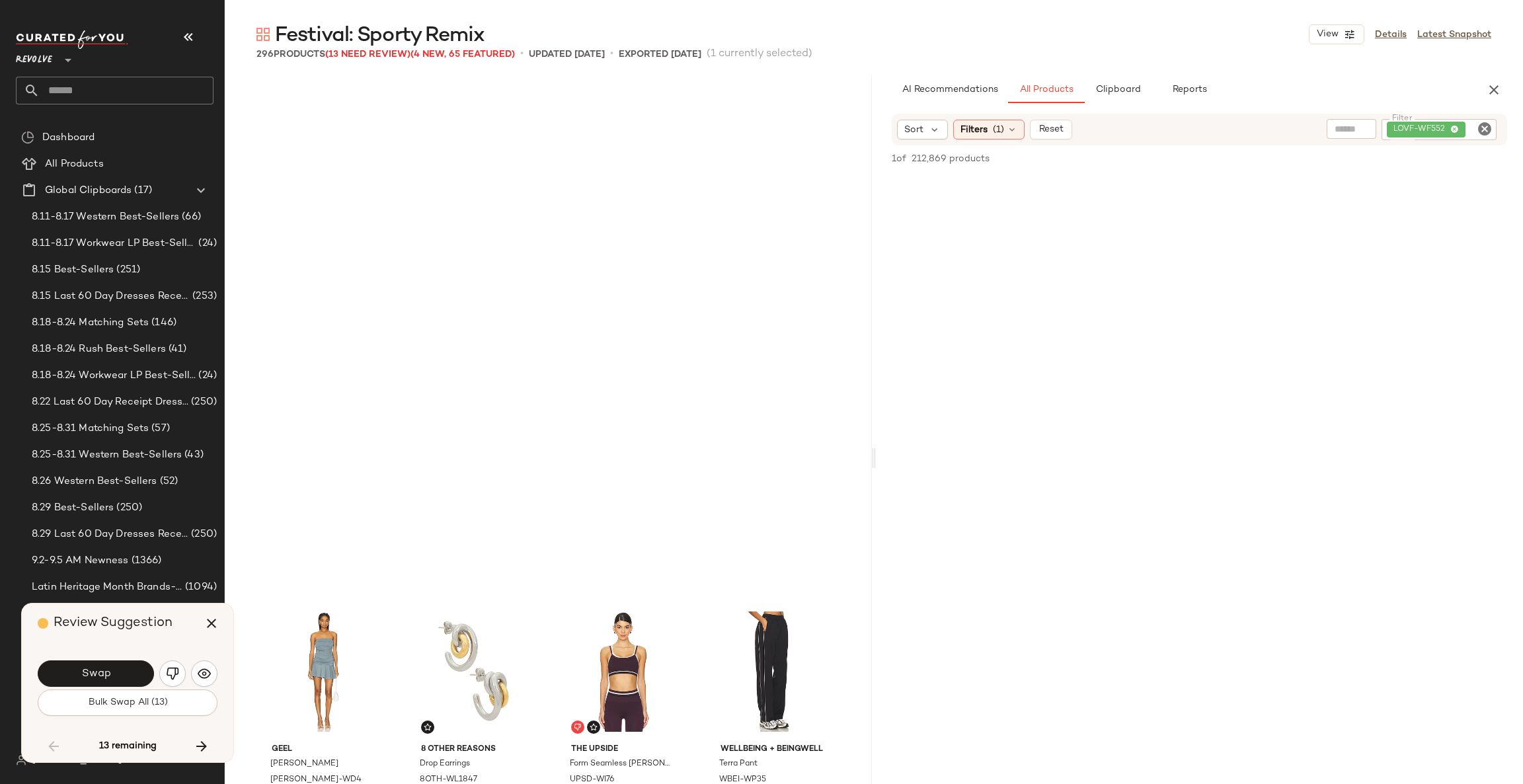
scroll to position [13519, 0]
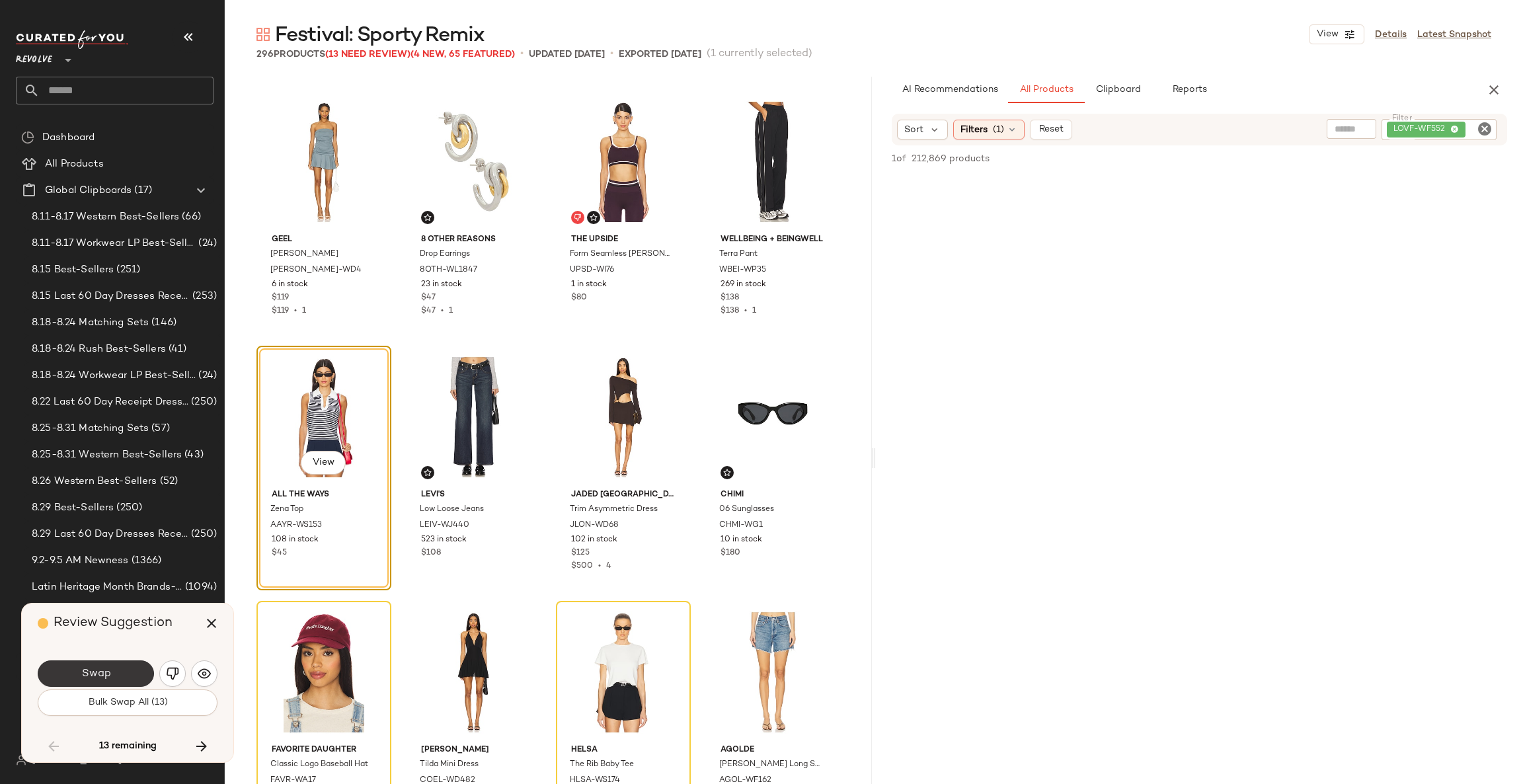
click at [112, 667] on button "Swap" at bounding box center [95, 673] width 117 height 26
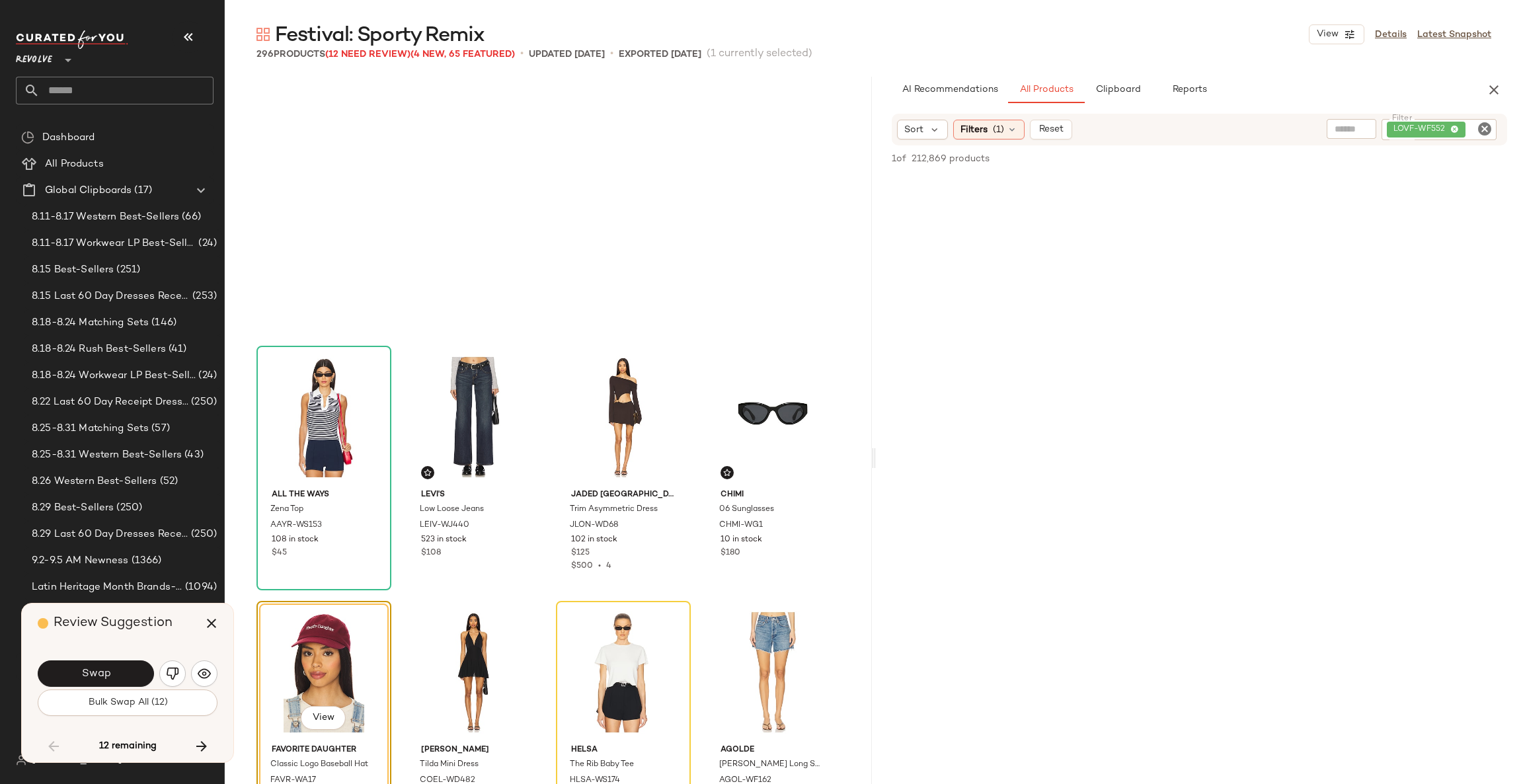
scroll to position [13773, 0]
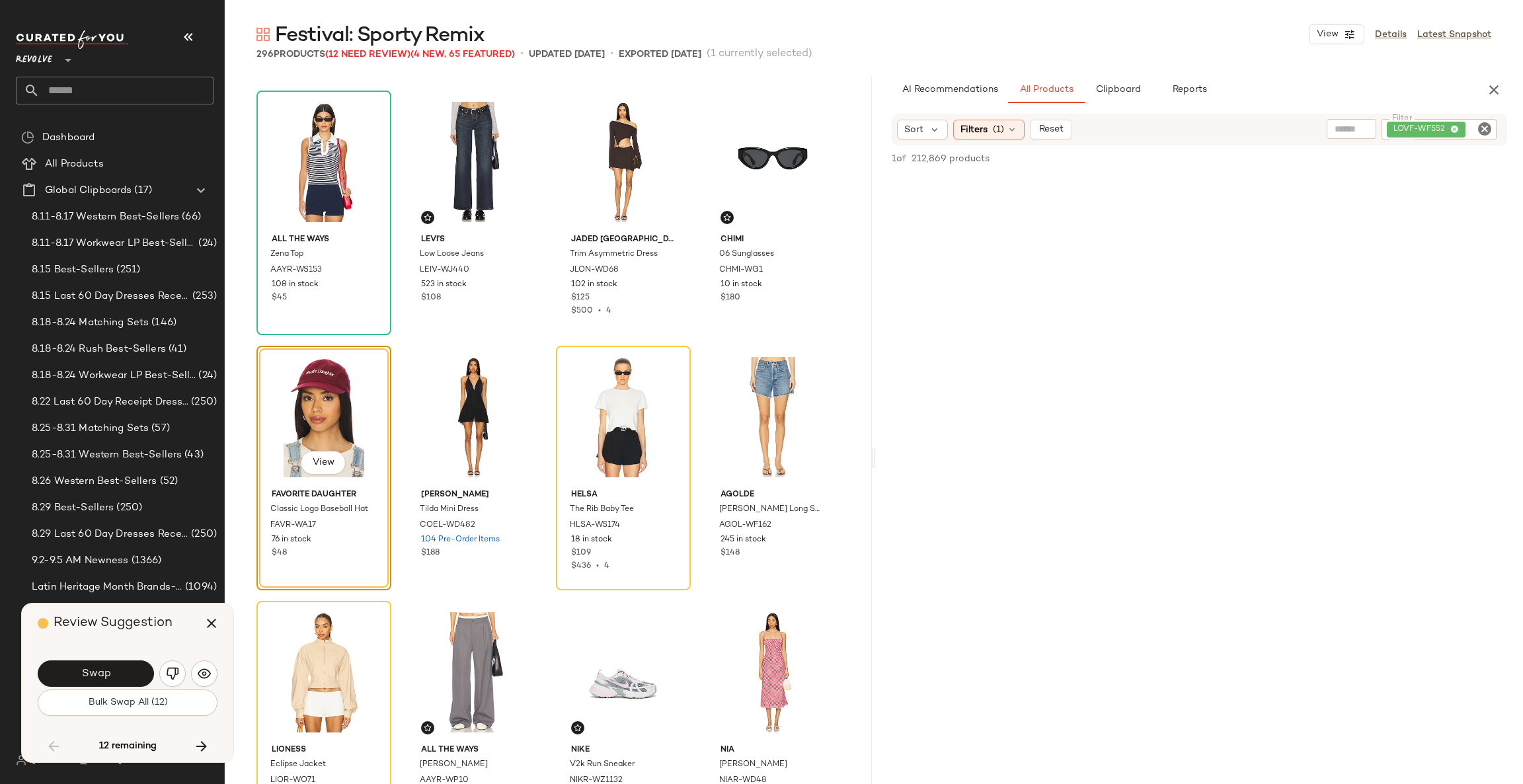
click at [112, 667] on button "Swap" at bounding box center [95, 673] width 117 height 26
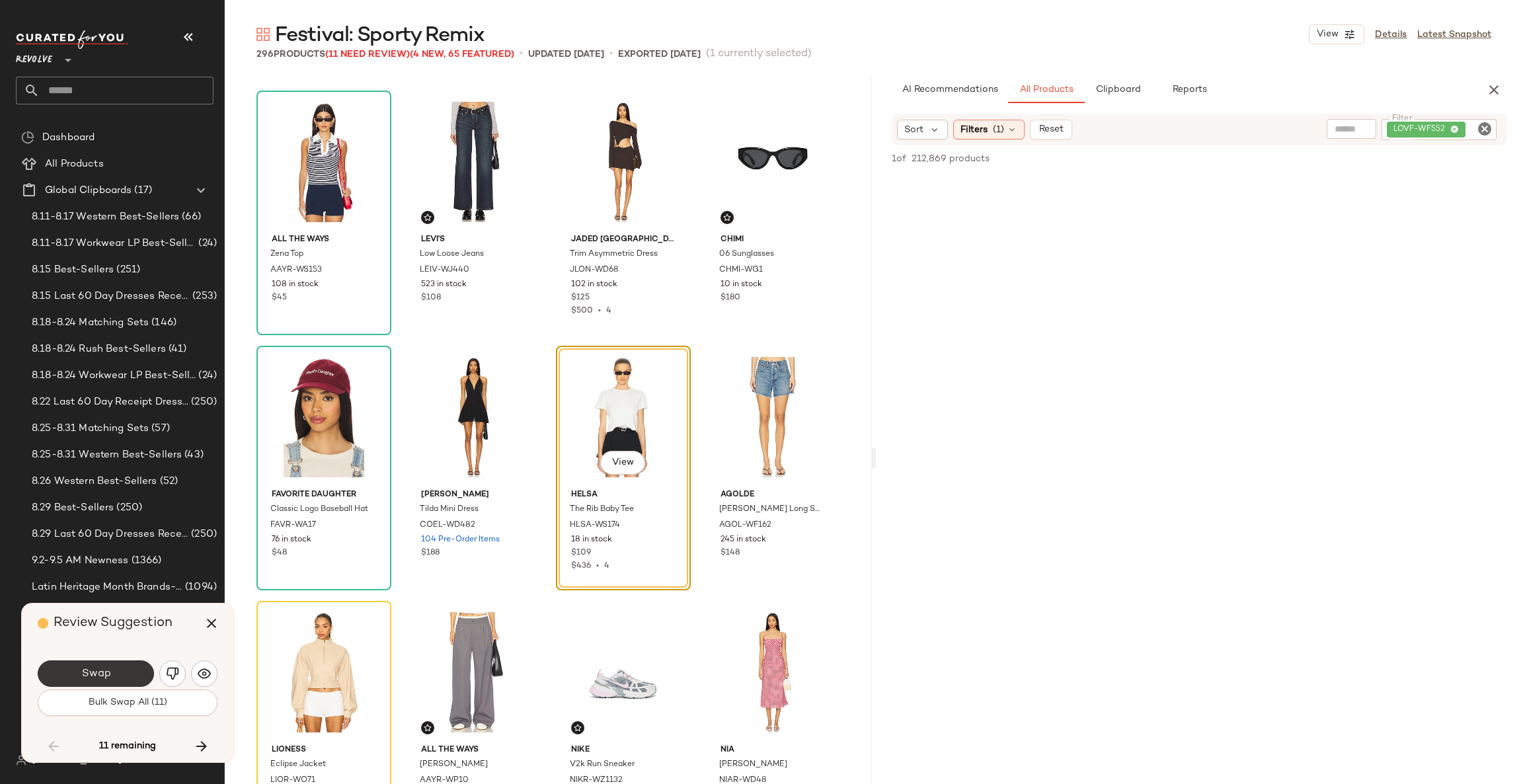
click at [117, 673] on button "Swap" at bounding box center [95, 673] width 117 height 26
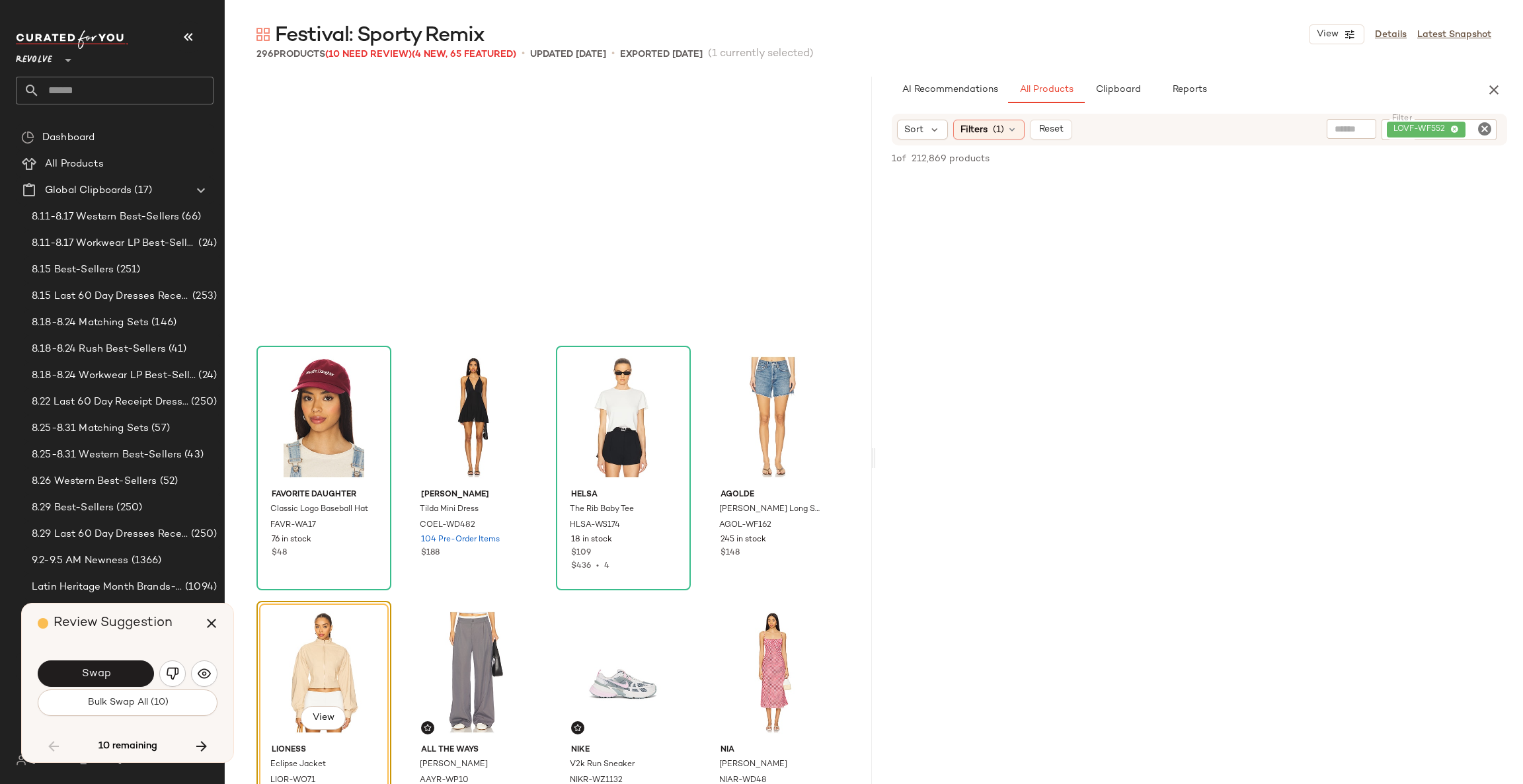
scroll to position [14030, 0]
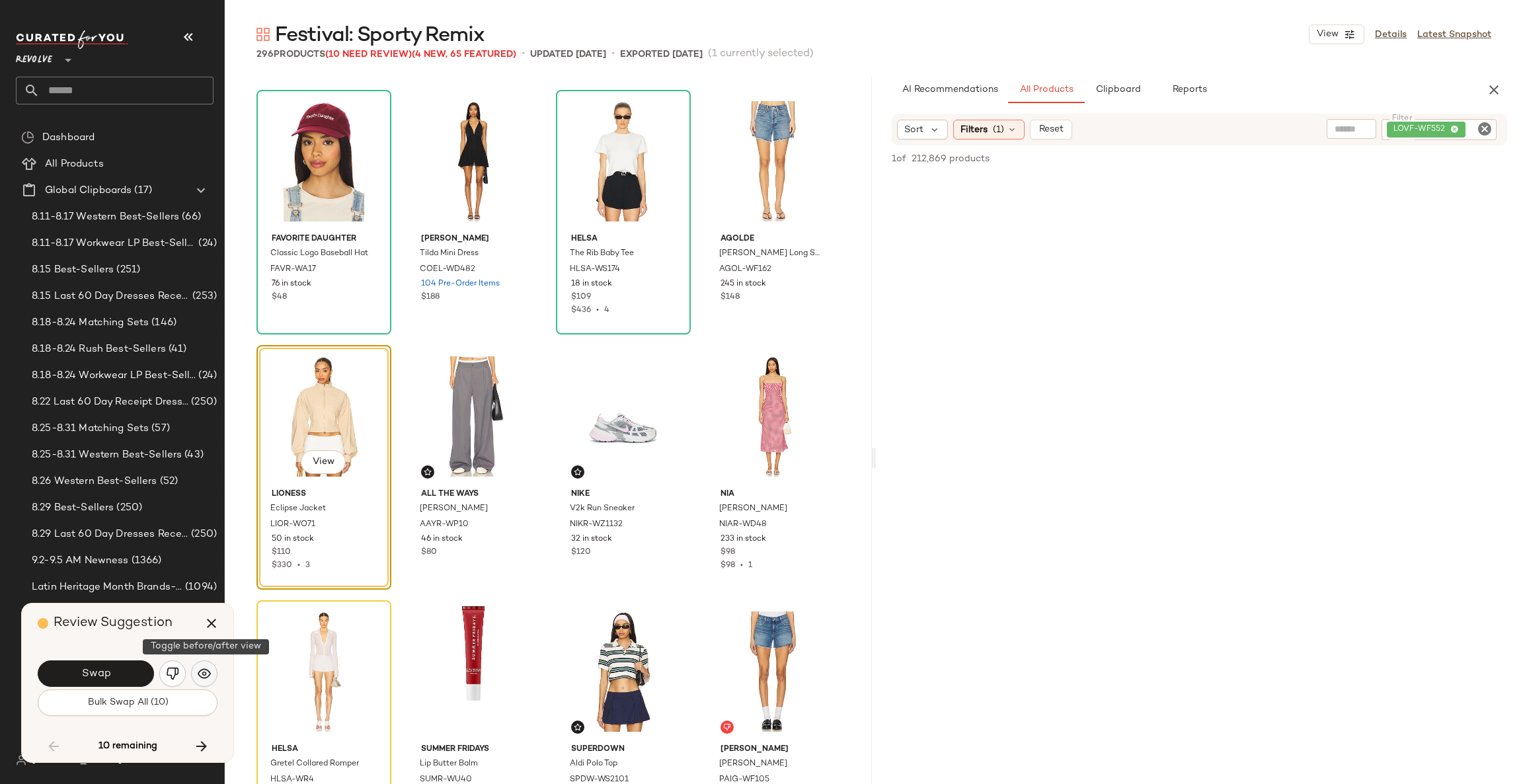
click at [192, 672] on button "button" at bounding box center [204, 673] width 26 height 26
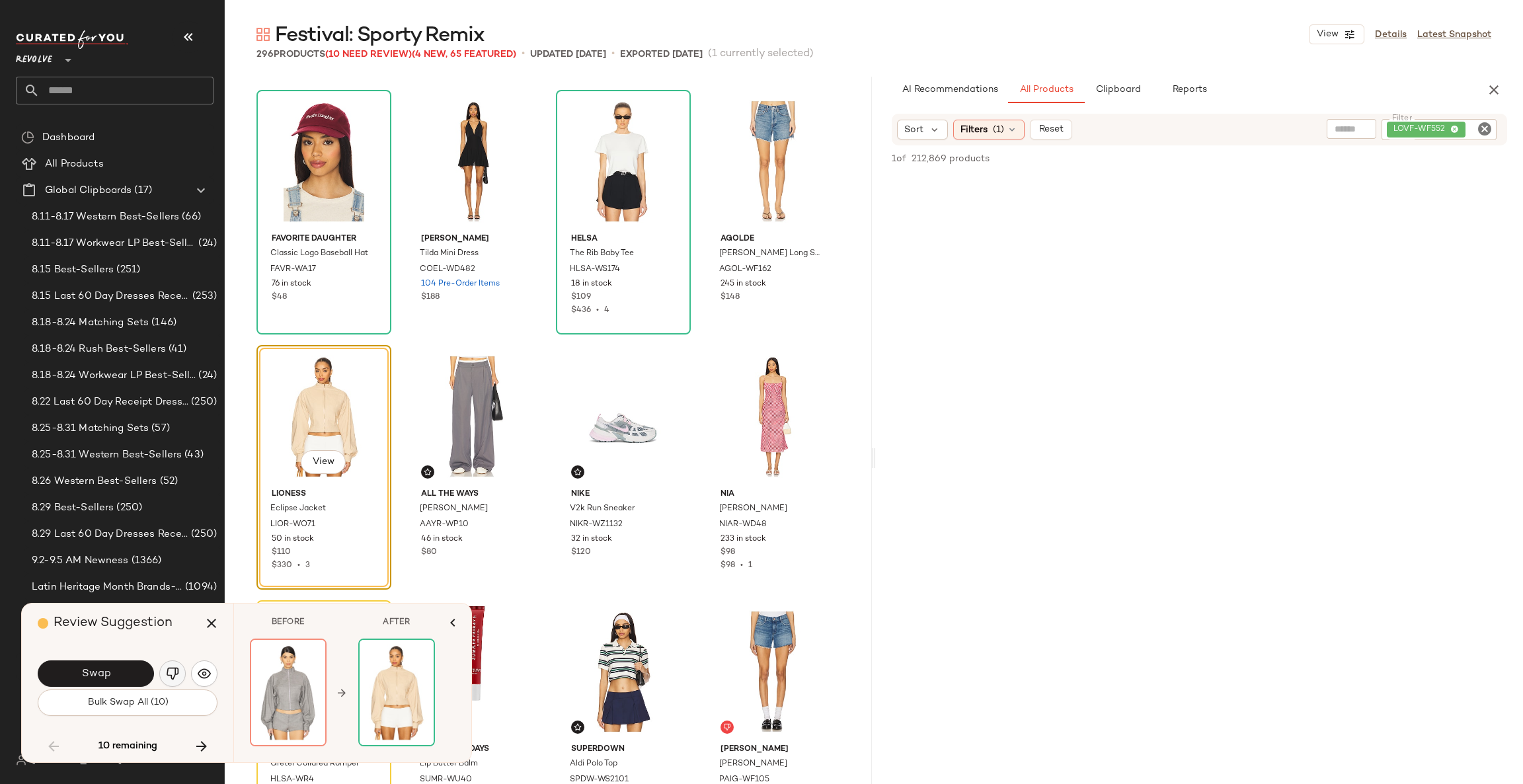
click at [173, 671] on img "button" at bounding box center [172, 673] width 13 height 13
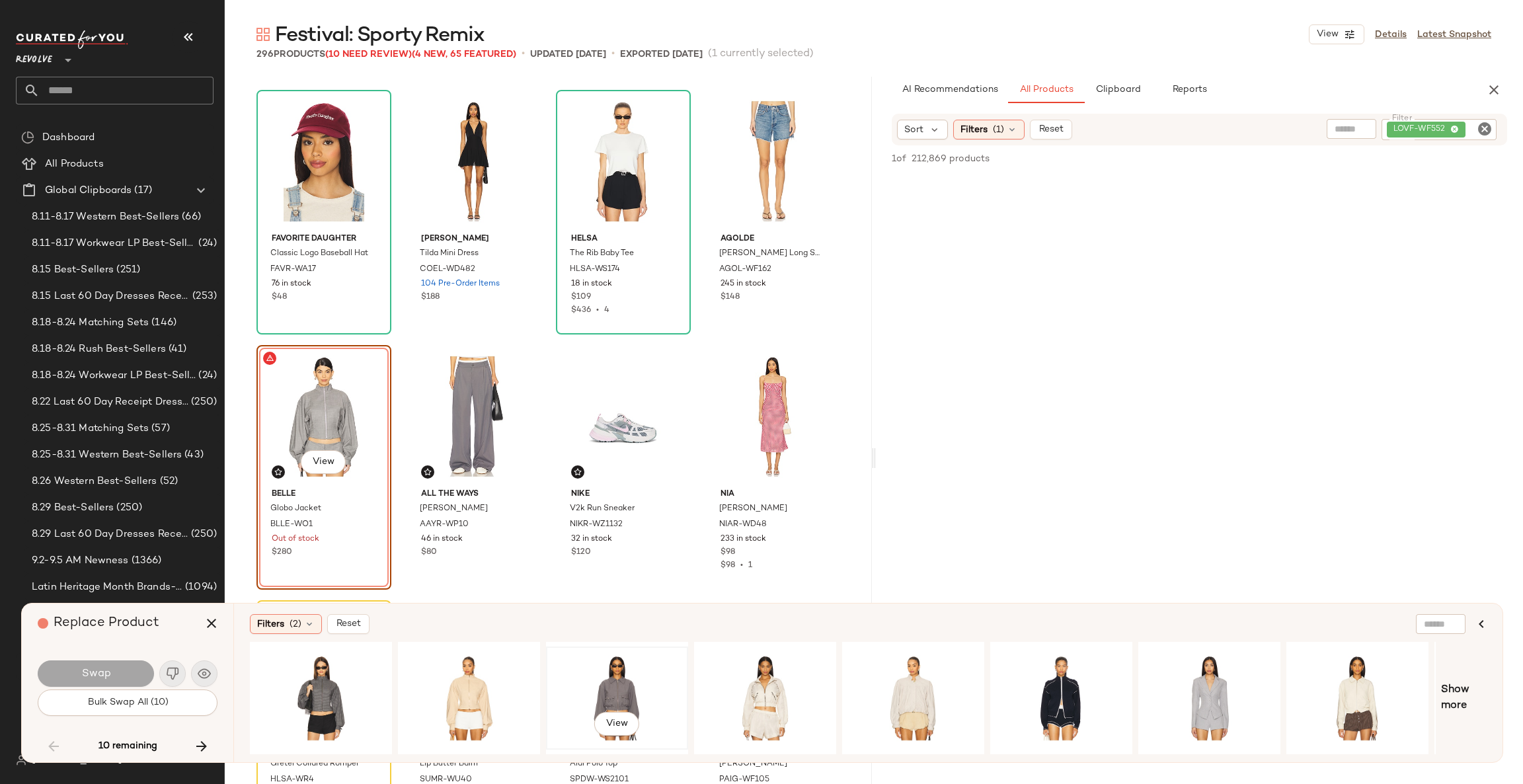
click at [602, 698] on div "View" at bounding box center [617, 698] width 133 height 94
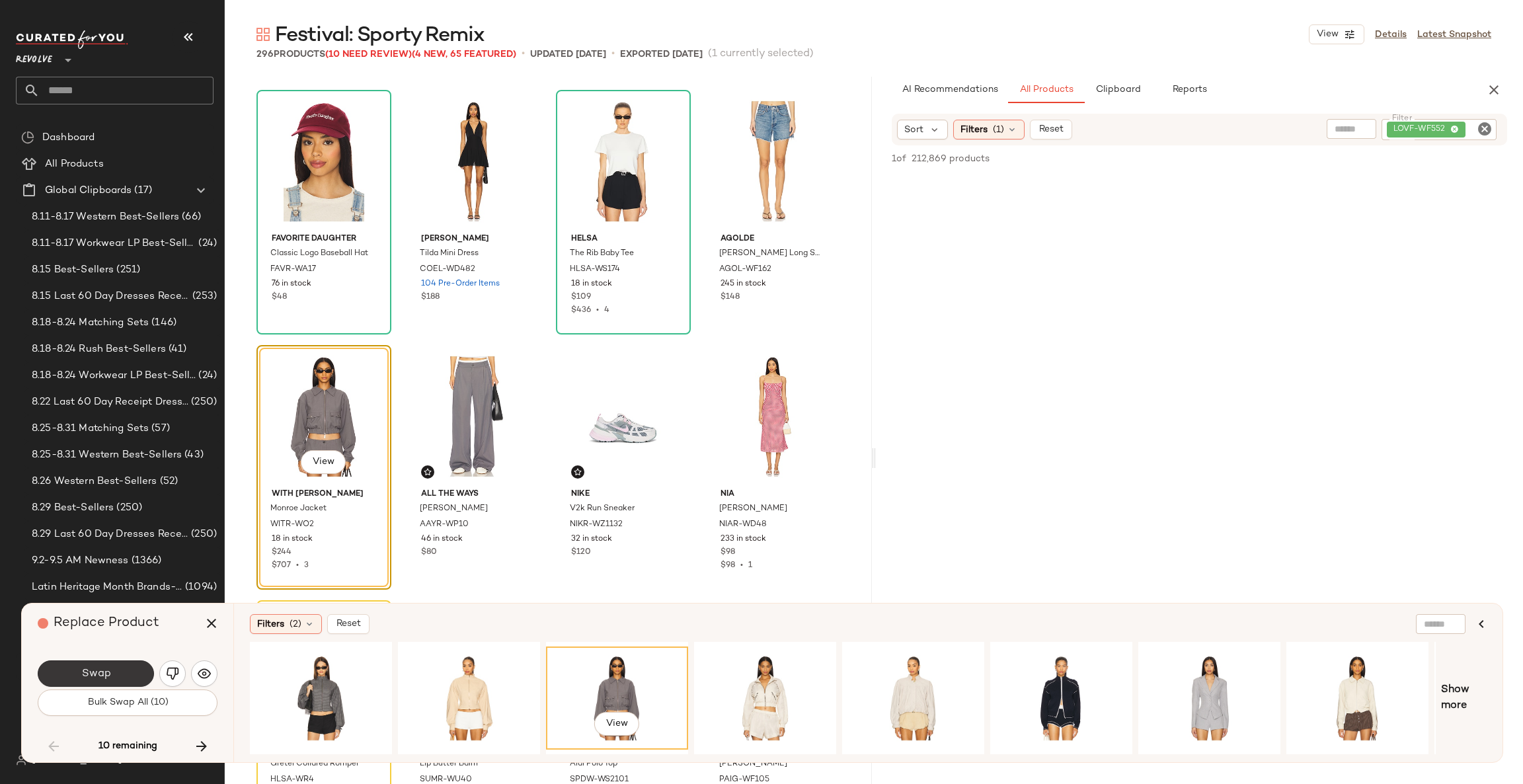
drag, startPoint x: 602, startPoint y: 698, endPoint x: 112, endPoint y: 675, distance: 490.5
click at [112, 675] on div "Replace Product Swap Bulk Swap All (10) 10 remaining Filters (2) Reset View Sho…" at bounding box center [762, 683] width 1482 height 160
click at [122, 670] on button "Swap" at bounding box center [95, 673] width 117 height 26
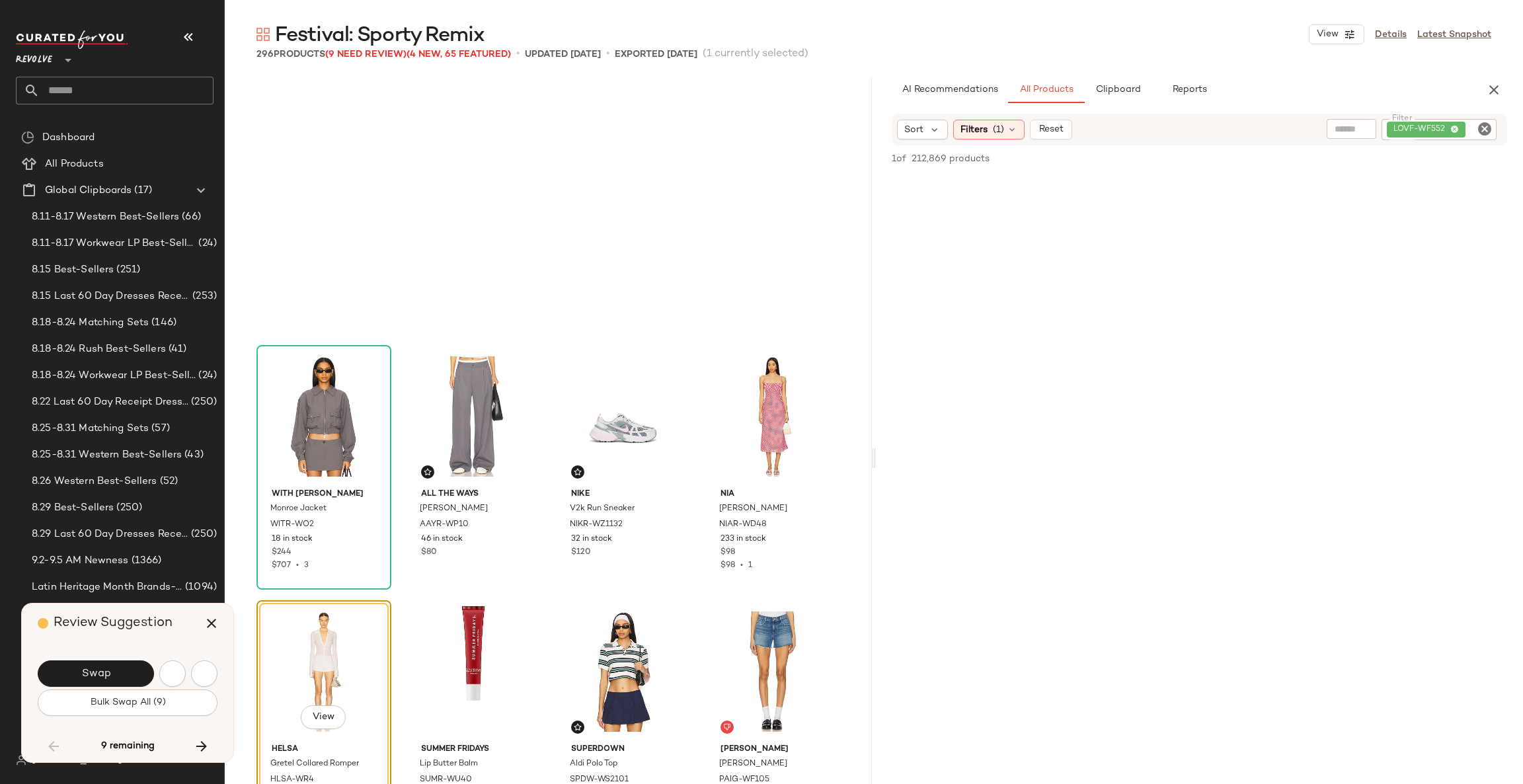
scroll to position [14284, 0]
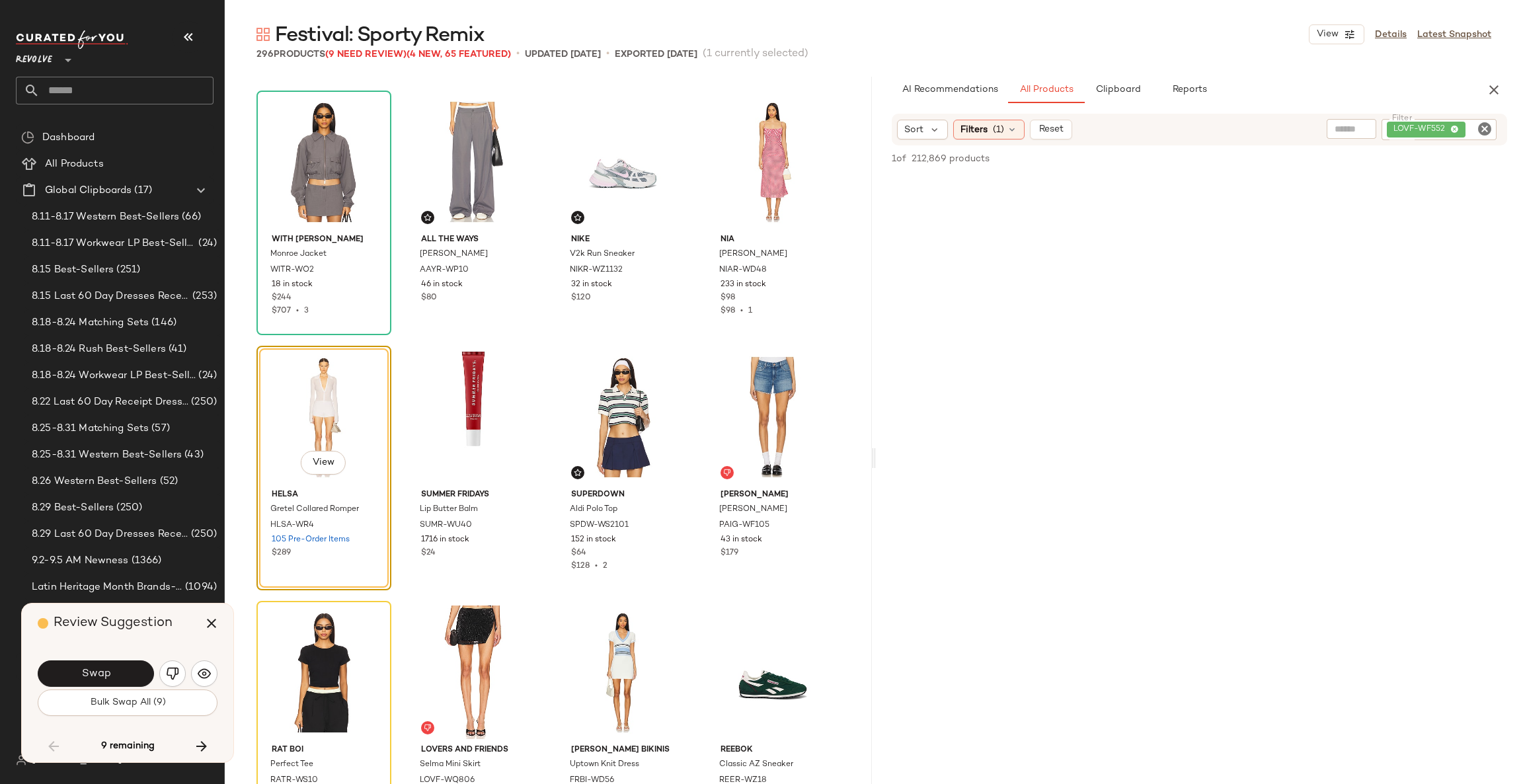
click at [122, 670] on button "Swap" at bounding box center [95, 673] width 117 height 26
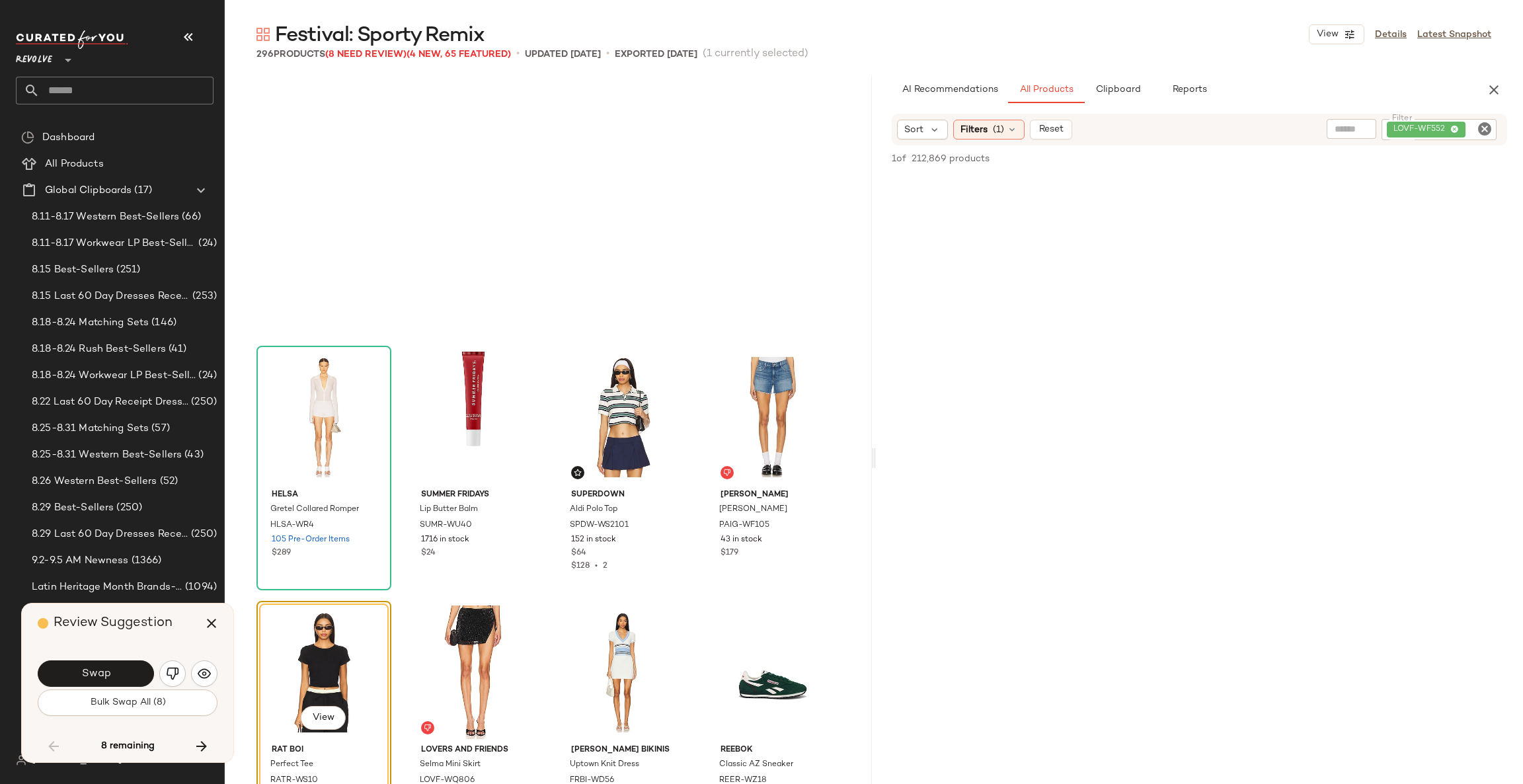
scroll to position [14539, 0]
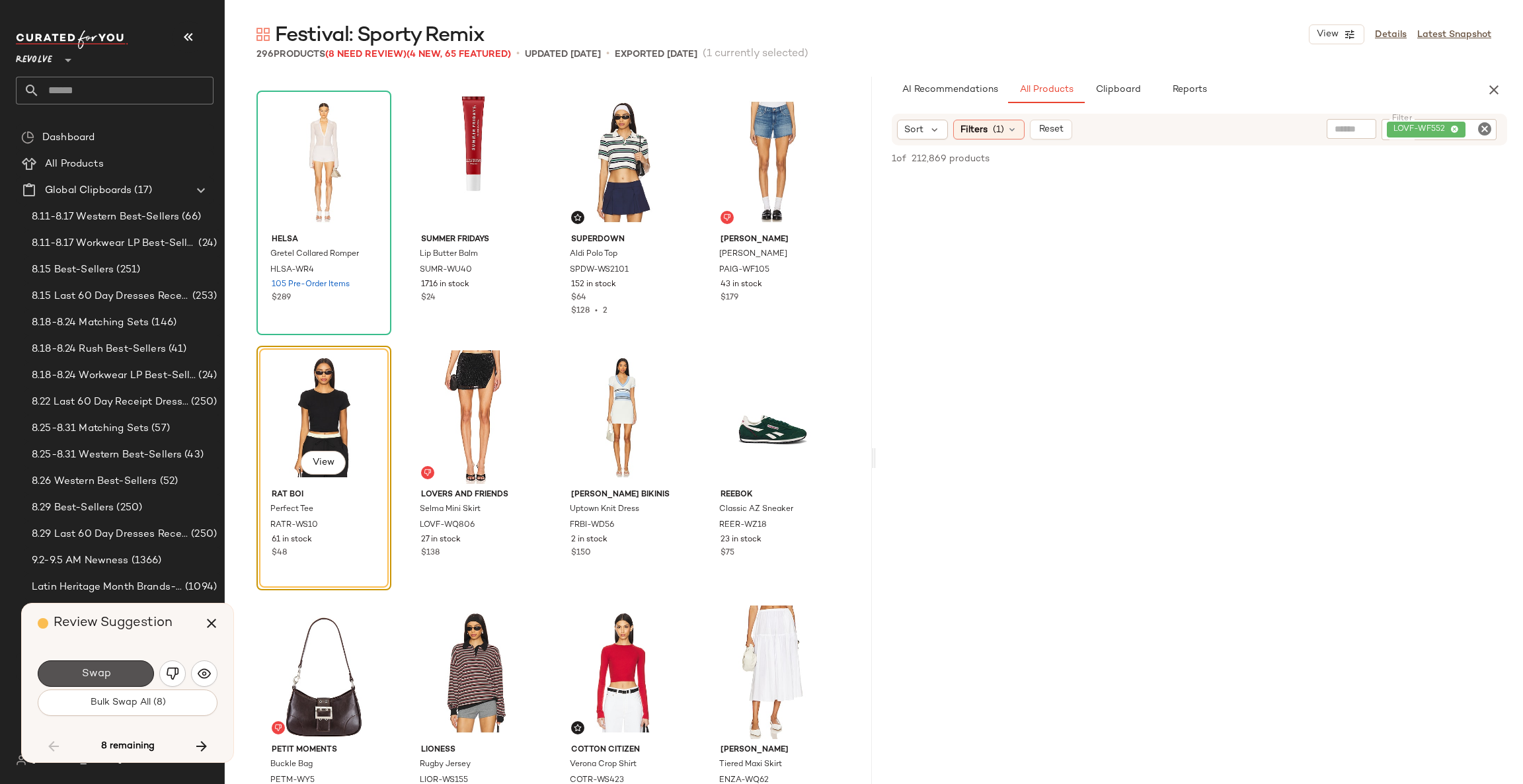
click at [122, 670] on button "Swap" at bounding box center [95, 673] width 117 height 26
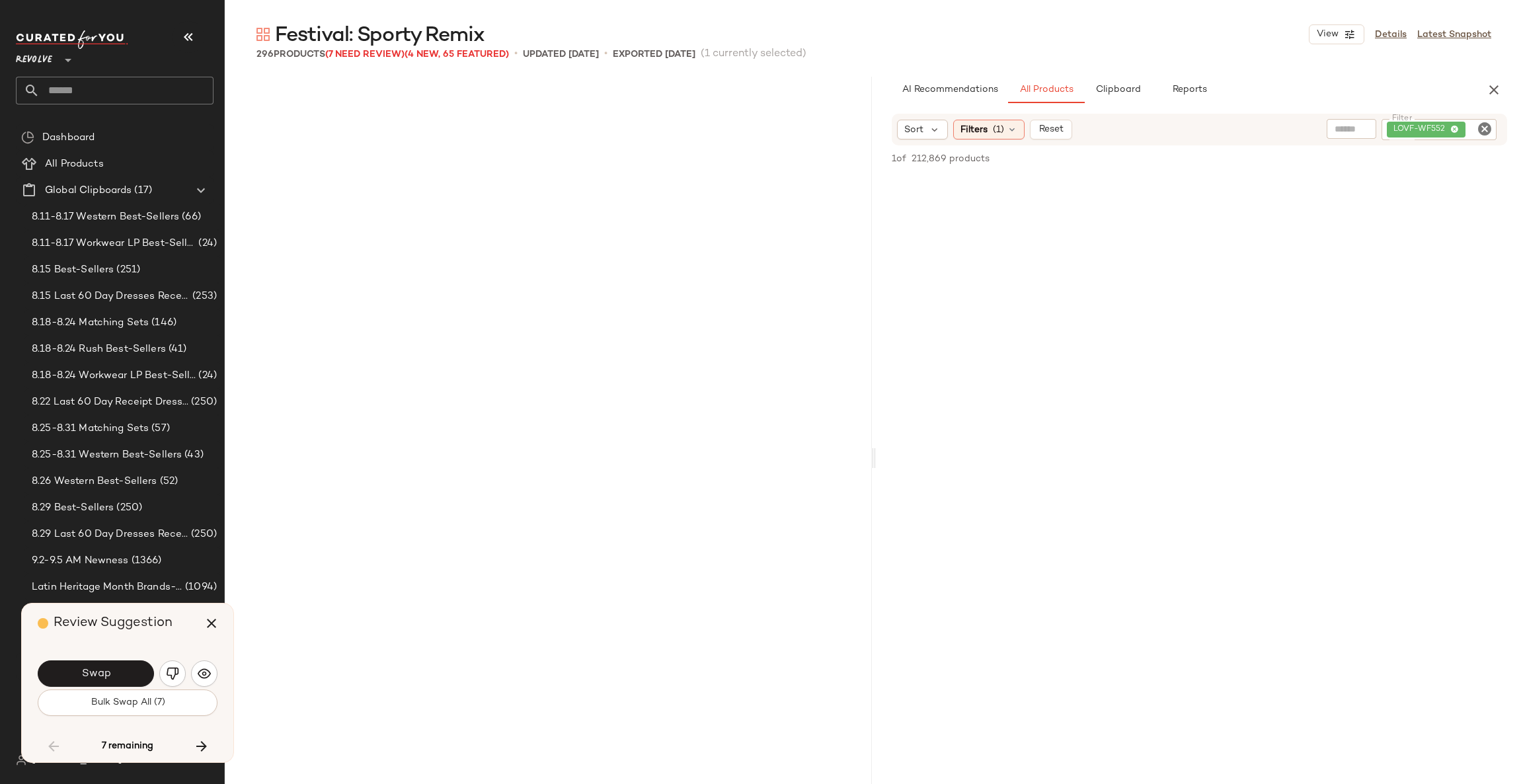
scroll to position [15304, 0]
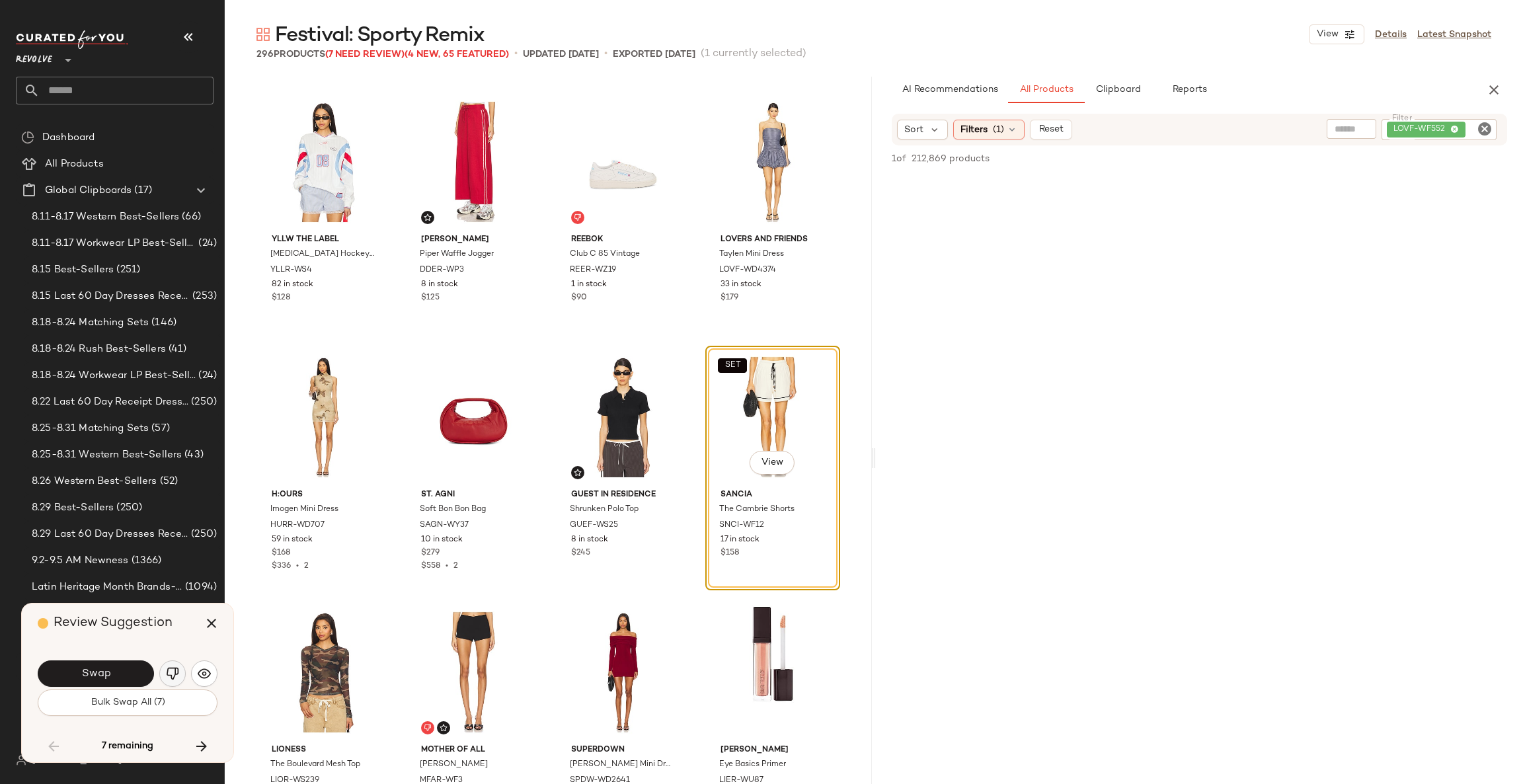
click at [173, 671] on img "button" at bounding box center [172, 673] width 13 height 13
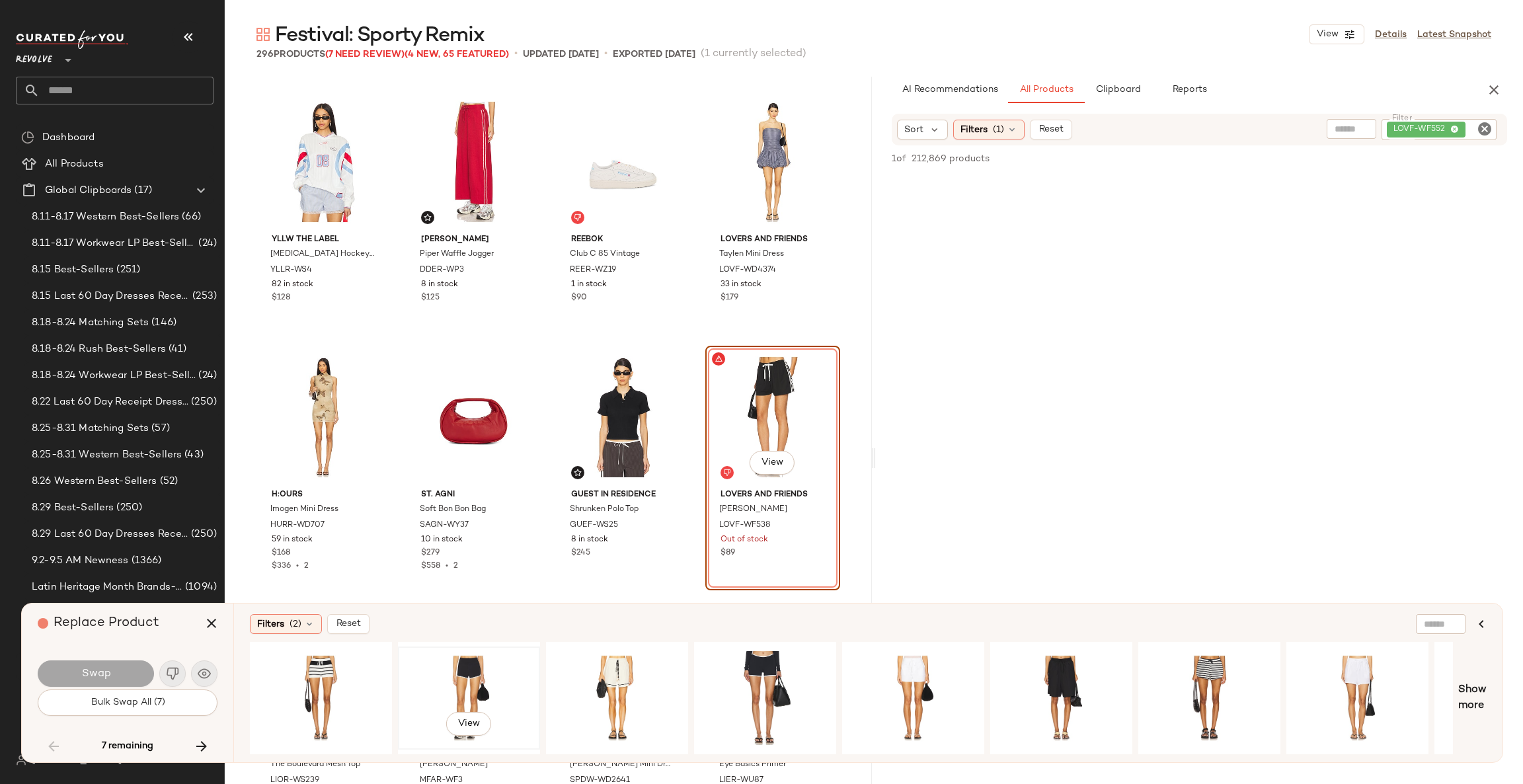
click at [461, 688] on div "View" at bounding box center [468, 698] width 133 height 94
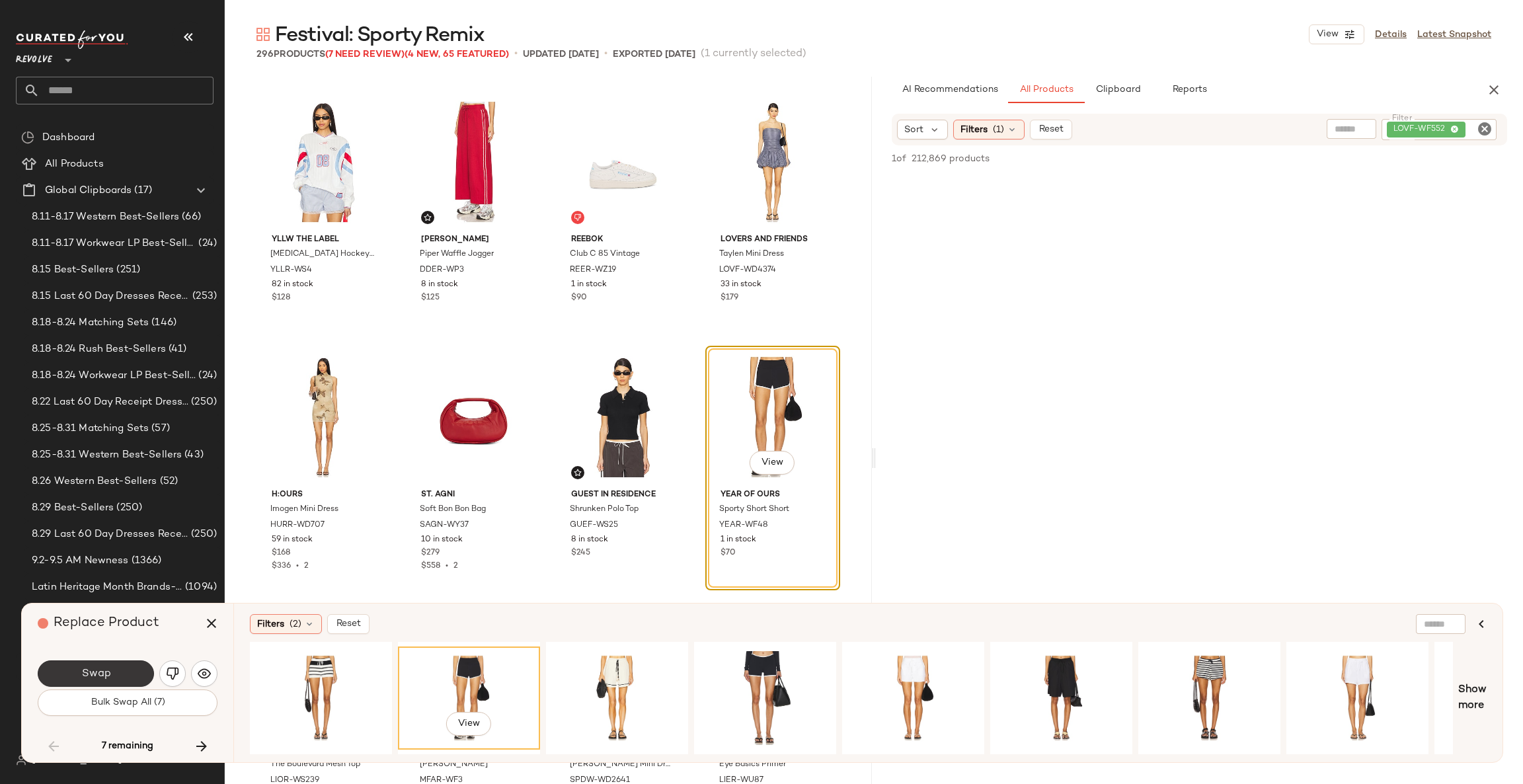
click at [121, 664] on button "Swap" at bounding box center [95, 673] width 117 height 26
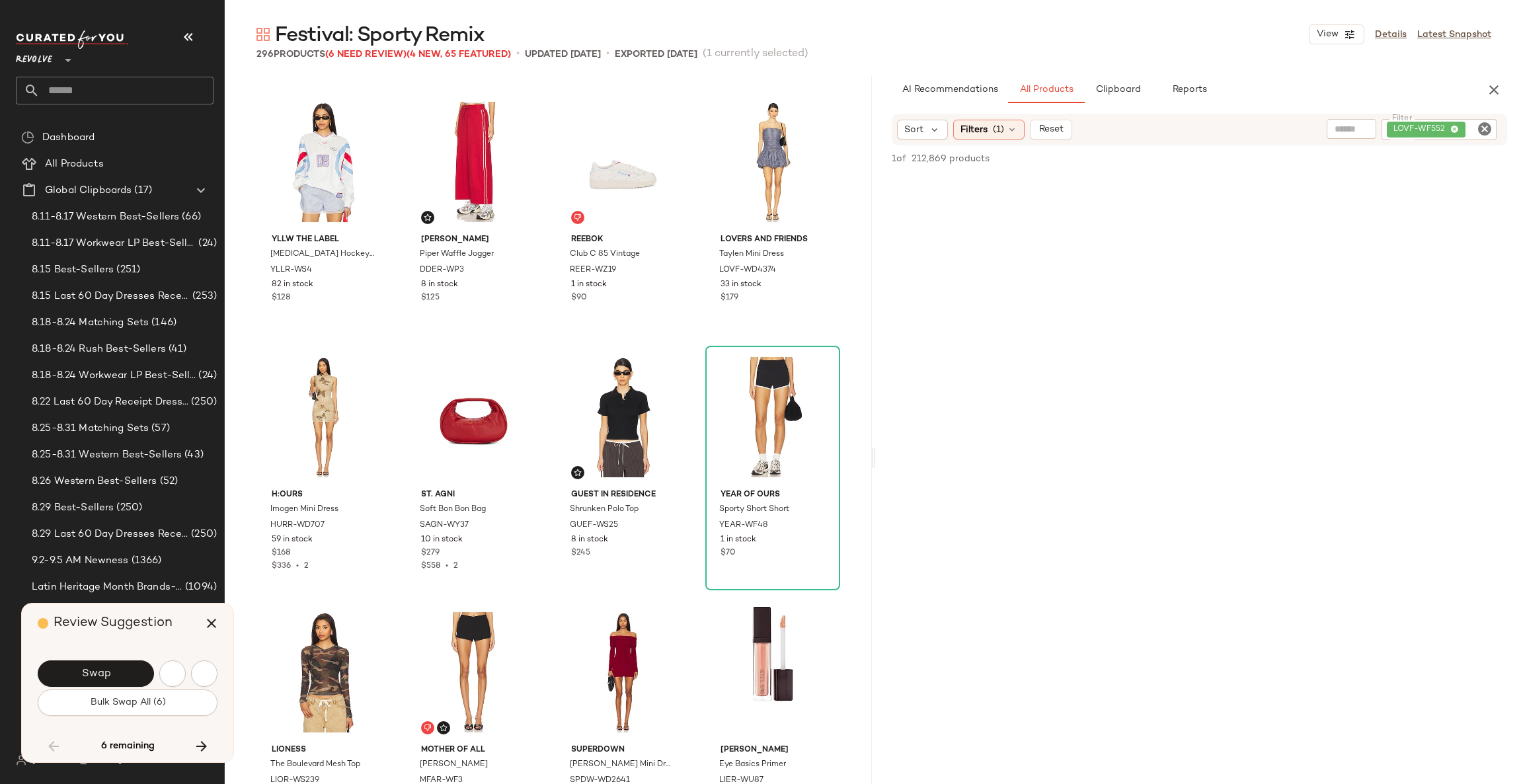
scroll to position [16325, 0]
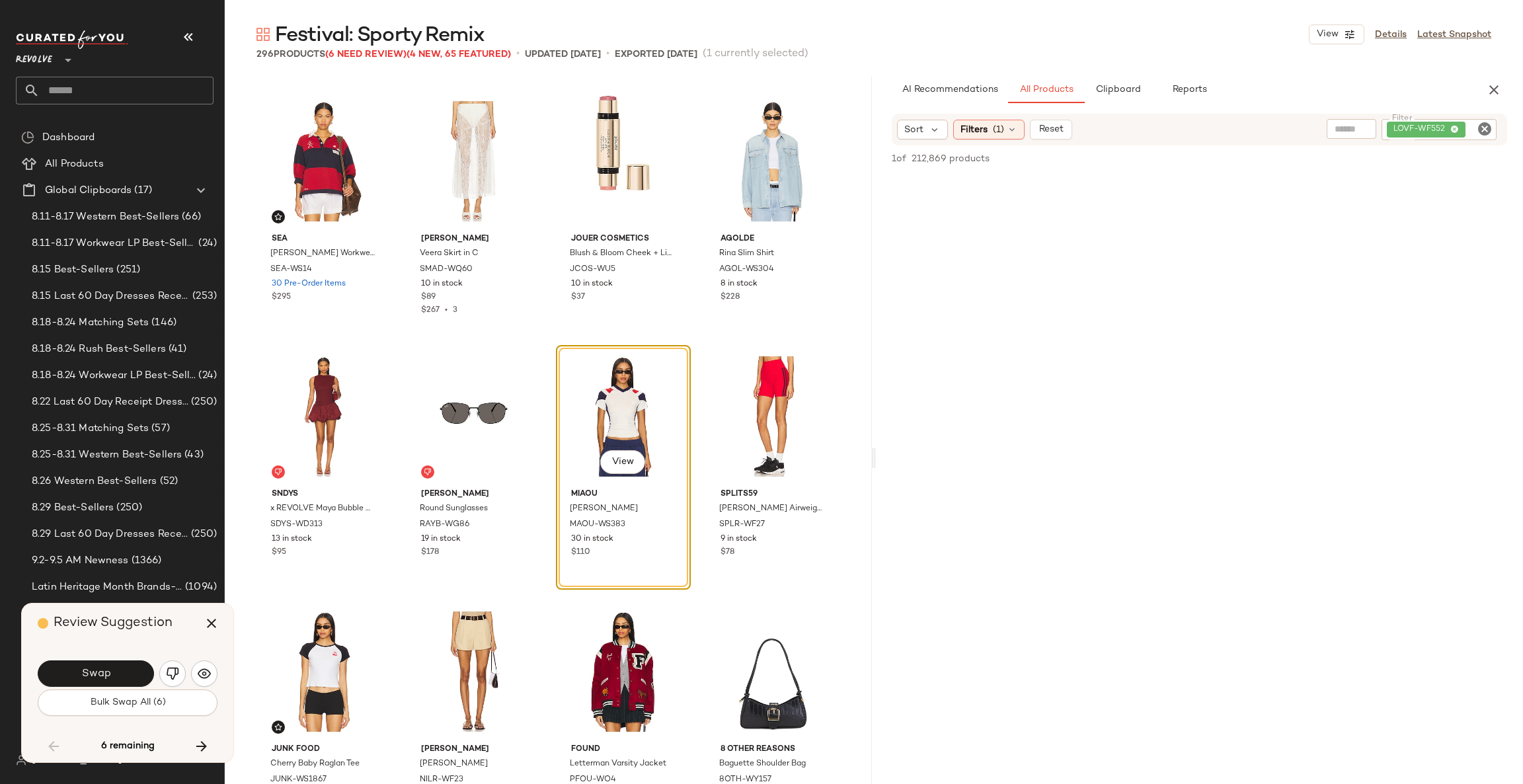
click at [121, 664] on button "Swap" at bounding box center [95, 673] width 117 height 26
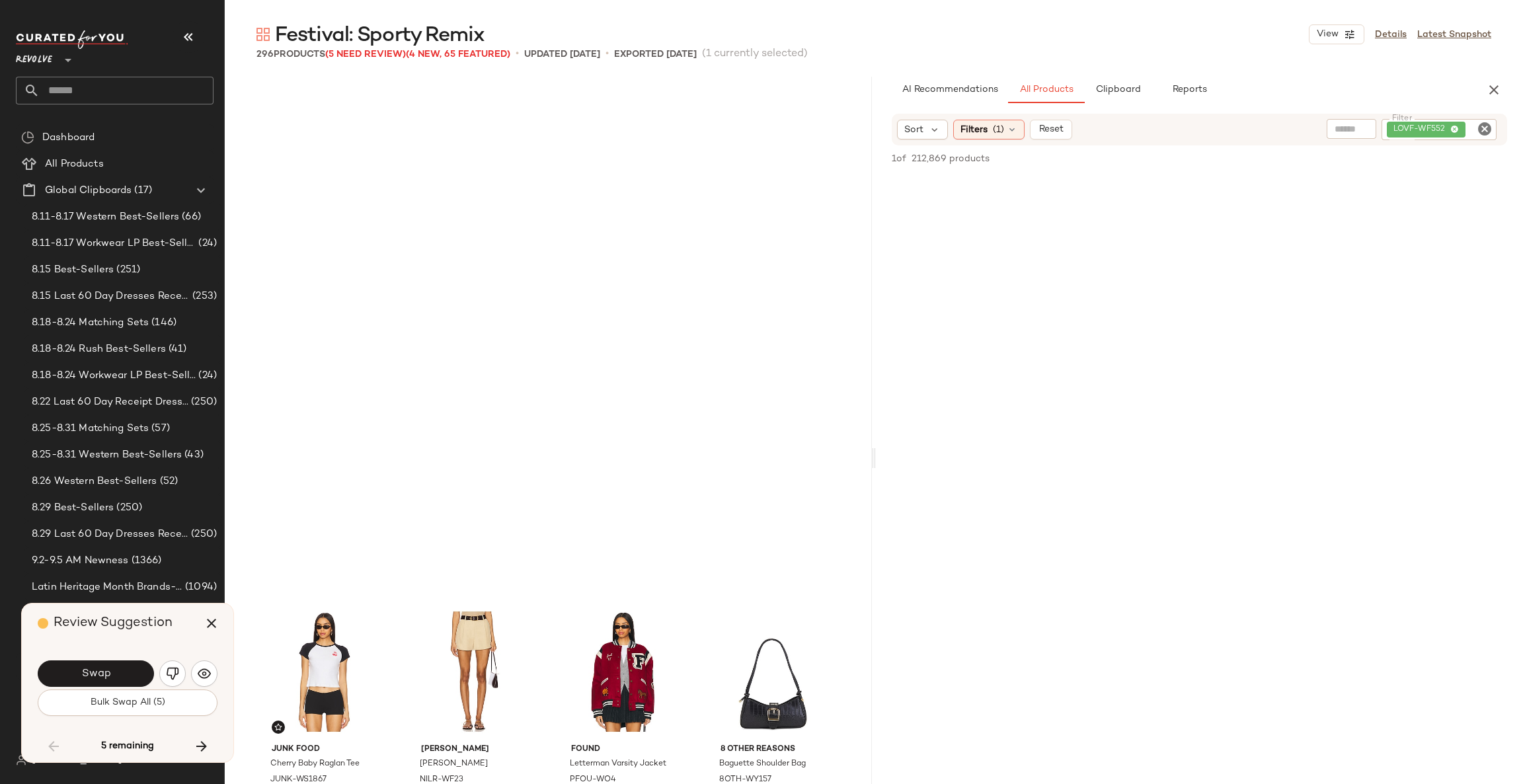
scroll to position [16835, 0]
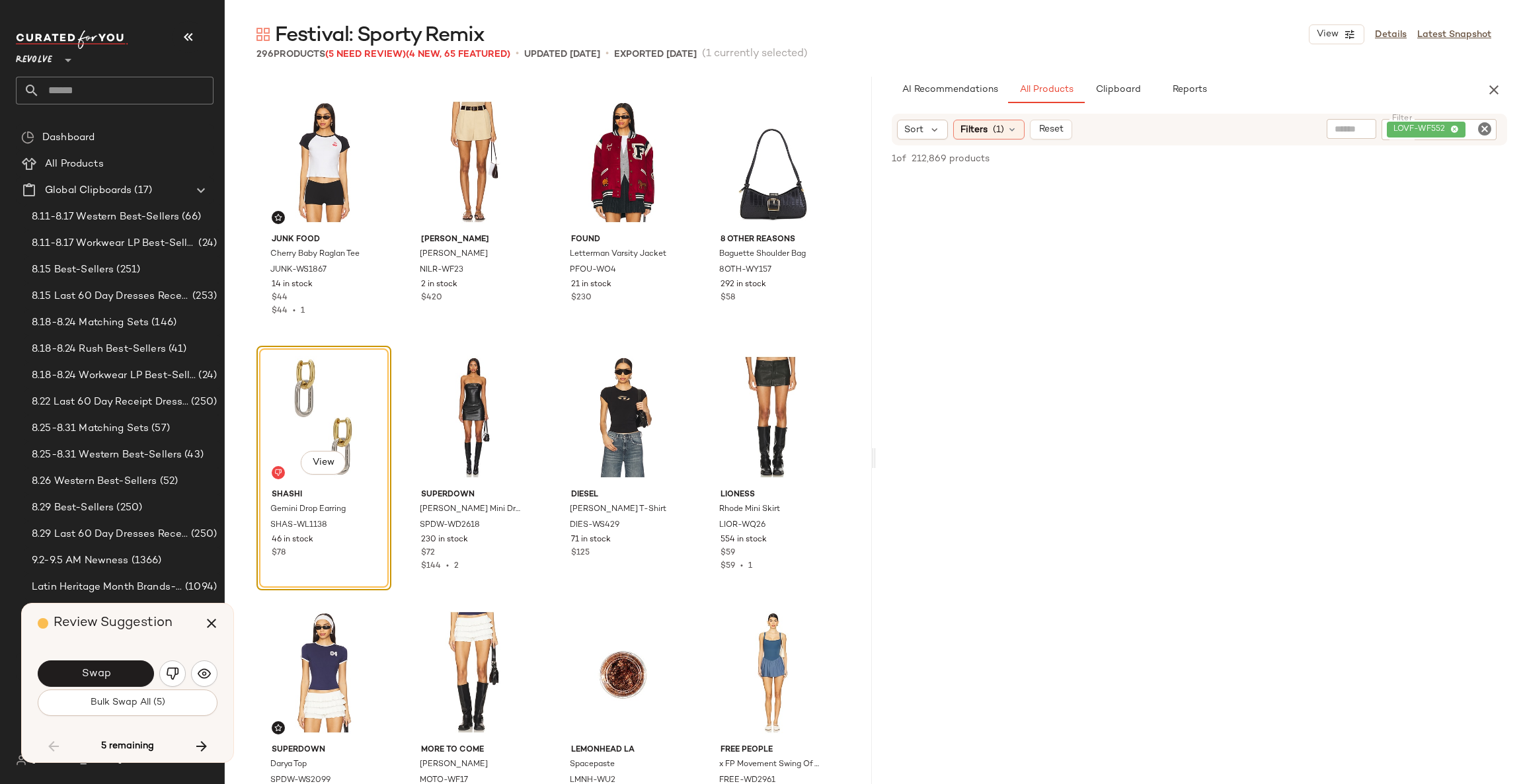
click at [121, 664] on button "Swap" at bounding box center [95, 673] width 117 height 26
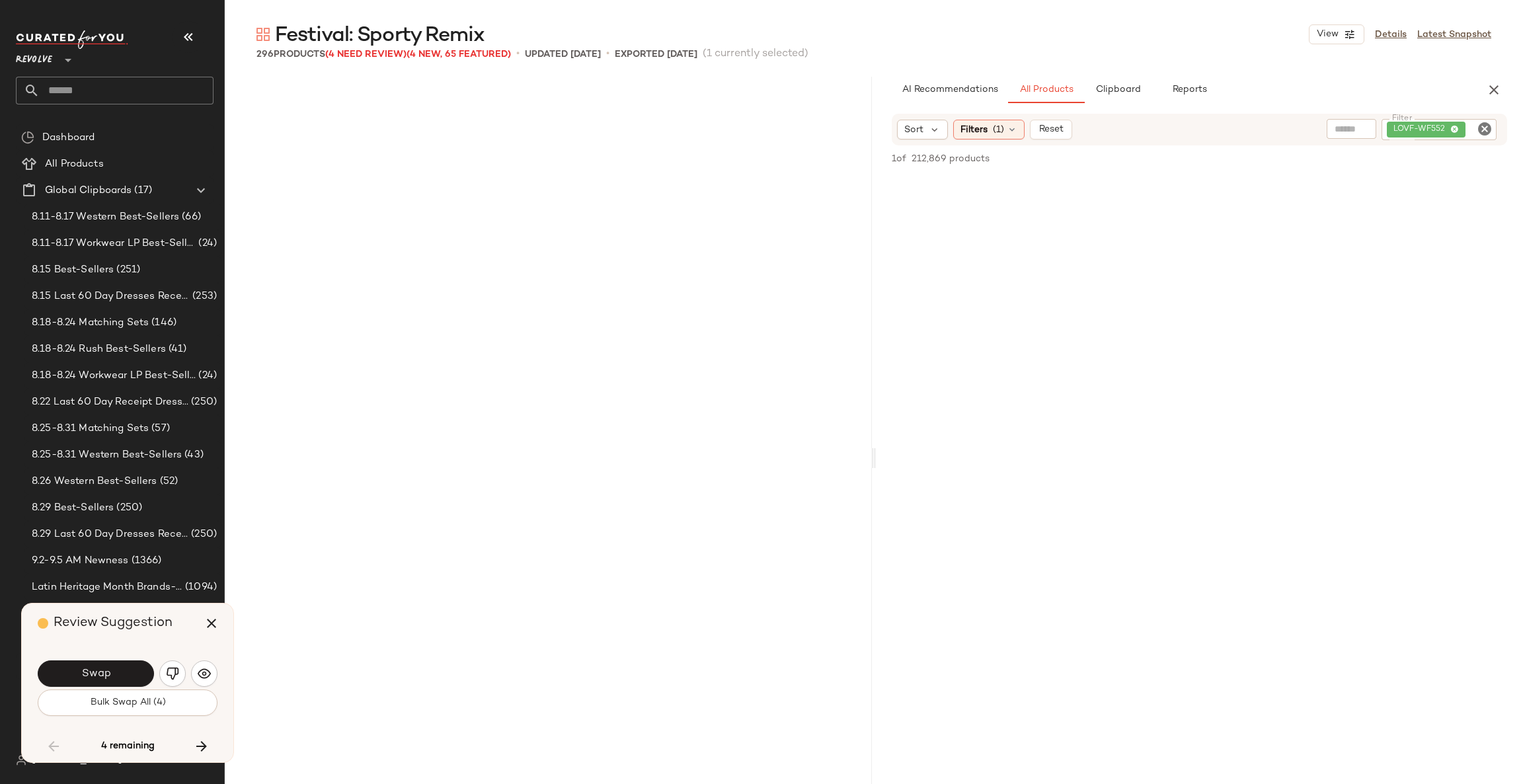
scroll to position [17600, 0]
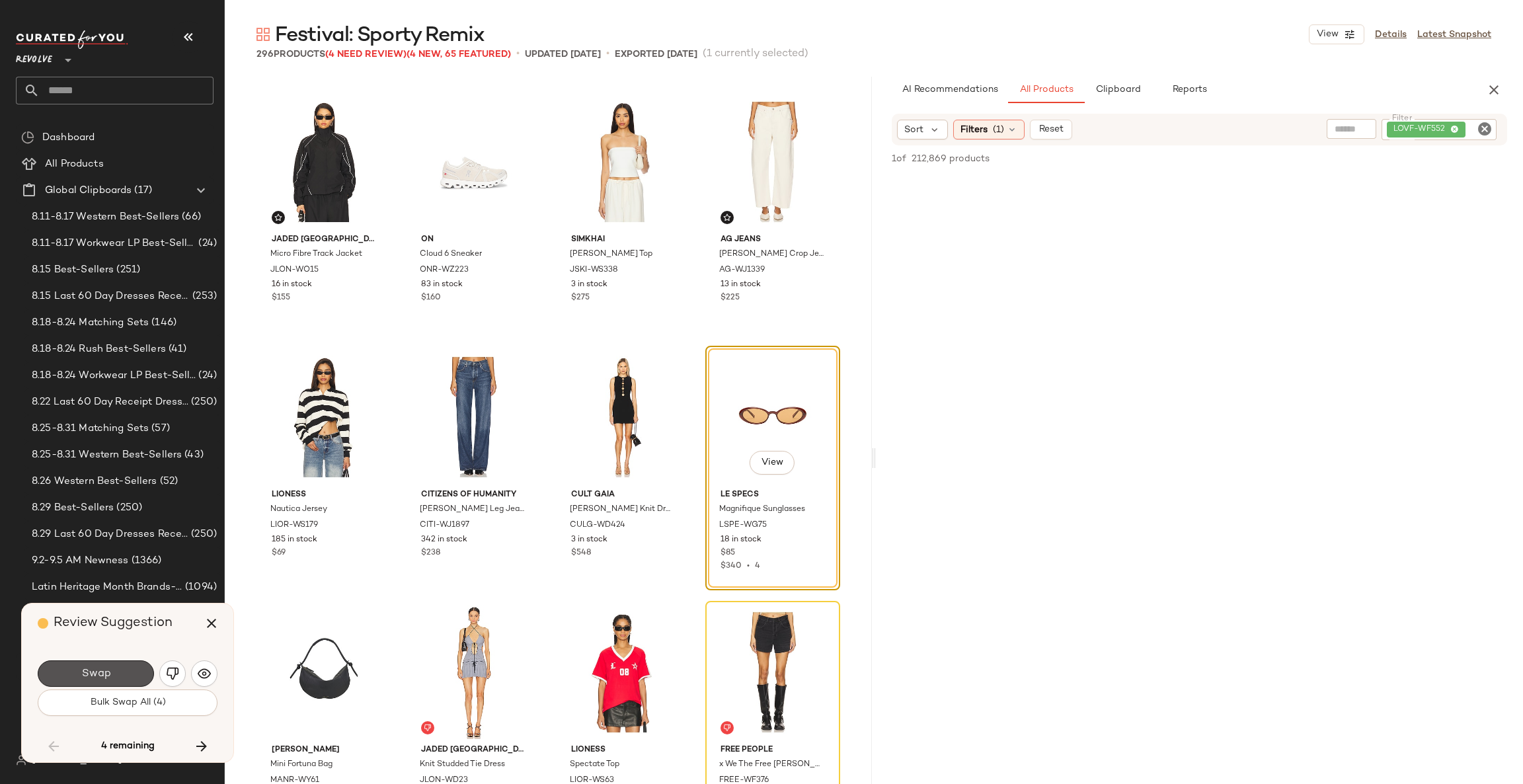
click at [121, 664] on button "Swap" at bounding box center [95, 673] width 117 height 26
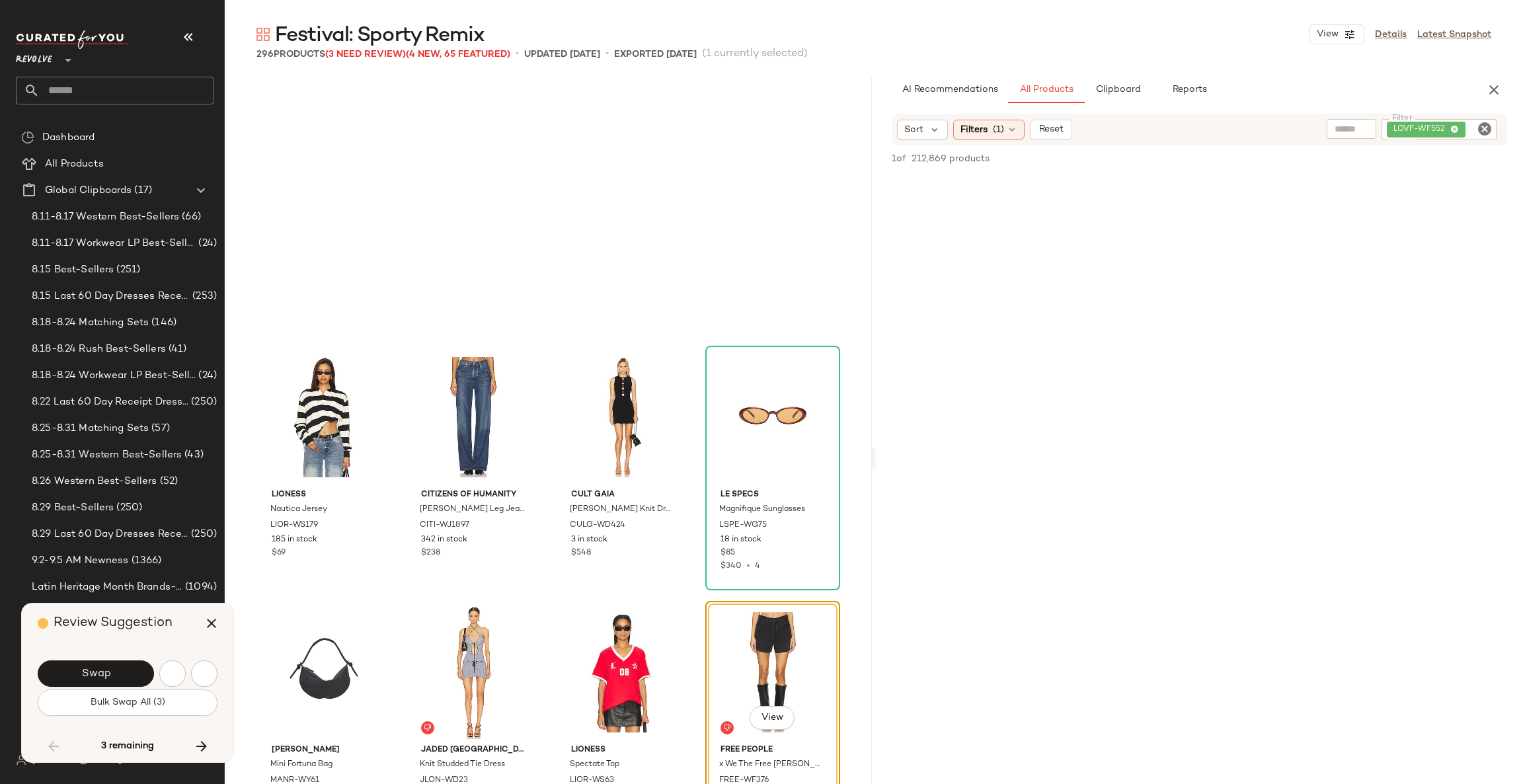
scroll to position [17856, 0]
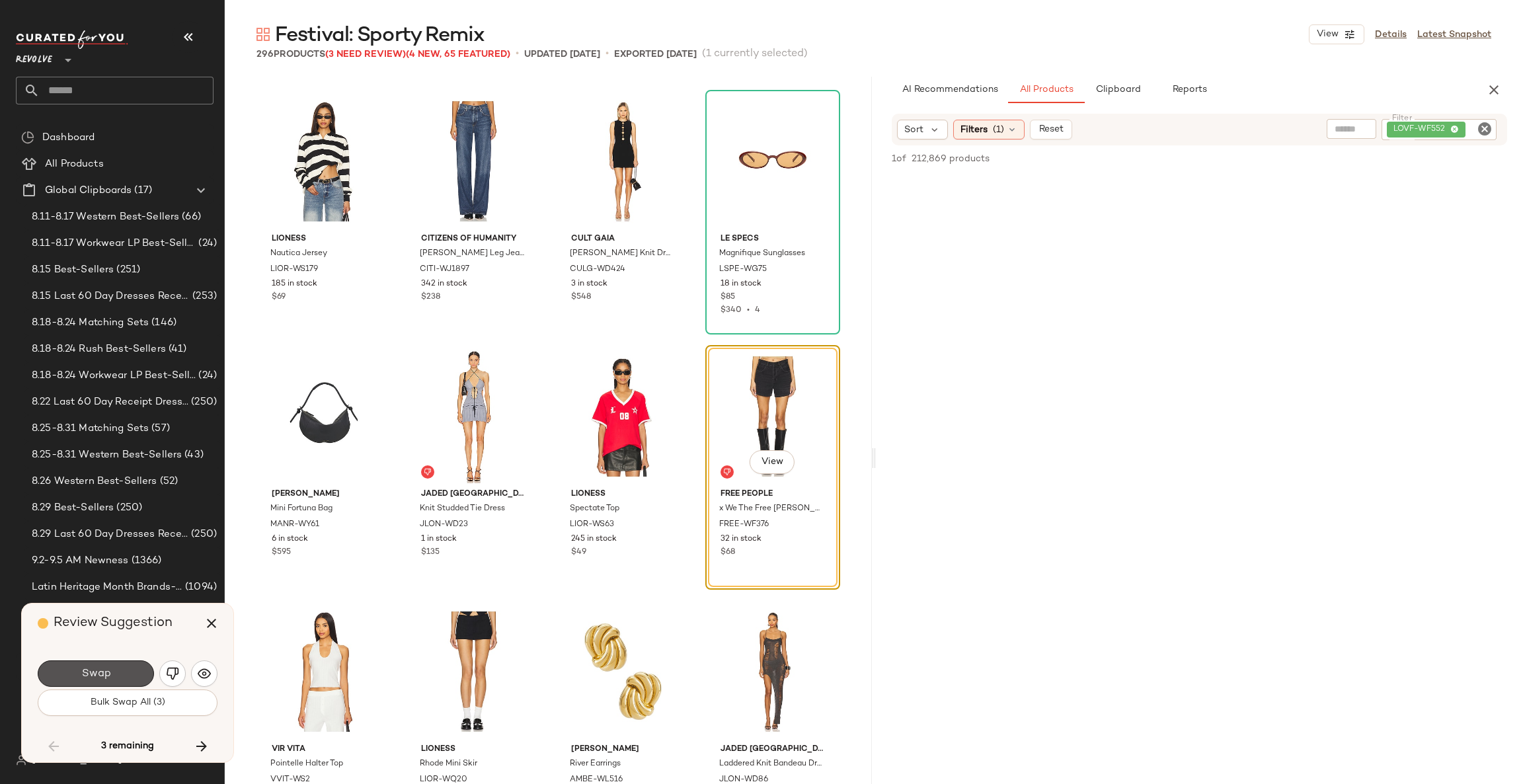
click at [121, 664] on button "Swap" at bounding box center [95, 673] width 117 height 26
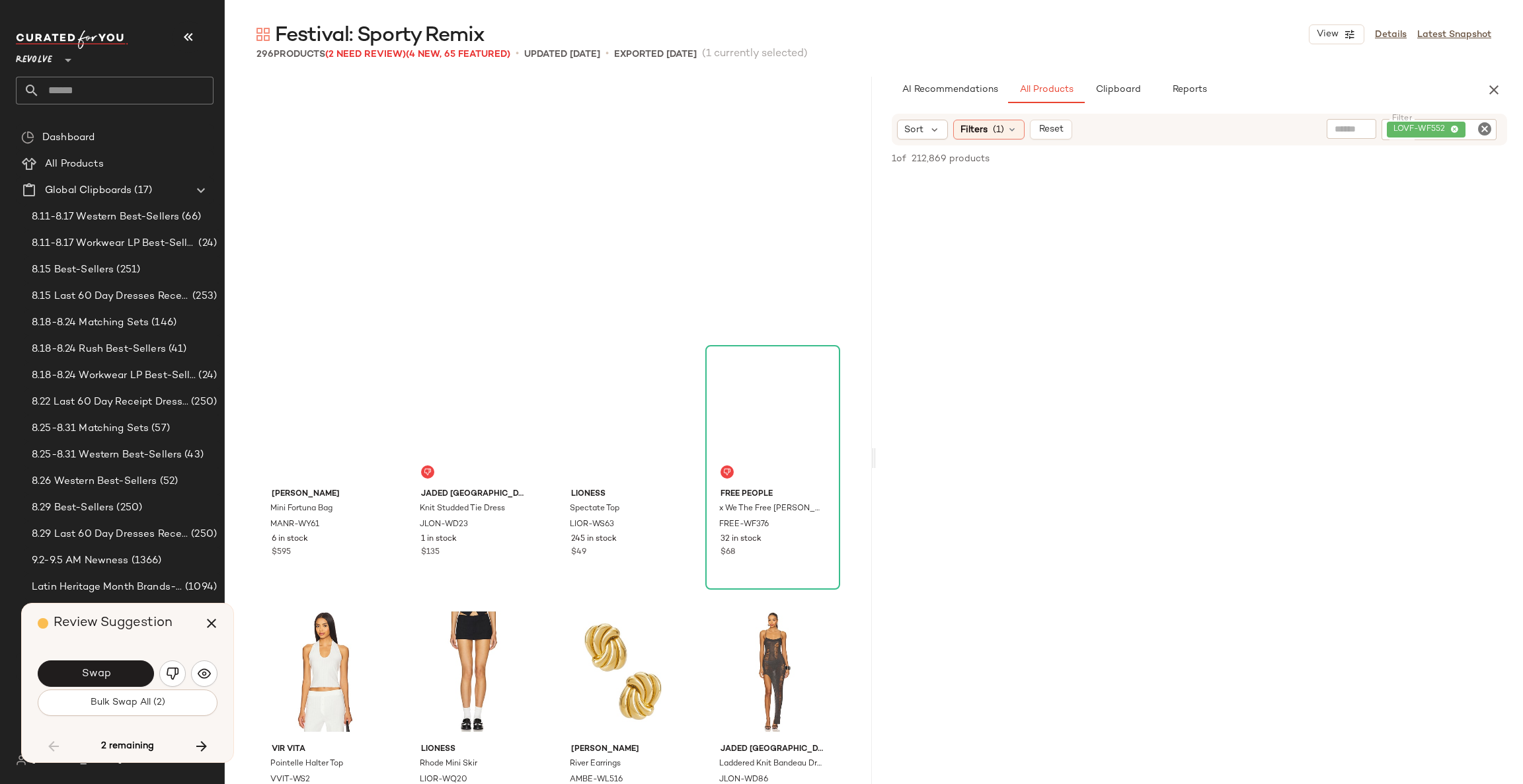
scroll to position [18115, 0]
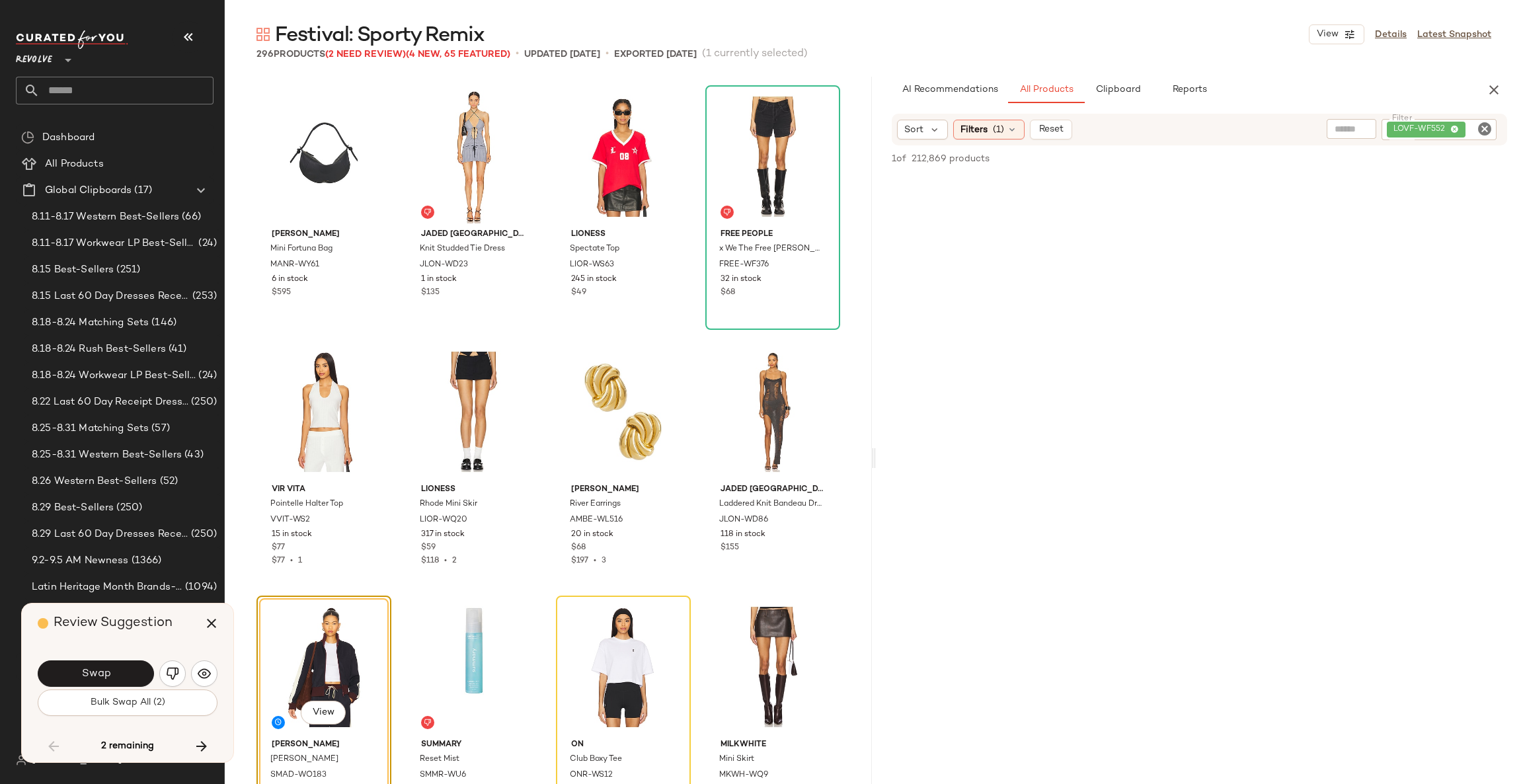
click at [121, 664] on button "Swap" at bounding box center [95, 673] width 117 height 26
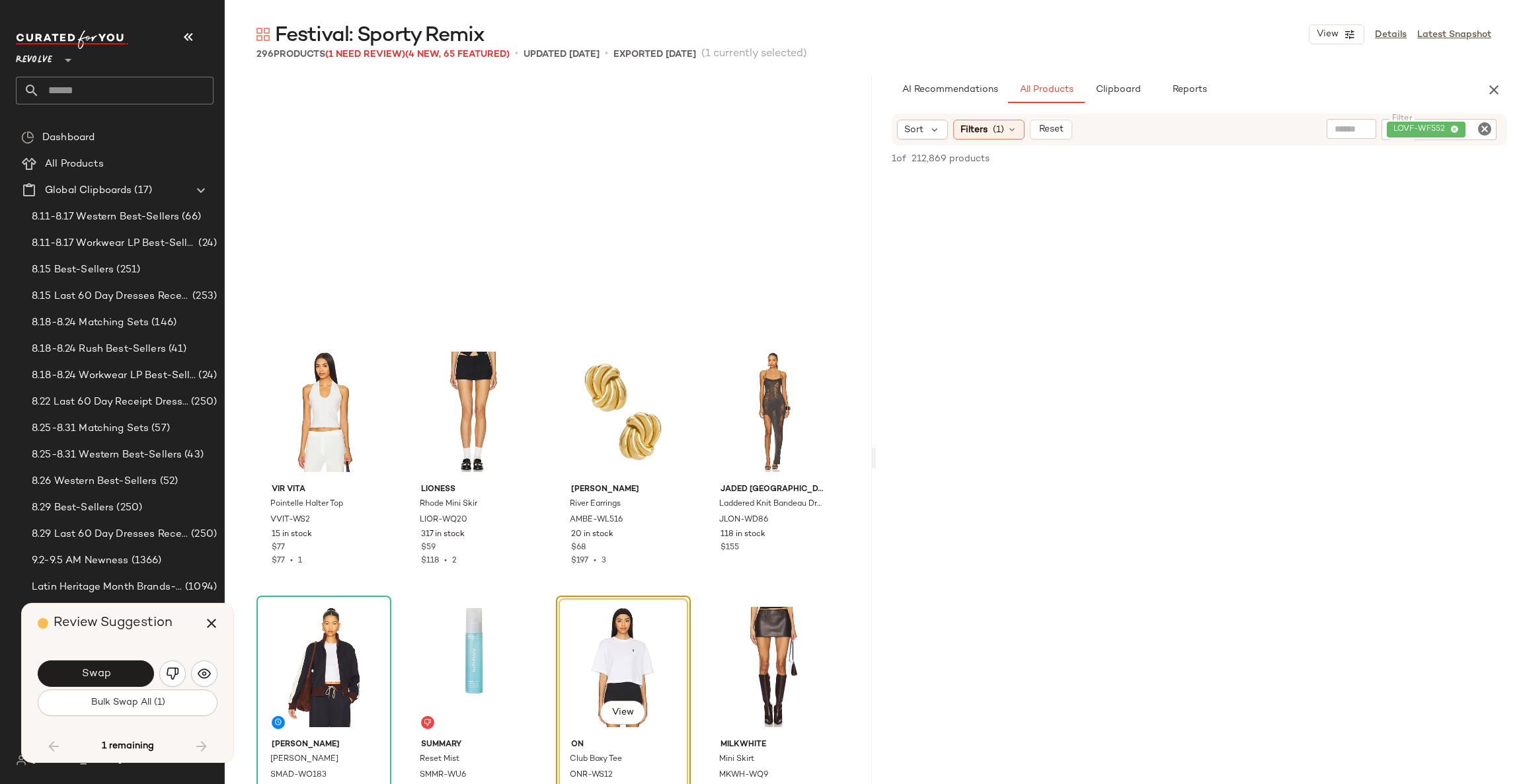
click at [121, 664] on button "Swap" at bounding box center [95, 673] width 117 height 26
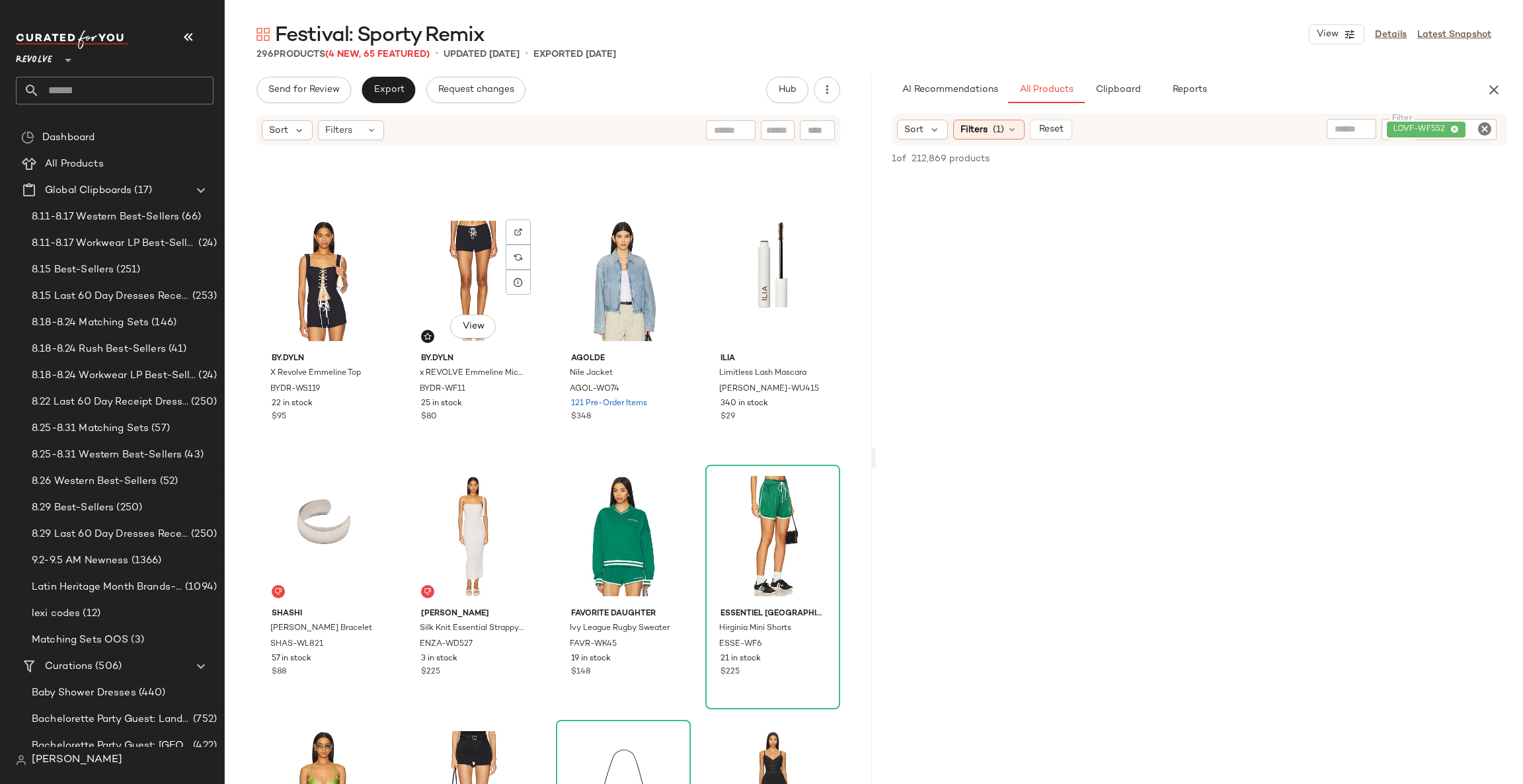
scroll to position [7603, 0]
click at [809, 500] on div at bounding box center [818, 512] width 25 height 25
click at [814, 513] on img at bounding box center [818, 513] width 8 height 8
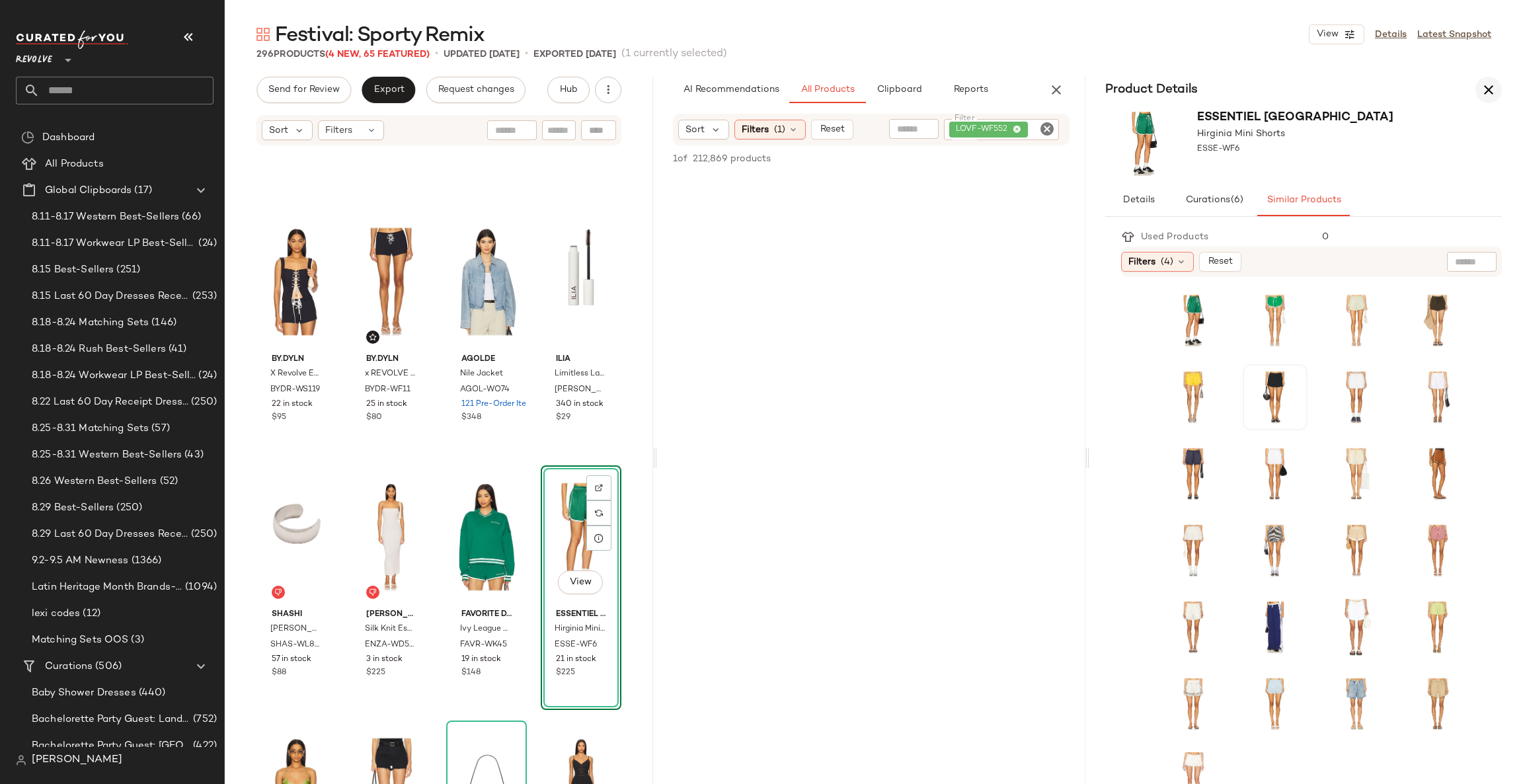
click at [1485, 86] on icon "button" at bounding box center [1488, 89] width 16 height 16
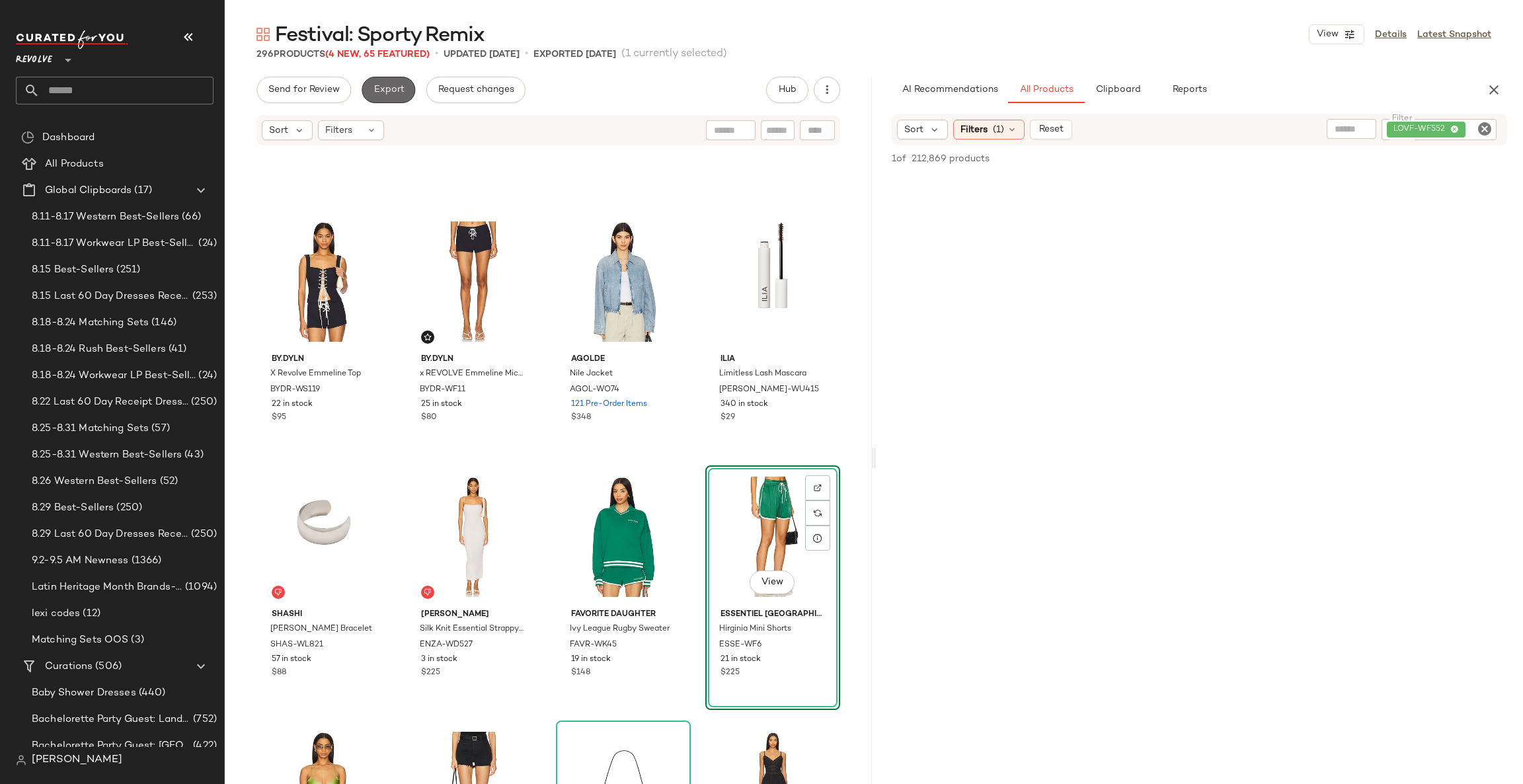
click at [385, 95] on button "Export" at bounding box center [389, 90] width 54 height 26
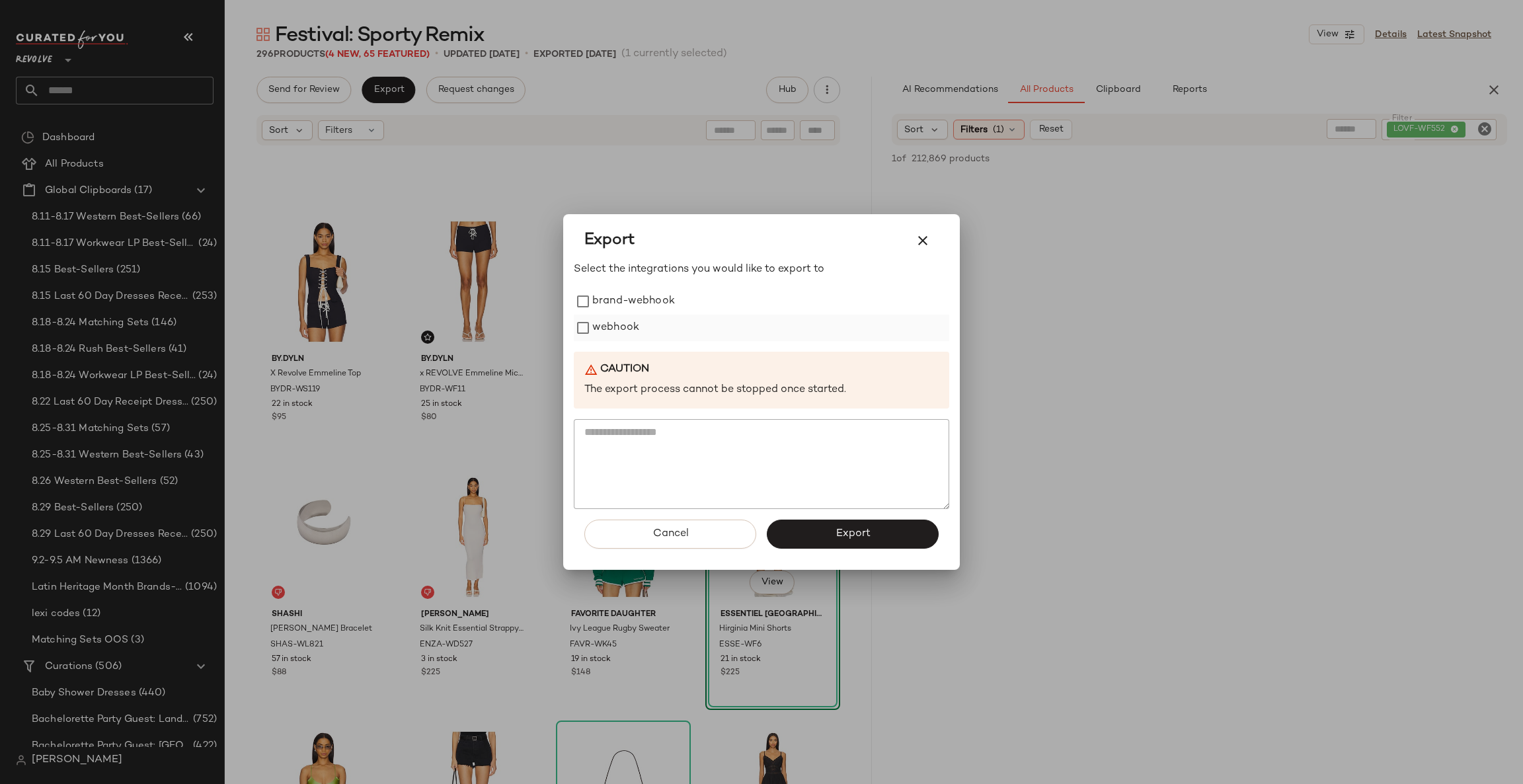
click at [624, 321] on label "webhook" at bounding box center [616, 328] width 47 height 26
click at [802, 531] on button "Export" at bounding box center [853, 534] width 172 height 29
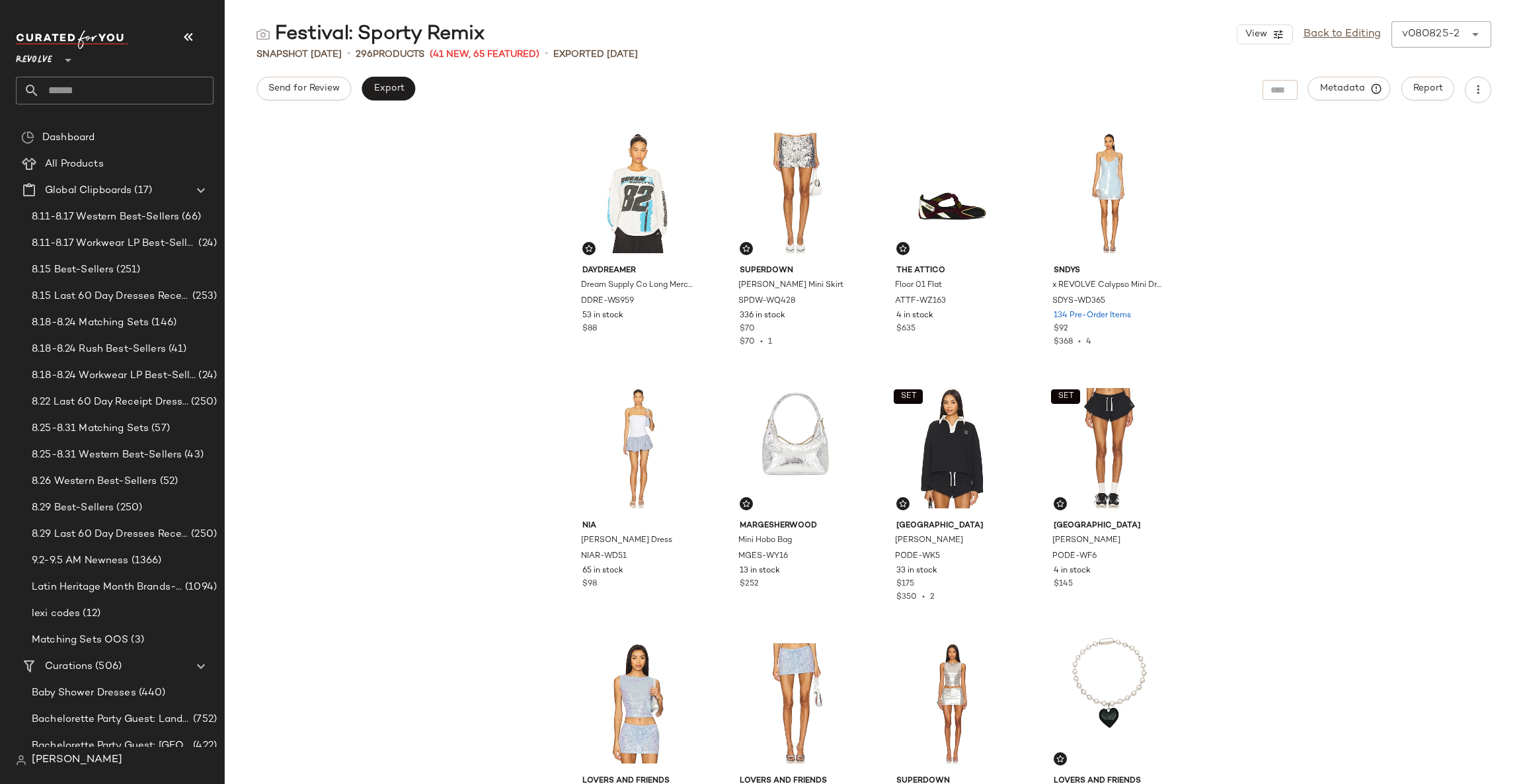
click at [158, 75] on div "Revolve **" at bounding box center [114, 67] width 198 height 74
click at [129, 96] on input "text" at bounding box center [127, 91] width 174 height 28
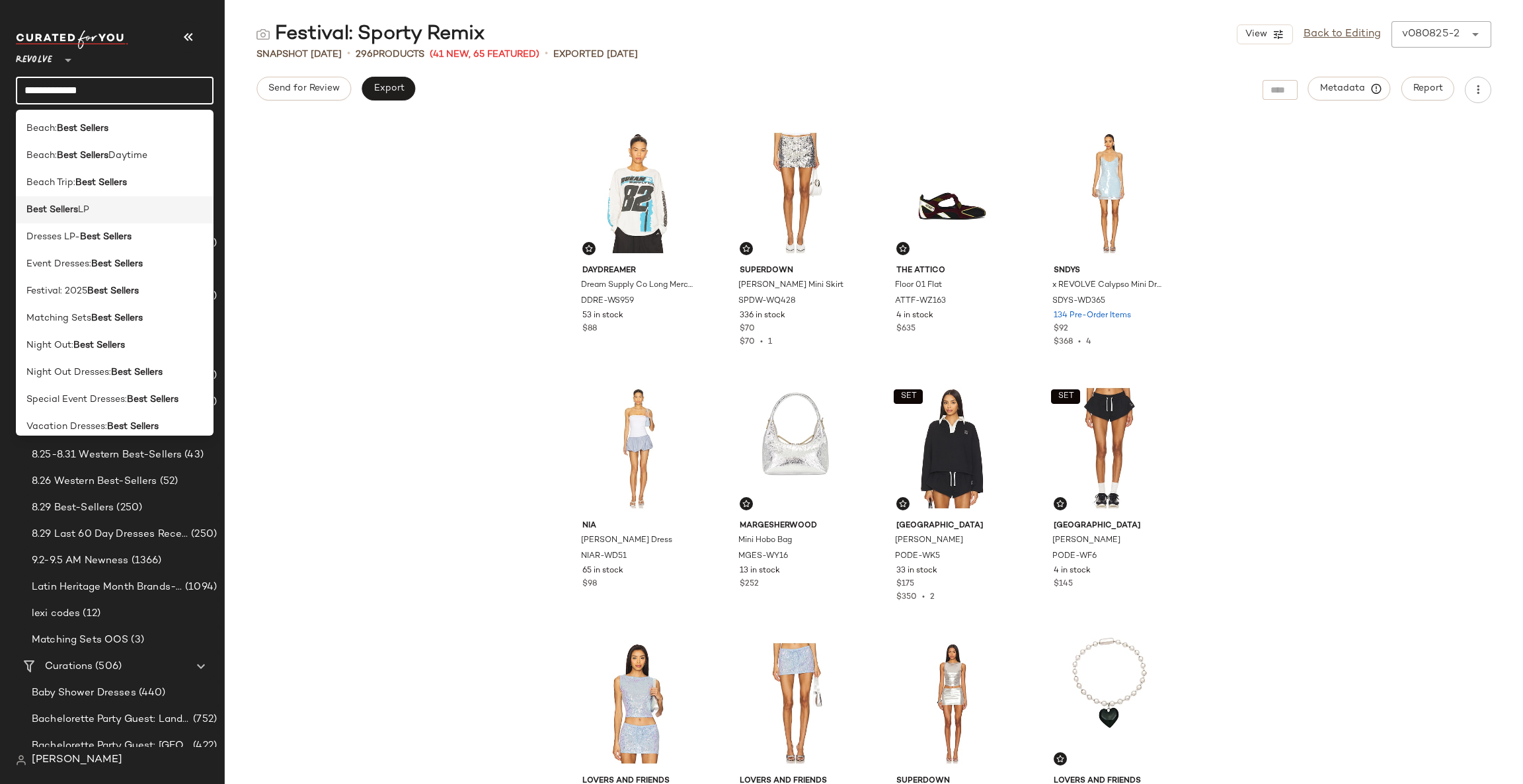
type input "**********"
click at [82, 250] on div "Best Sellers LP" at bounding box center [114, 264] width 198 height 27
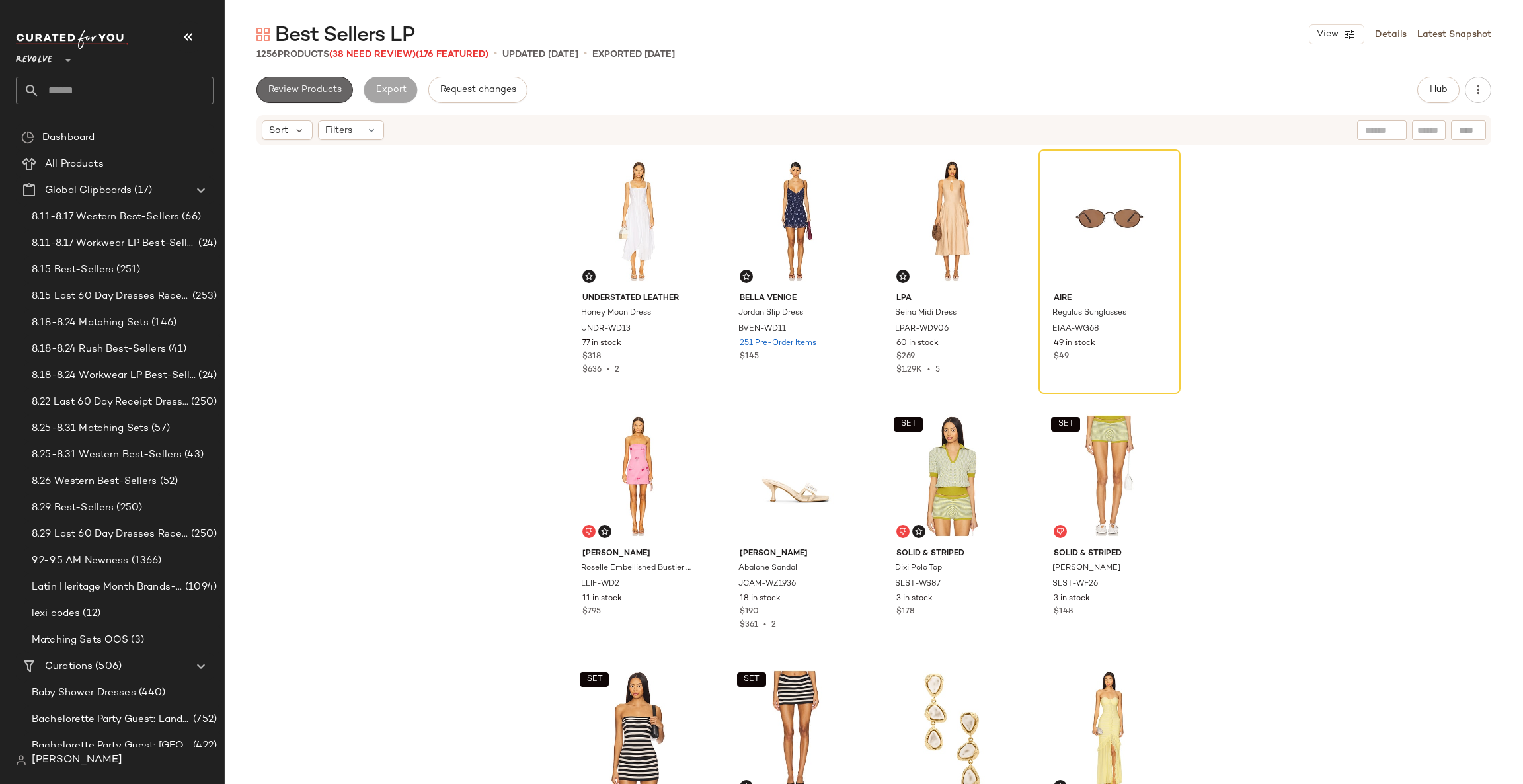
click at [303, 98] on button "Review Products" at bounding box center [304, 90] width 96 height 26
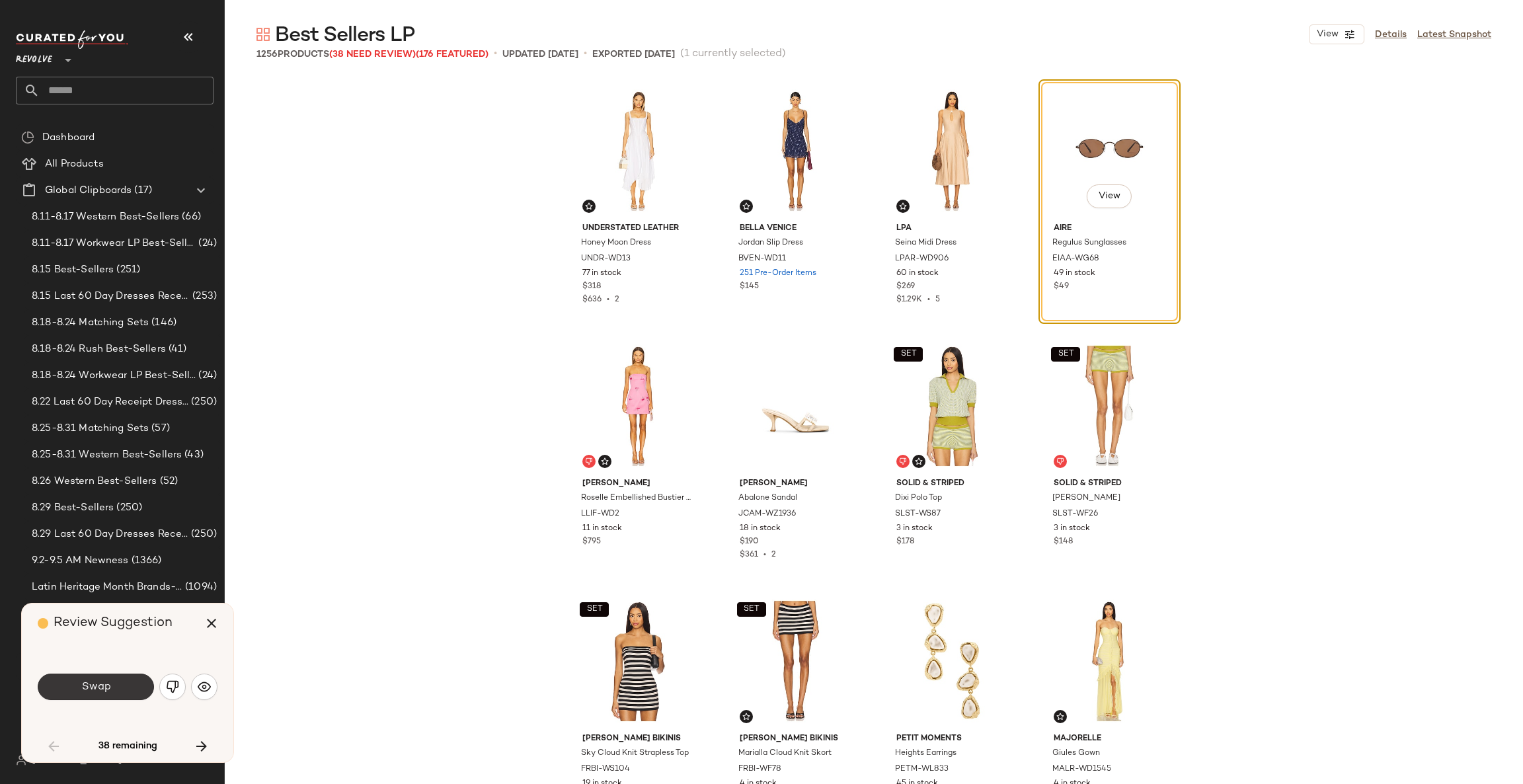
click at [123, 678] on button "Swap" at bounding box center [95, 686] width 117 height 26
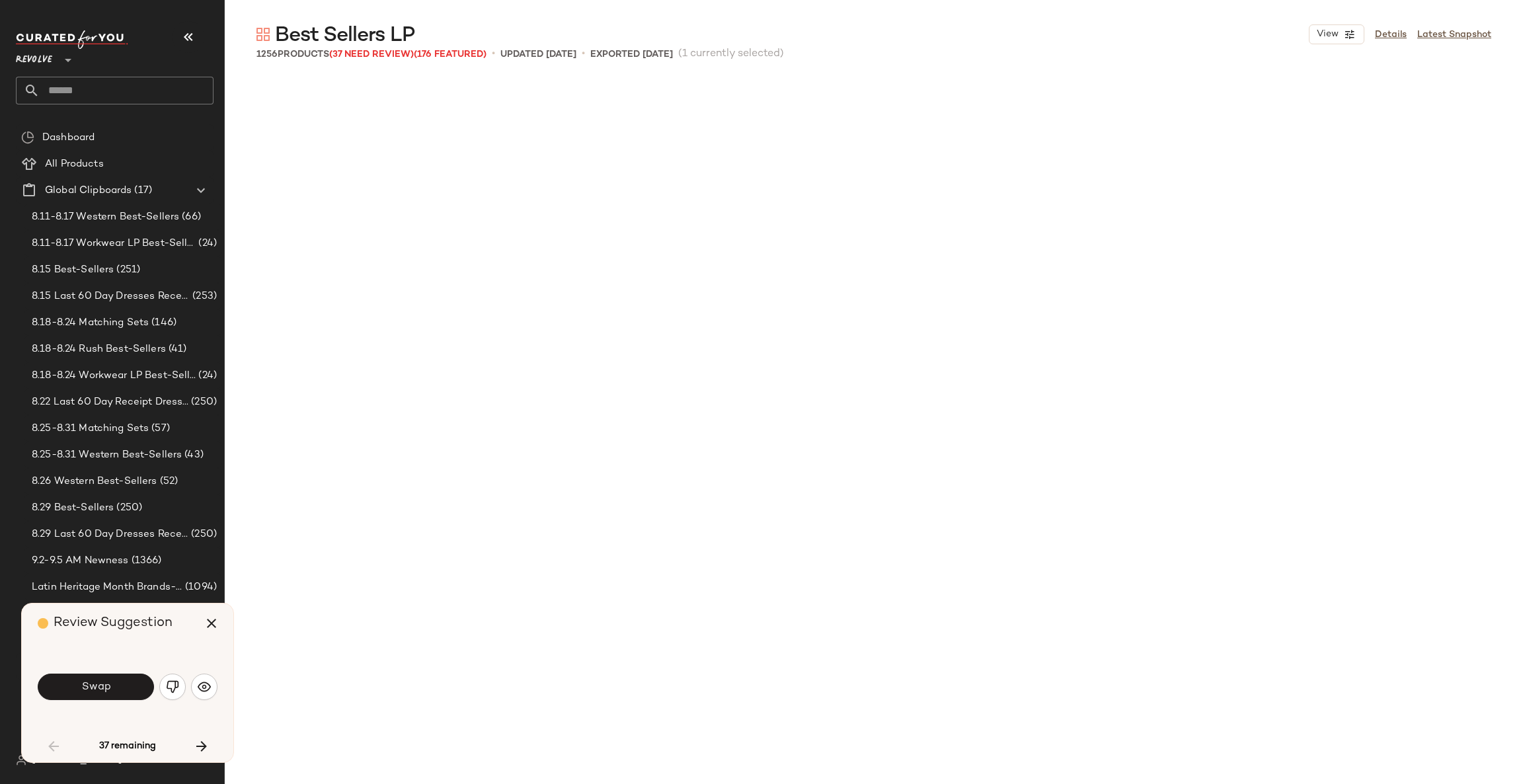
scroll to position [776, 0]
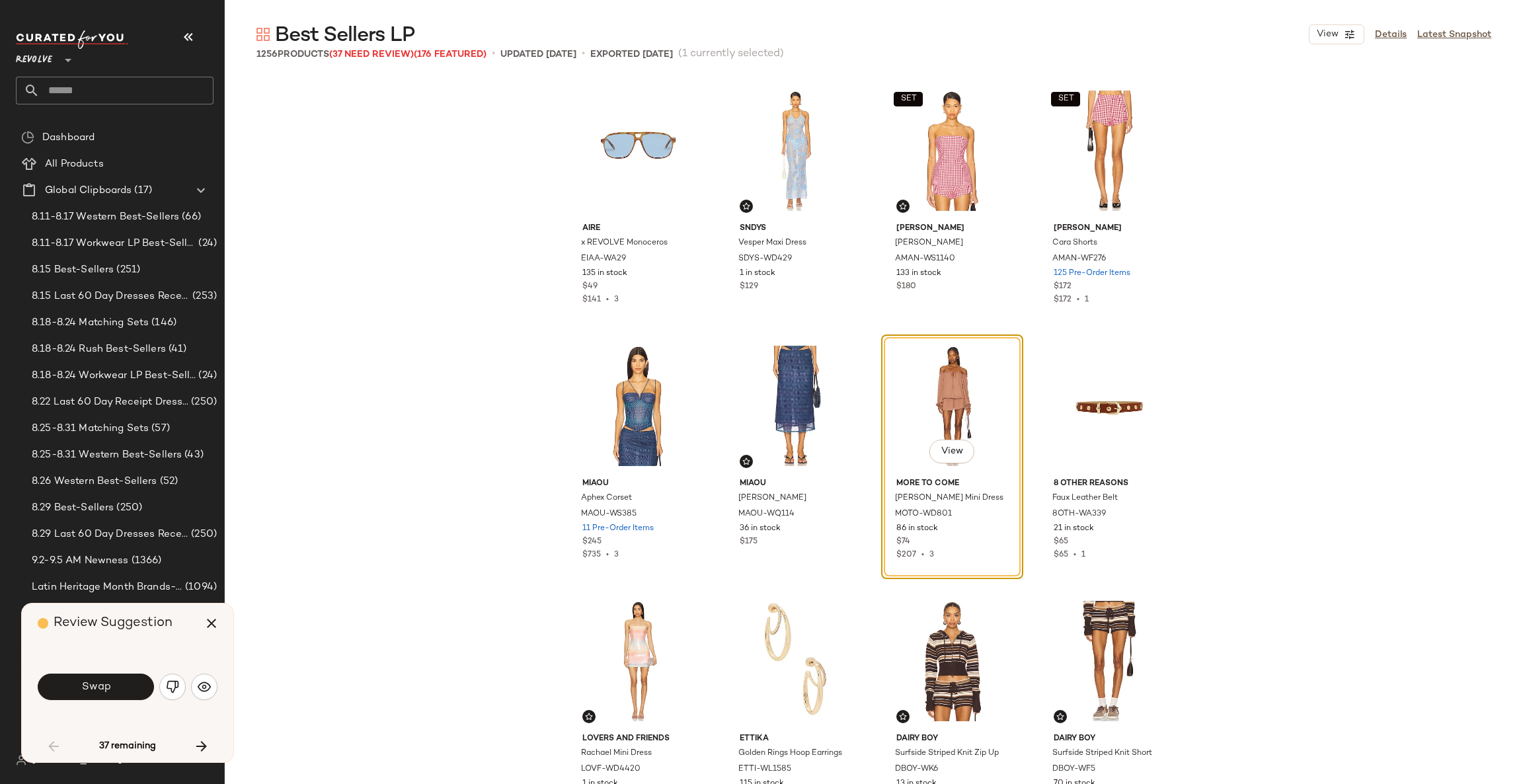
click at [123, 678] on button "Swap" at bounding box center [95, 686] width 117 height 26
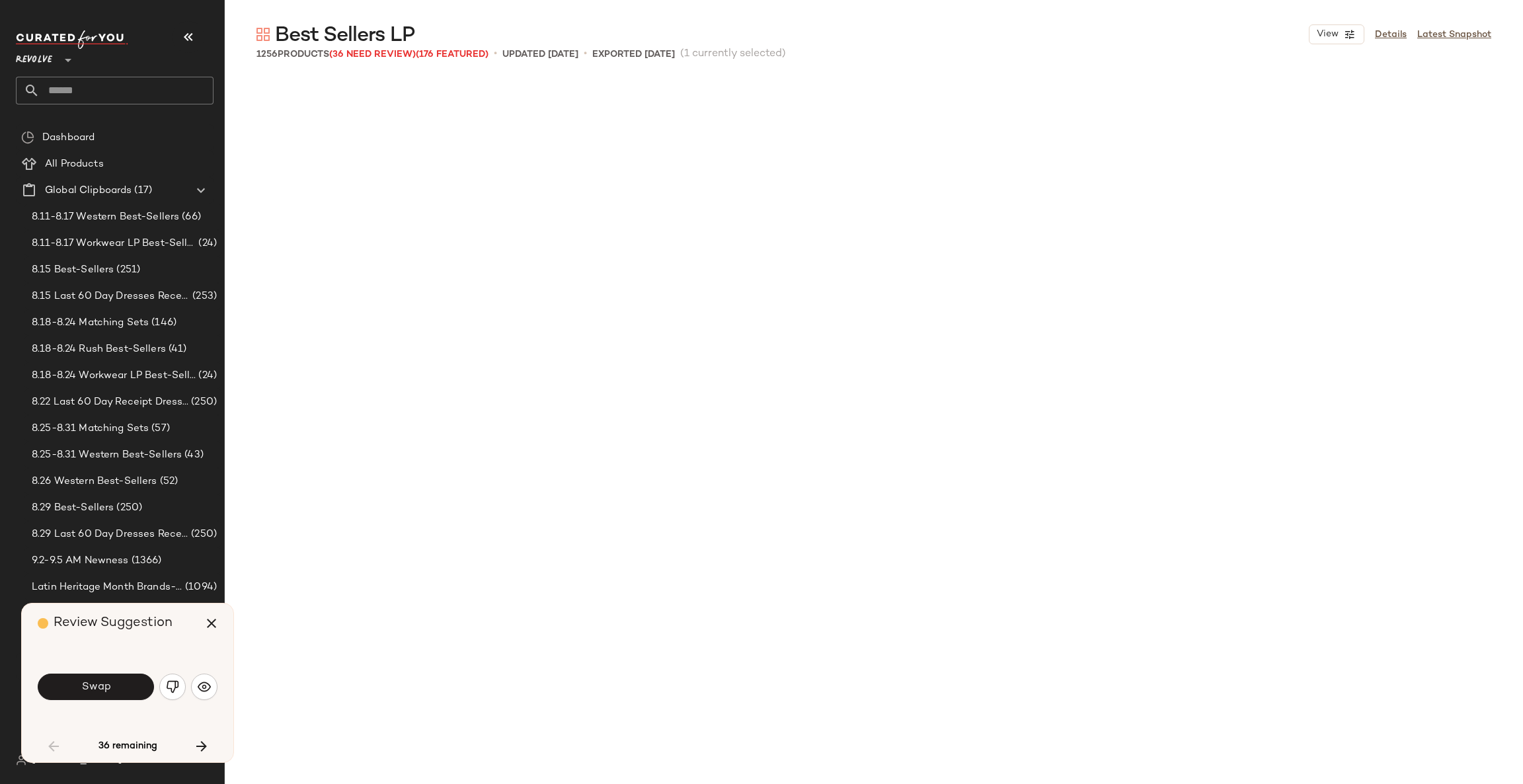
scroll to position [1530, 0]
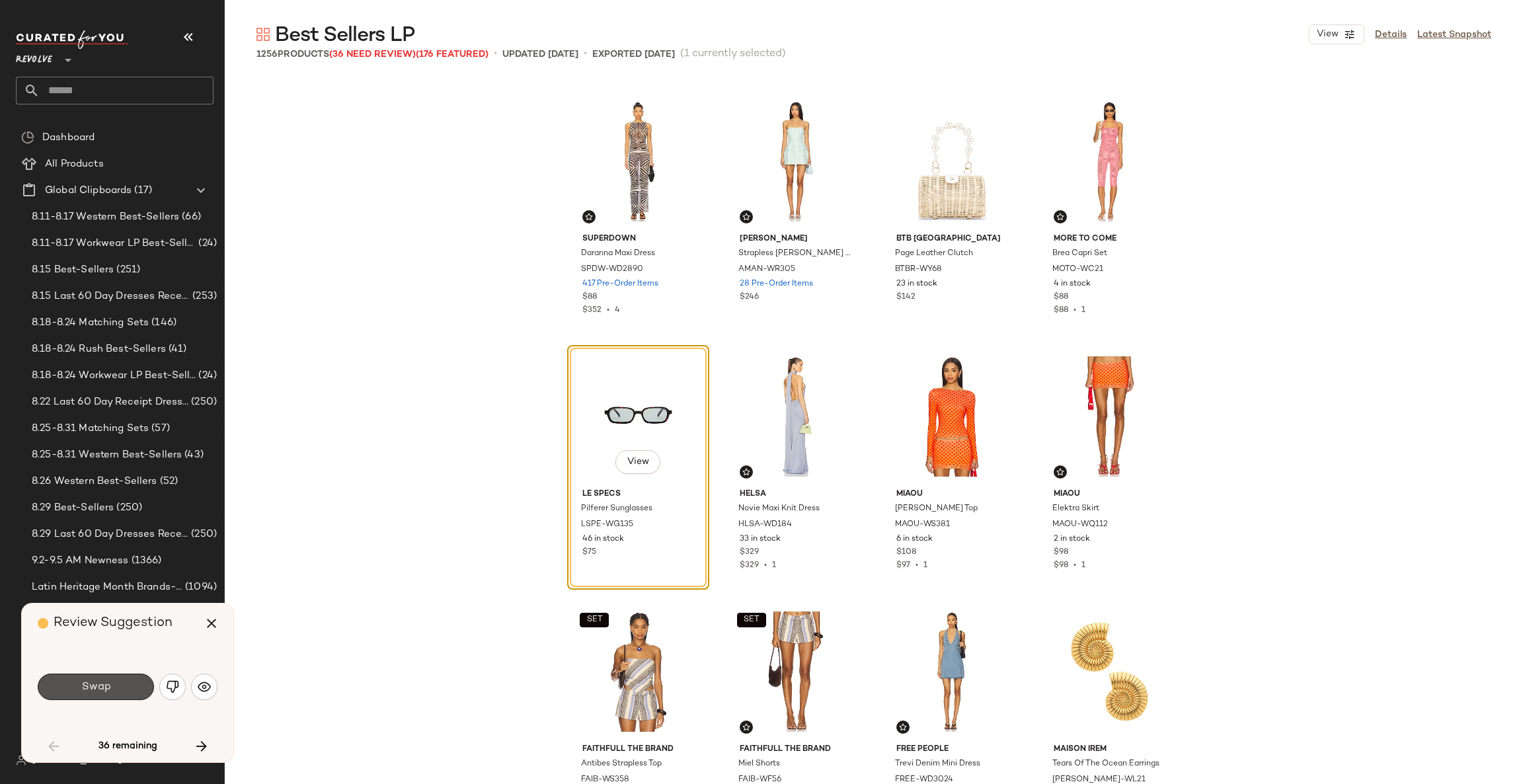
click at [123, 678] on button "Swap" at bounding box center [95, 686] width 117 height 26
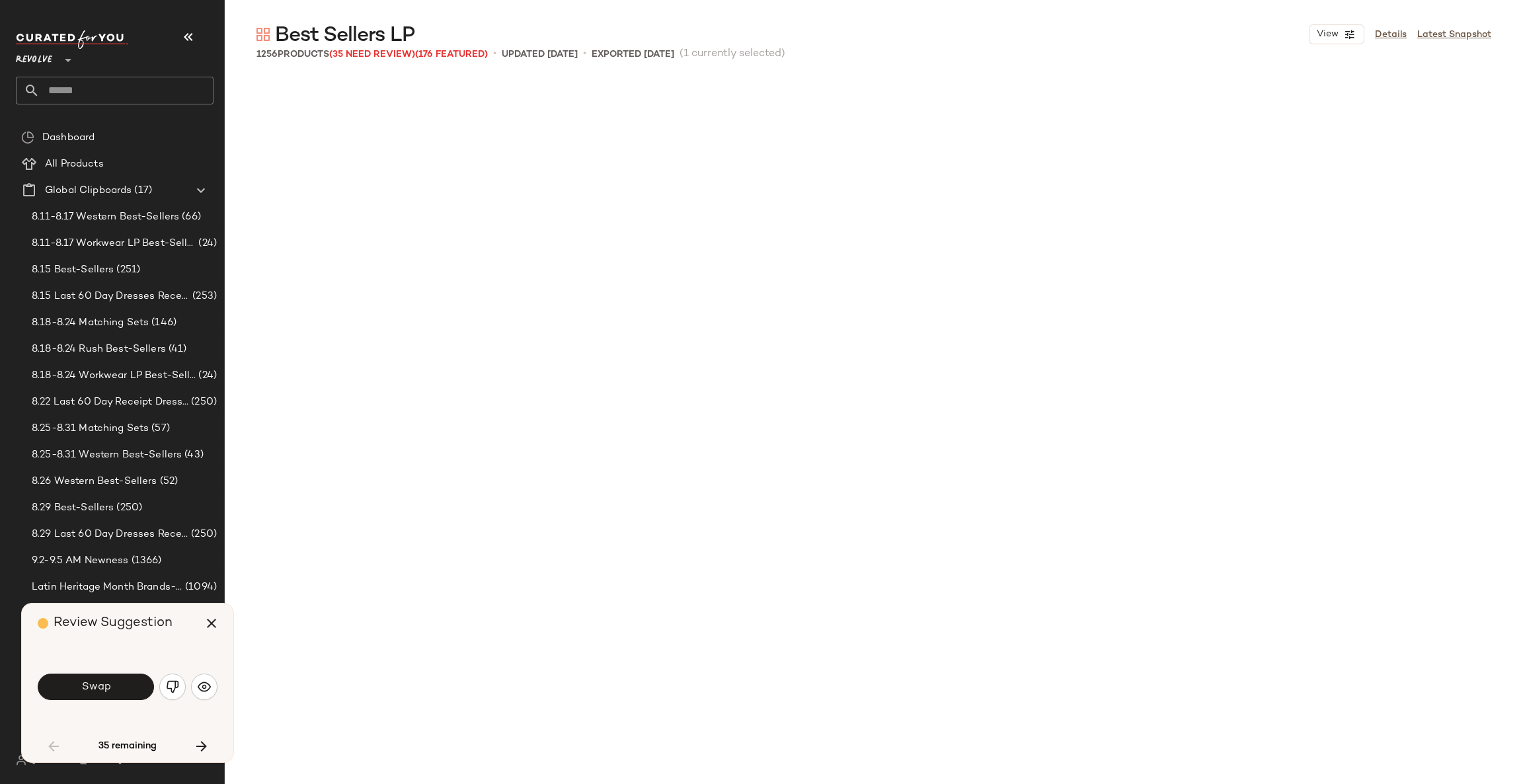
scroll to position [2551, 0]
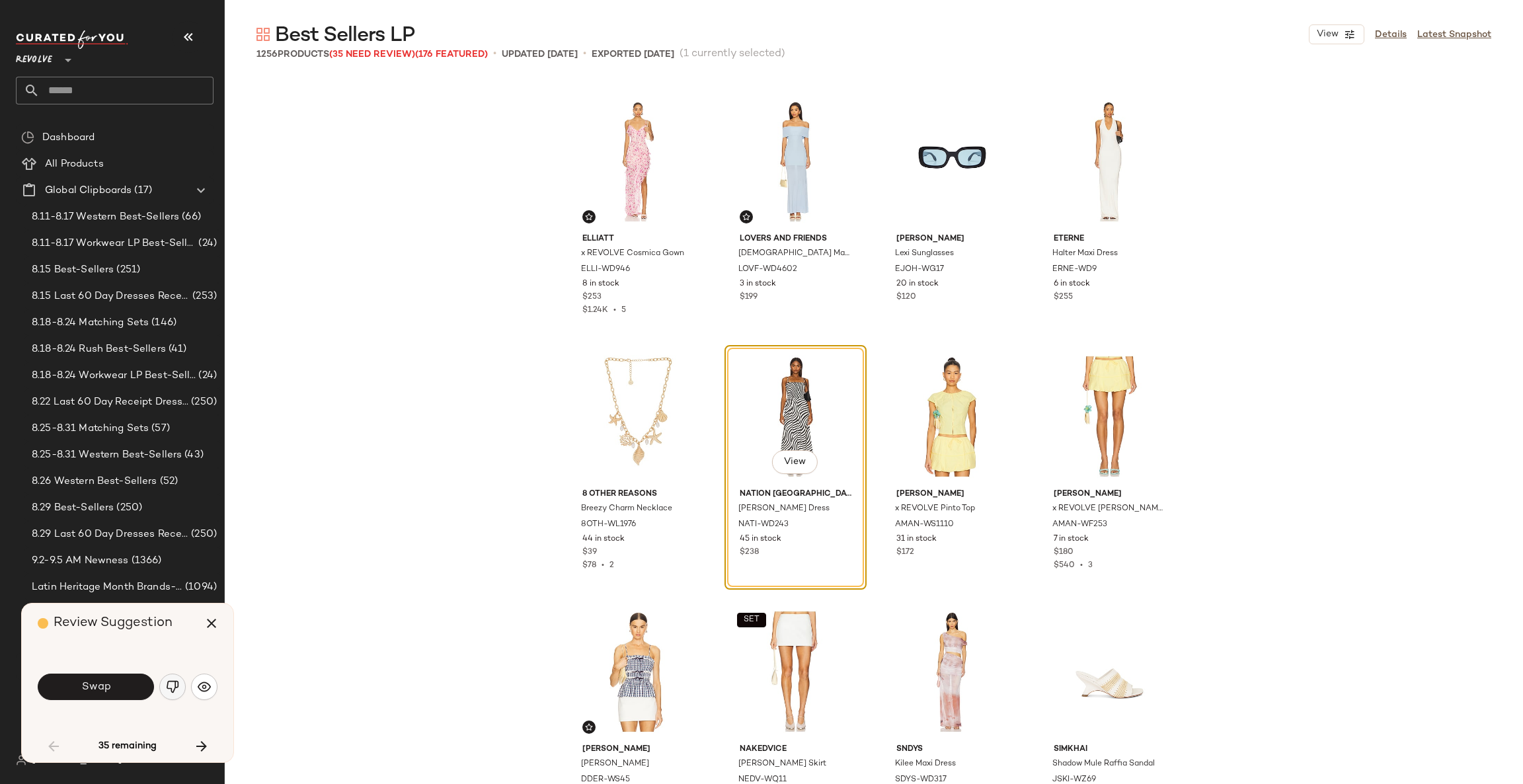
click at [174, 685] on img "button" at bounding box center [172, 687] width 13 height 13
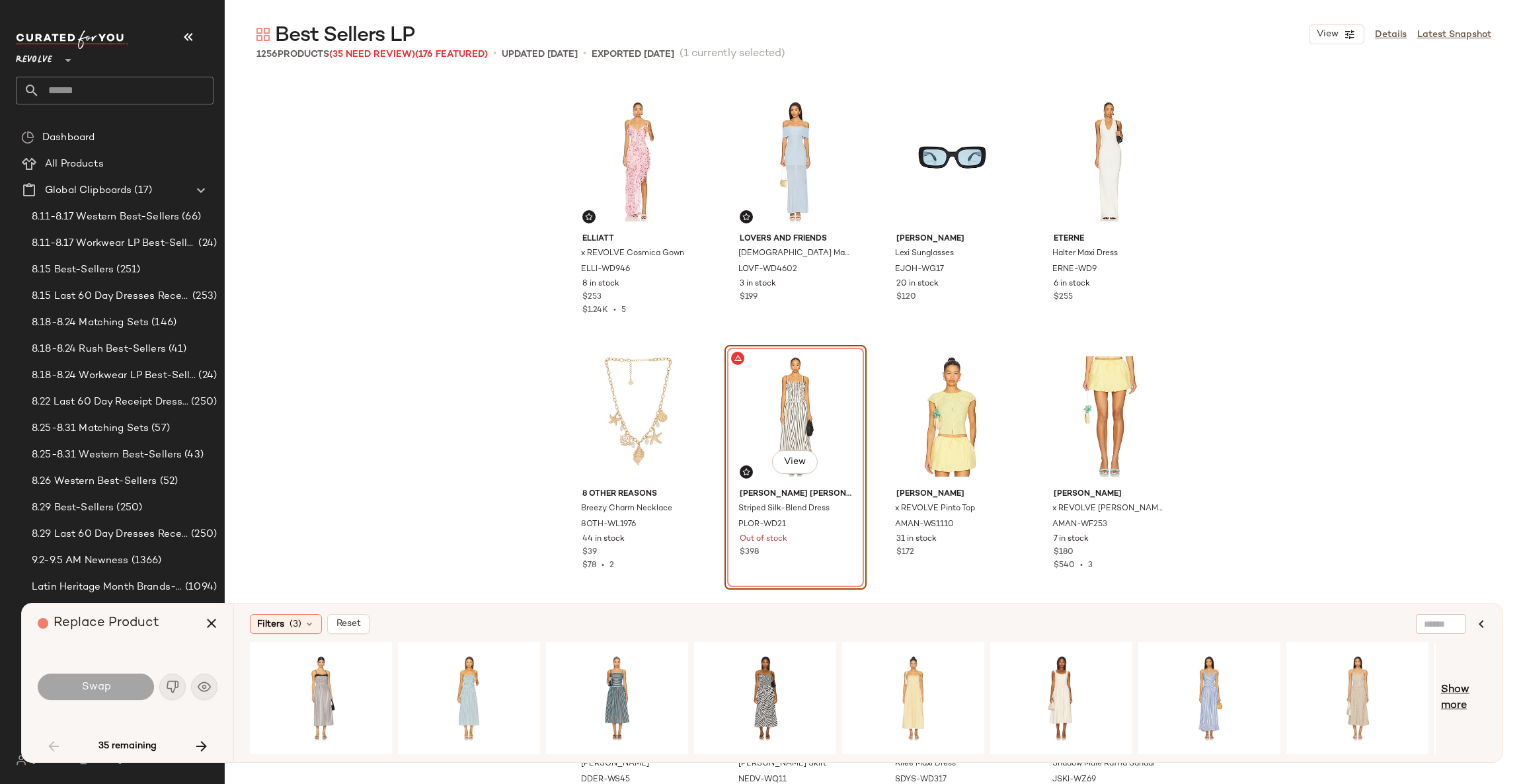
click at [1461, 693] on span "Show more" at bounding box center [1464, 698] width 46 height 32
click at [1467, 690] on span "Show more" at bounding box center [1472, 698] width 29 height 32
click at [1379, 693] on div "View" at bounding box center [1357, 698] width 133 height 94
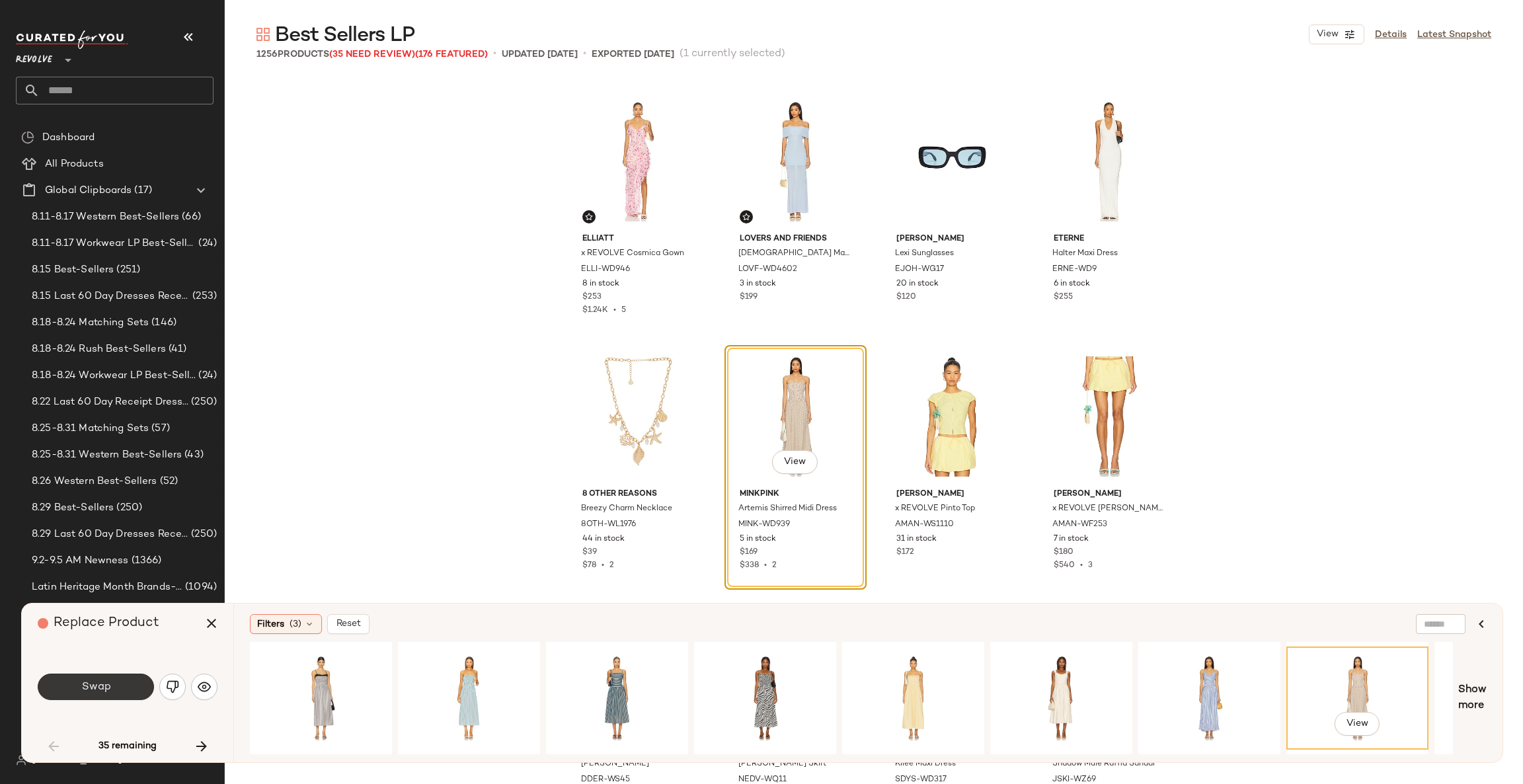
click at [113, 680] on button "Swap" at bounding box center [95, 686] width 117 height 26
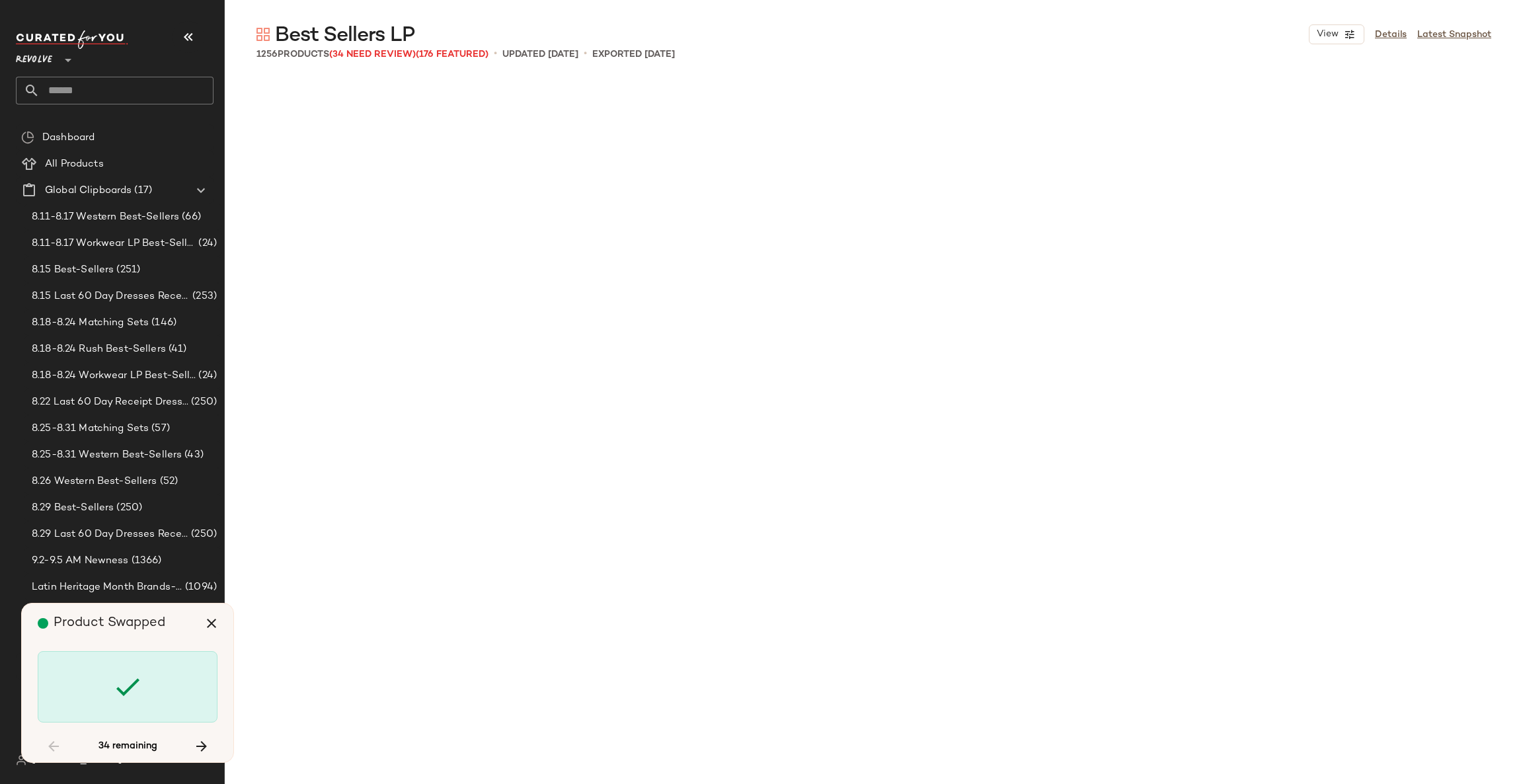
scroll to position [8417, 0]
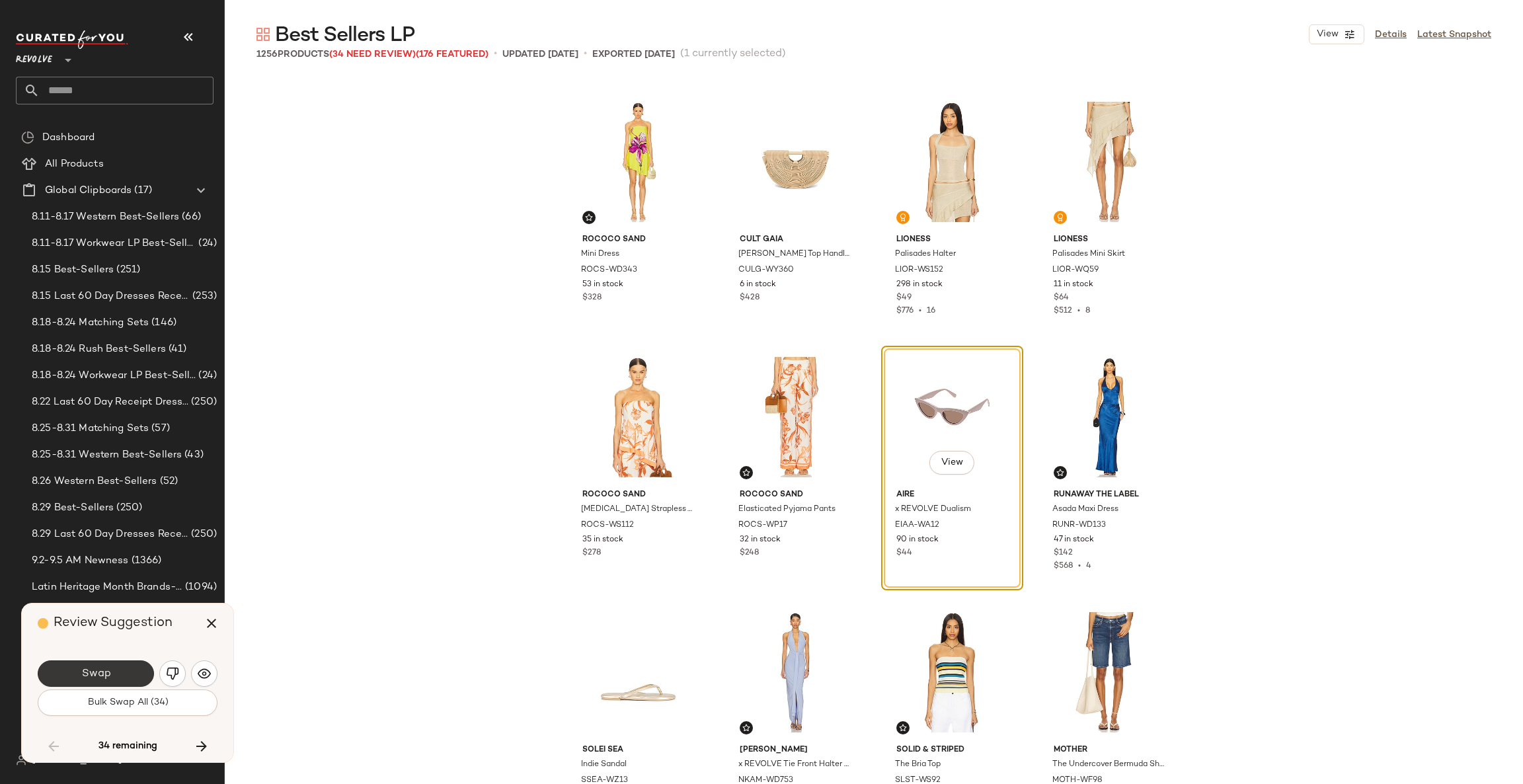
click at [92, 671] on span "Swap" at bounding box center [95, 673] width 29 height 12
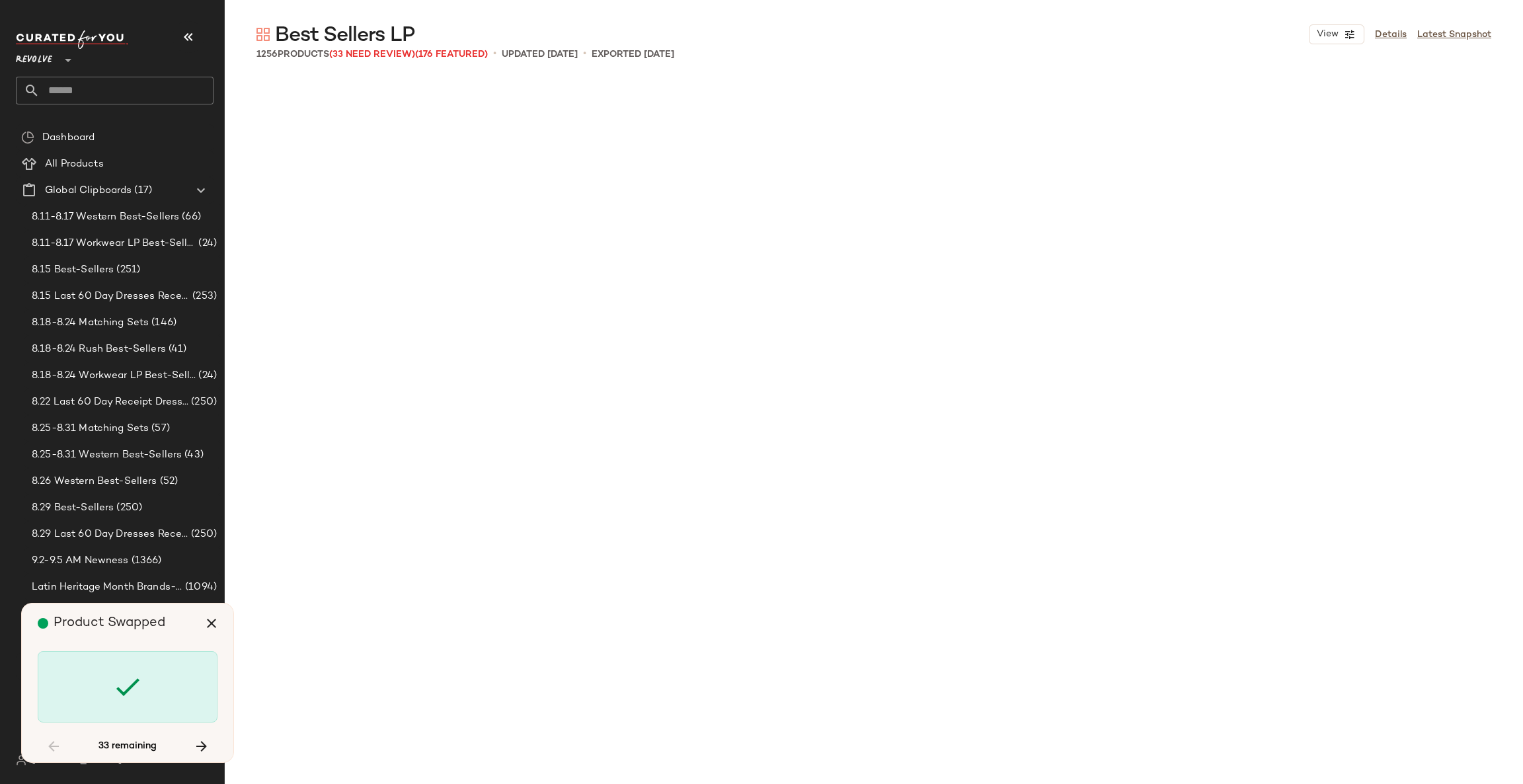
scroll to position [9693, 0]
